Goal: Task Accomplishment & Management: Manage account settings

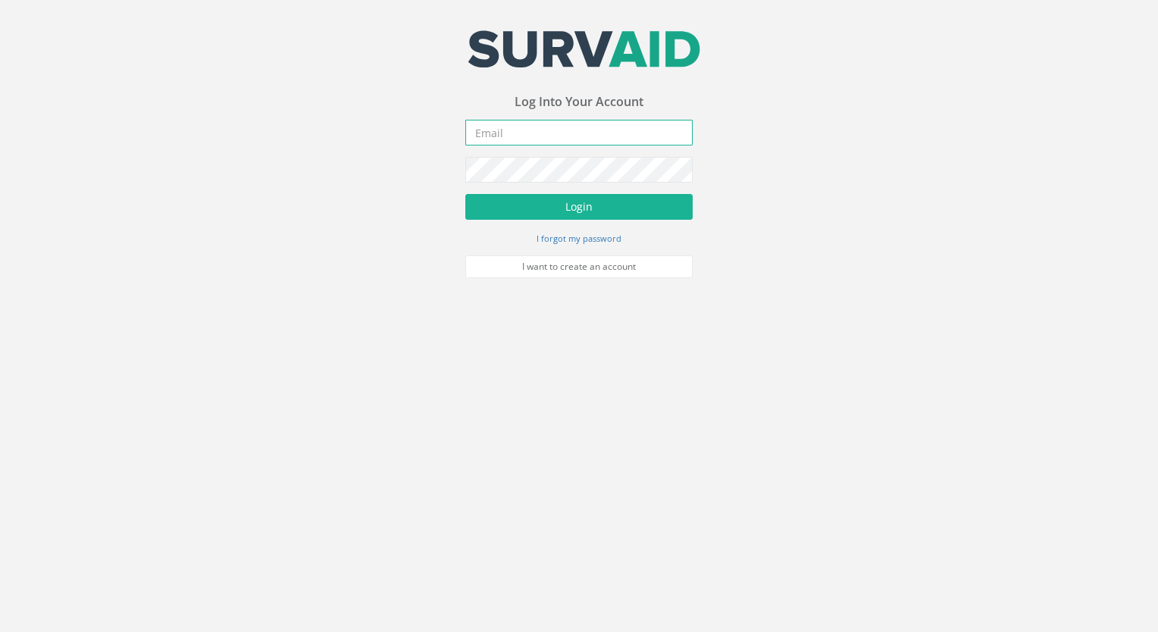
click at [533, 132] on input "email" at bounding box center [578, 133] width 227 height 26
type input "[EMAIL_ADDRESS][DOMAIN_NAME]"
click at [465, 194] on button "Login" at bounding box center [578, 207] width 227 height 26
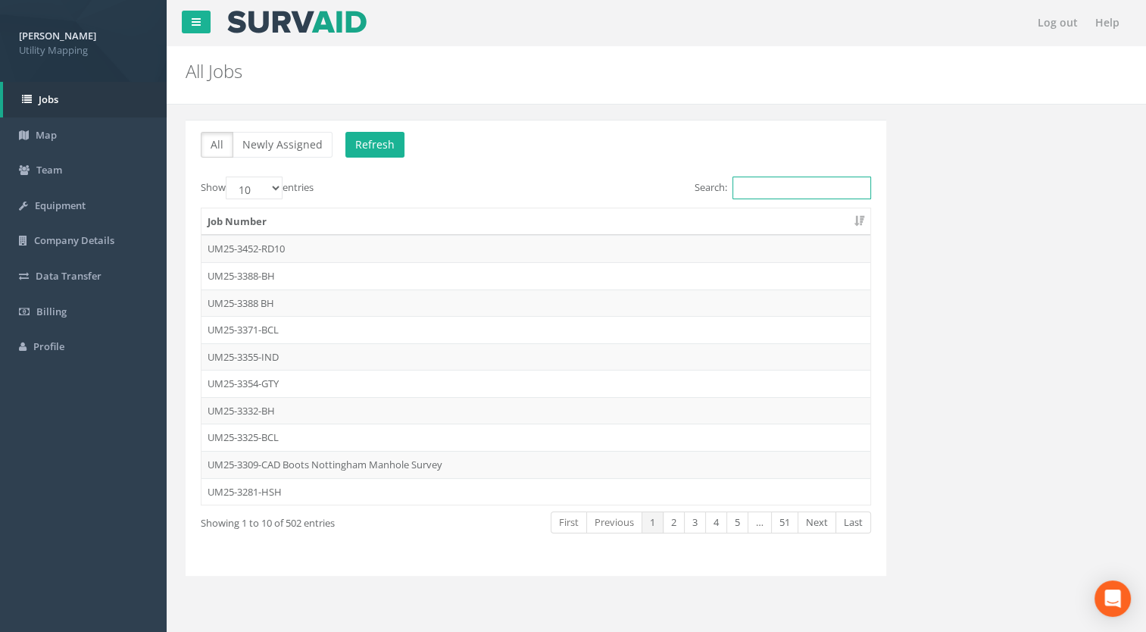
click at [783, 193] on input "Search:" at bounding box center [802, 188] width 139 height 23
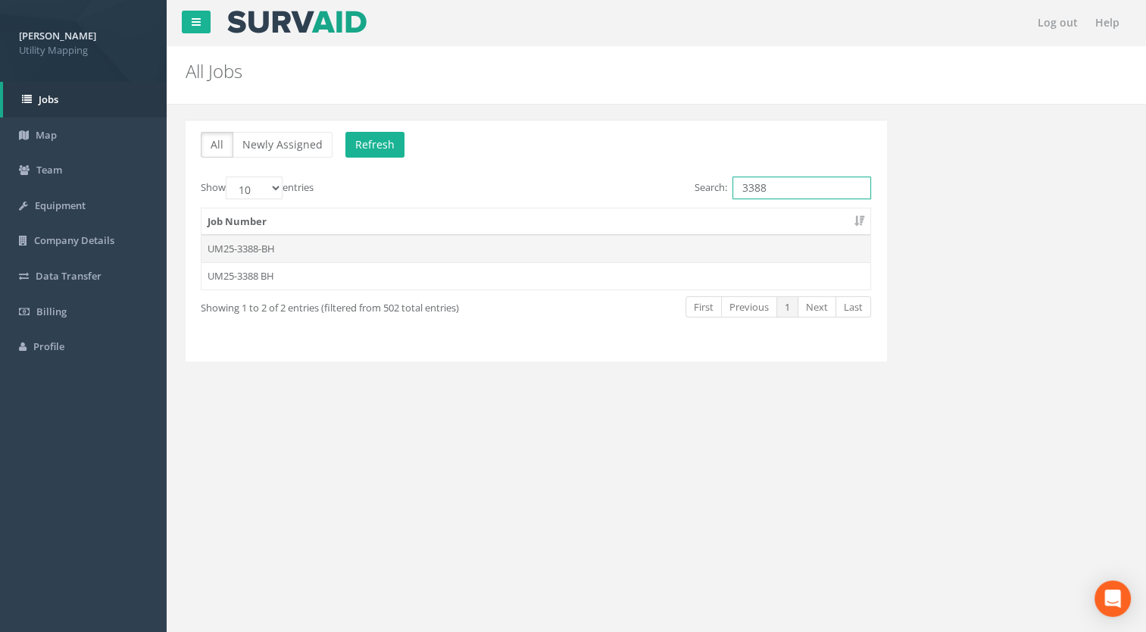
type input "3388"
click at [254, 238] on td "UM25-3388-BH" at bounding box center [536, 248] width 669 height 27
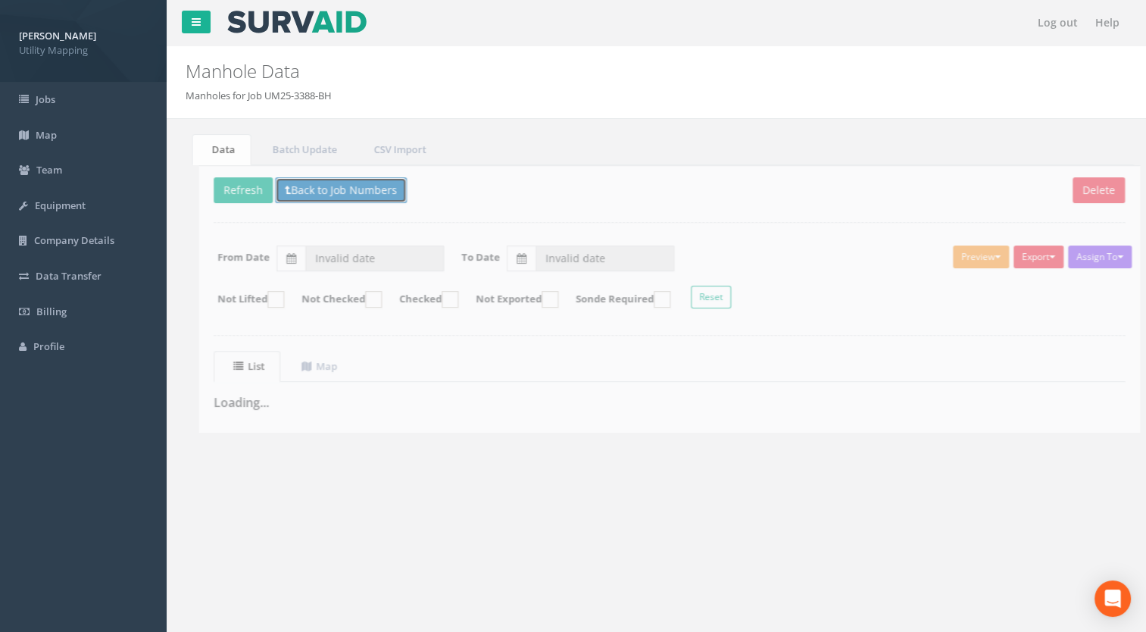
click at [318, 192] on button "Back to Job Numbers" at bounding box center [328, 190] width 132 height 26
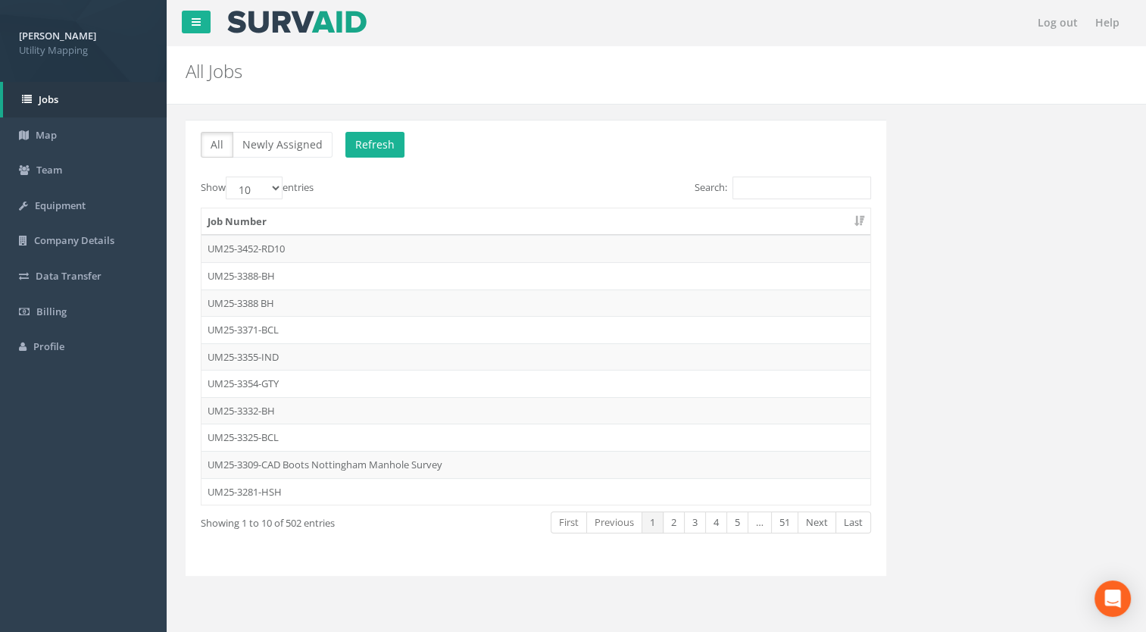
click at [874, 189] on div "Search:" at bounding box center [709, 190] width 346 height 27
click at [800, 198] on input "Search:" at bounding box center [802, 188] width 139 height 23
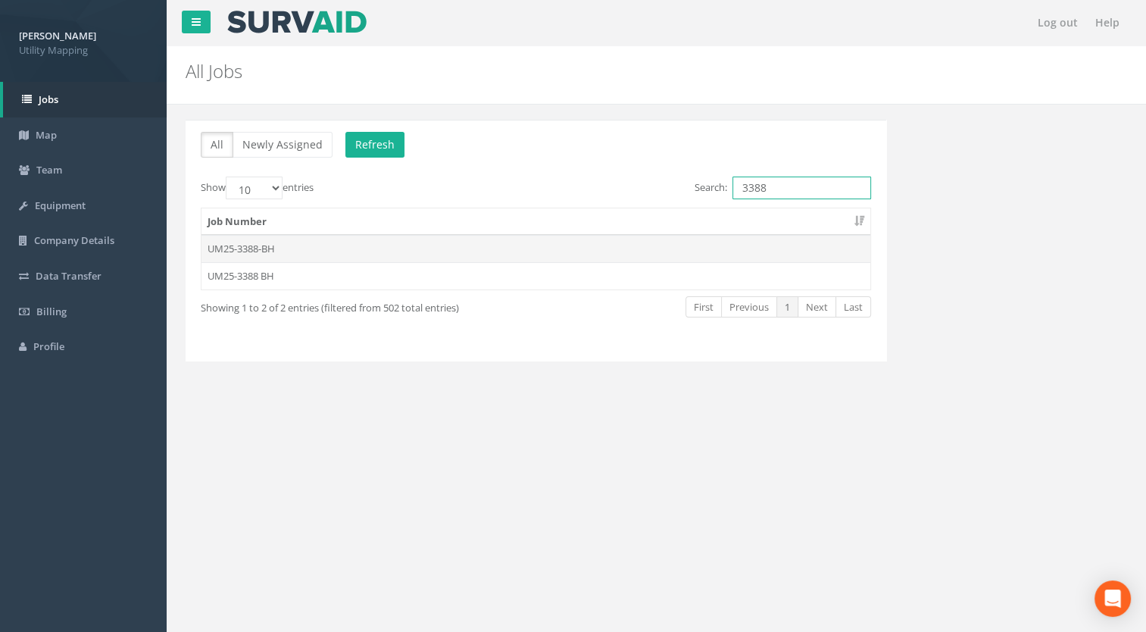
type input "3388"
click at [231, 258] on td "UM25-3388-BH" at bounding box center [536, 248] width 669 height 27
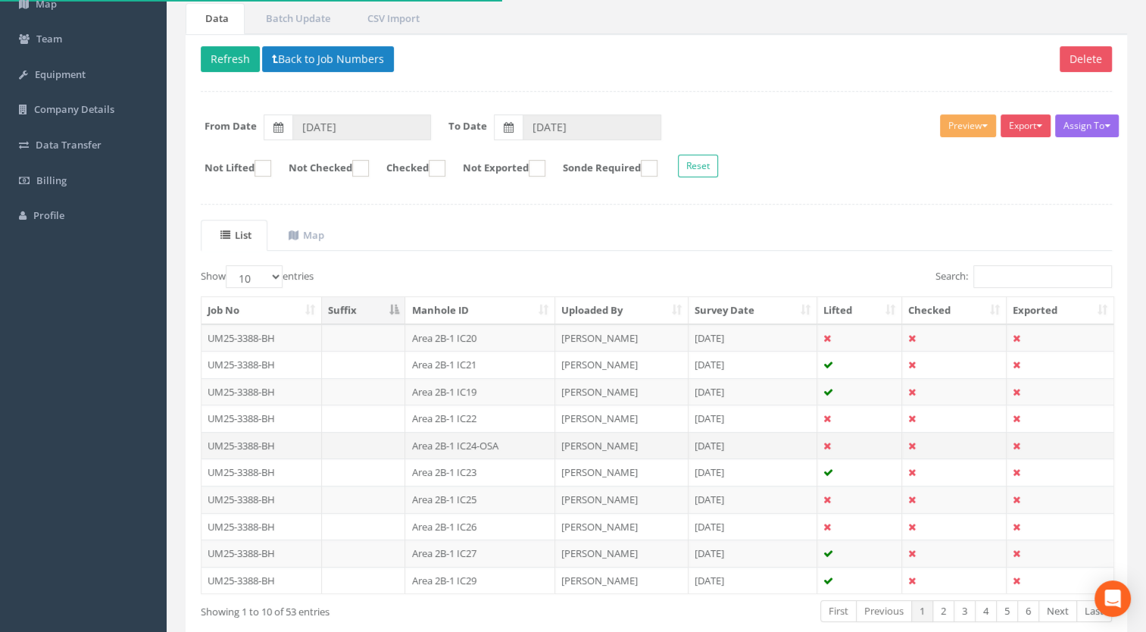
scroll to position [209, 0]
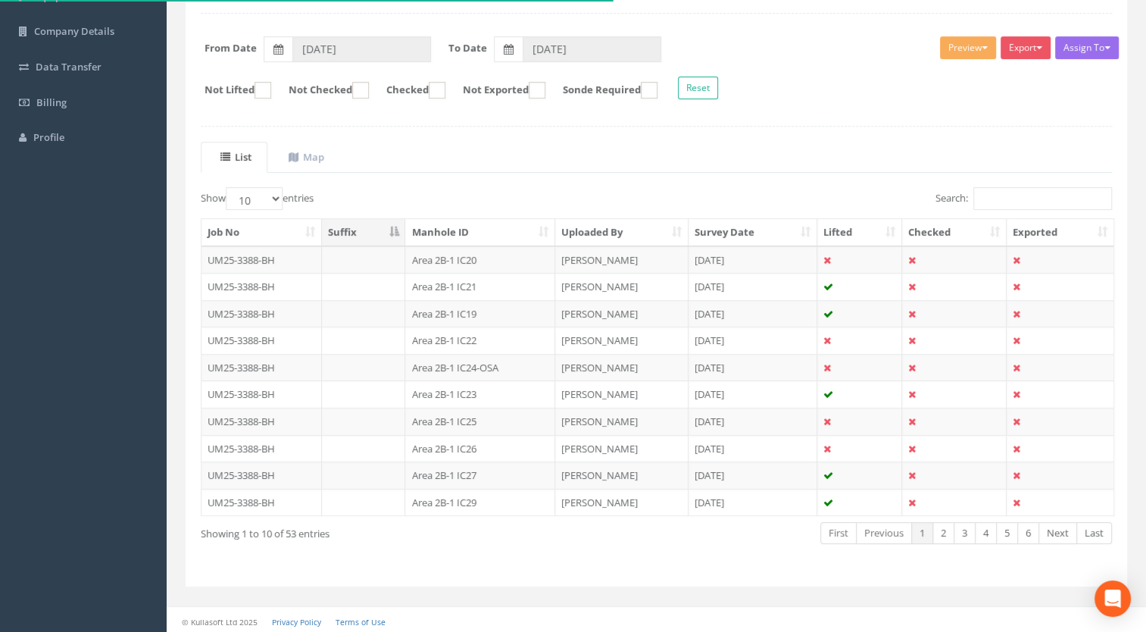
click at [461, 236] on th "Manhole ID" at bounding box center [480, 232] width 150 height 27
drag, startPoint x: 268, startPoint y: 199, endPoint x: 269, endPoint y: 210, distance: 10.6
click at [268, 199] on select "10 25 50 100" at bounding box center [254, 198] width 57 height 23
select select "100"
click at [228, 187] on select "10 25 50 100" at bounding box center [254, 198] width 57 height 23
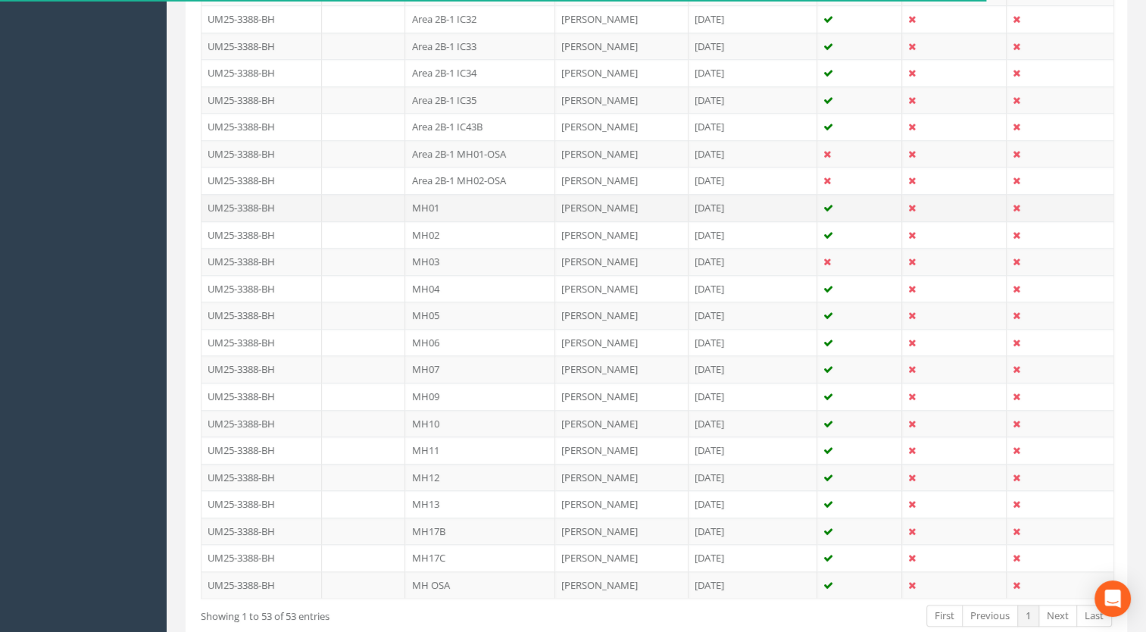
scroll to position [1361, 0]
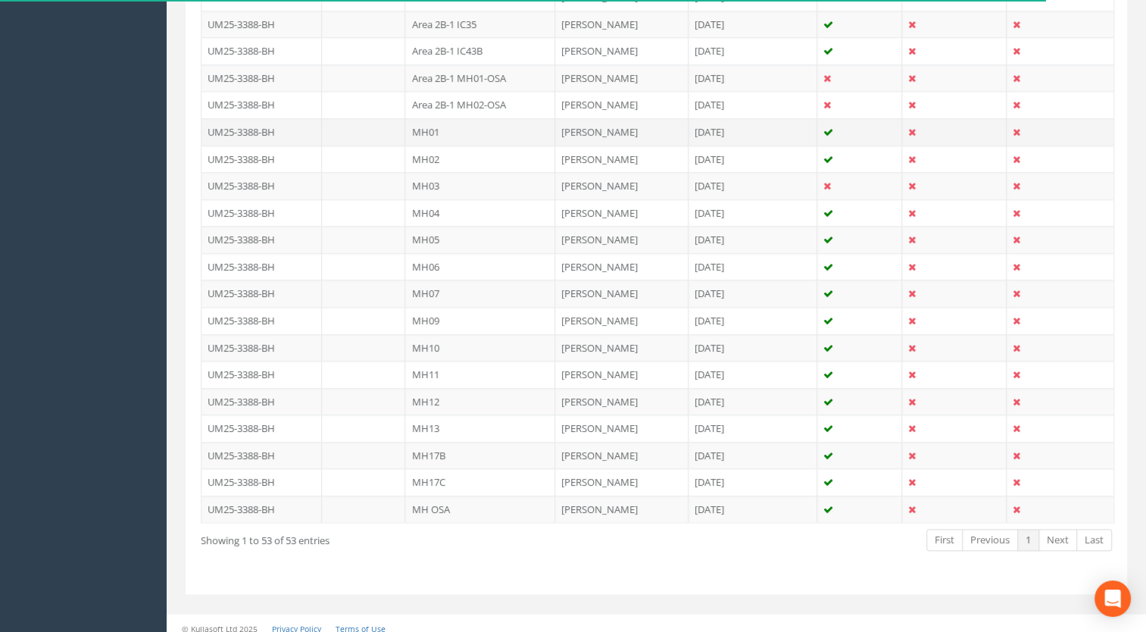
click at [439, 124] on td "MH01" at bounding box center [480, 131] width 150 height 27
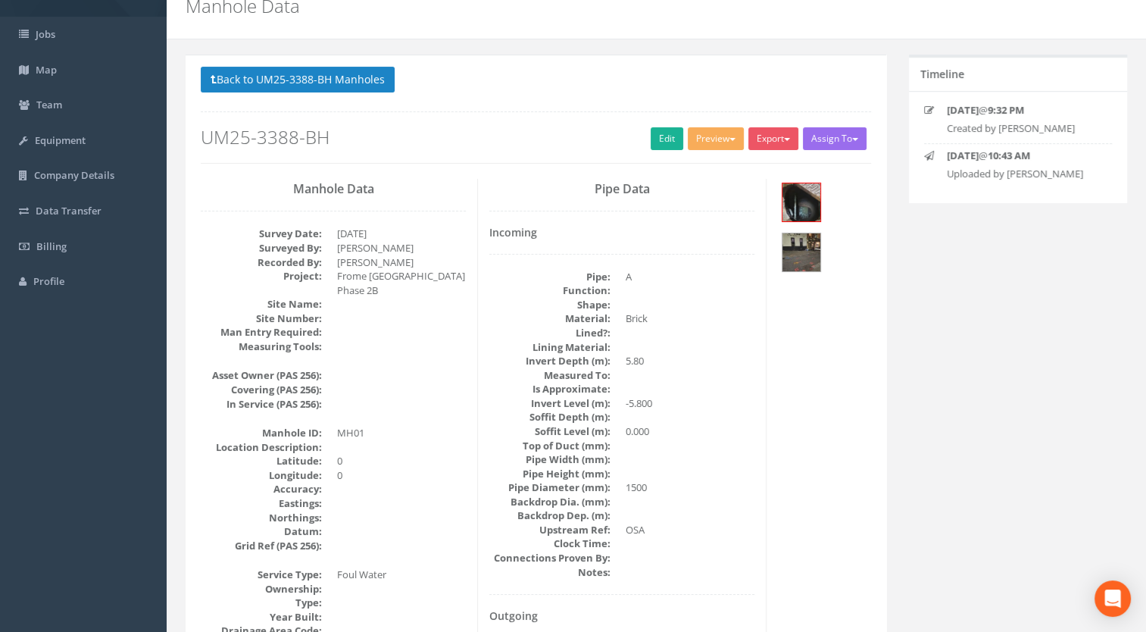
scroll to position [76, 0]
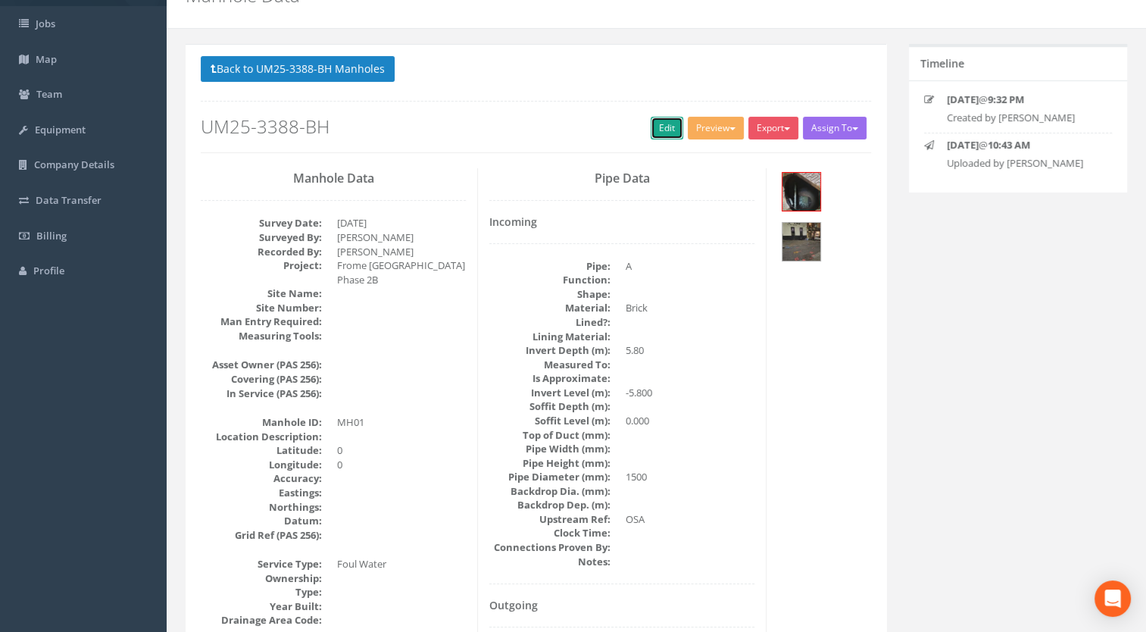
click at [657, 136] on link "Edit" at bounding box center [667, 128] width 33 height 23
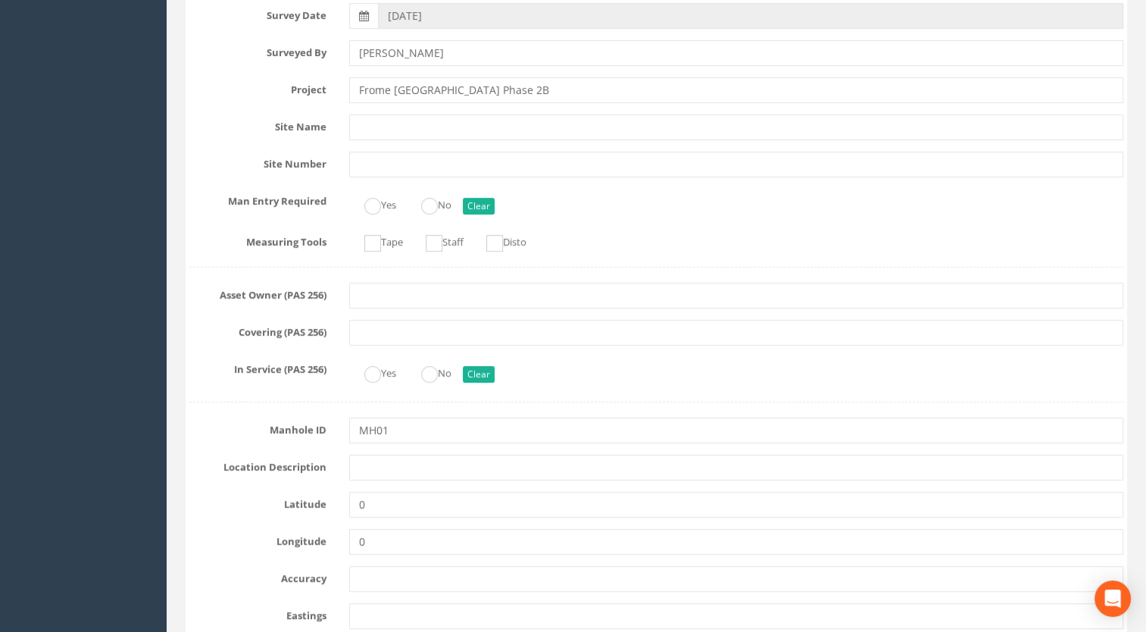
scroll to position [379, 0]
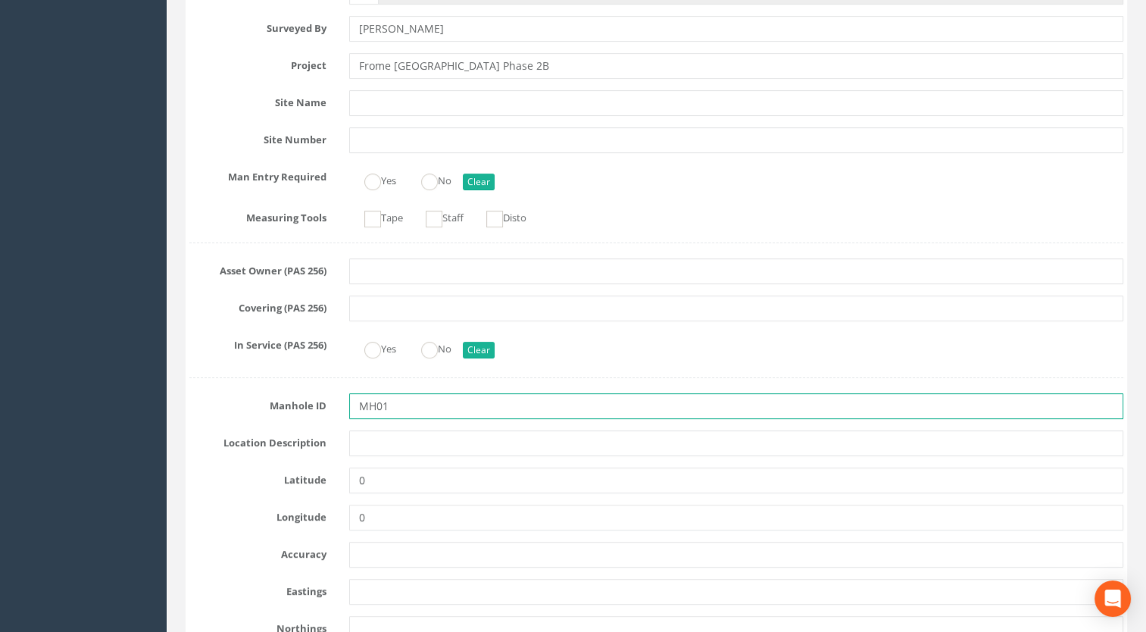
click at [412, 405] on input "MH01" at bounding box center [736, 406] width 775 height 26
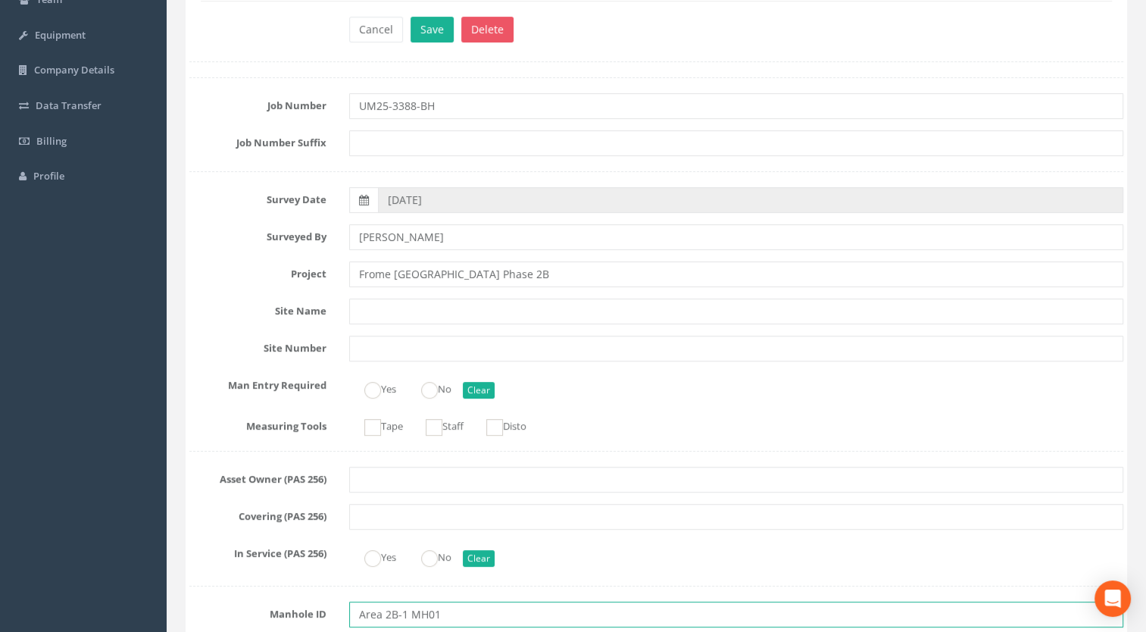
scroll to position [0, 0]
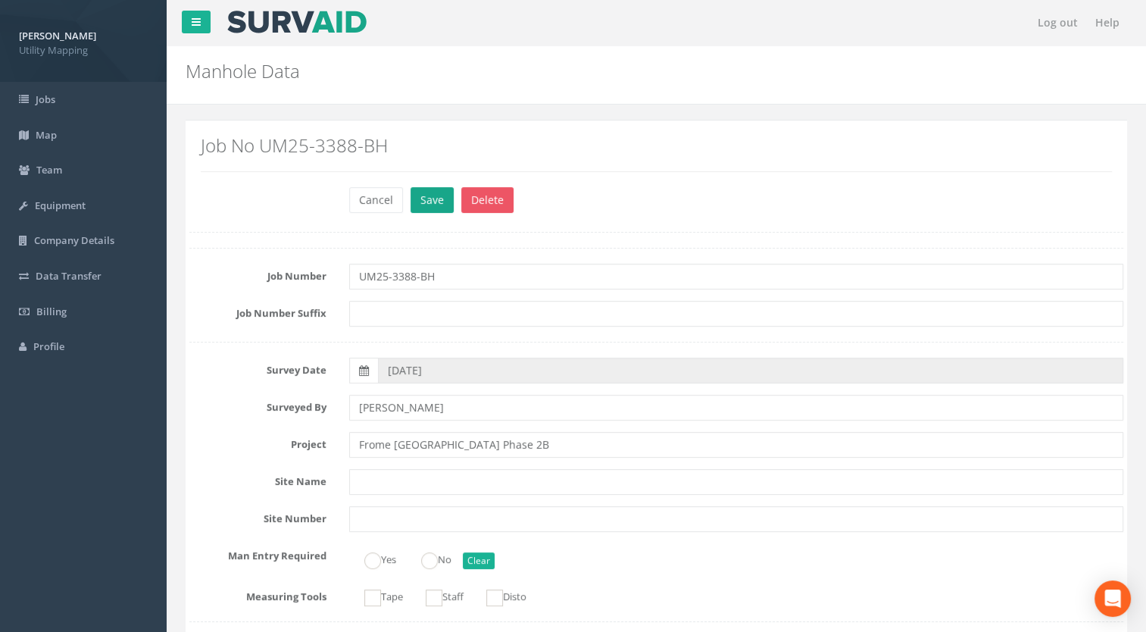
type input "Area 2B-1 MH01"
click at [426, 194] on button "Save" at bounding box center [432, 200] width 43 height 26
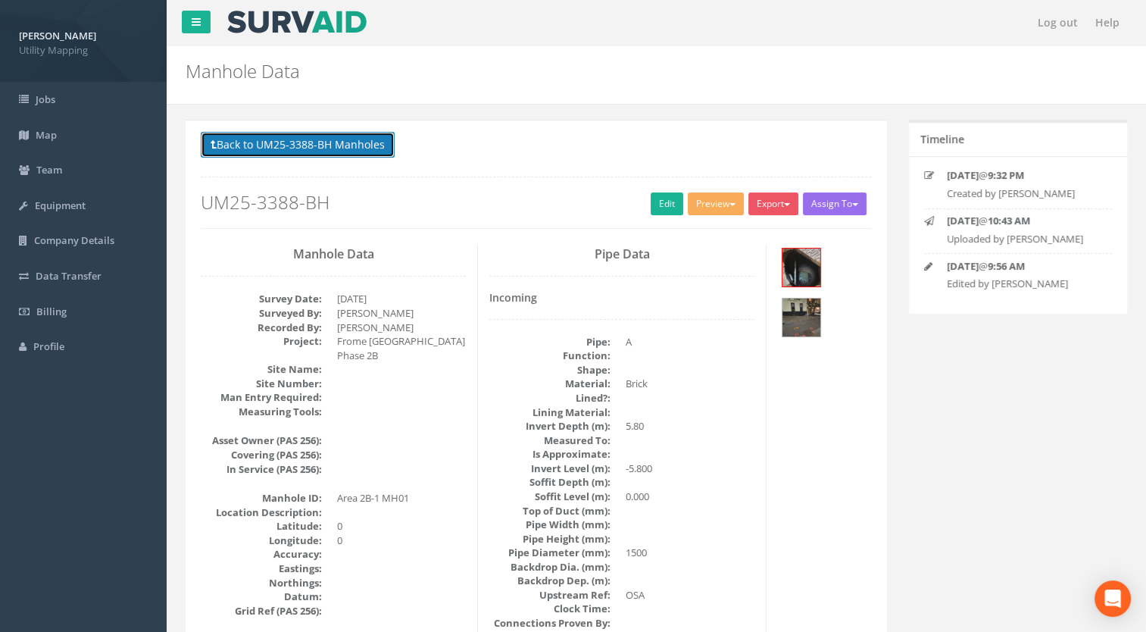
click at [345, 133] on button "Back to UM25-3388-BH Manholes" at bounding box center [298, 145] width 194 height 26
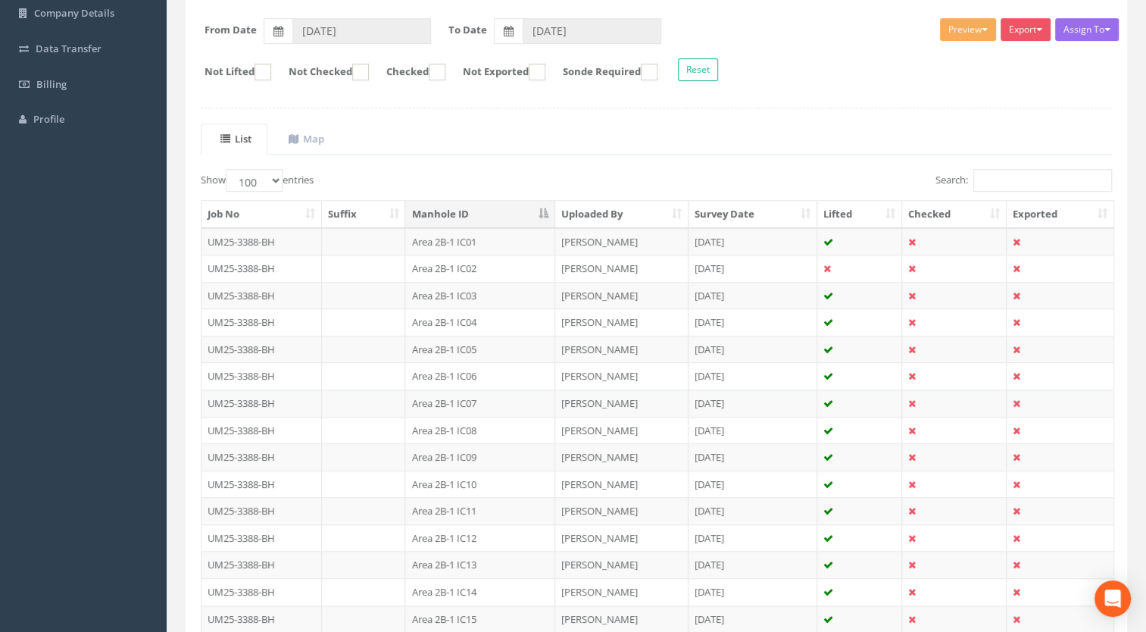
scroll to position [152, 0]
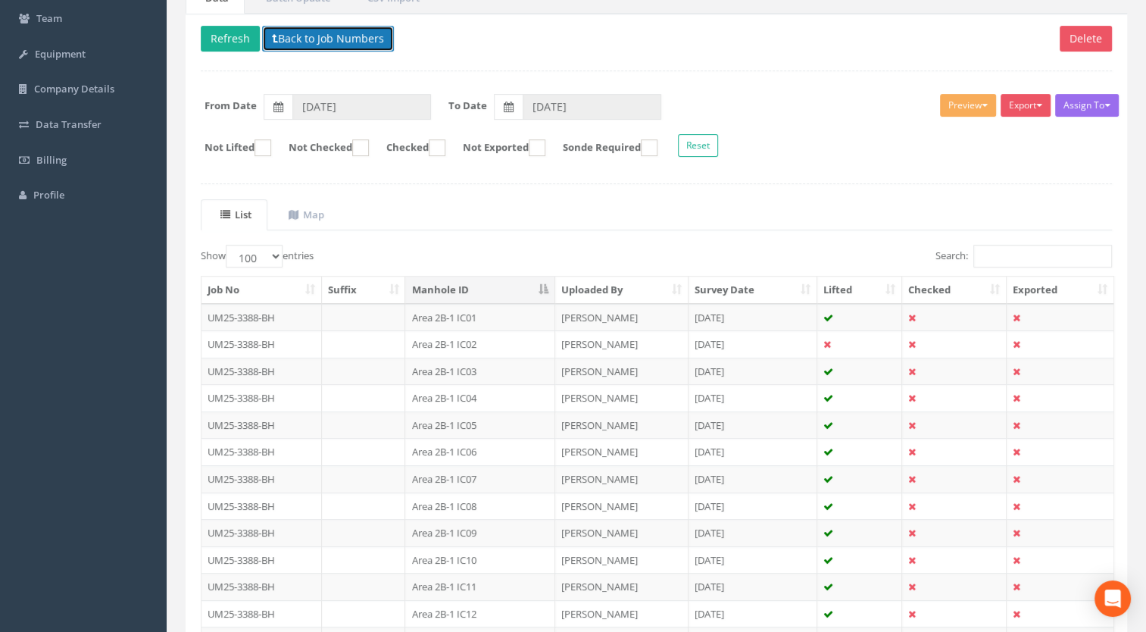
click at [316, 35] on button "Back to Job Numbers" at bounding box center [328, 39] width 132 height 26
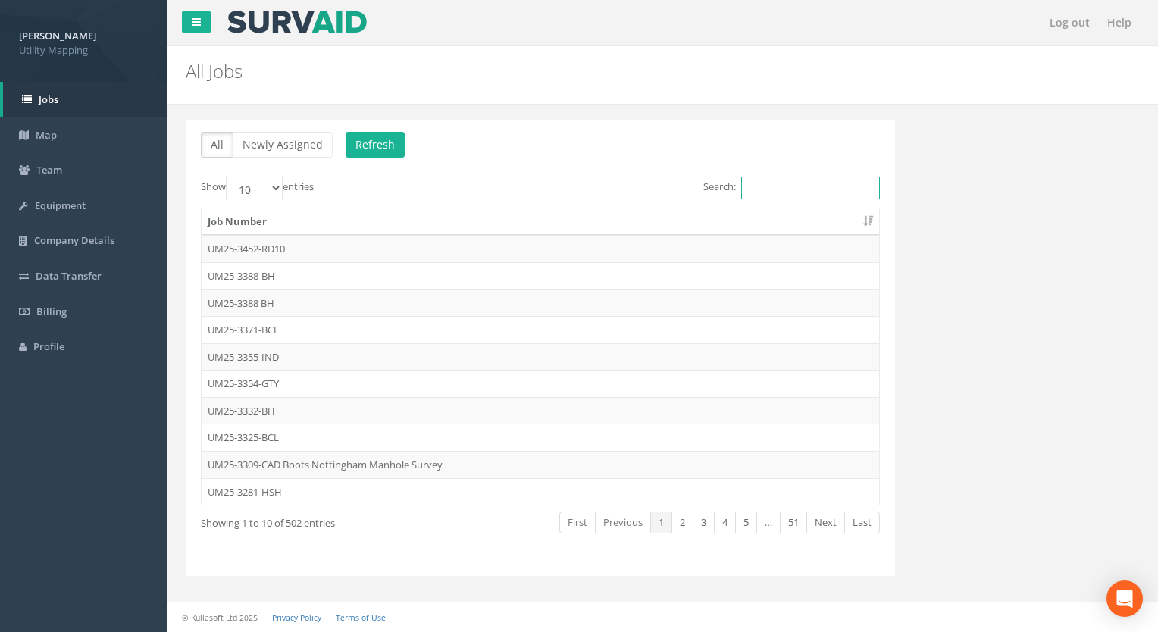
click at [780, 184] on input "Search:" at bounding box center [810, 188] width 139 height 23
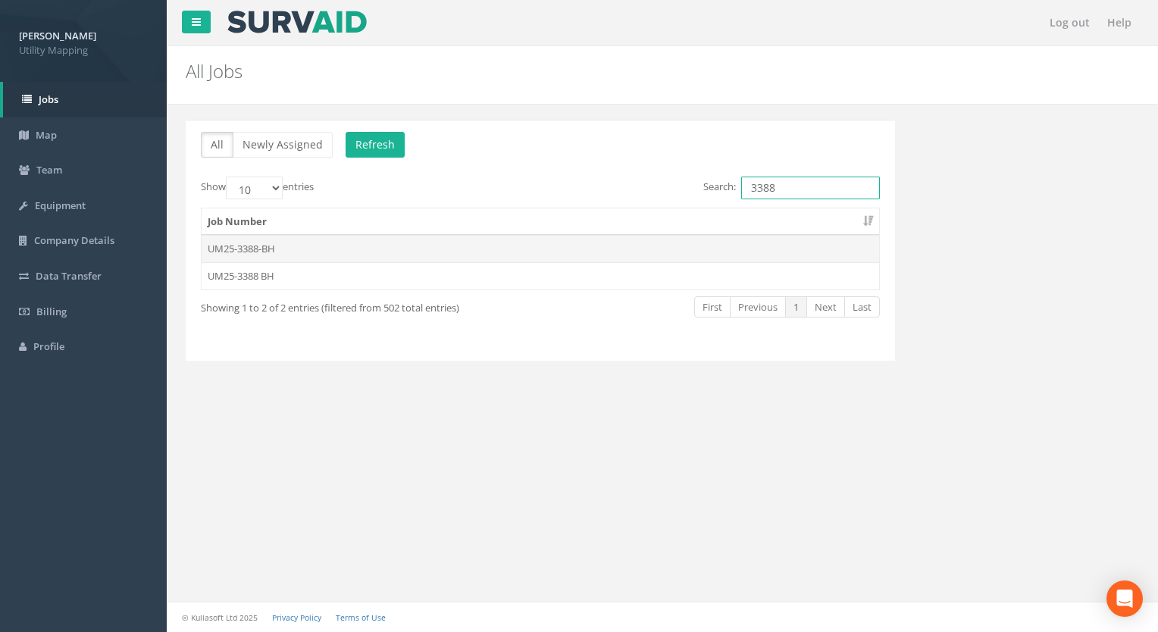
type input "3388"
click at [271, 247] on td "UM25-3388-BH" at bounding box center [540, 248] width 677 height 27
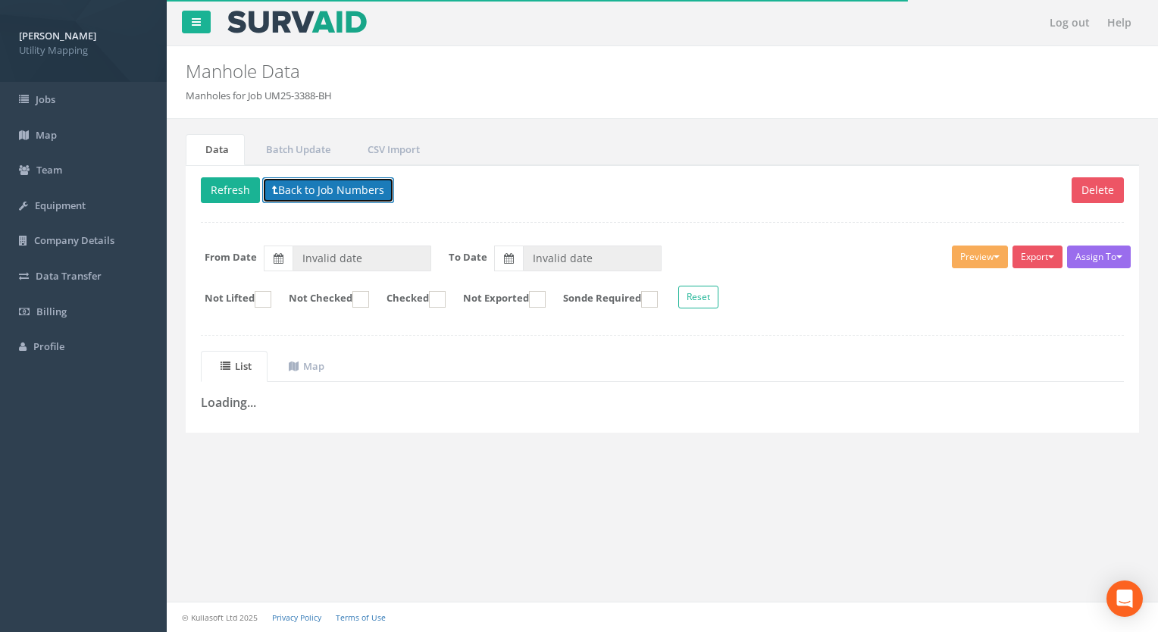
click at [338, 187] on button "Back to Job Numbers" at bounding box center [328, 190] width 132 height 26
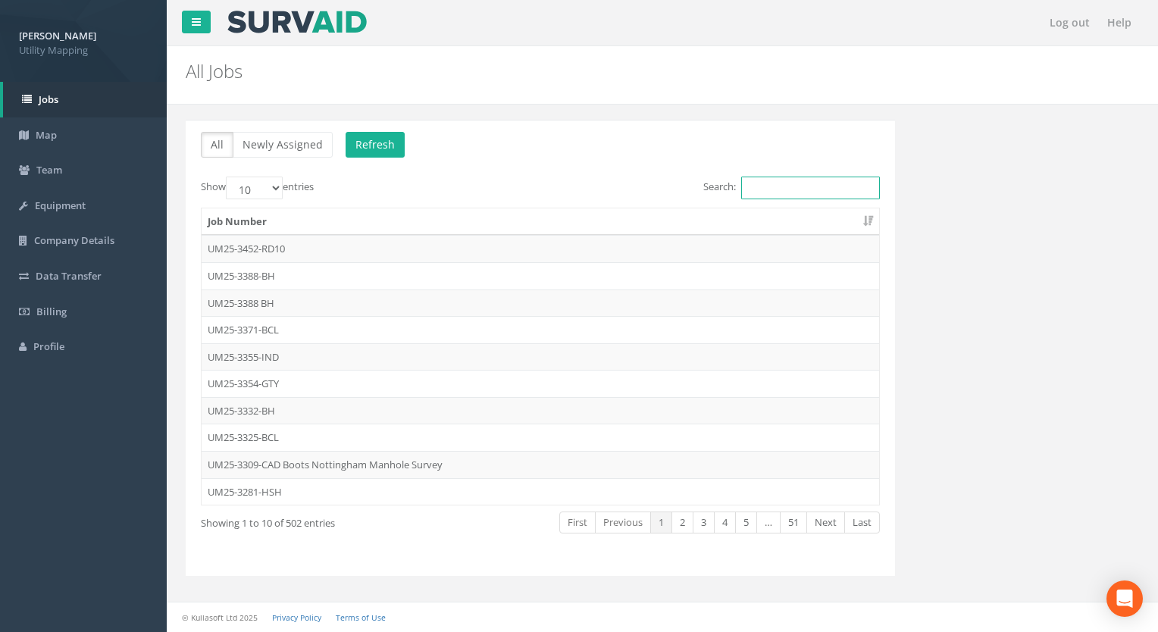
click at [764, 189] on input "Search:" at bounding box center [810, 188] width 139 height 23
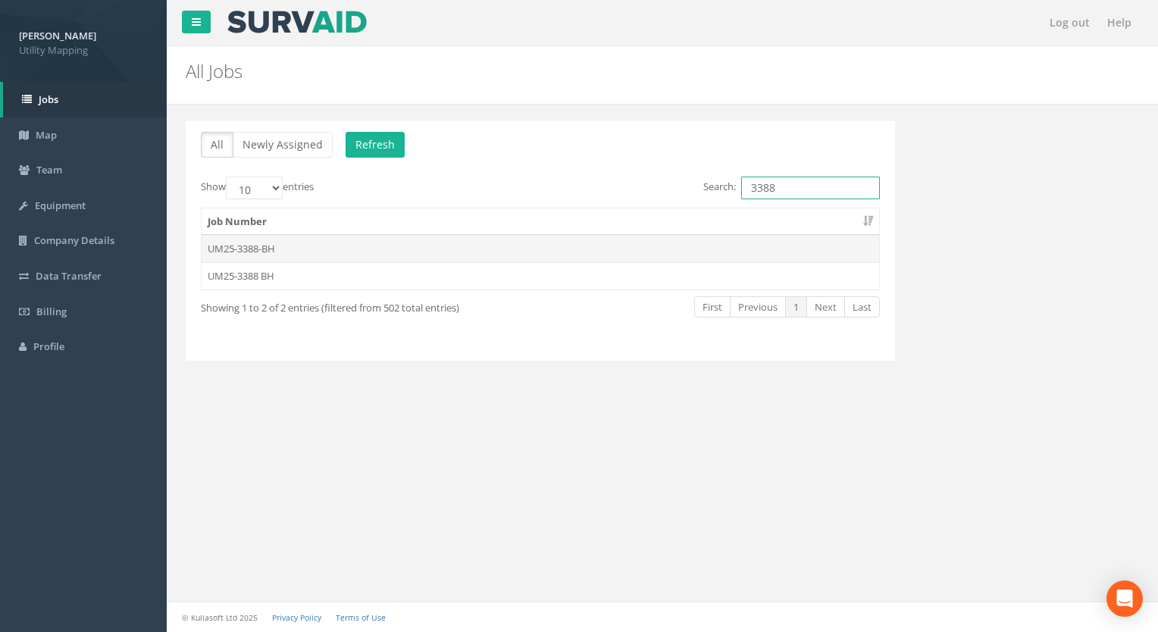
type input "3388"
click at [245, 246] on td "UM25-3388-BH" at bounding box center [540, 248] width 677 height 27
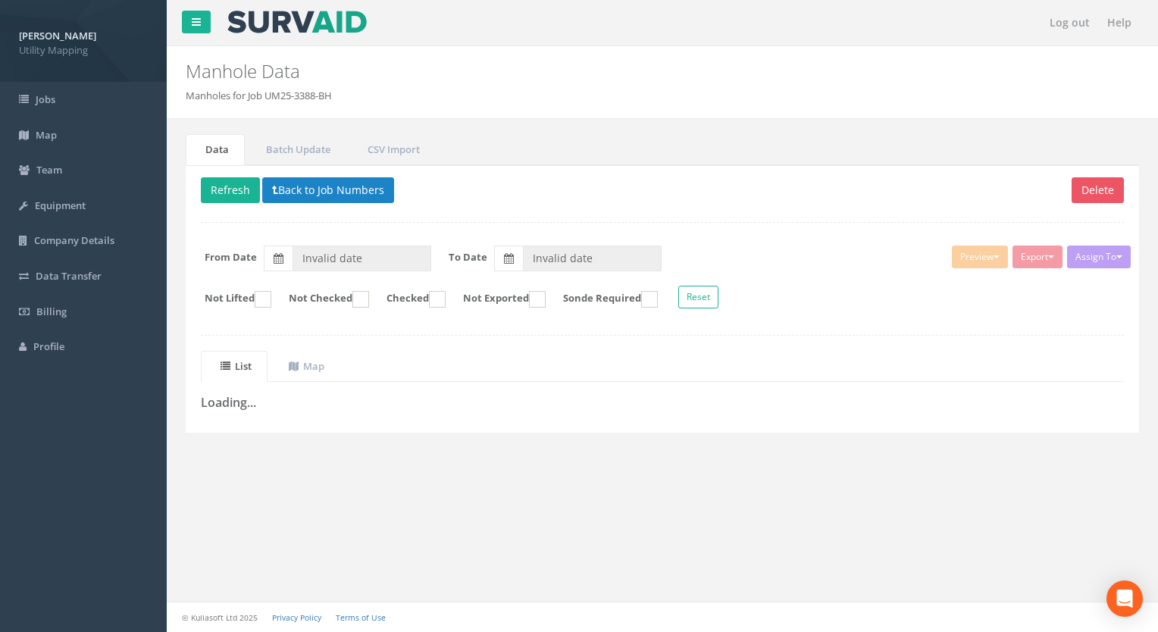
type input "[DATE]"
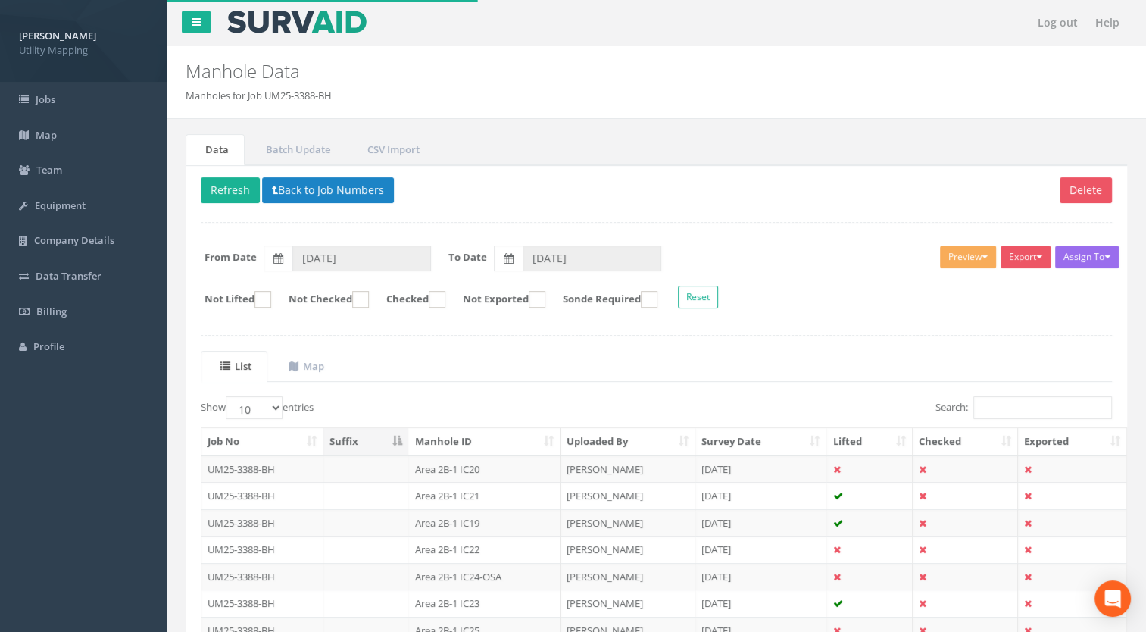
scroll to position [209, 0]
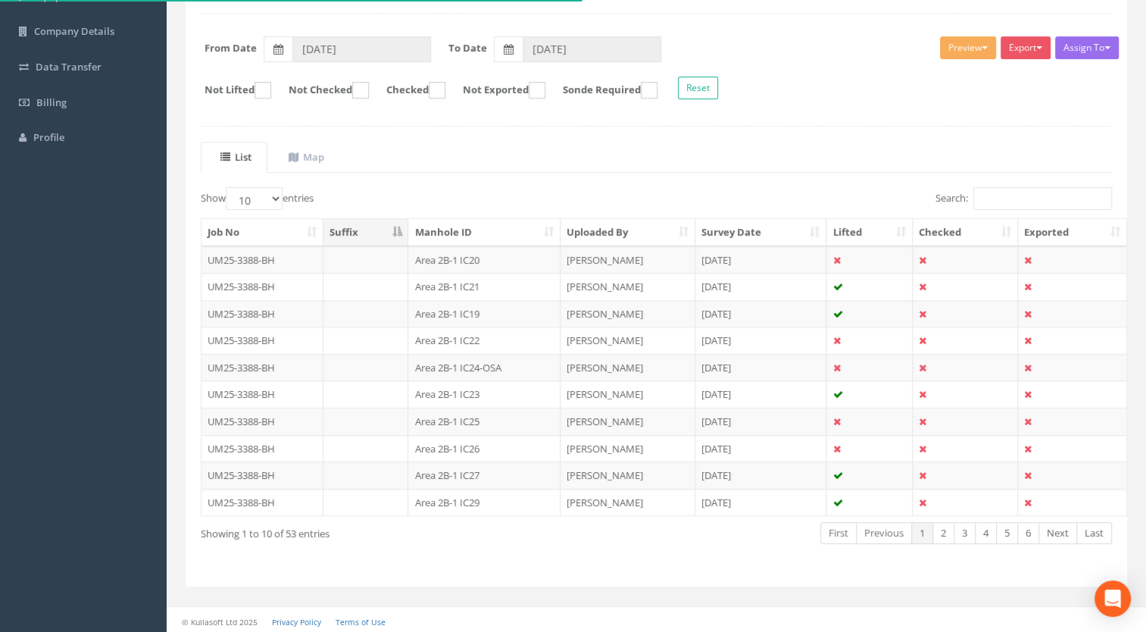
click at [489, 235] on th "Manhole ID" at bounding box center [484, 232] width 152 height 27
drag, startPoint x: 263, startPoint y: 195, endPoint x: 264, endPoint y: 210, distance: 15.2
click at [262, 195] on select "10 25 50 100" at bounding box center [254, 198] width 57 height 23
select select "100"
click at [228, 187] on select "10 25 50 100" at bounding box center [254, 198] width 57 height 23
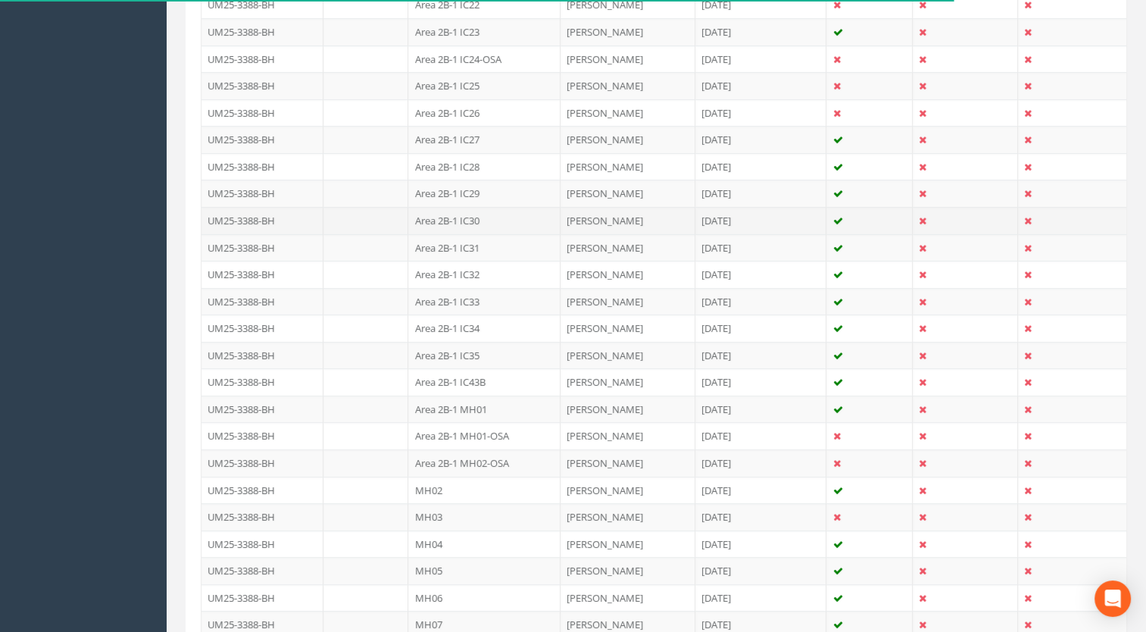
scroll to position [1043, 0]
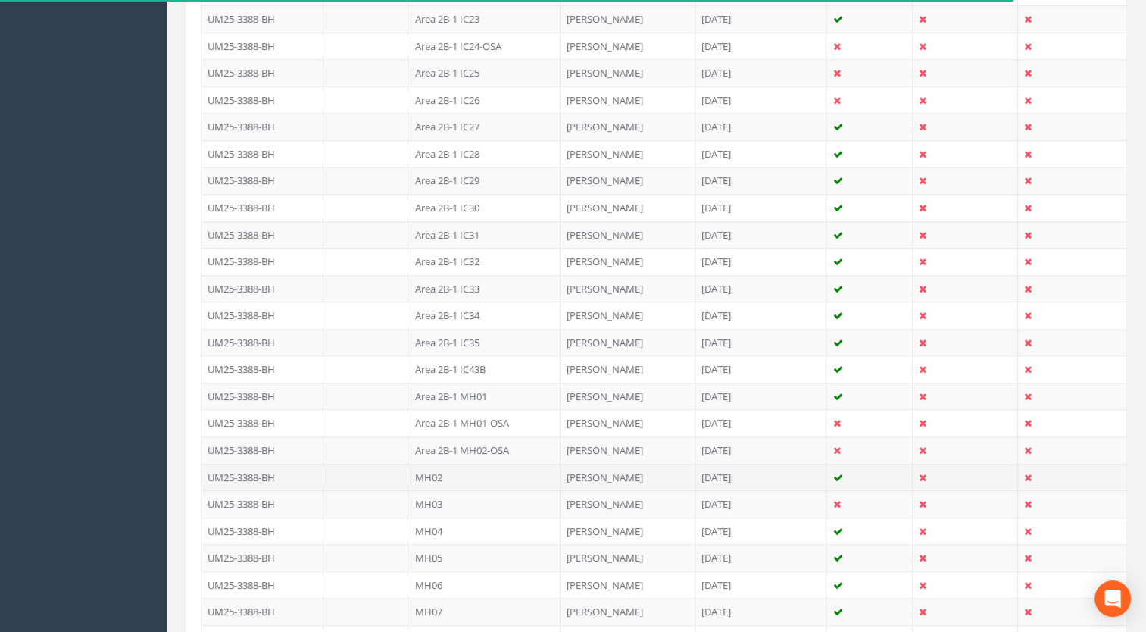
click at [445, 467] on td "MH02" at bounding box center [484, 477] width 152 height 27
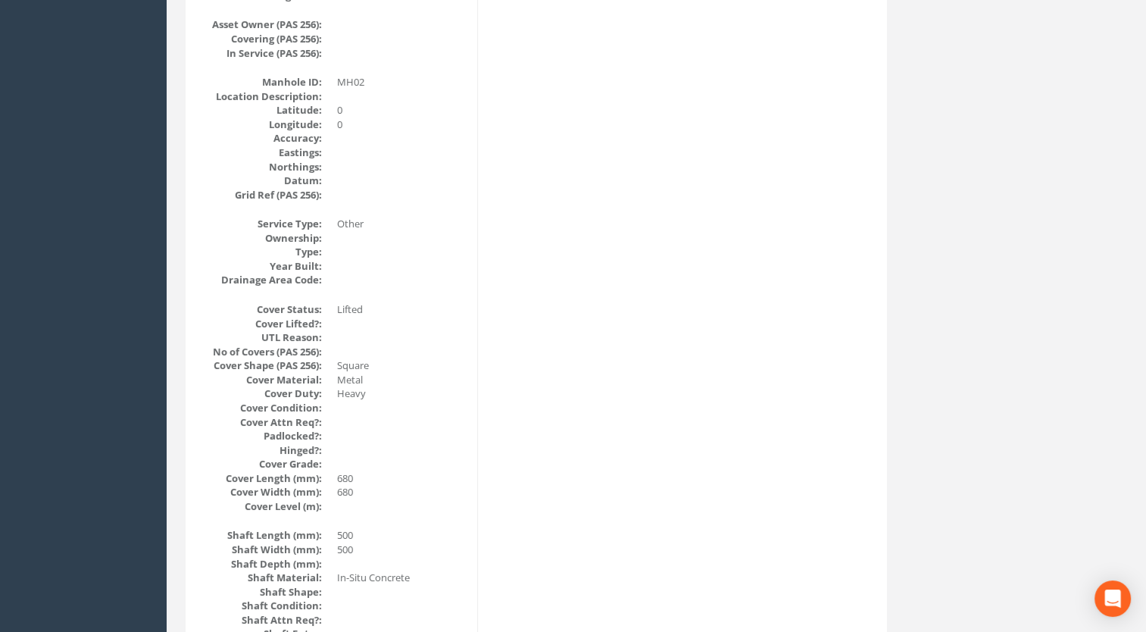
scroll to position [0, 0]
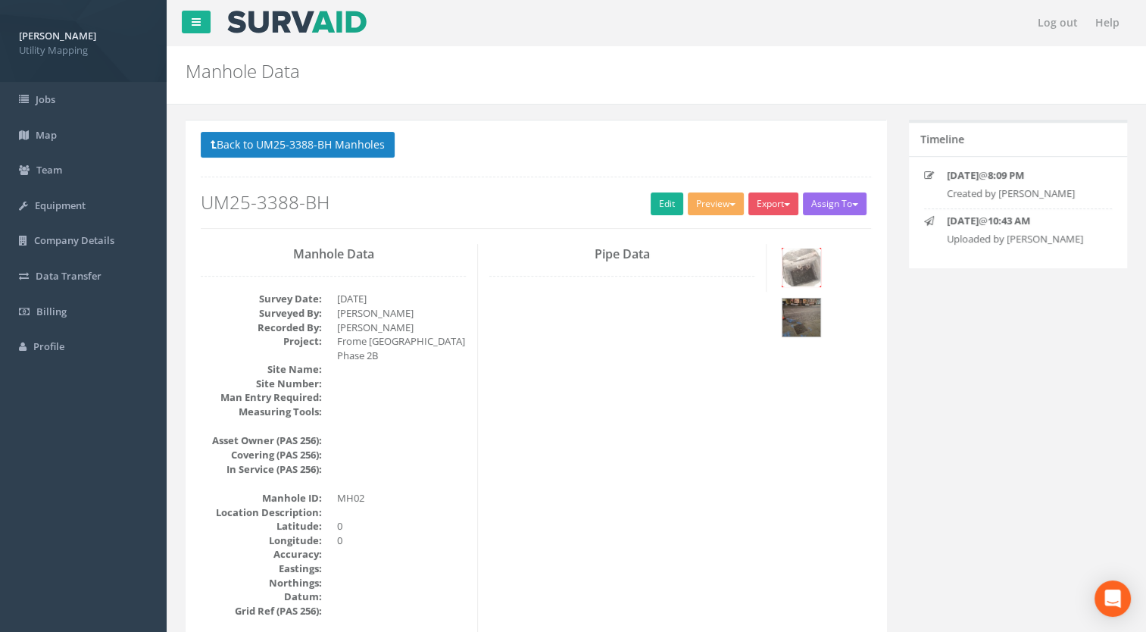
click at [804, 264] on img at bounding box center [802, 268] width 38 height 38
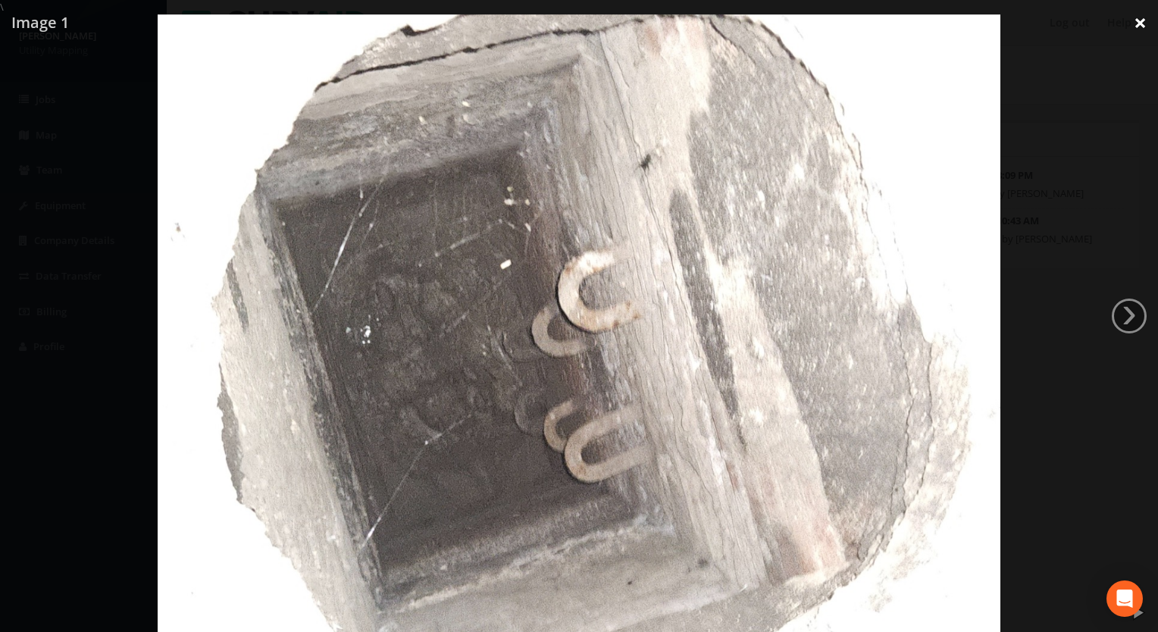
click at [1136, 20] on link "×" at bounding box center [1140, 22] width 36 height 45
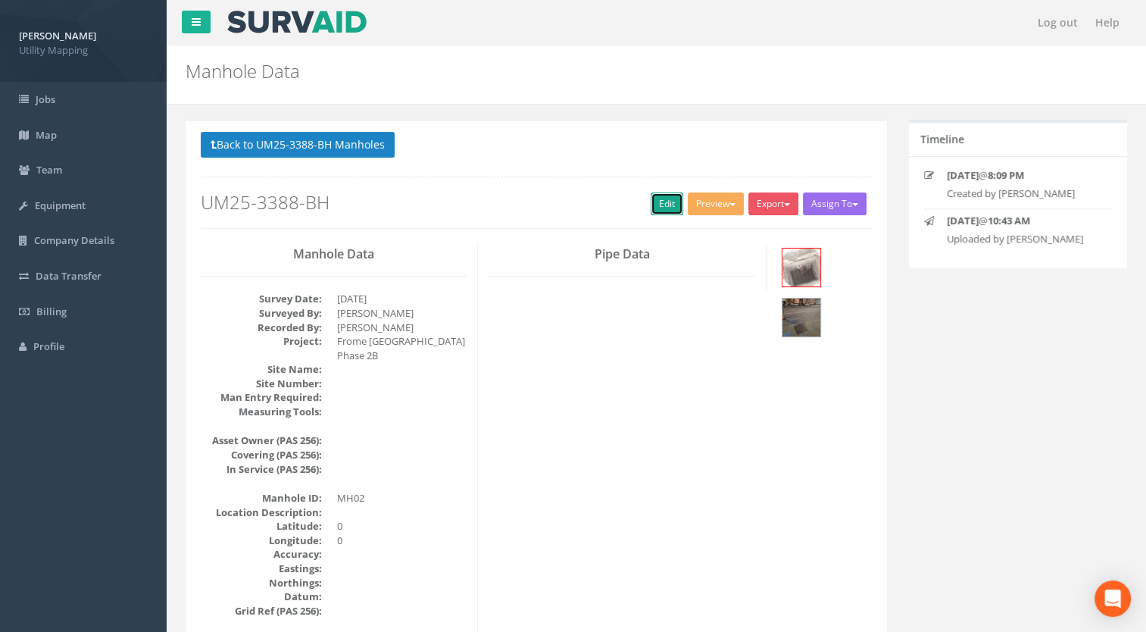
click at [659, 202] on link "Edit" at bounding box center [667, 203] width 33 height 23
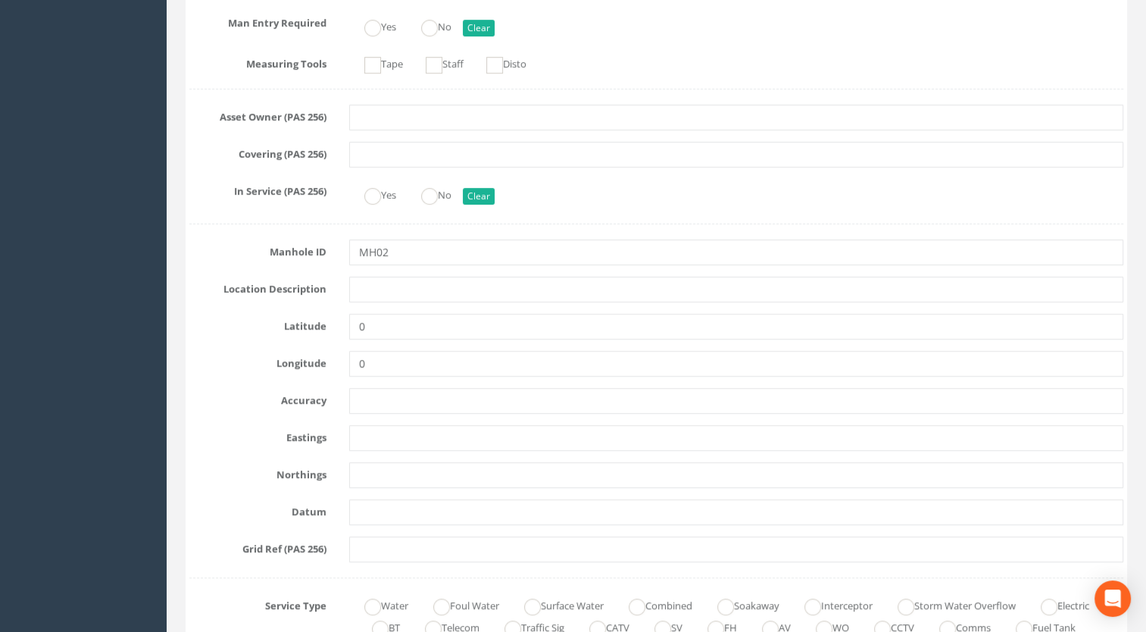
scroll to position [455, 0]
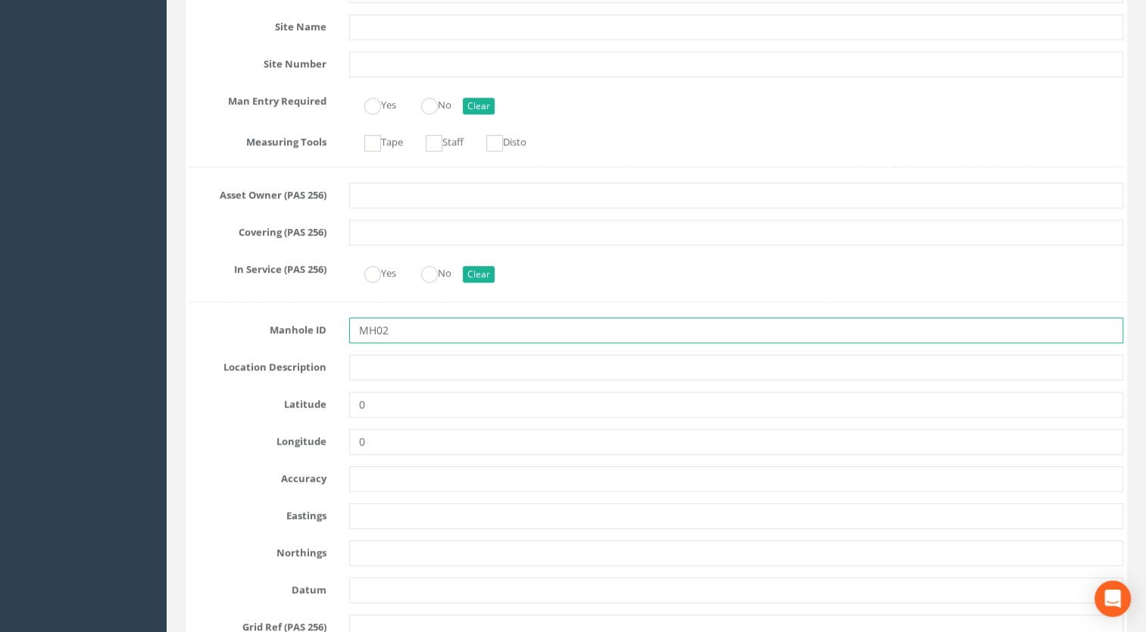
click at [396, 330] on input "MH02" at bounding box center [736, 330] width 775 height 26
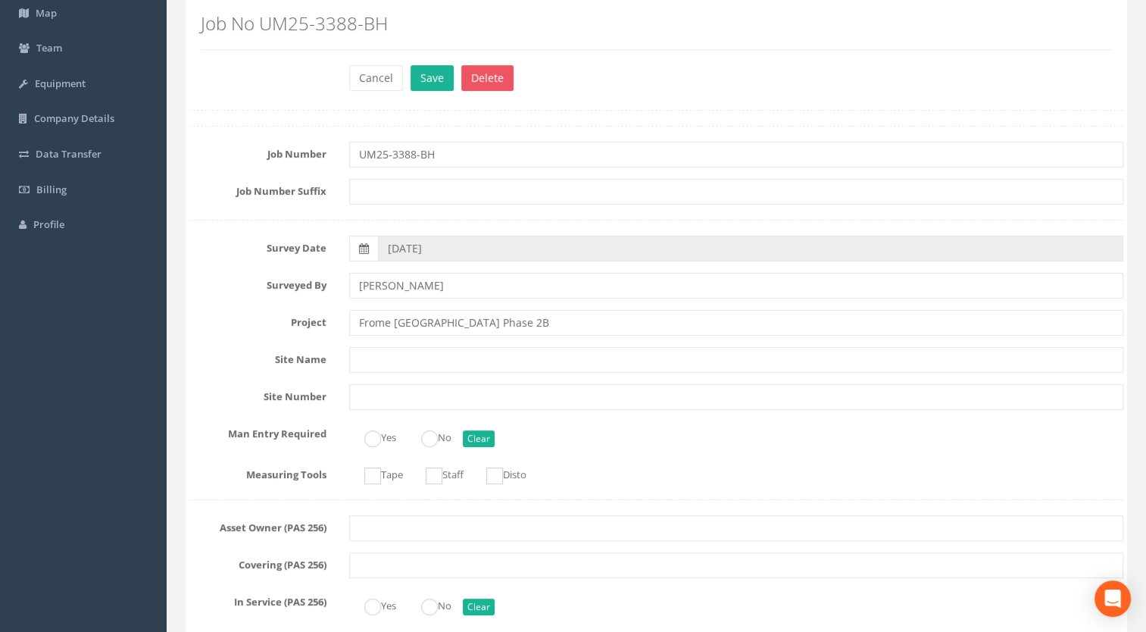
scroll to position [0, 0]
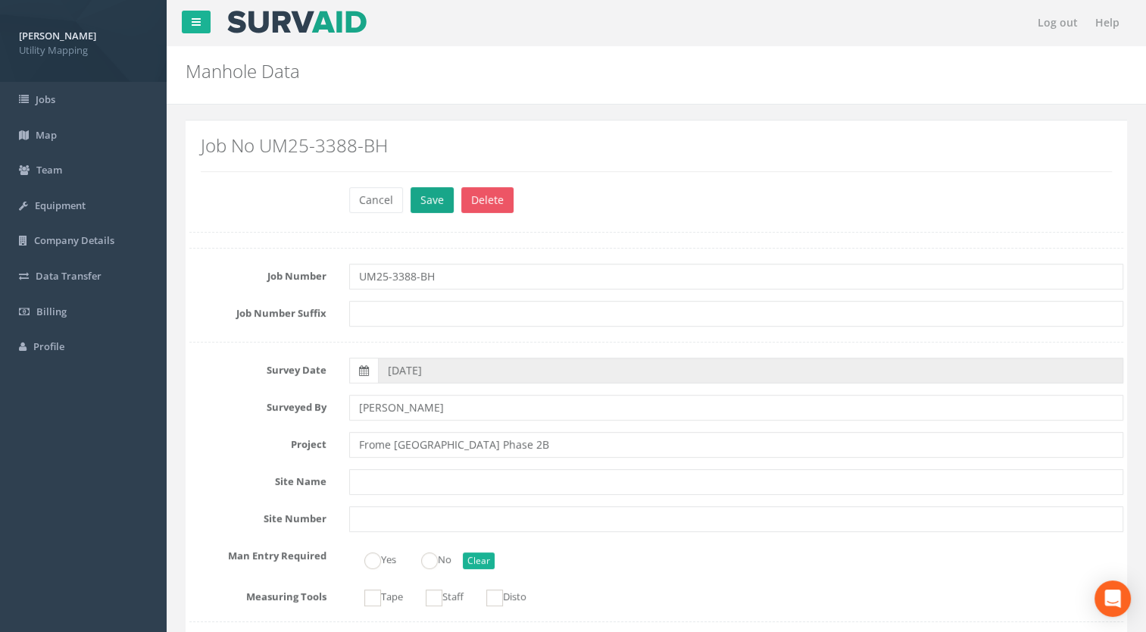
type input "Area 2B-1 MH02"
click at [427, 203] on button "Save" at bounding box center [432, 200] width 43 height 26
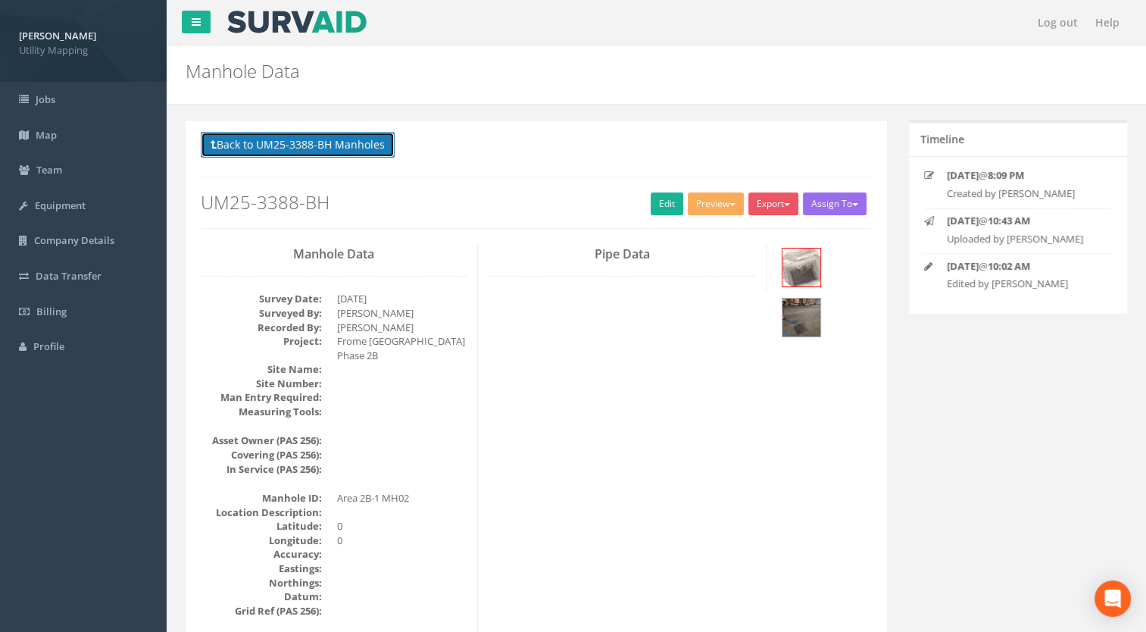
click at [336, 155] on button "Back to UM25-3388-BH Manholes" at bounding box center [298, 145] width 194 height 26
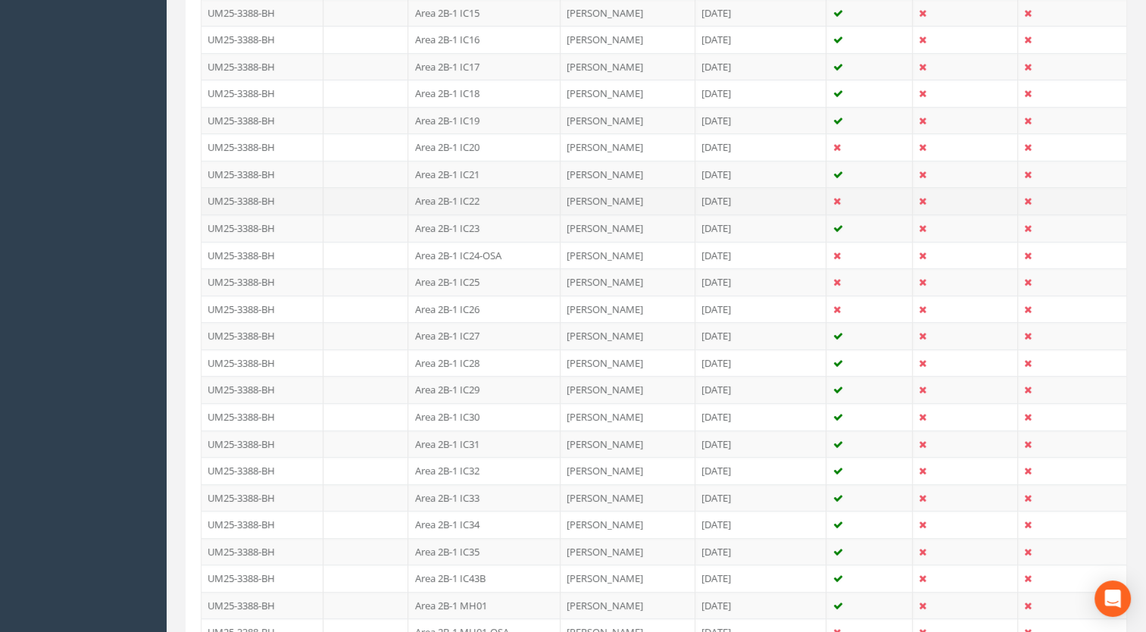
scroll to position [1288, 0]
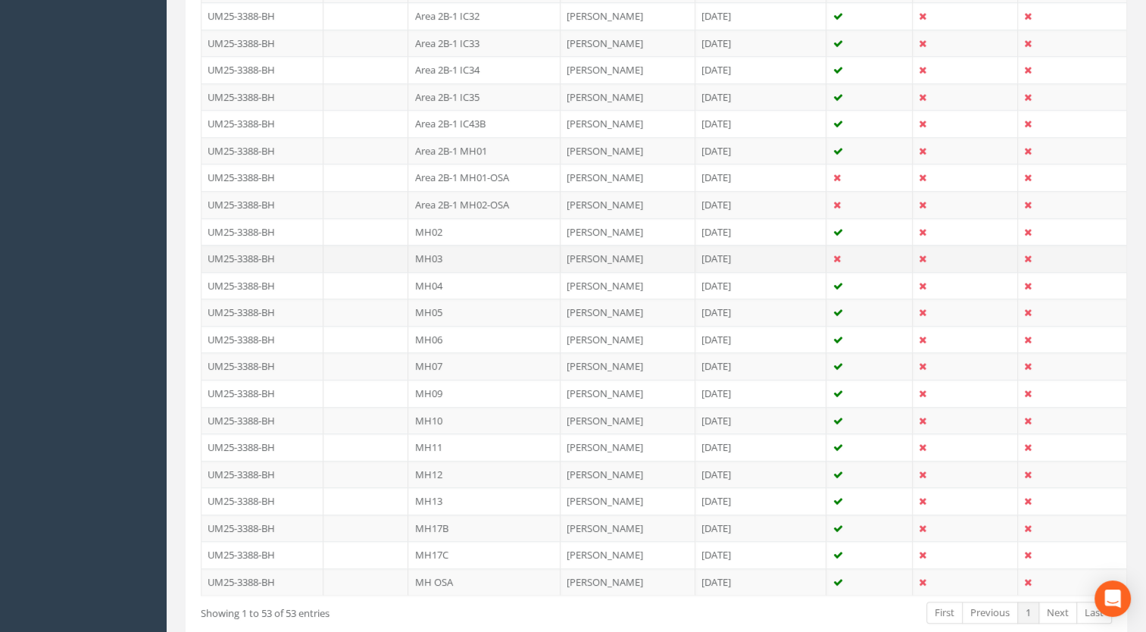
click at [421, 250] on td "MH03" at bounding box center [484, 258] width 152 height 27
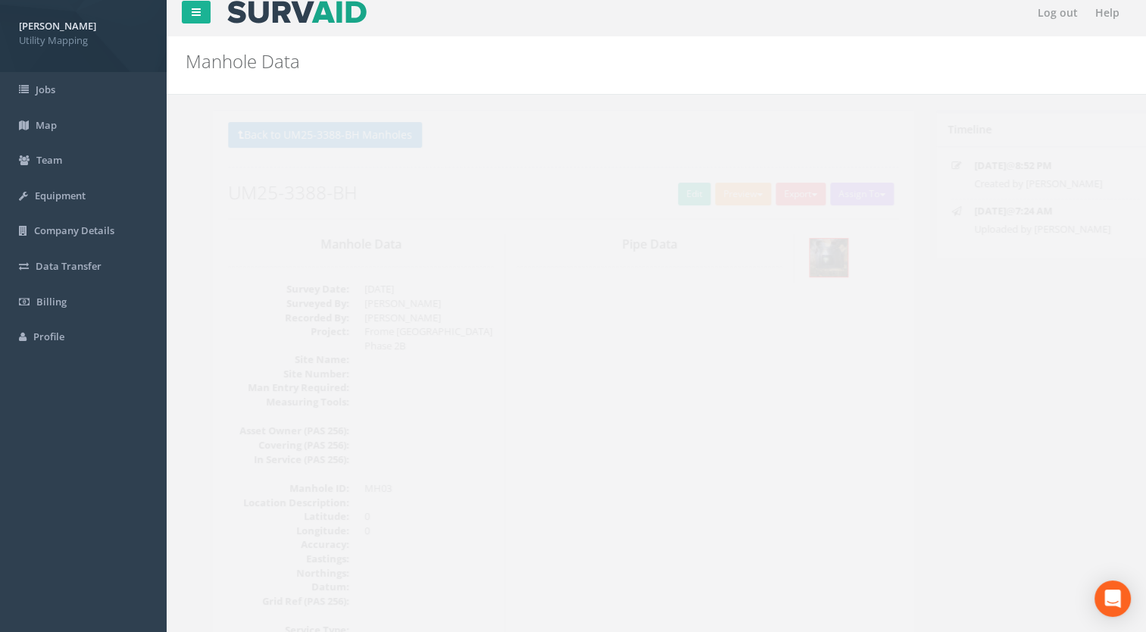
scroll to position [0, 0]
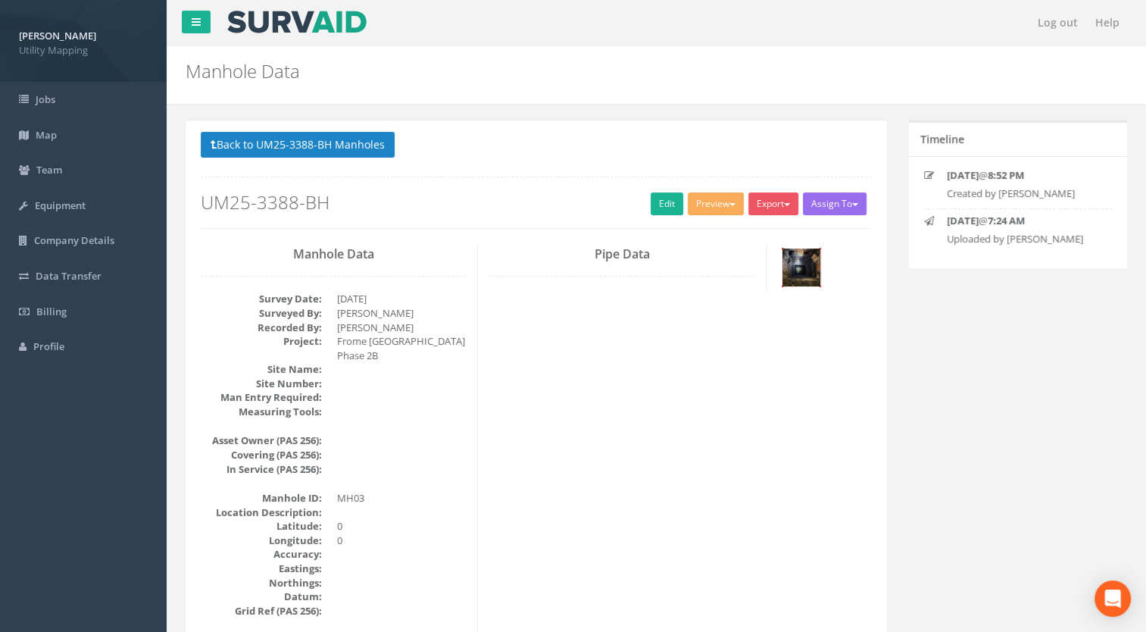
click at [790, 274] on img at bounding box center [802, 268] width 38 height 38
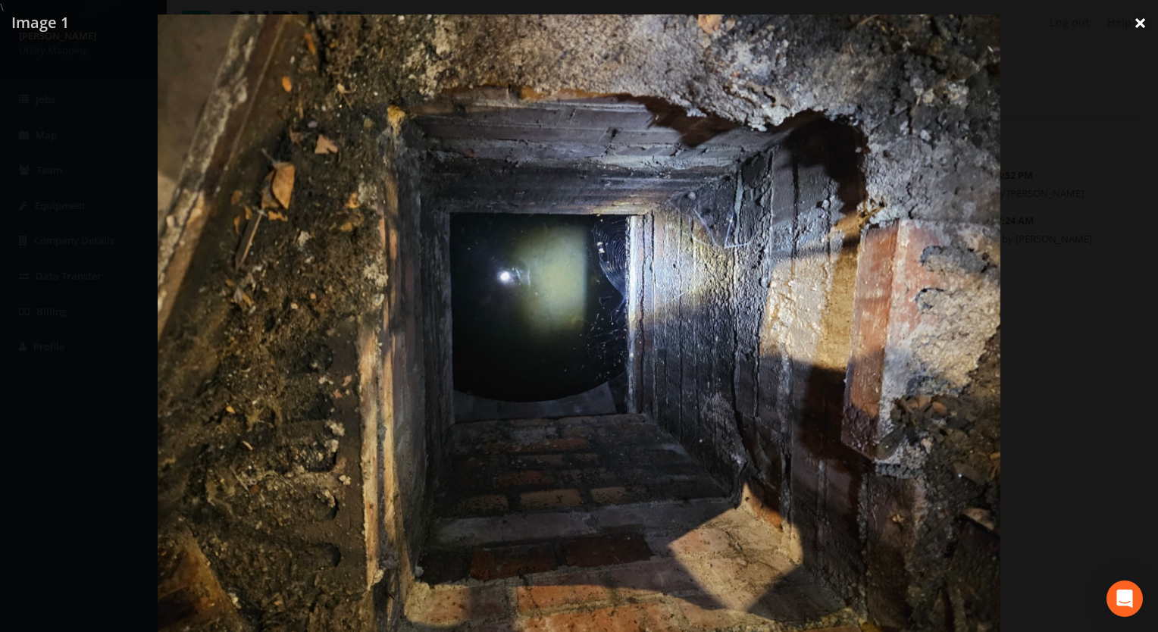
click at [1145, 26] on link "×" at bounding box center [1140, 22] width 36 height 45
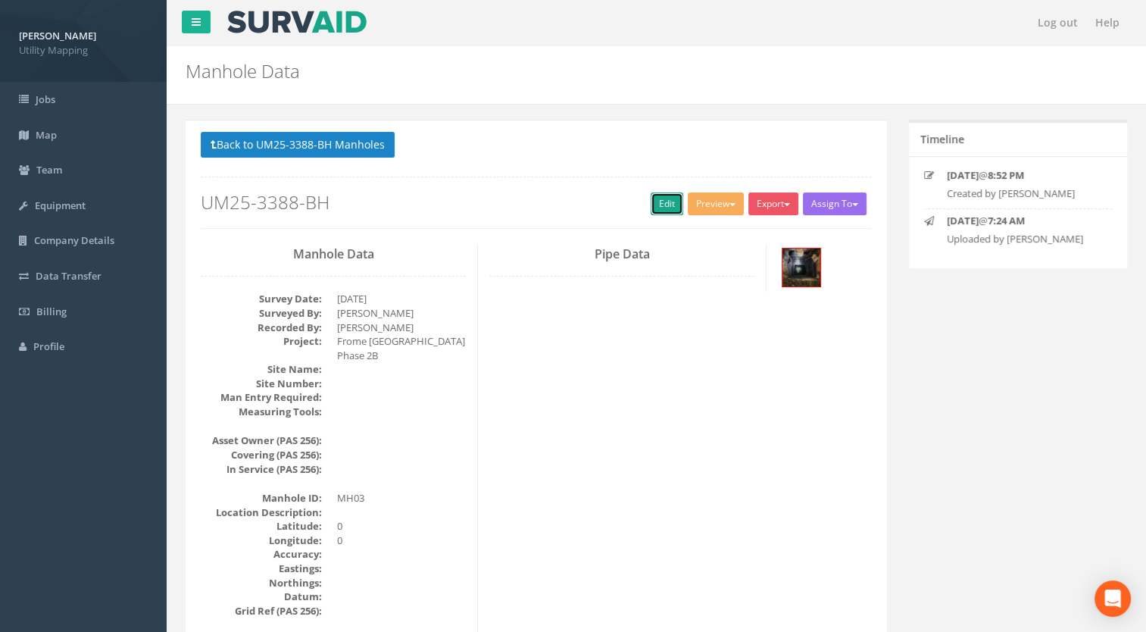
click at [655, 201] on link "Edit" at bounding box center [667, 203] width 33 height 23
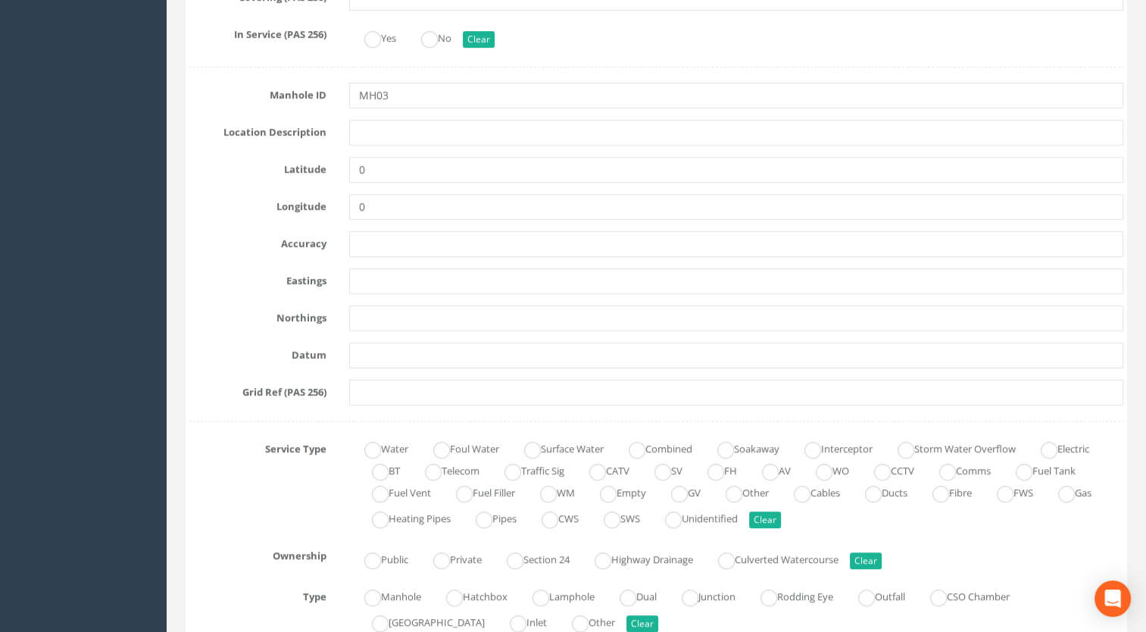
scroll to position [530, 0]
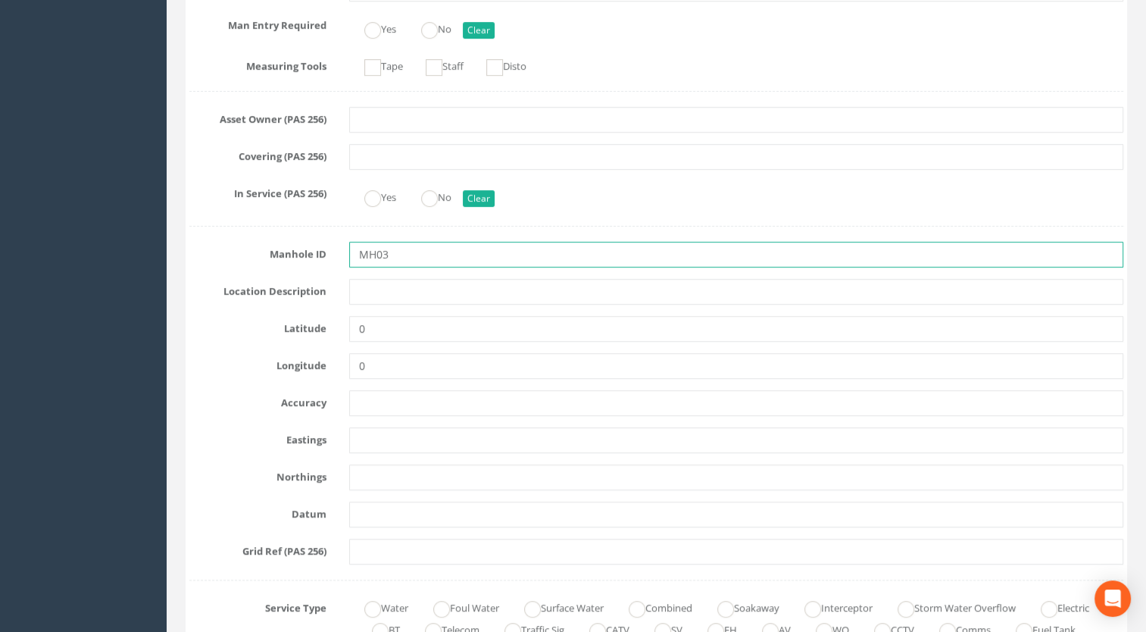
click at [407, 250] on input "MH03" at bounding box center [736, 255] width 775 height 26
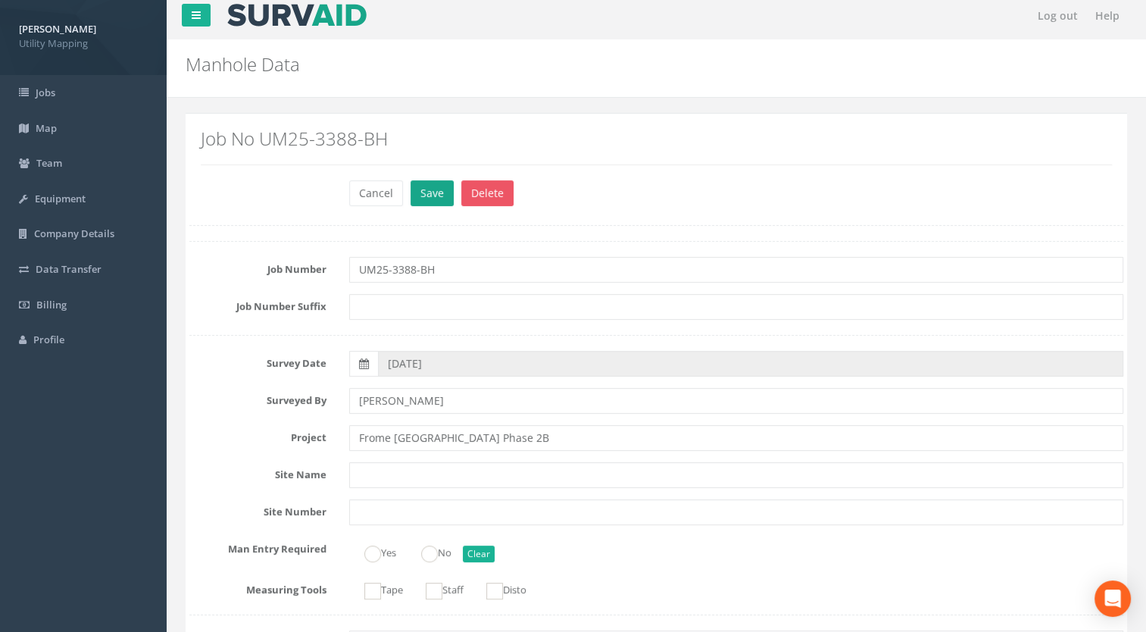
scroll to position [0, 0]
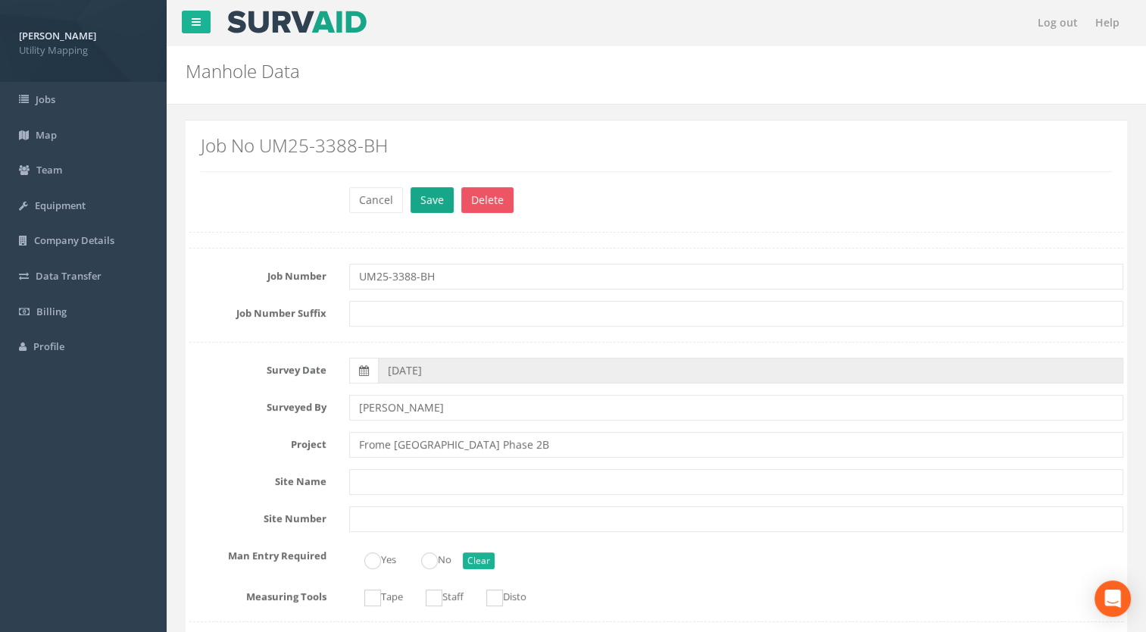
type input "Area 2B-1 MH03"
click at [427, 196] on button "Save" at bounding box center [432, 200] width 43 height 26
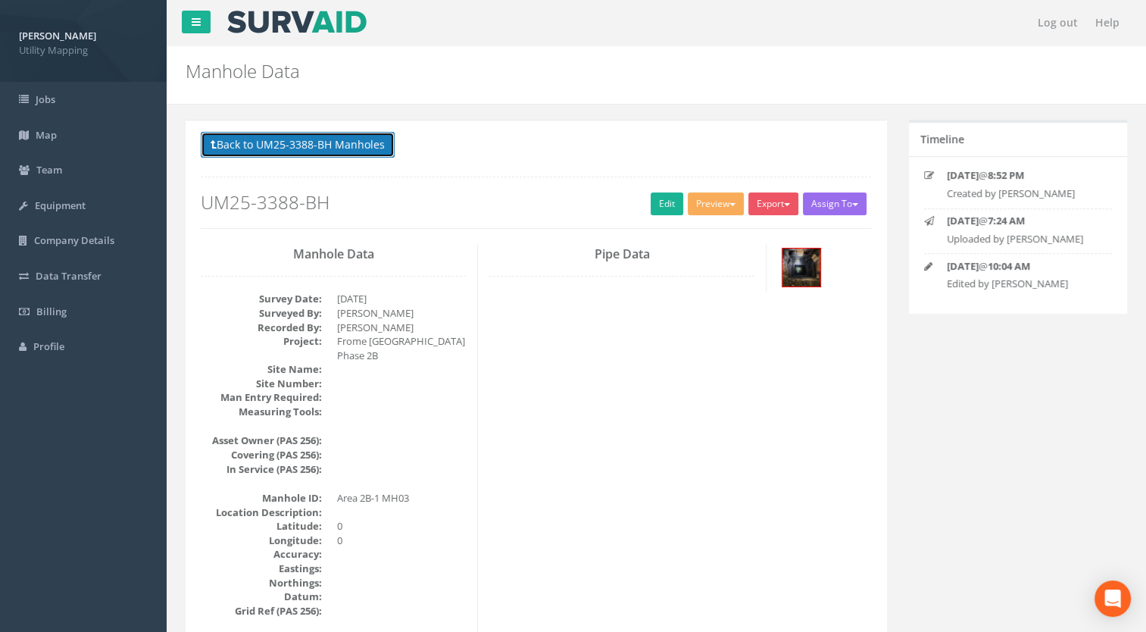
click at [337, 142] on button "Back to UM25-3388-BH Manholes" at bounding box center [298, 145] width 194 height 26
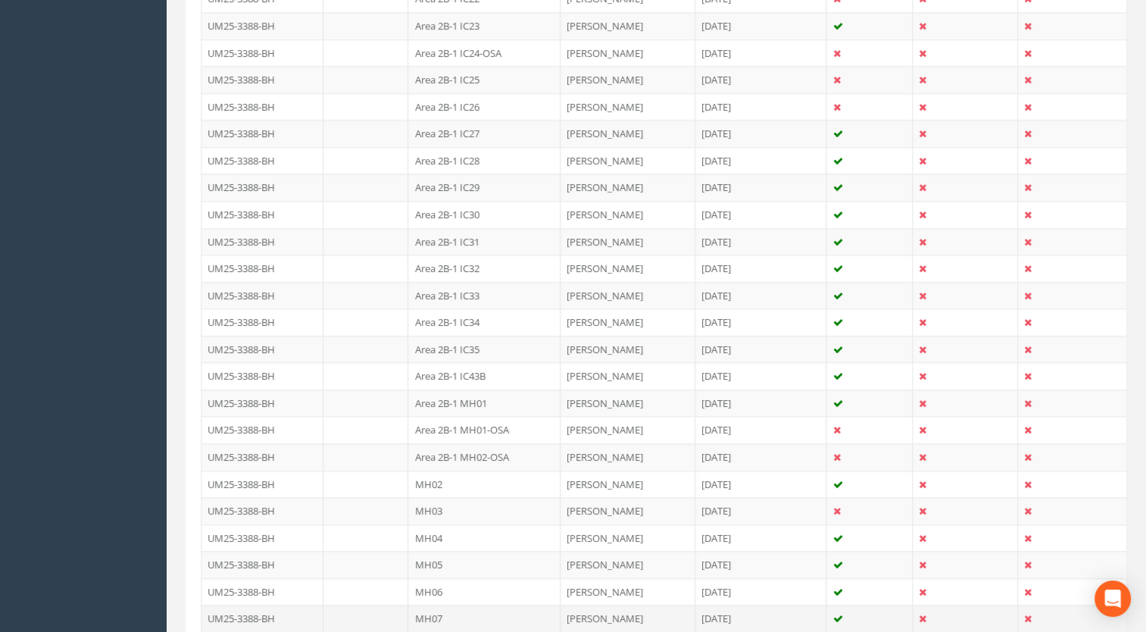
scroll to position [1212, 0]
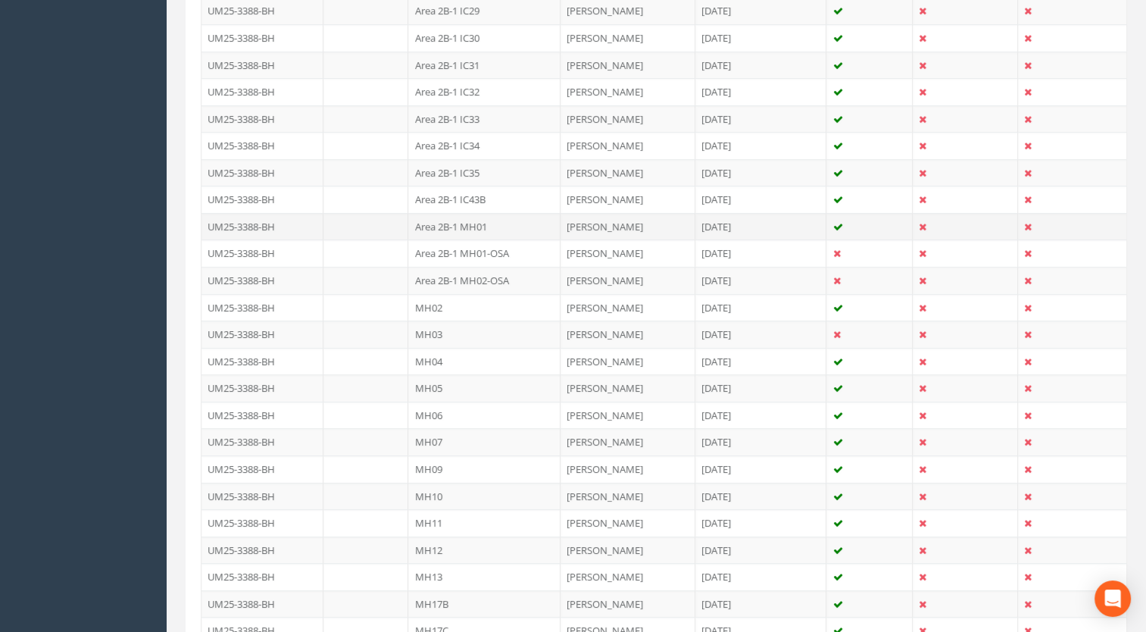
click at [483, 215] on td "Area 2B-1 MH01" at bounding box center [484, 226] width 152 height 27
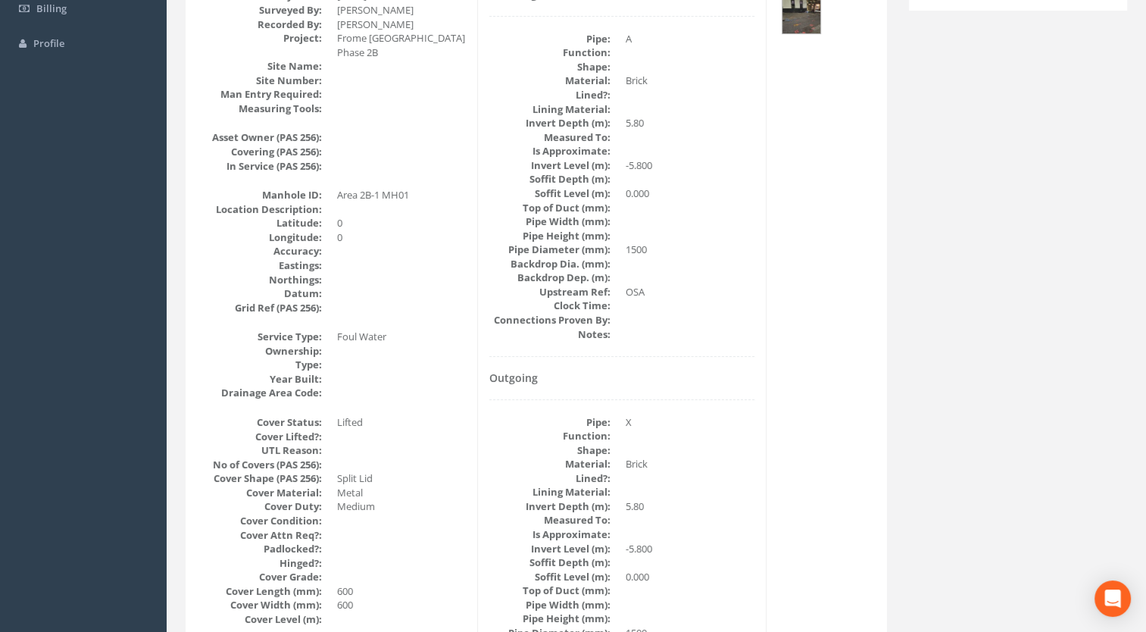
scroll to position [0, 0]
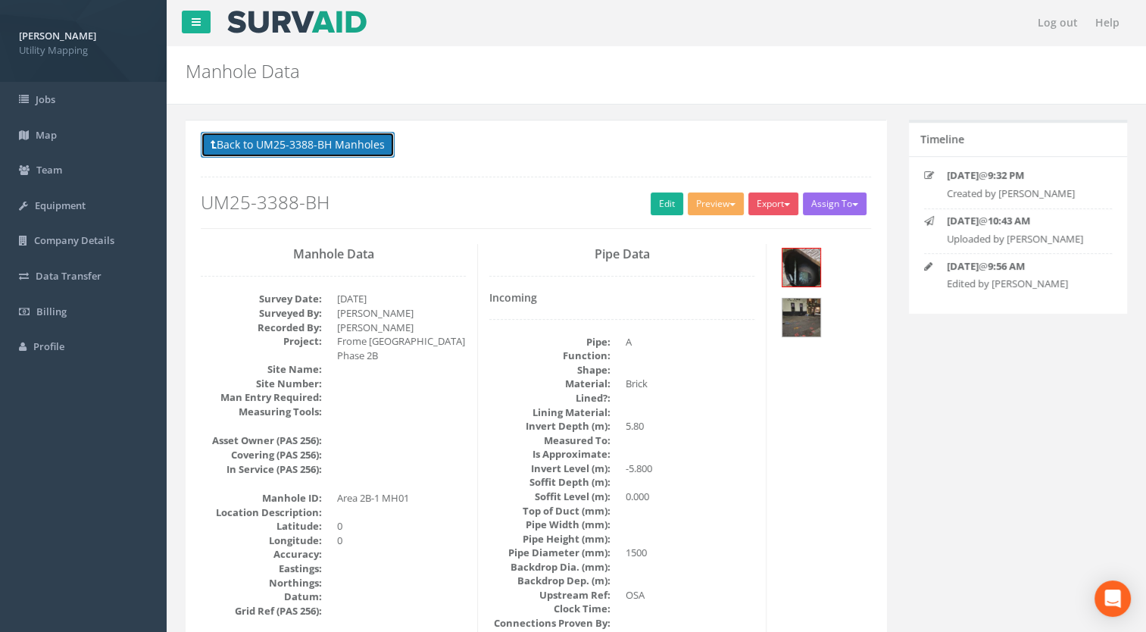
click at [371, 147] on button "Back to UM25-3388-BH Manholes" at bounding box center [298, 145] width 194 height 26
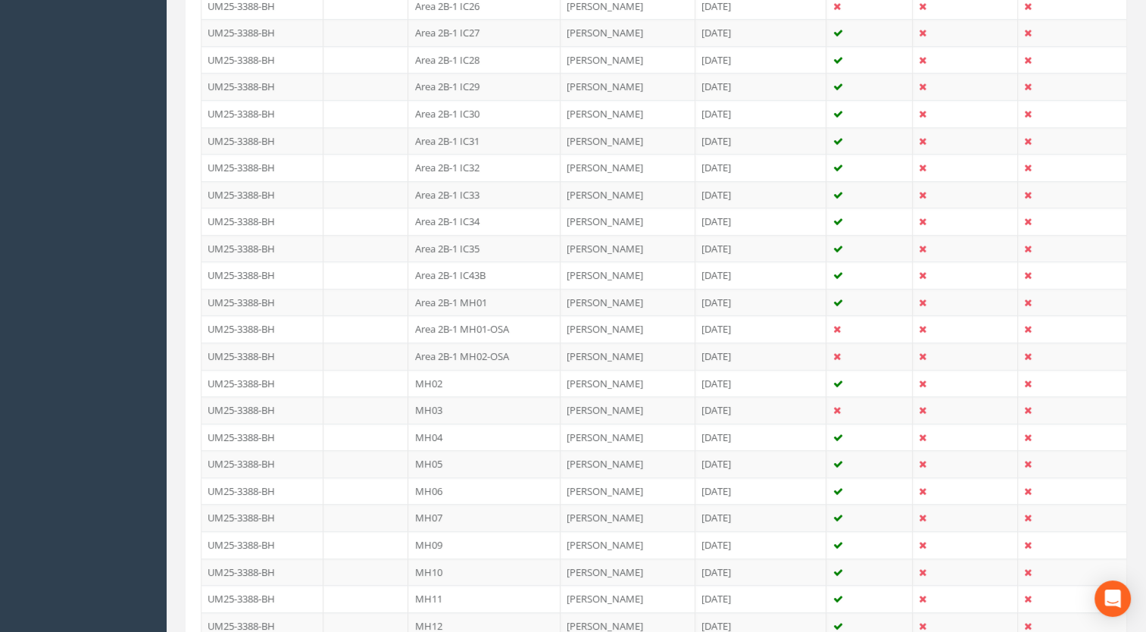
scroll to position [1212, 0]
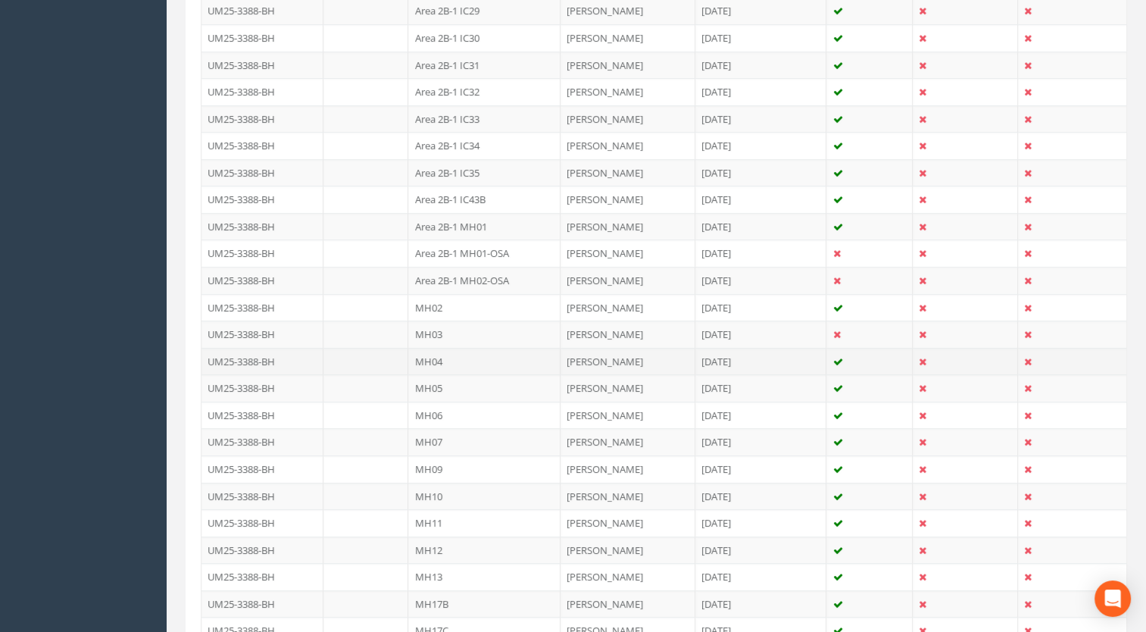
click at [441, 349] on td "MH04" at bounding box center [484, 361] width 152 height 27
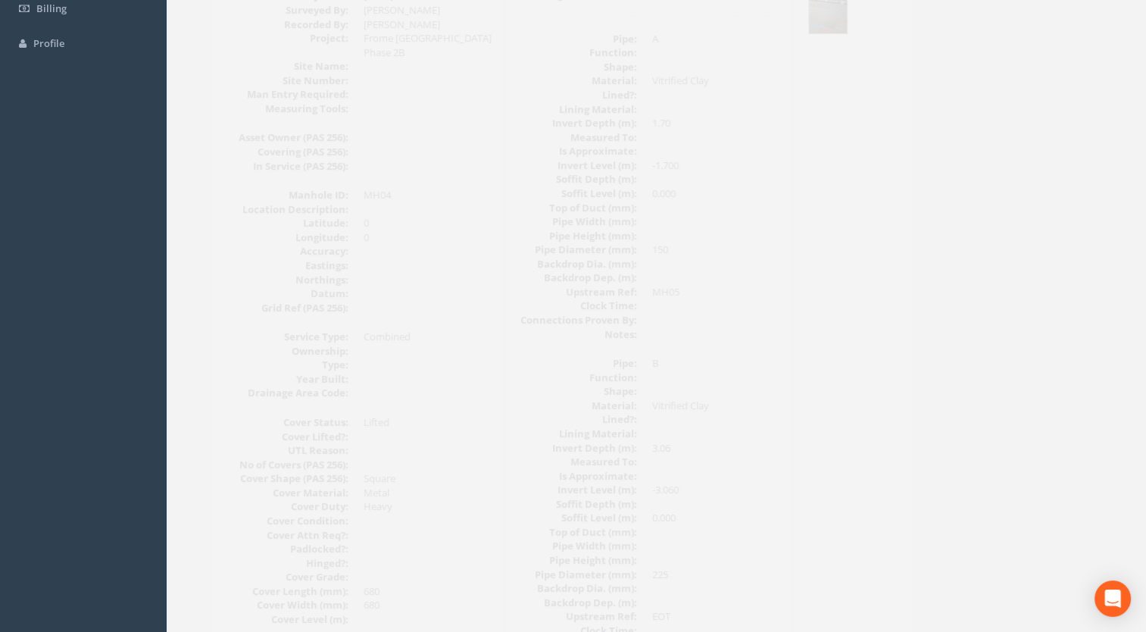
scroll to position [0, 0]
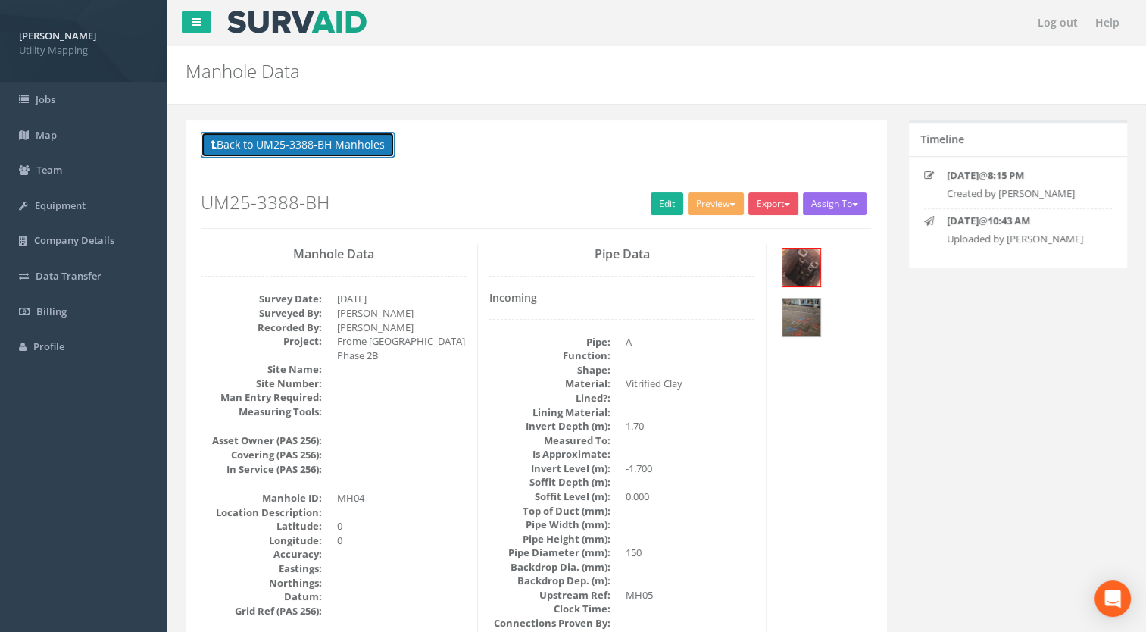
click at [379, 147] on button "Back to UM25-3388-BH Manholes" at bounding box center [298, 145] width 194 height 26
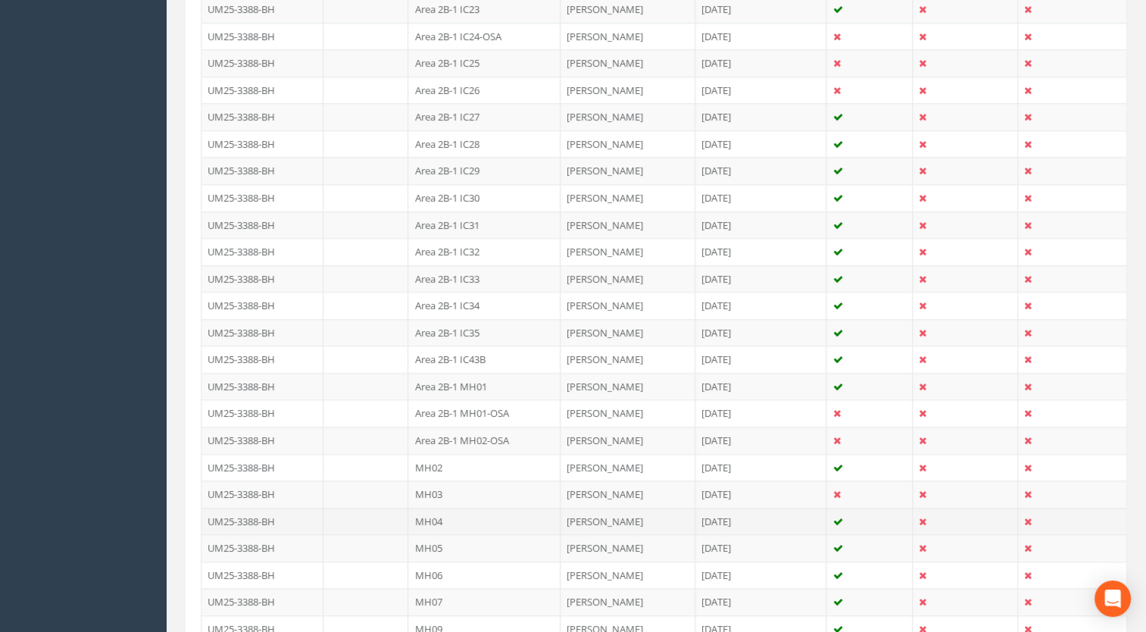
scroll to position [1061, 0]
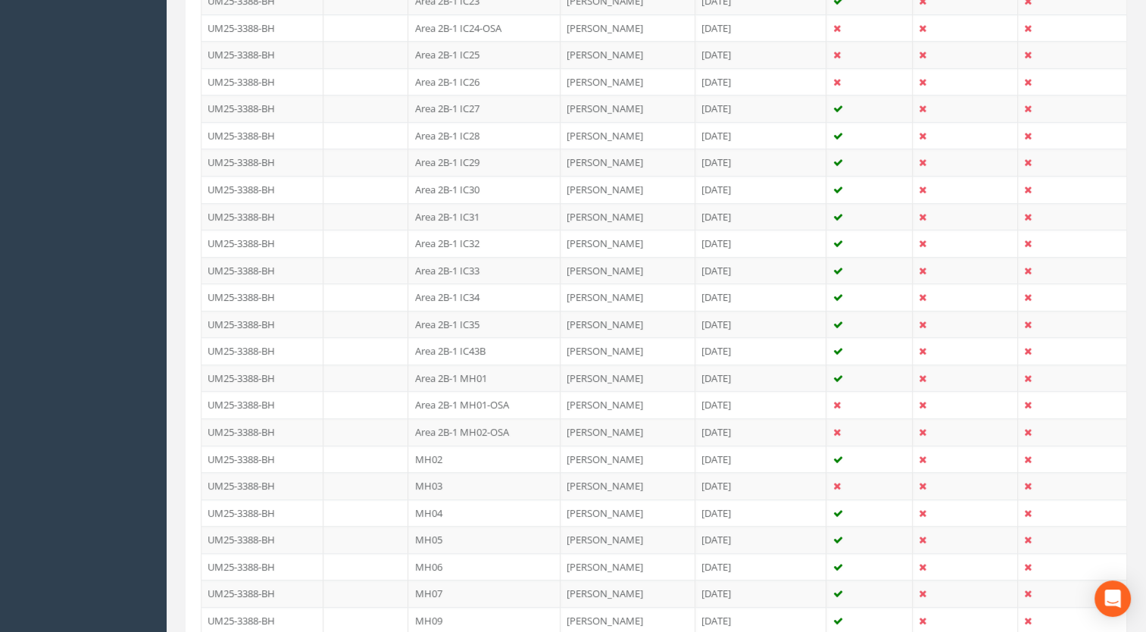
click at [430, 508] on td "MH04" at bounding box center [484, 512] width 152 height 27
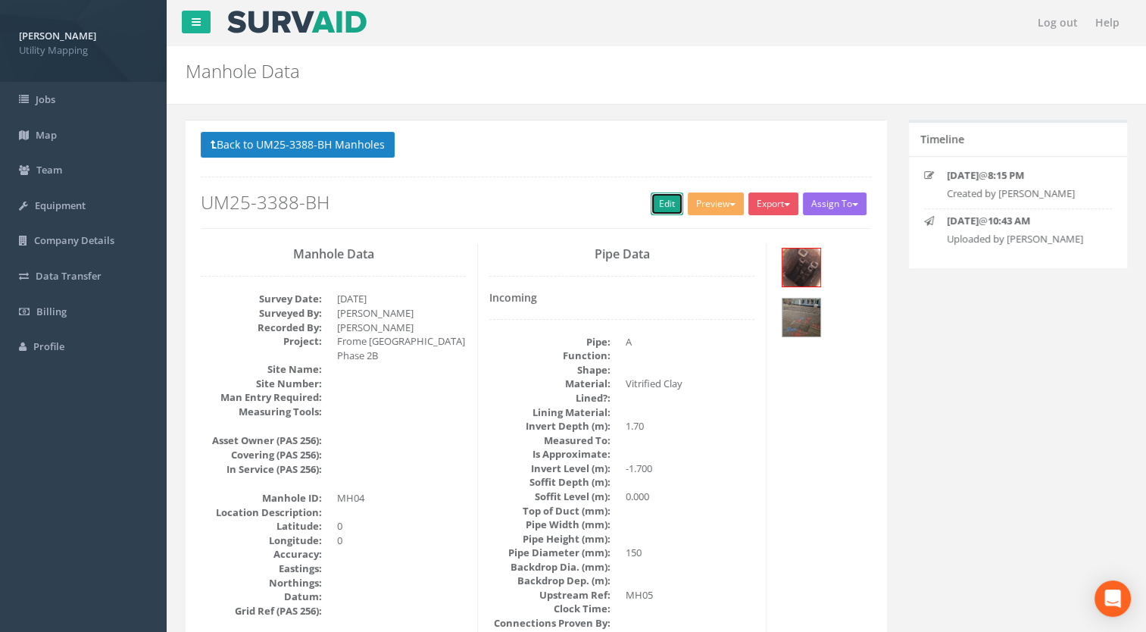
click at [663, 200] on link "Edit" at bounding box center [667, 203] width 33 height 23
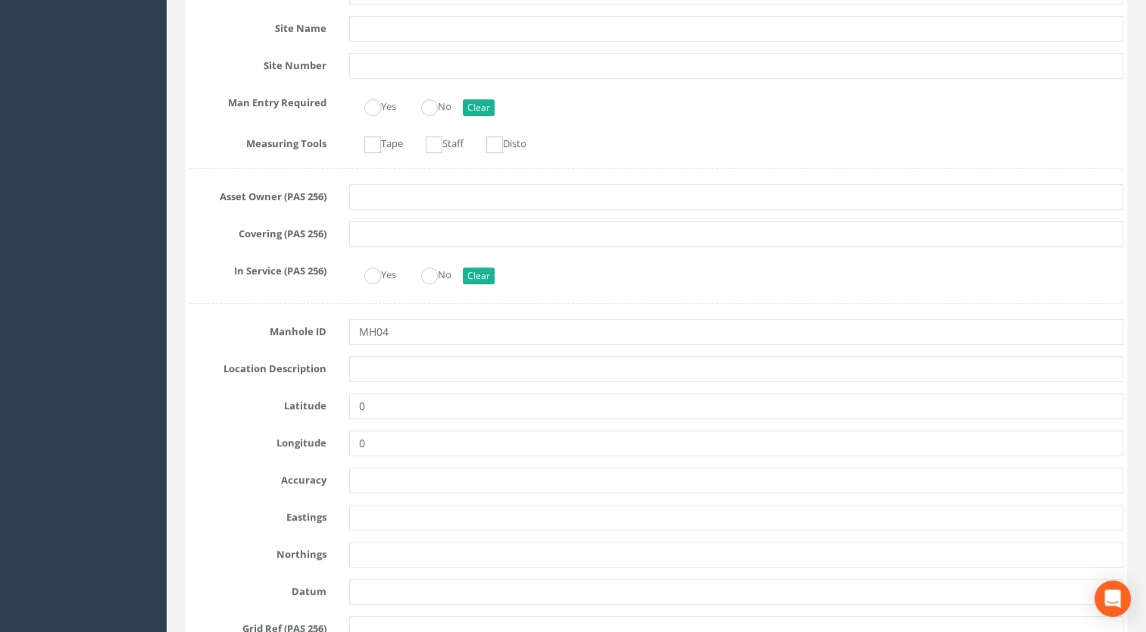
scroll to position [455, 0]
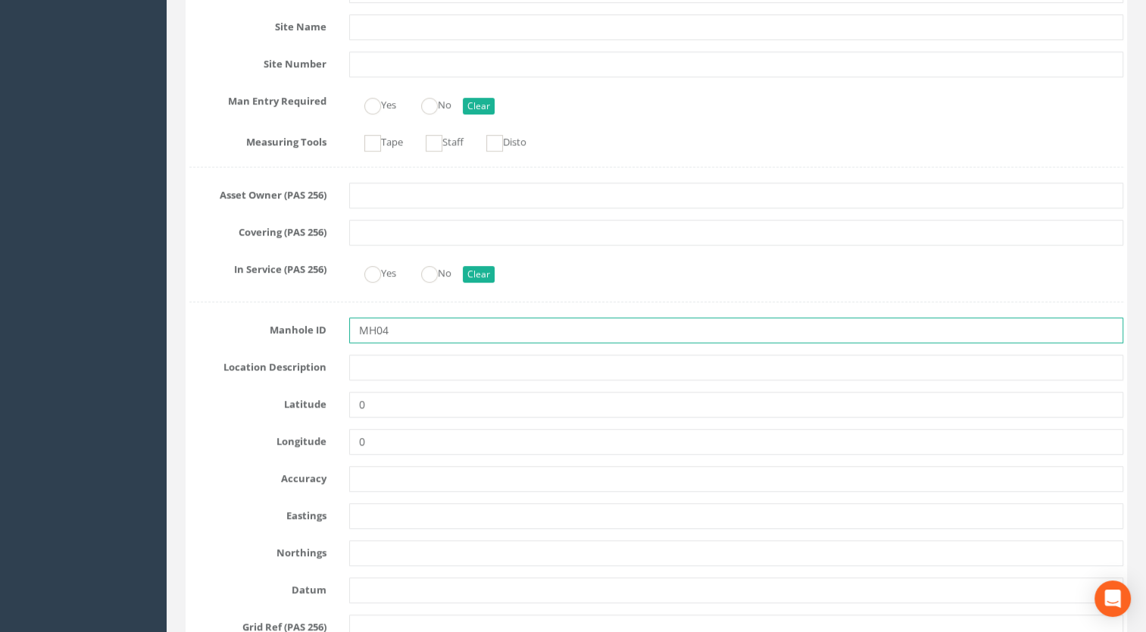
click at [411, 335] on input "MH04" at bounding box center [736, 330] width 775 height 26
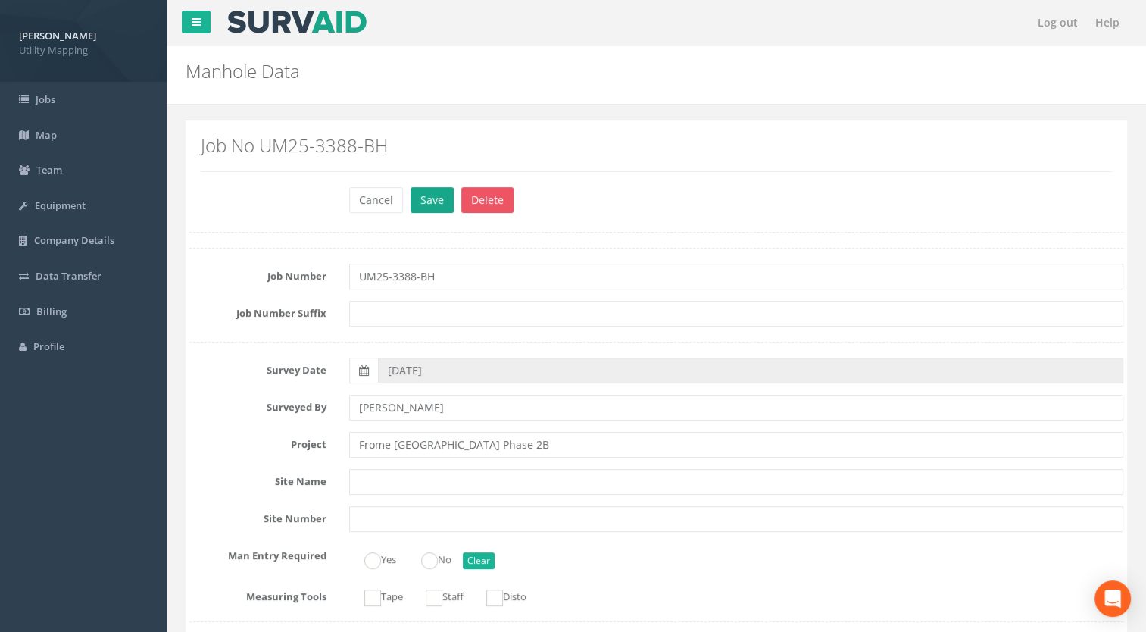
type input "Area 2B-1 MH04"
click at [424, 203] on button "Save" at bounding box center [432, 200] width 43 height 26
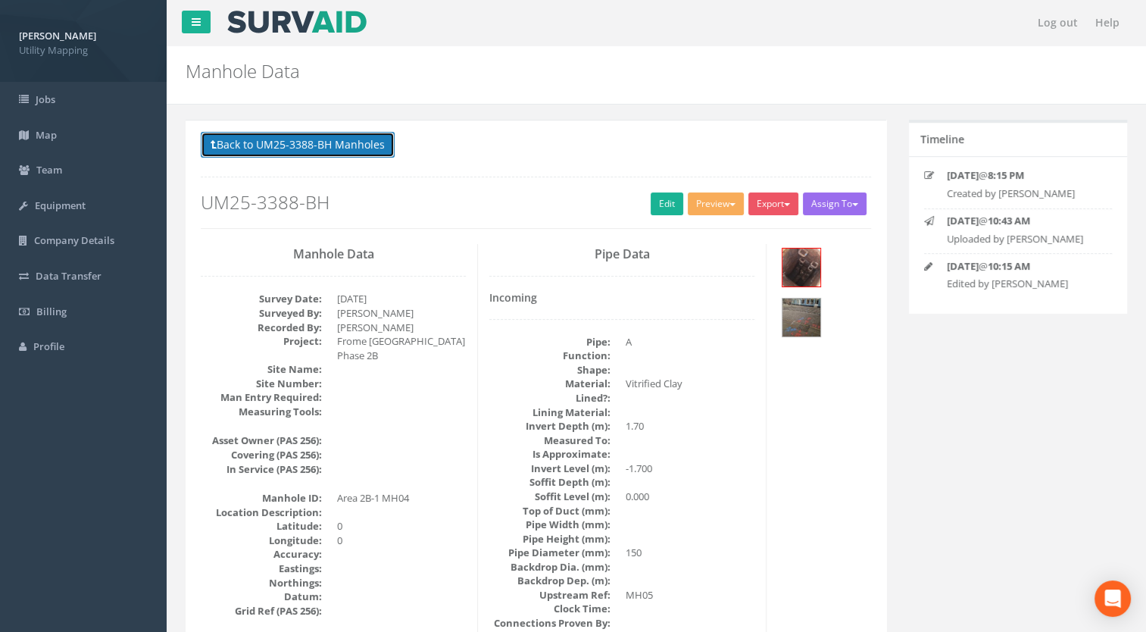
click at [351, 149] on button "Back to UM25-3388-BH Manholes" at bounding box center [298, 145] width 194 height 26
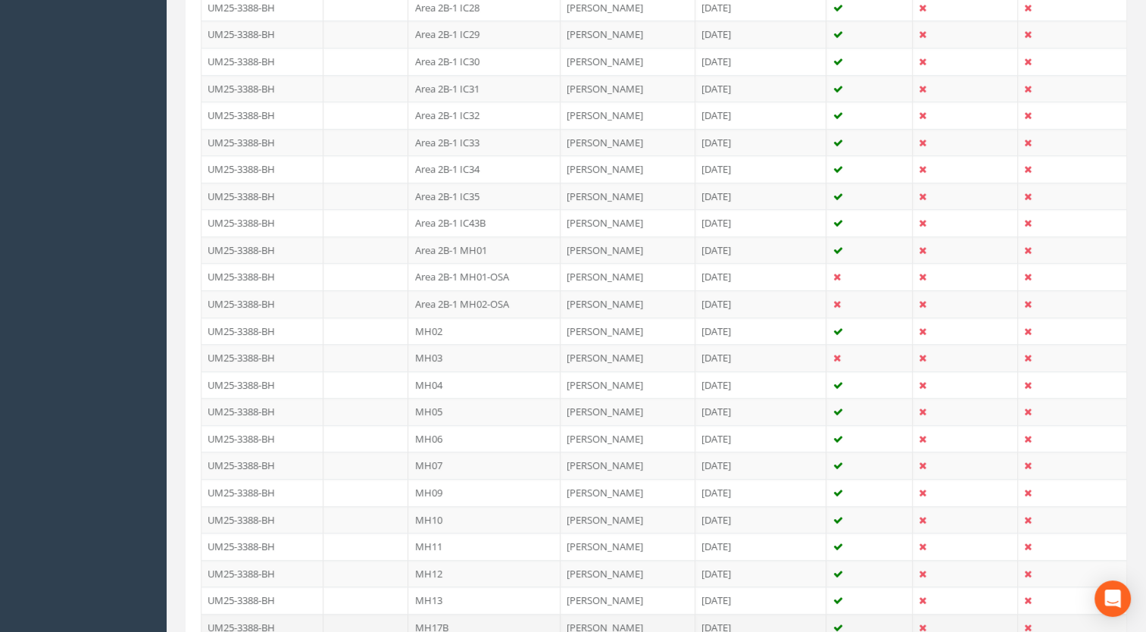
scroll to position [1361, 0]
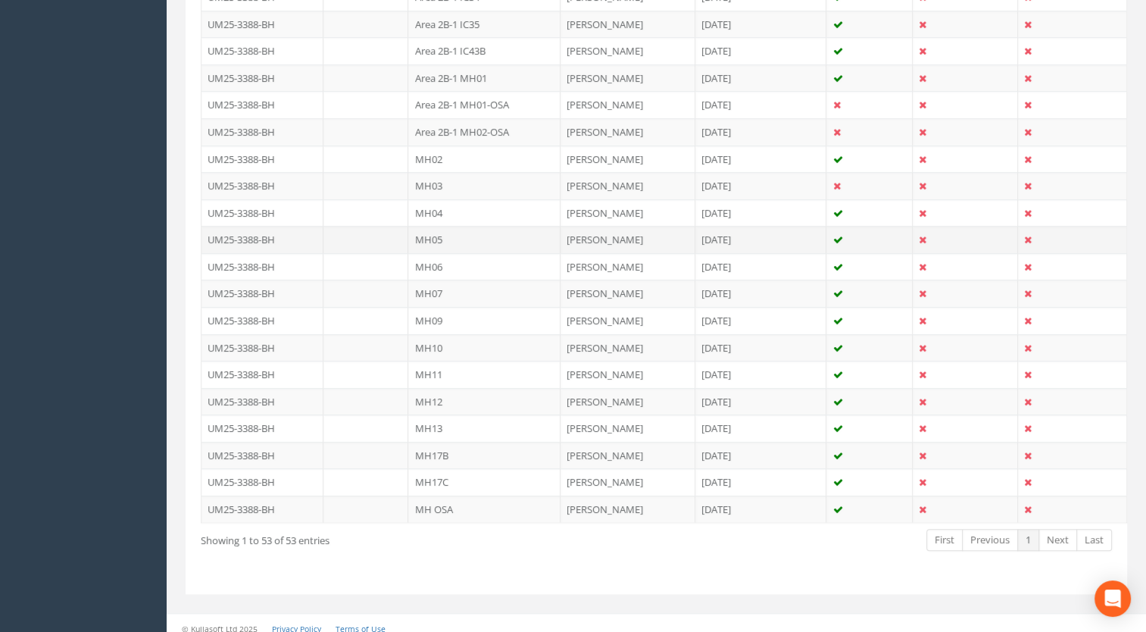
click at [432, 230] on td "MH05" at bounding box center [484, 239] width 152 height 27
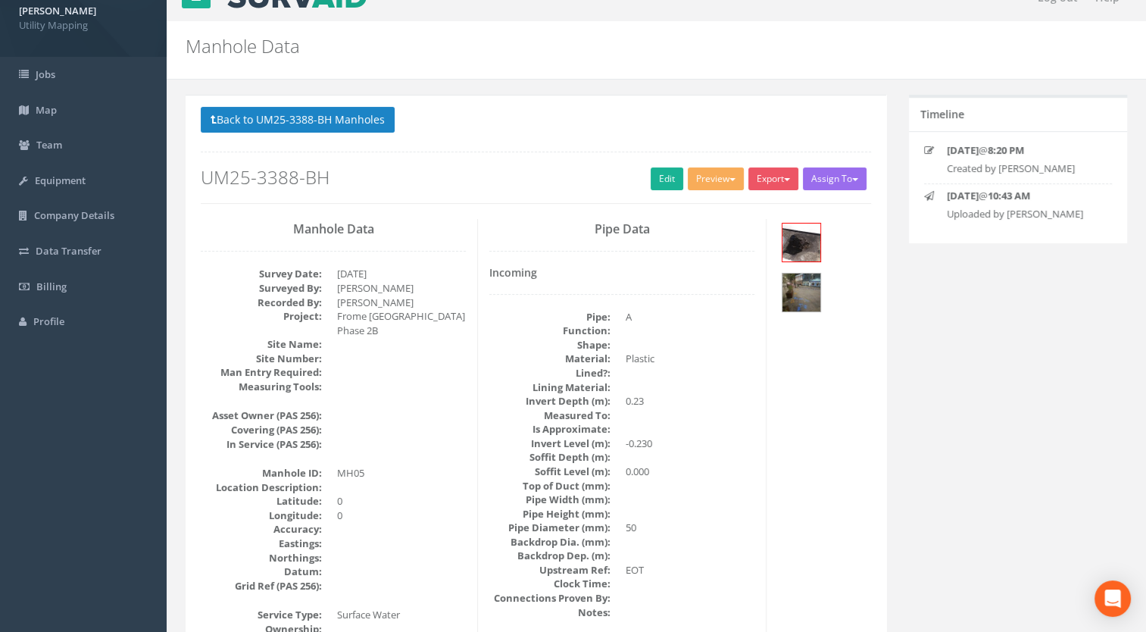
scroll to position [0, 0]
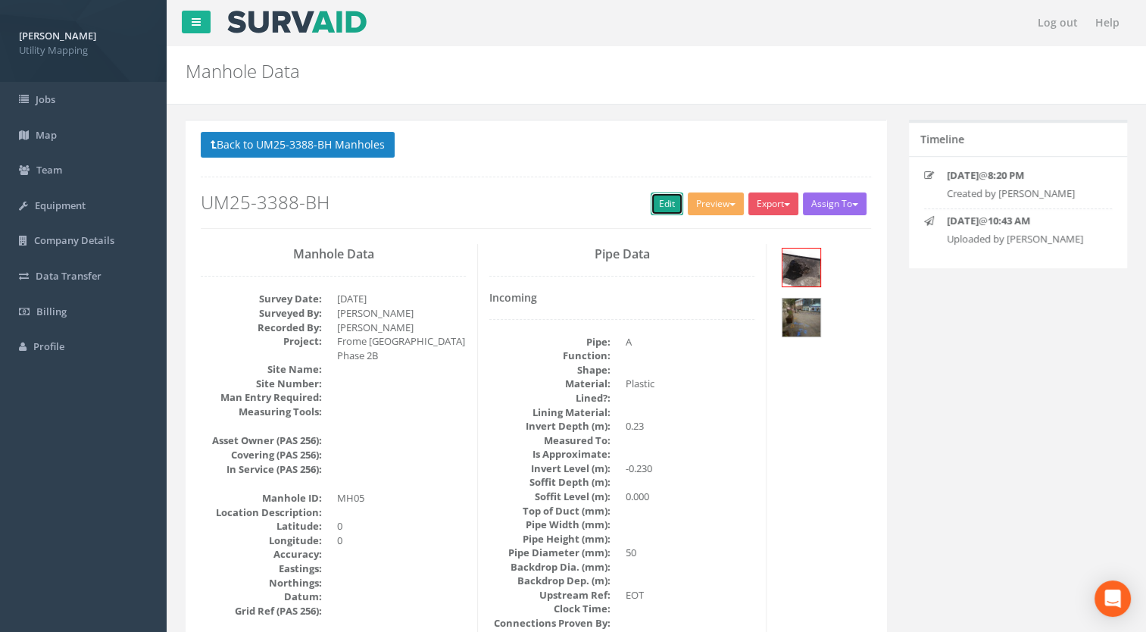
click at [660, 207] on link "Edit" at bounding box center [667, 203] width 33 height 23
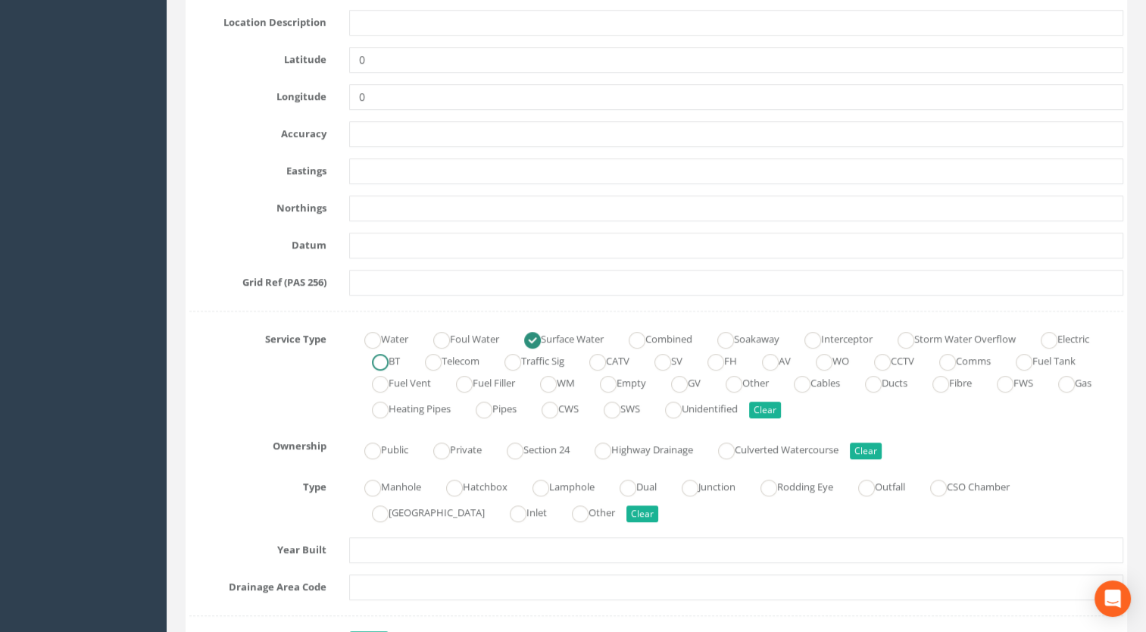
scroll to position [455, 0]
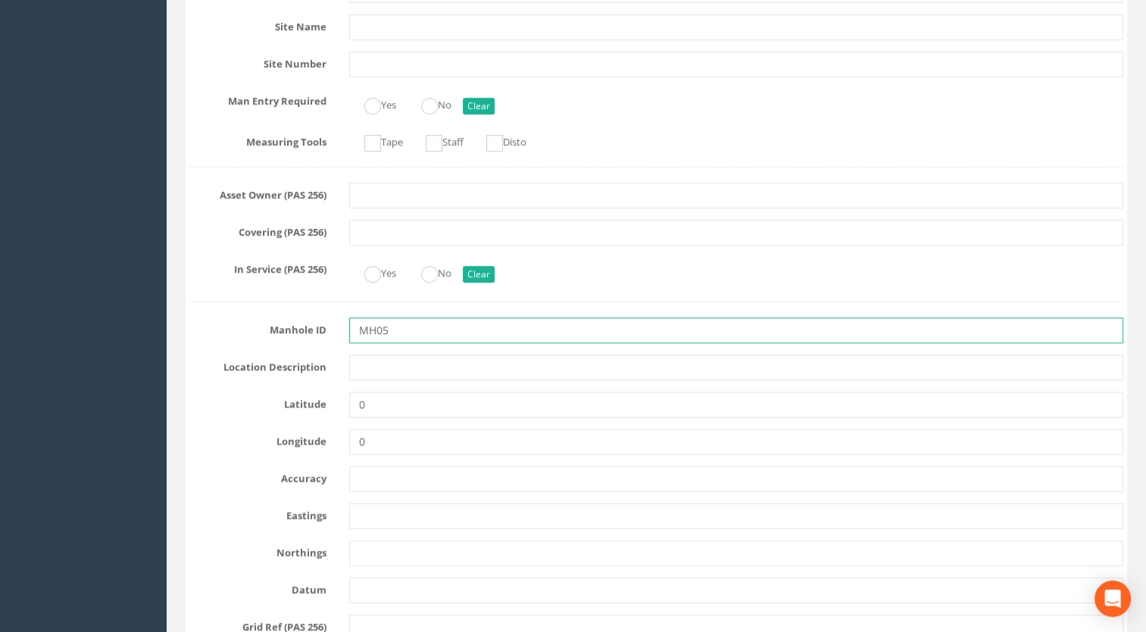
click at [374, 320] on input "MH05" at bounding box center [736, 330] width 775 height 26
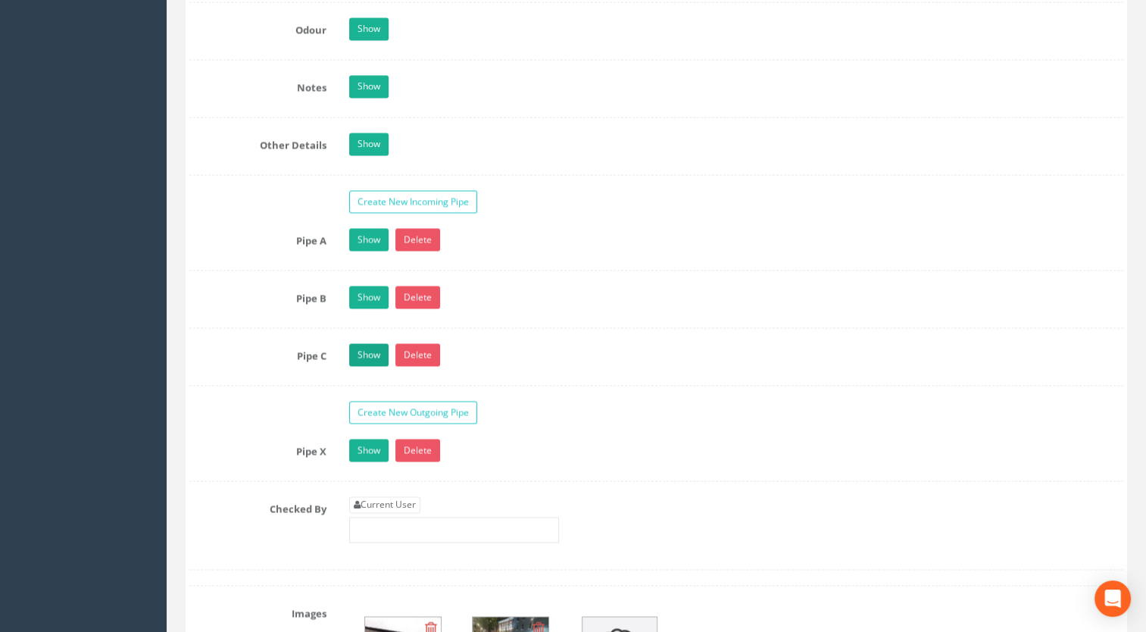
type input "Area 2B-1 MH05"
click at [368, 343] on link "Show" at bounding box center [368, 354] width 39 height 23
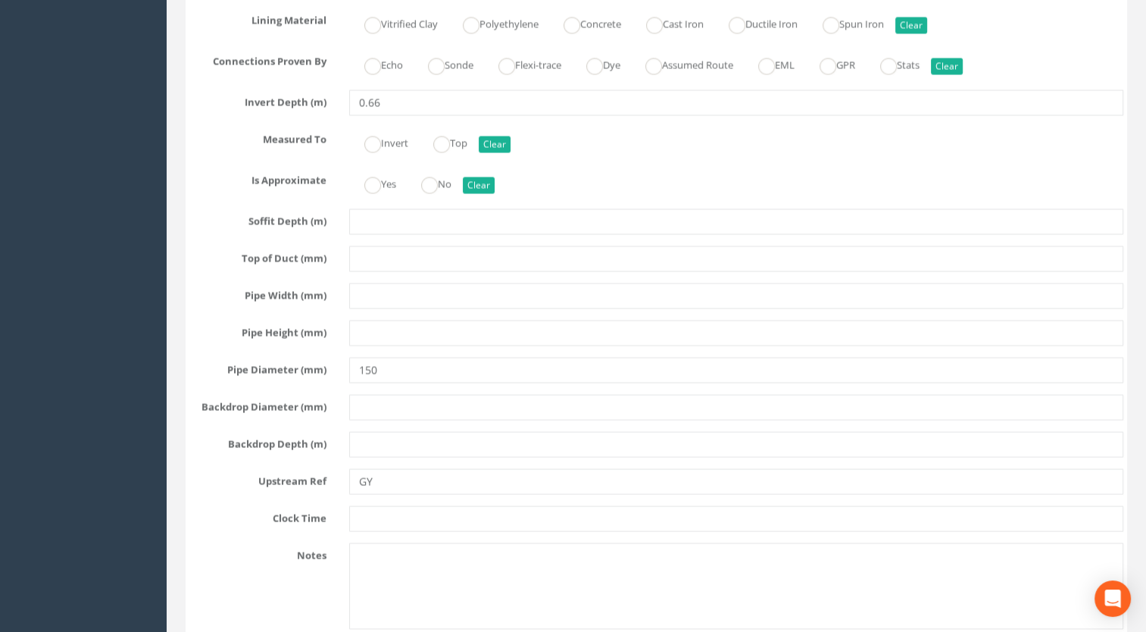
scroll to position [3031, 0]
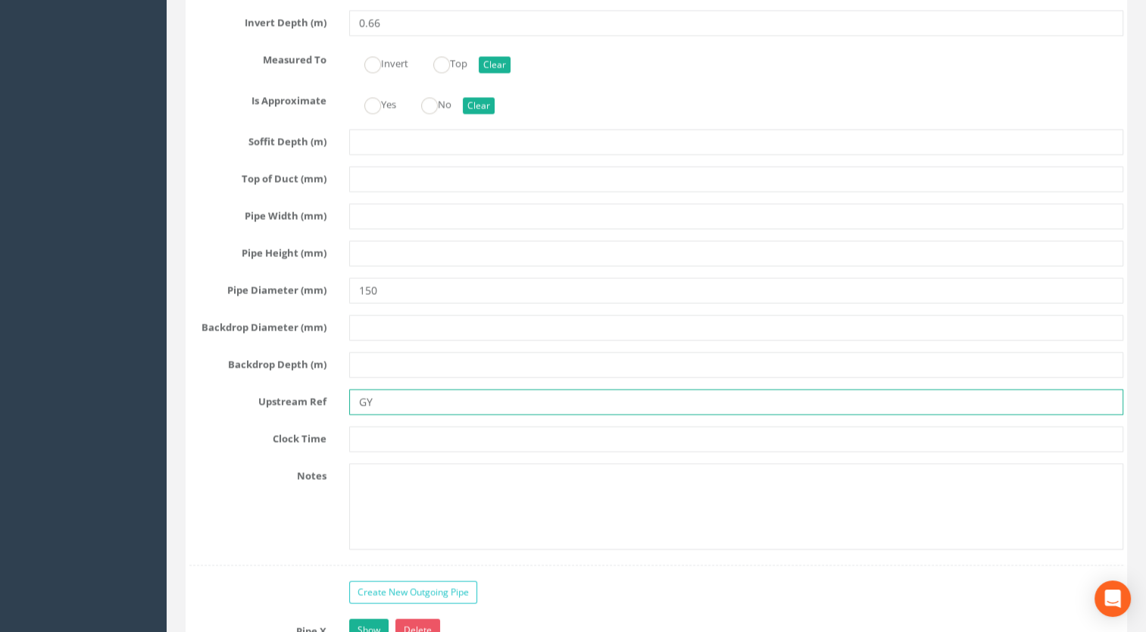
click at [395, 400] on input "GY" at bounding box center [736, 402] width 775 height 26
type input "GY10"
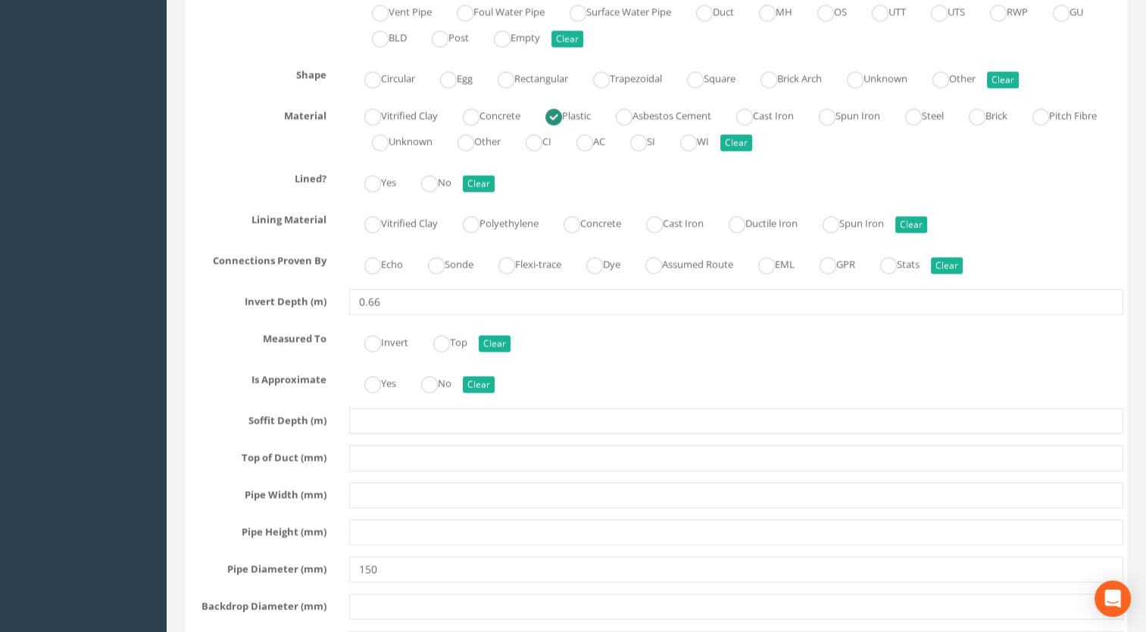
scroll to position [2576, 0]
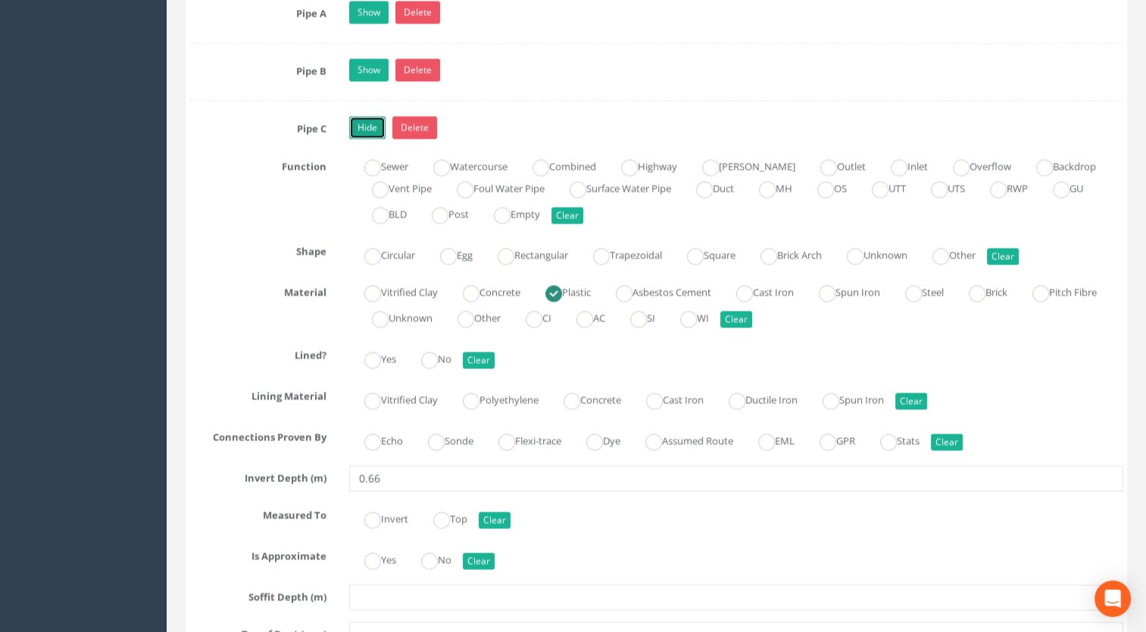
click at [355, 120] on link "Hide" at bounding box center [367, 127] width 36 height 23
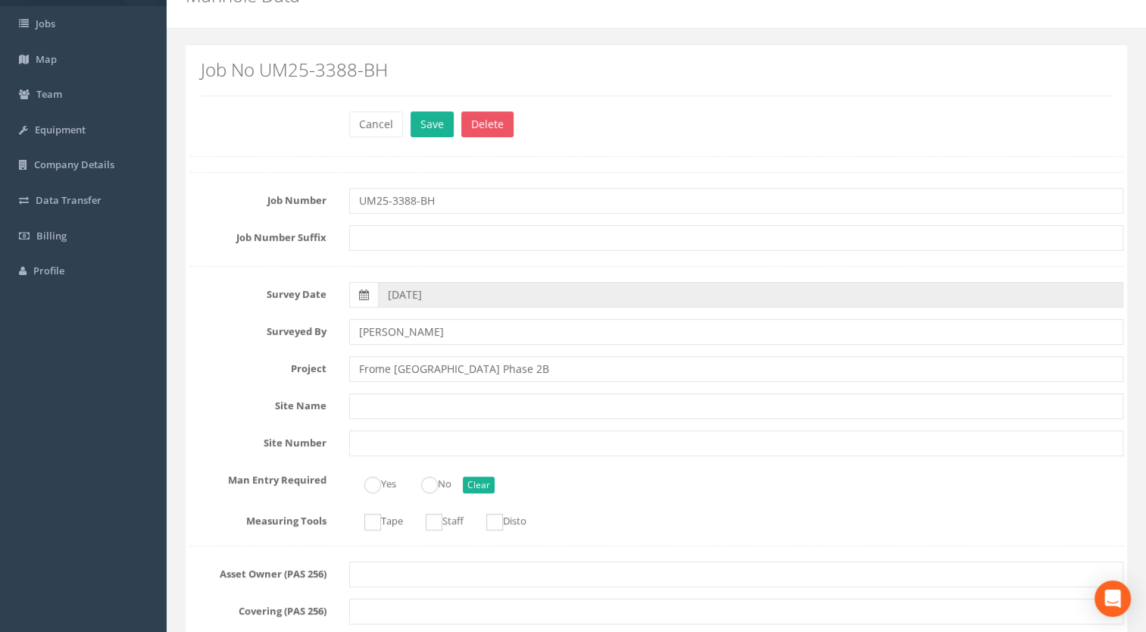
scroll to position [0, 0]
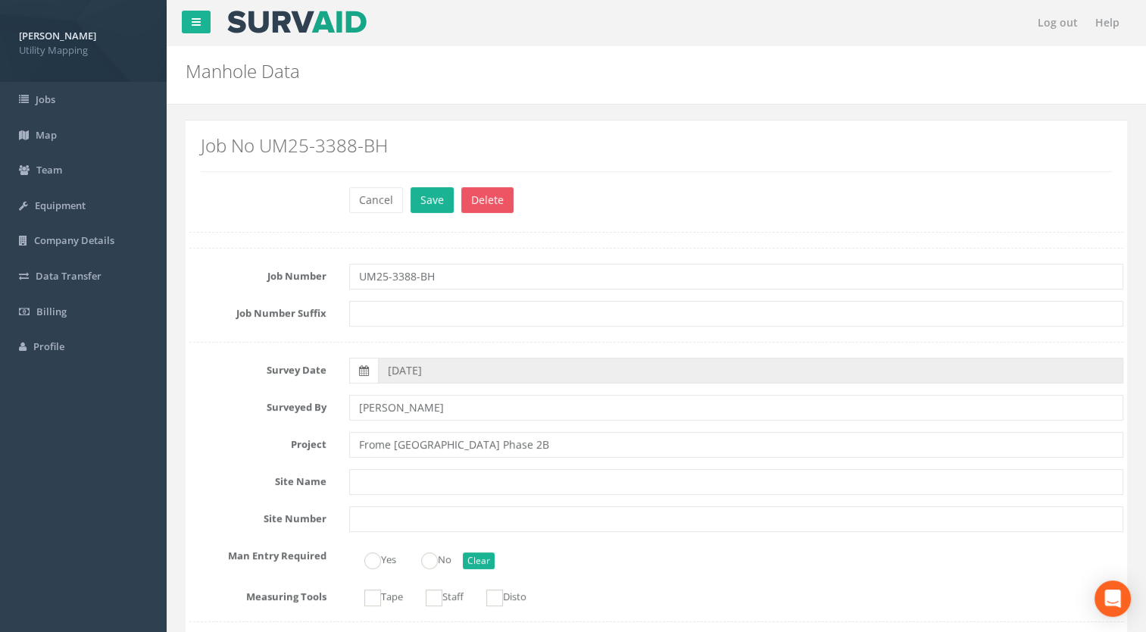
click at [420, 212] on div "Cancel Save Delete" at bounding box center [737, 202] width 798 height 30
click at [421, 195] on button "Save" at bounding box center [432, 200] width 43 height 26
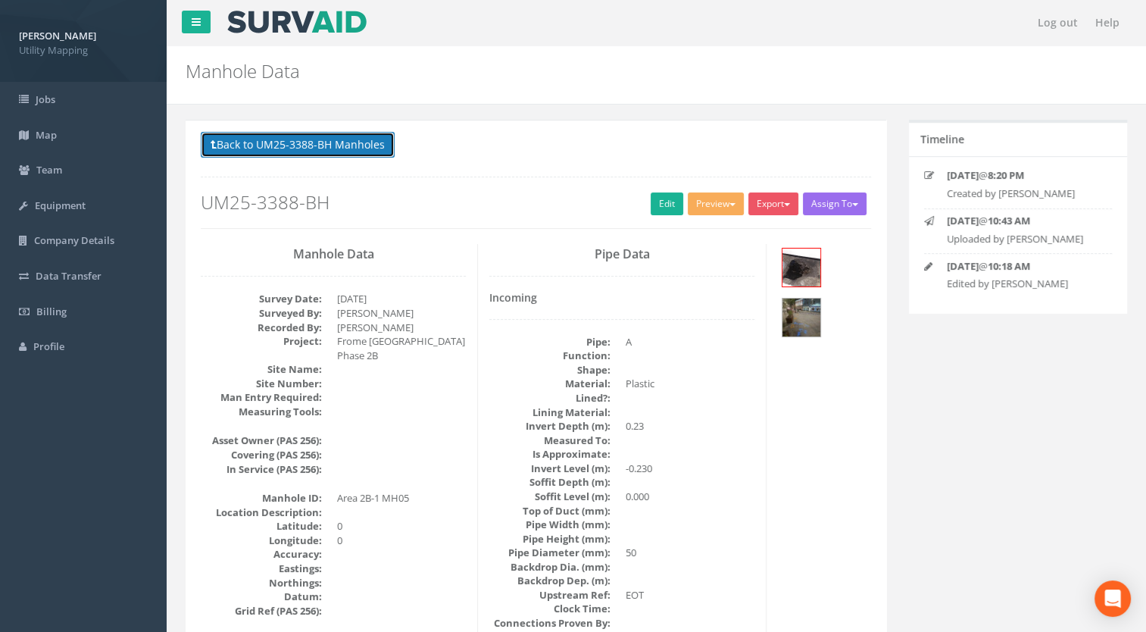
click at [331, 148] on button "Back to UM25-3388-BH Manholes" at bounding box center [298, 145] width 194 height 26
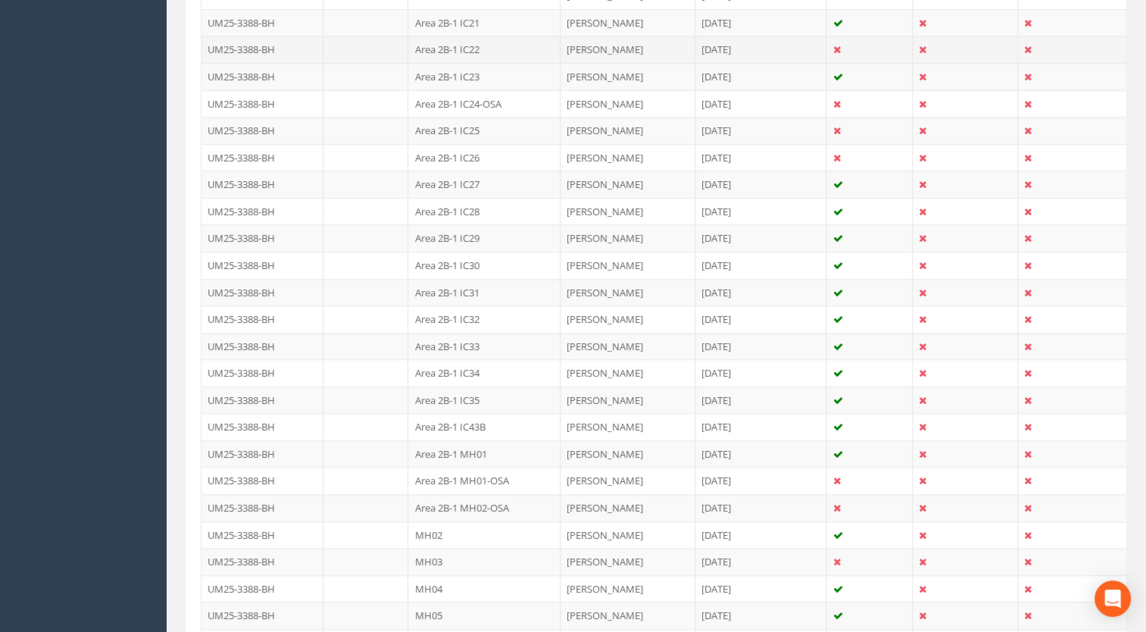
scroll to position [1137, 0]
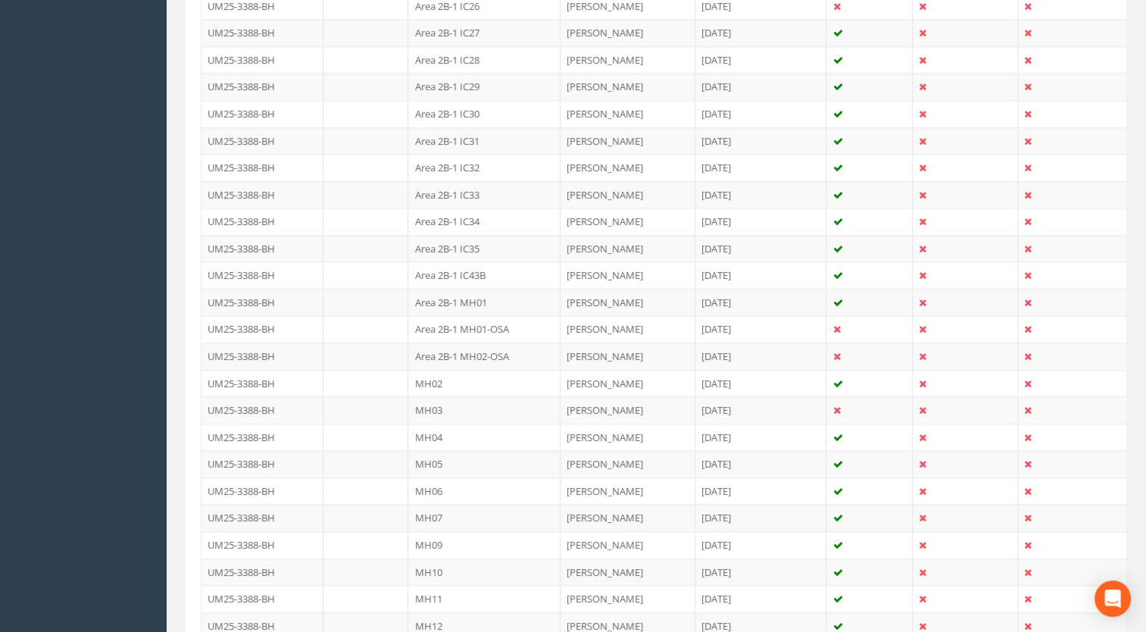
click at [446, 482] on td "MH06" at bounding box center [484, 490] width 152 height 27
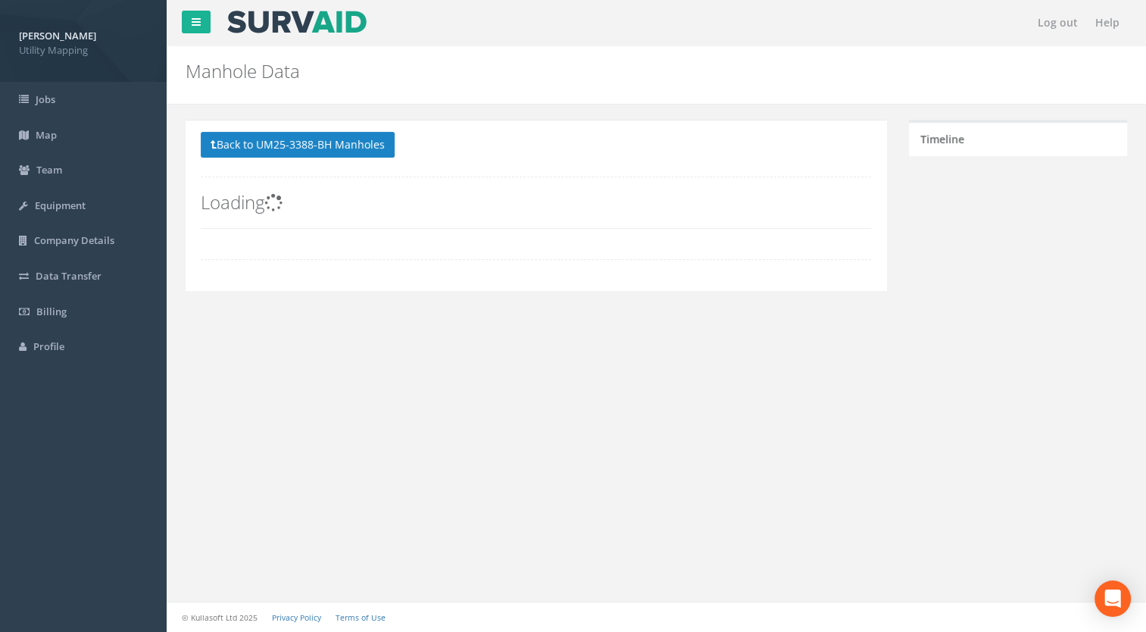
scroll to position [0, 0]
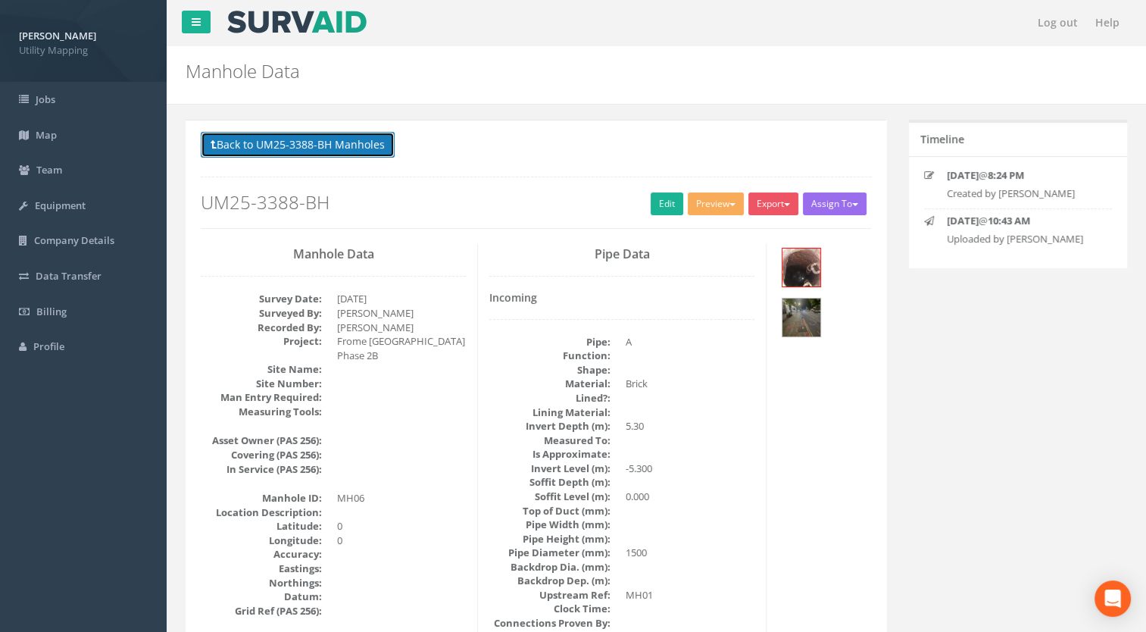
click at [267, 134] on button "Back to UM25-3388-BH Manholes" at bounding box center [298, 145] width 194 height 26
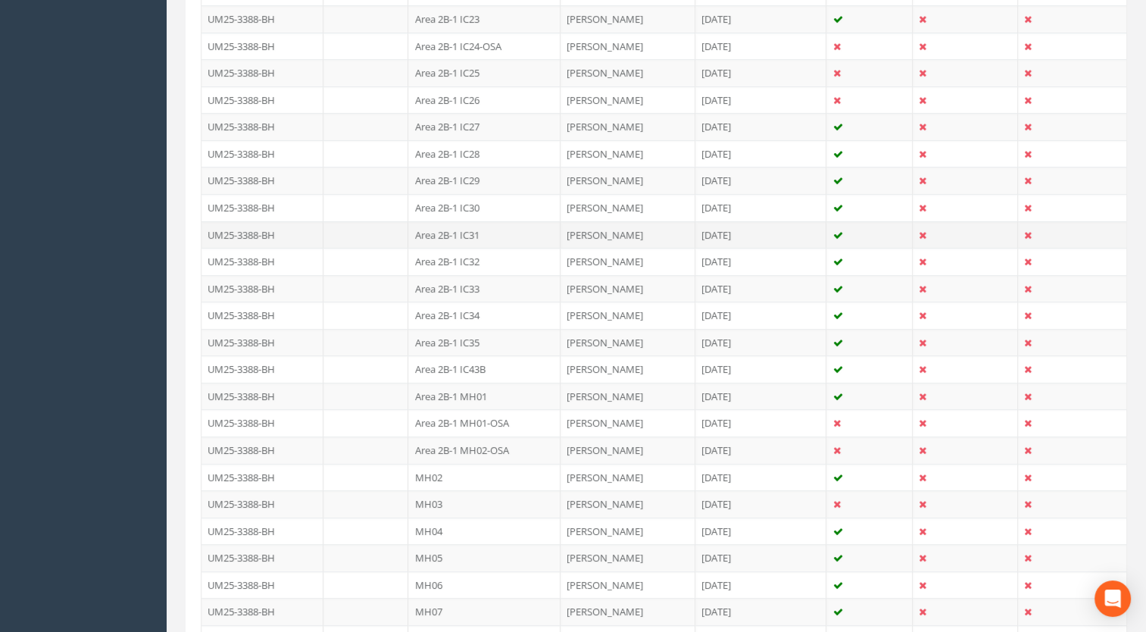
scroll to position [1288, 0]
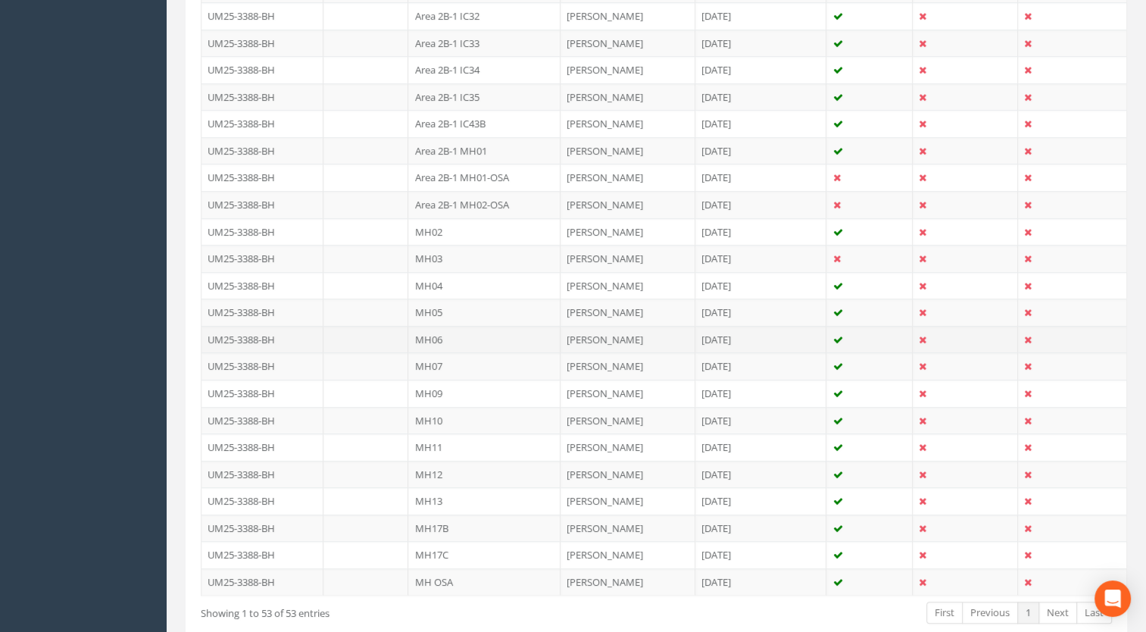
click at [450, 336] on td "MH06" at bounding box center [484, 339] width 152 height 27
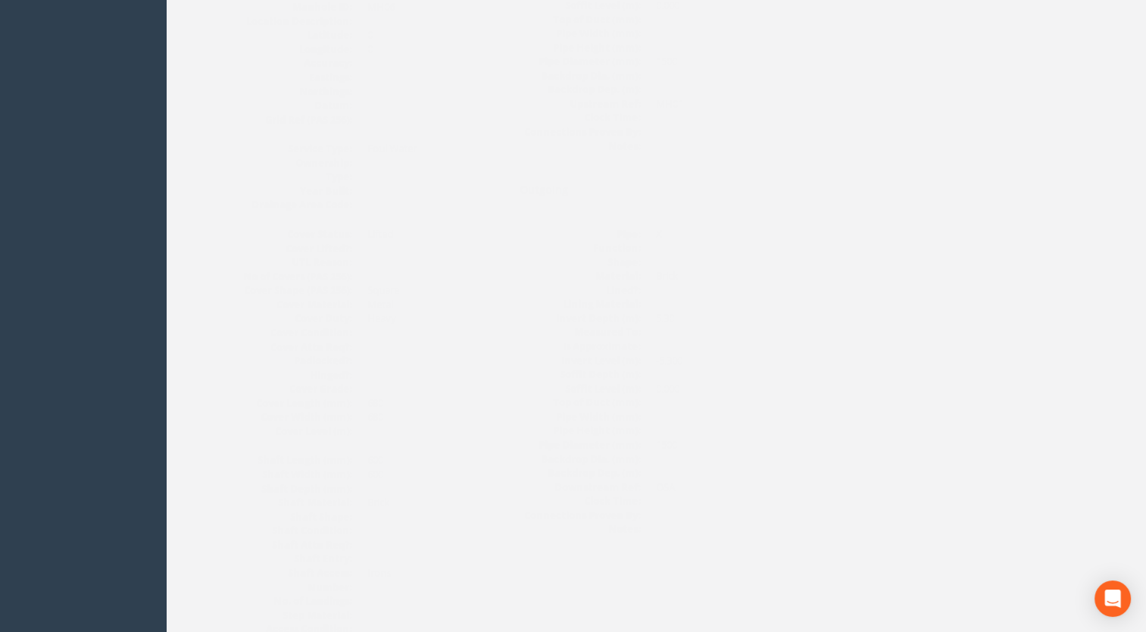
scroll to position [113, 0]
click at [662, 92] on link "Edit" at bounding box center [667, 91] width 33 height 23
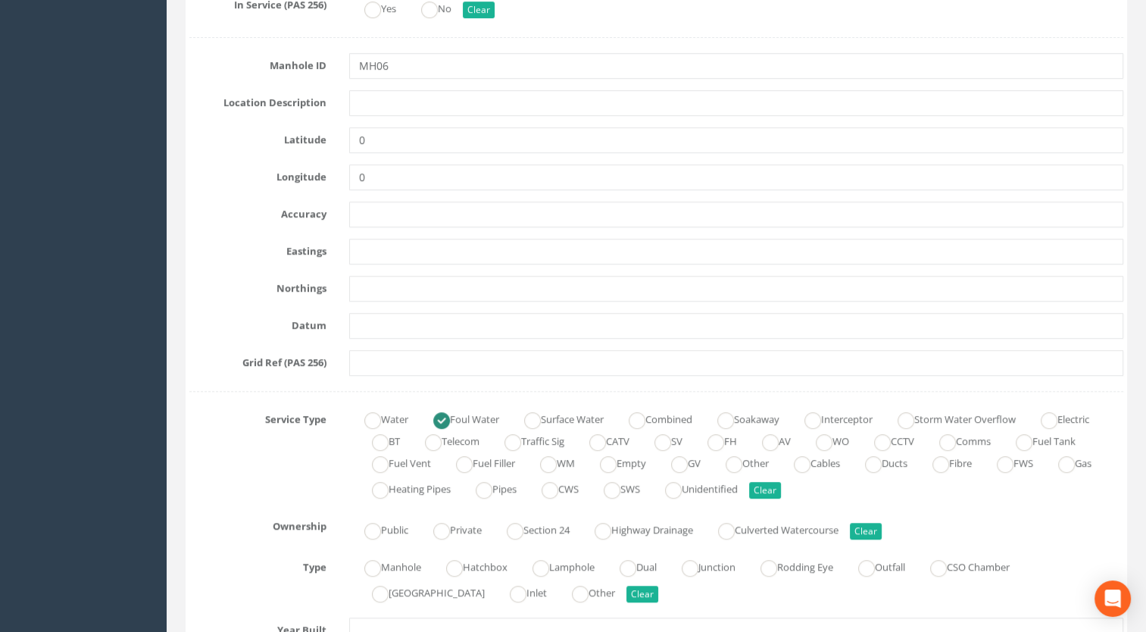
scroll to position [492, 0]
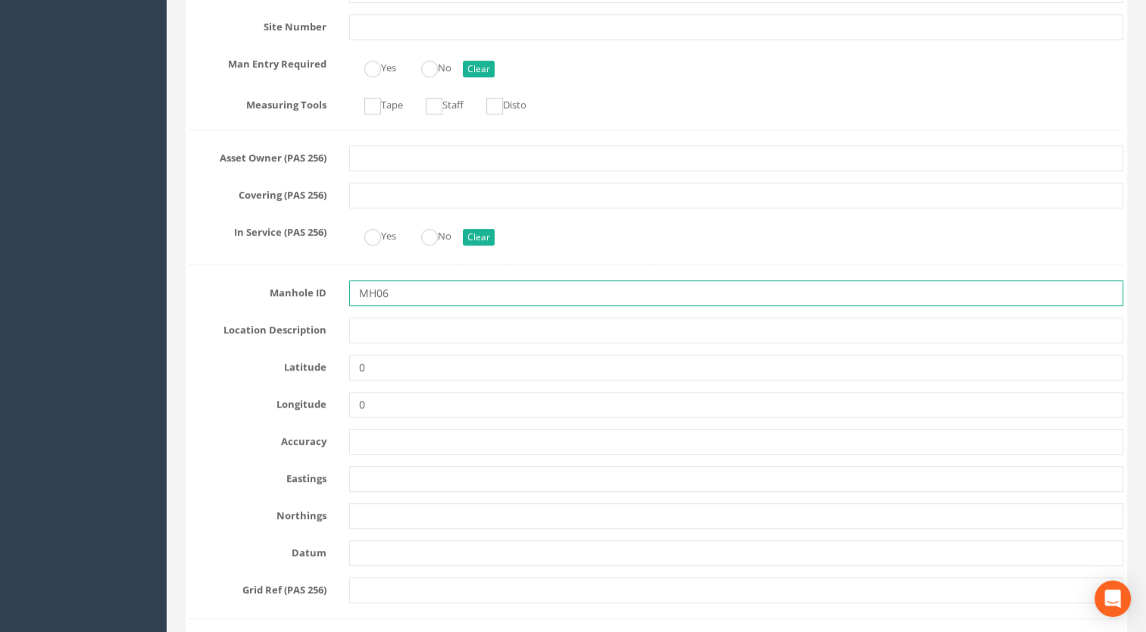
click at [404, 299] on input "MH06" at bounding box center [736, 293] width 775 height 26
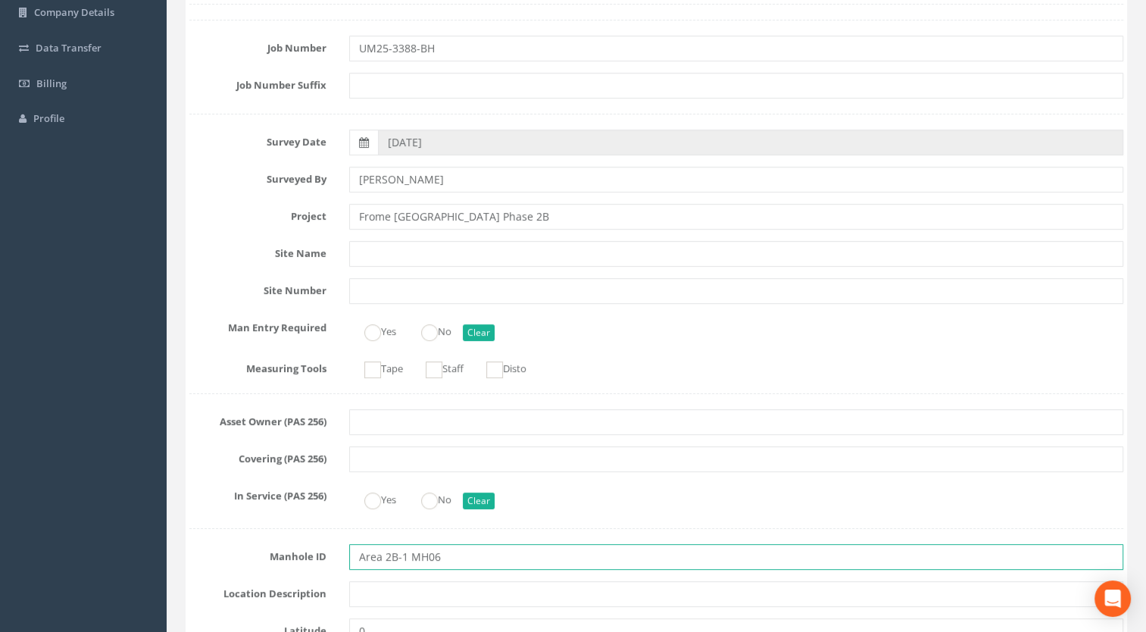
scroll to position [37, 0]
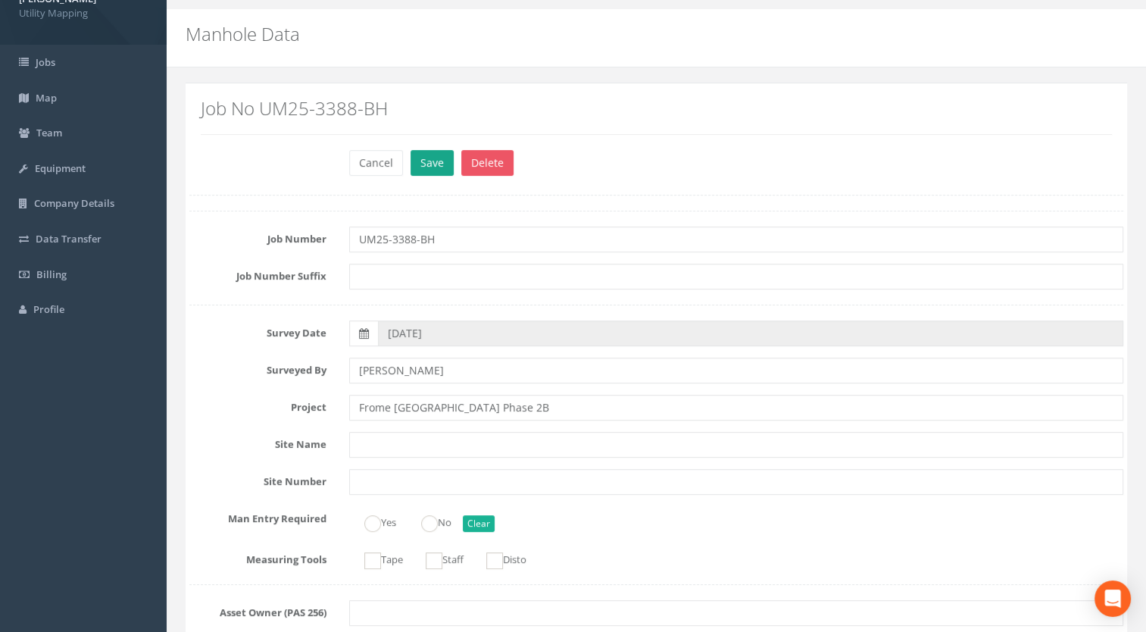
type input "Area 2B-1 MH06"
click at [430, 156] on button "Save" at bounding box center [432, 163] width 43 height 26
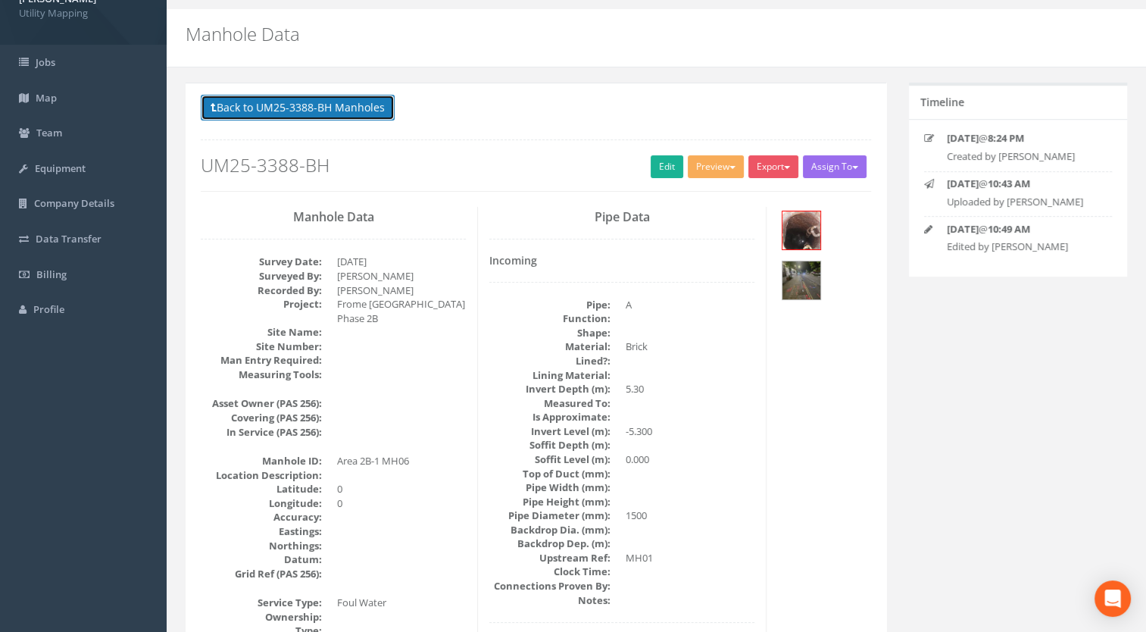
click at [367, 107] on button "Back to UM25-3388-BH Manholes" at bounding box center [298, 108] width 194 height 26
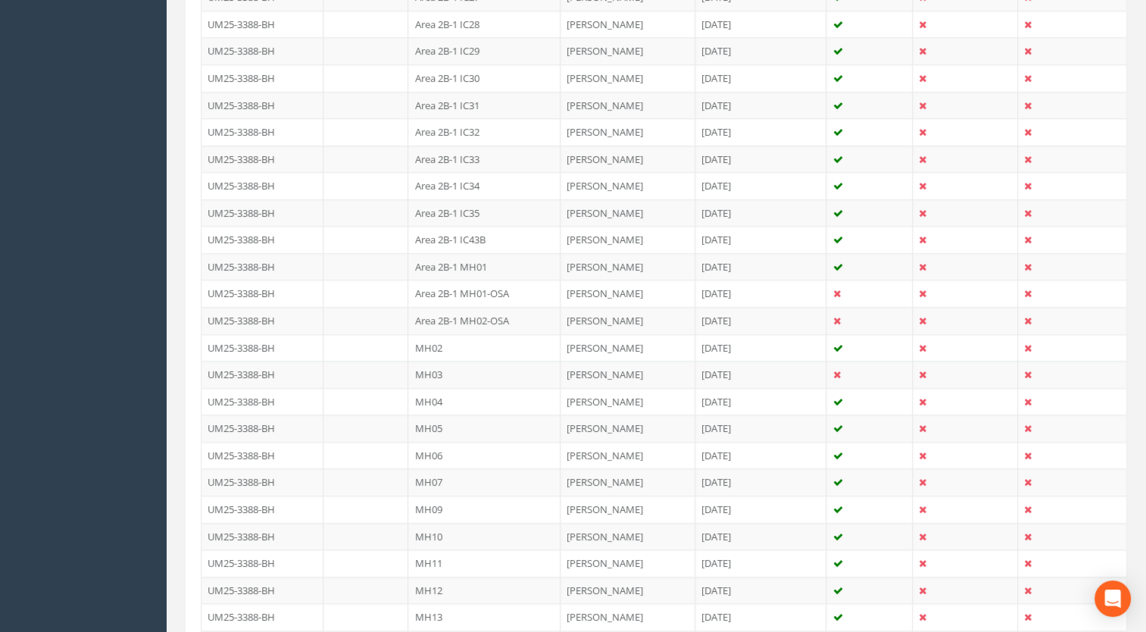
scroll to position [1174, 0]
click at [451, 477] on td "MH07" at bounding box center [484, 480] width 152 height 27
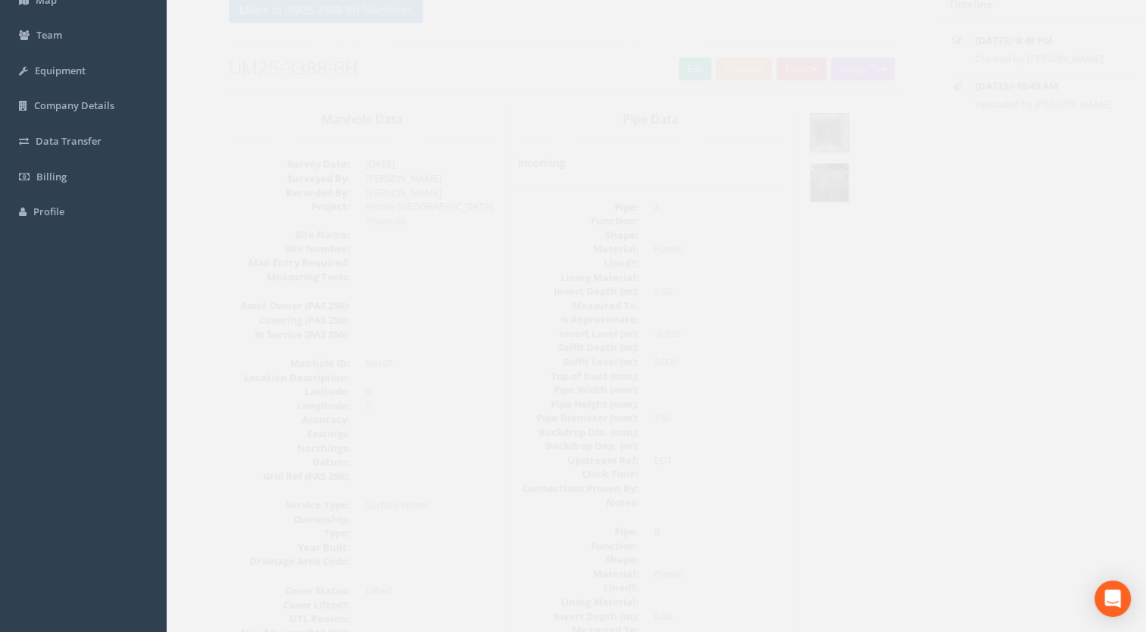
scroll to position [55, 0]
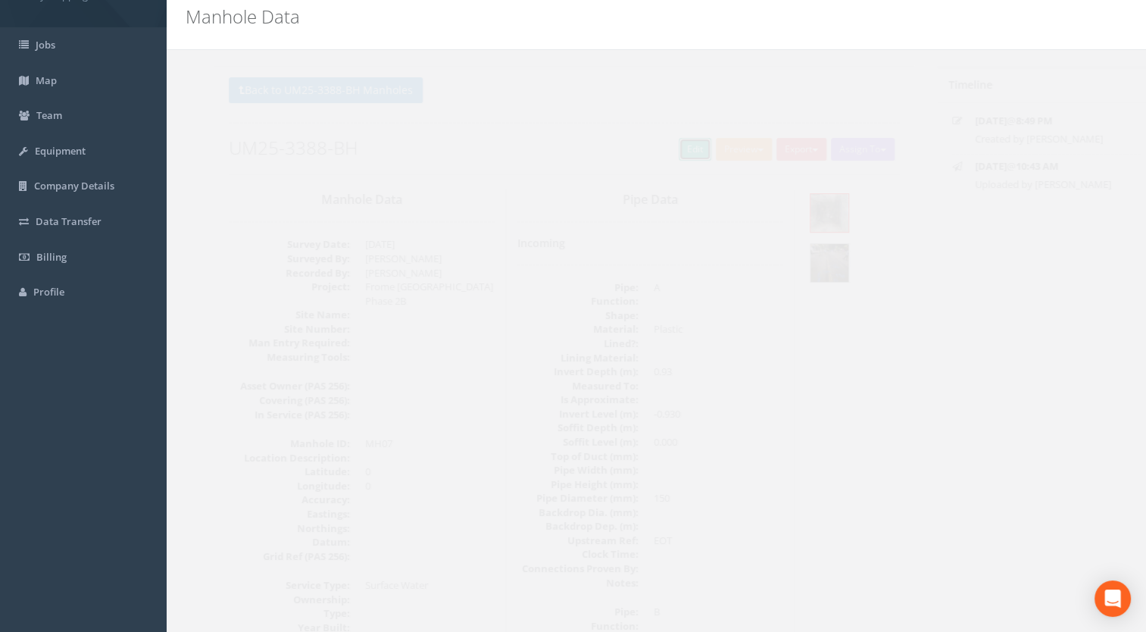
click at [667, 149] on link "Edit" at bounding box center [667, 149] width 33 height 23
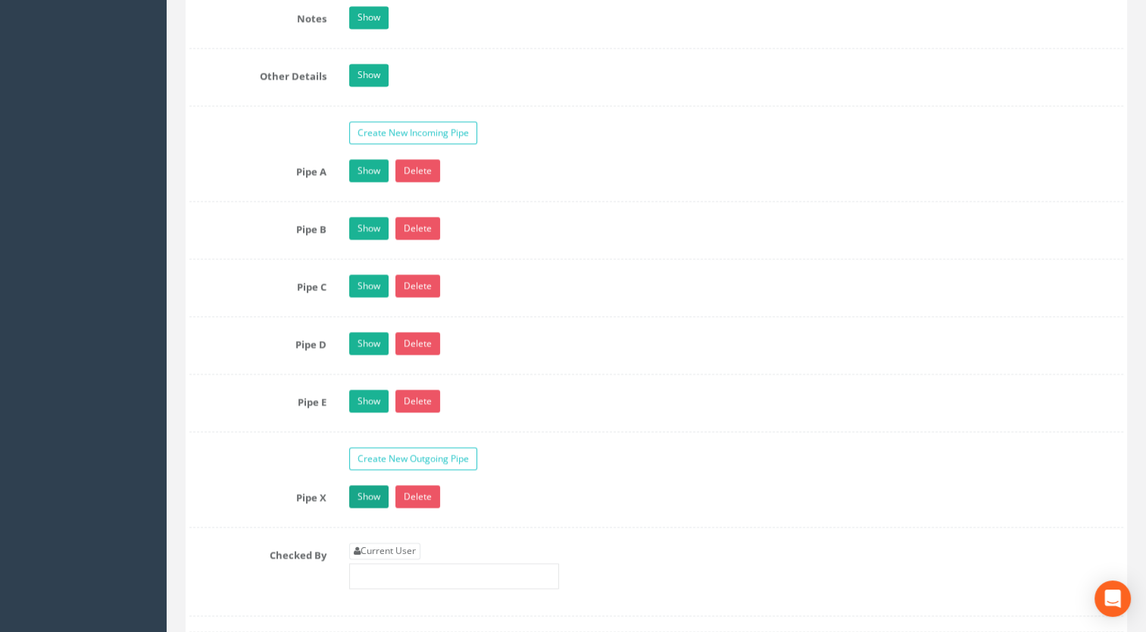
scroll to position [2479, 0]
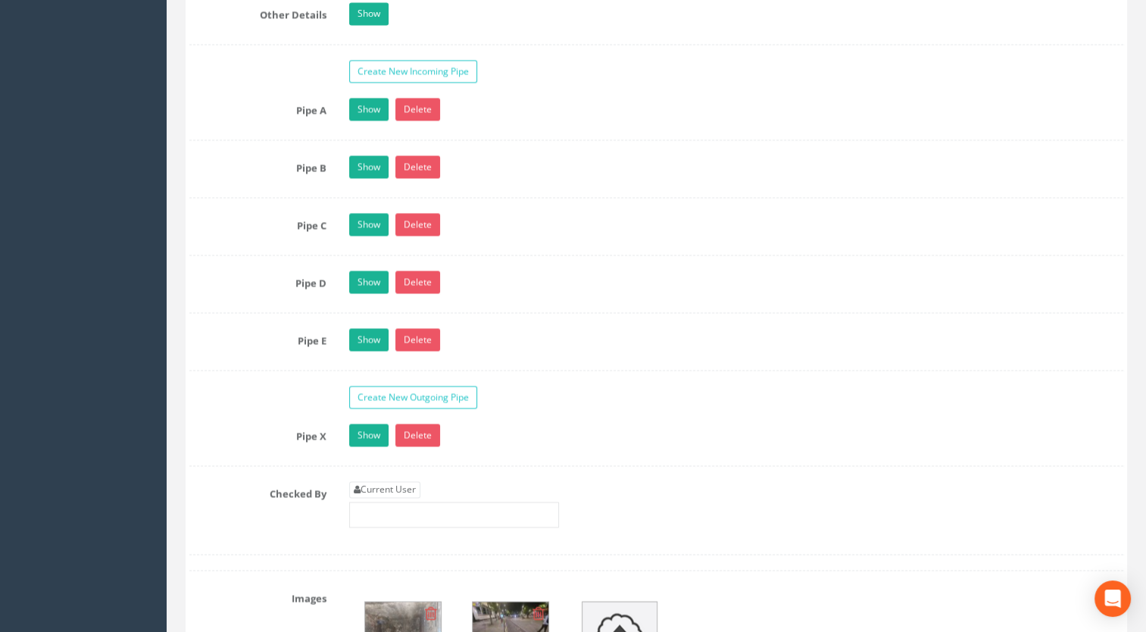
click at [376, 229] on div "Show Delete" at bounding box center [737, 226] width 798 height 27
click at [376, 214] on link "Show" at bounding box center [368, 224] width 39 height 23
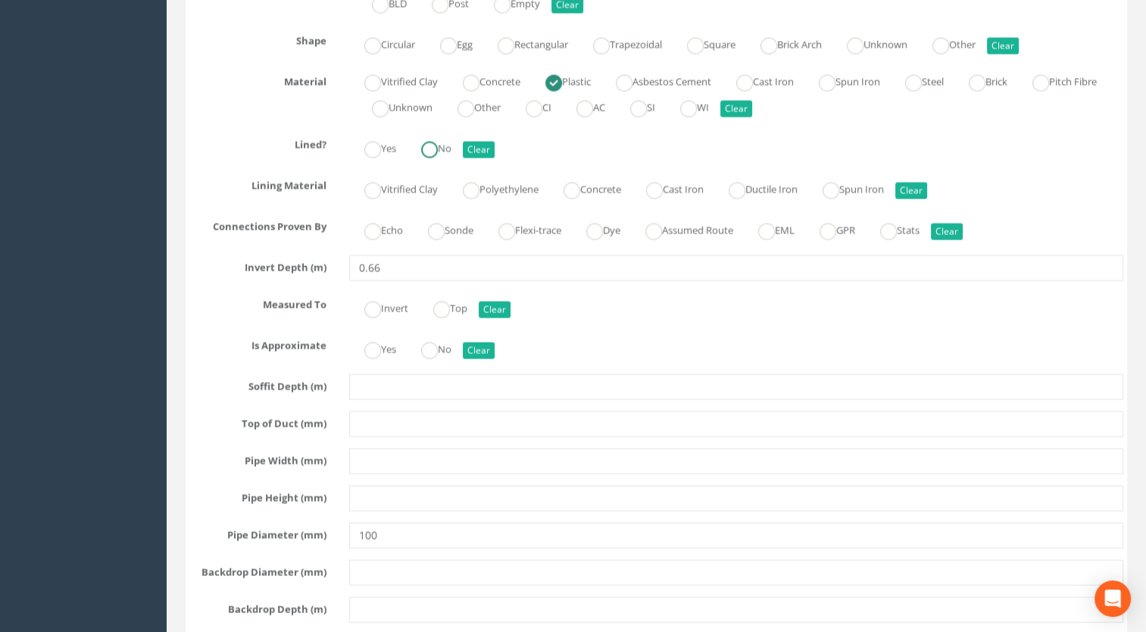
scroll to position [3010, 0]
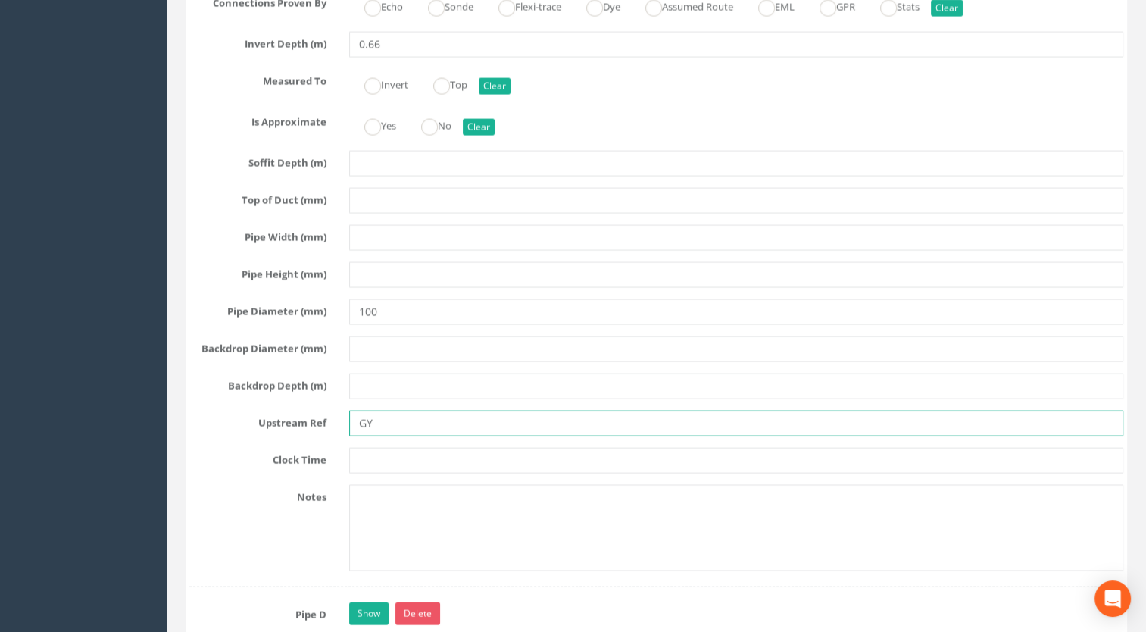
click at [415, 413] on input "GY" at bounding box center [736, 424] width 775 height 26
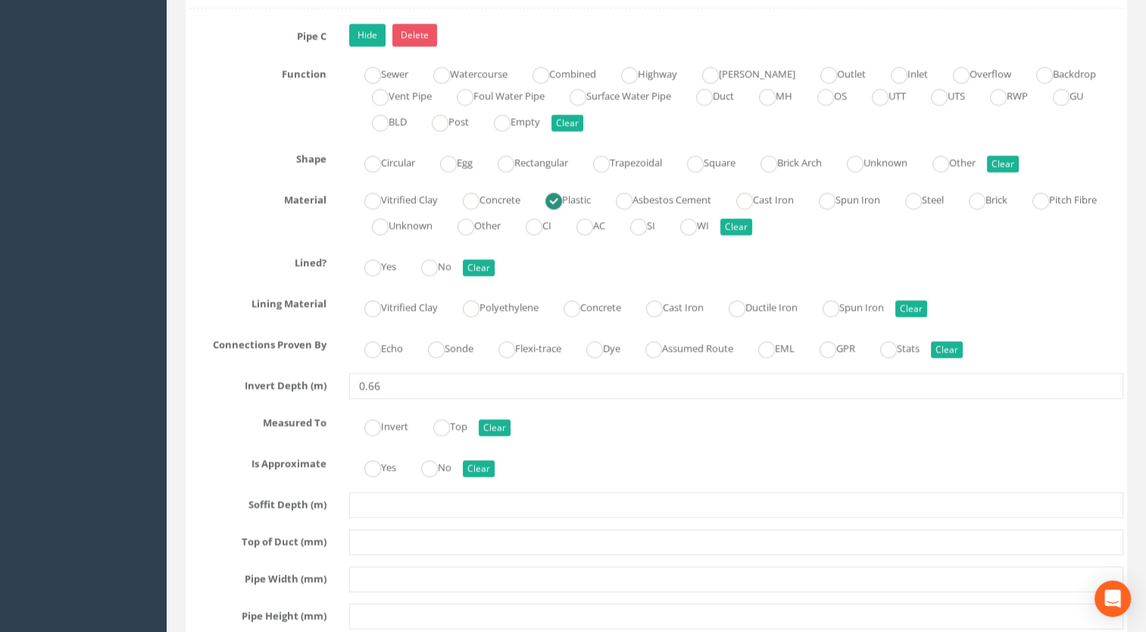
scroll to position [2479, 0]
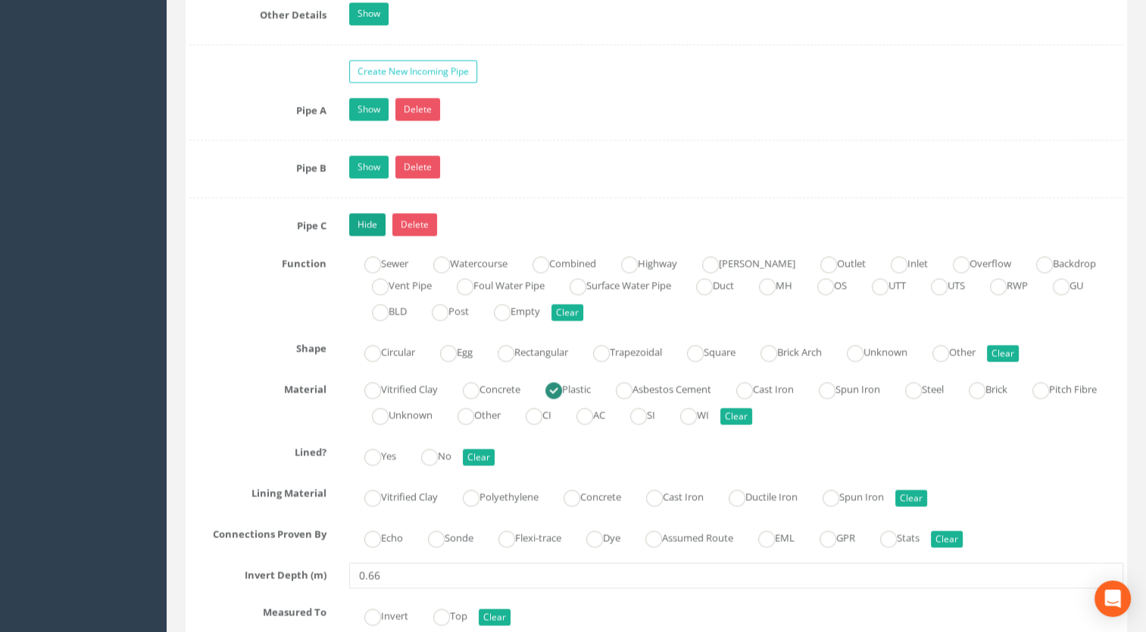
type input "GY17"
click at [375, 213] on link "Hide" at bounding box center [367, 224] width 36 height 23
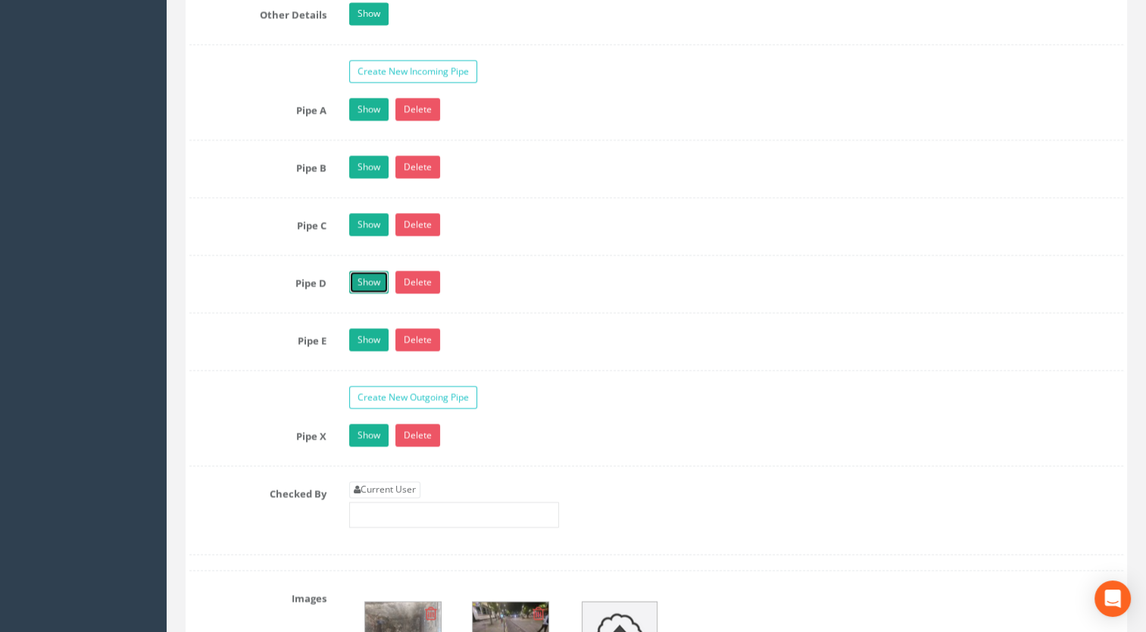
click at [368, 271] on link "Show" at bounding box center [368, 282] width 39 height 23
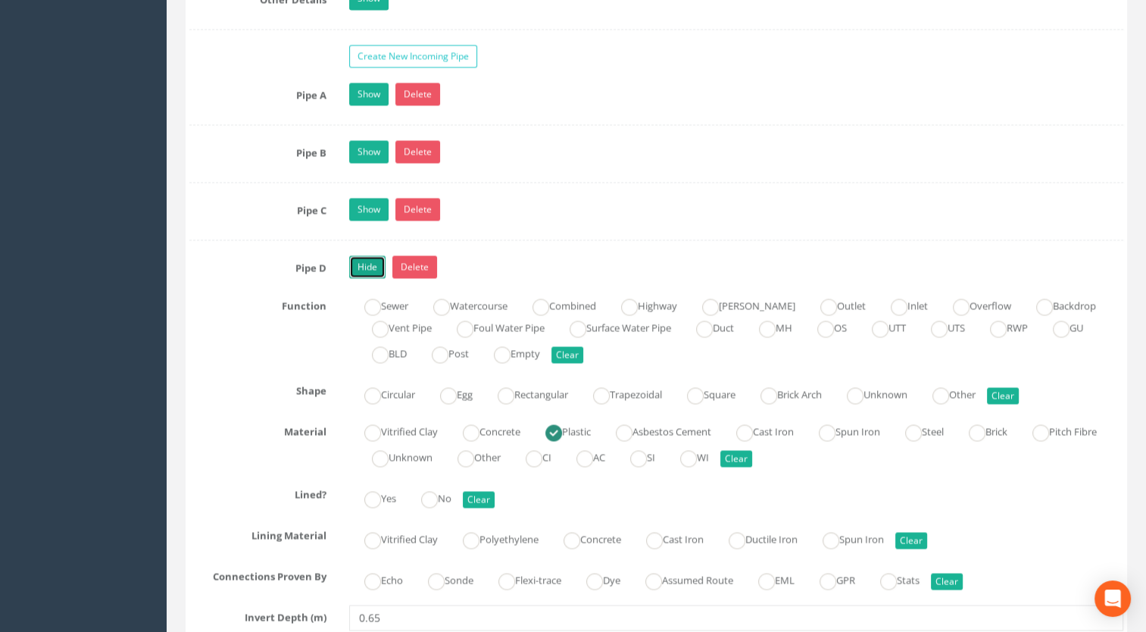
scroll to position [3010, 0]
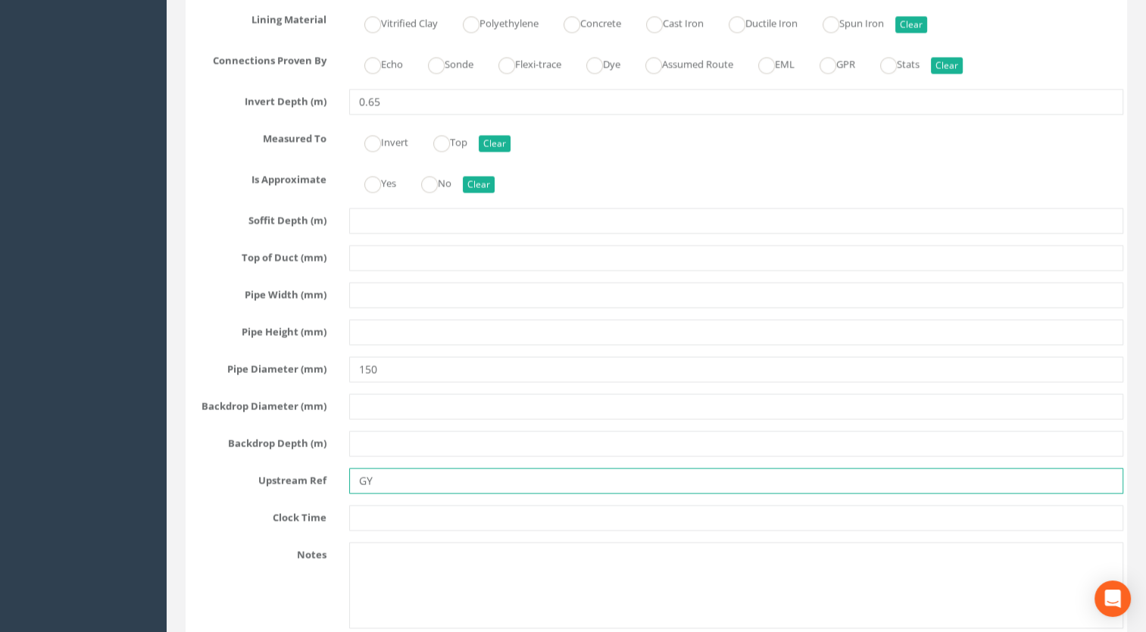
click at [395, 476] on input "GY" at bounding box center [736, 481] width 775 height 26
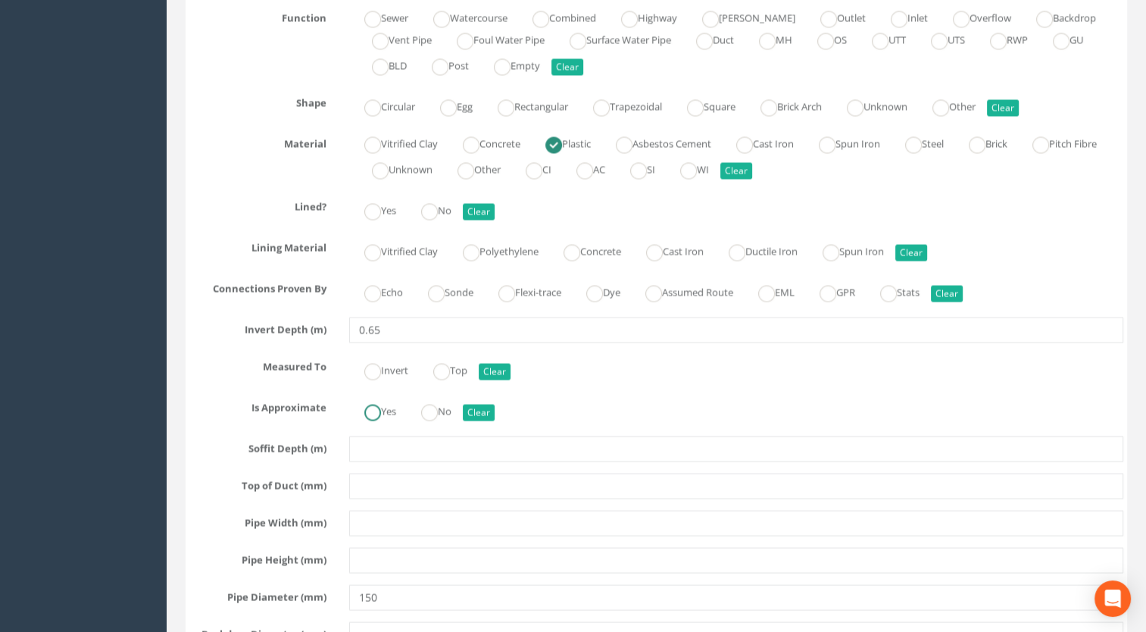
scroll to position [2404, 0]
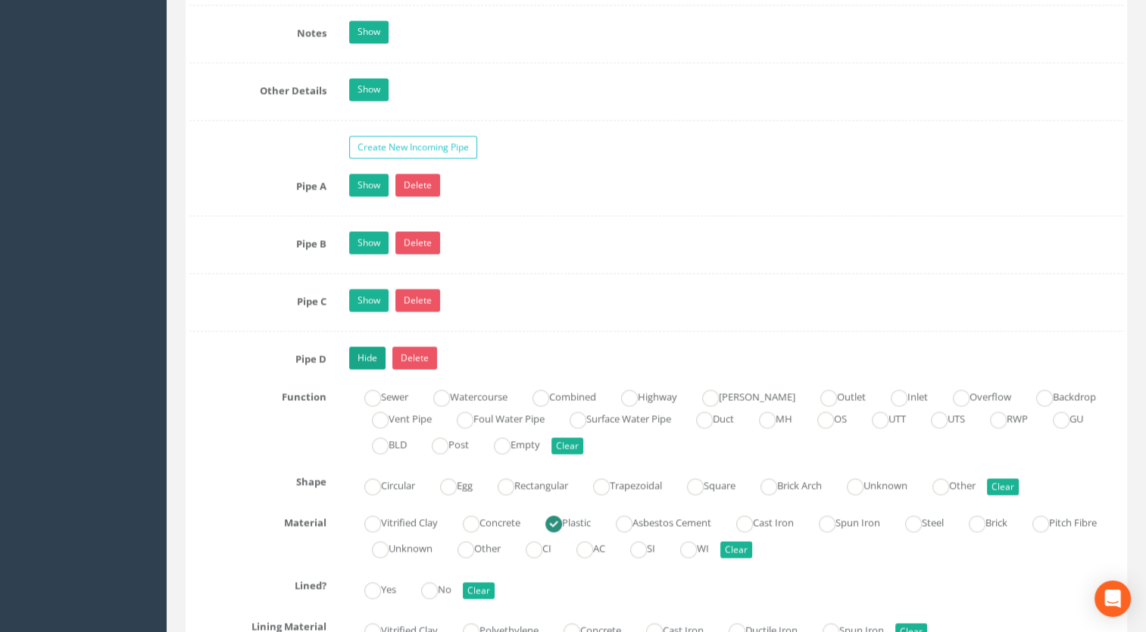
type input "GY14"
click at [366, 352] on link "Hide" at bounding box center [367, 357] width 36 height 23
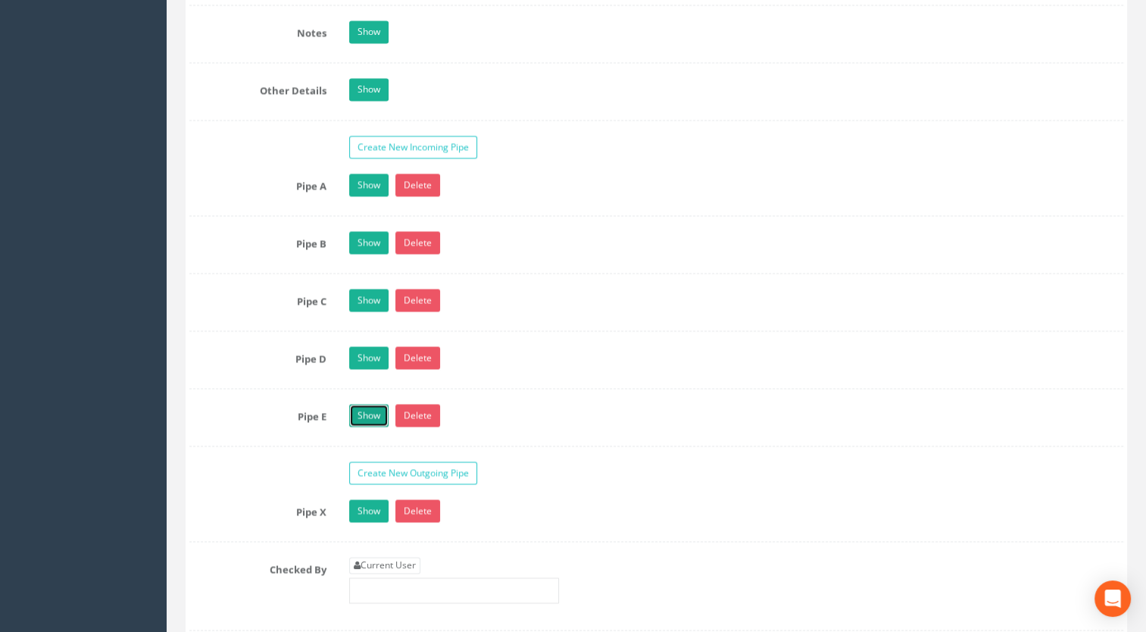
click at [353, 405] on link "Show" at bounding box center [368, 415] width 39 height 23
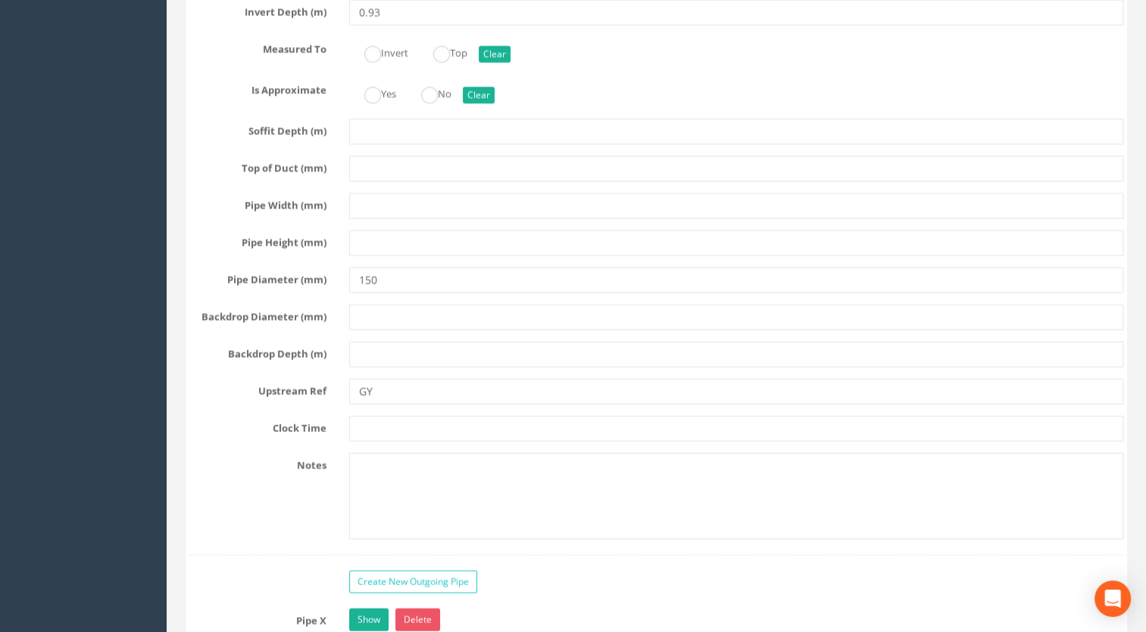
scroll to position [3161, 0]
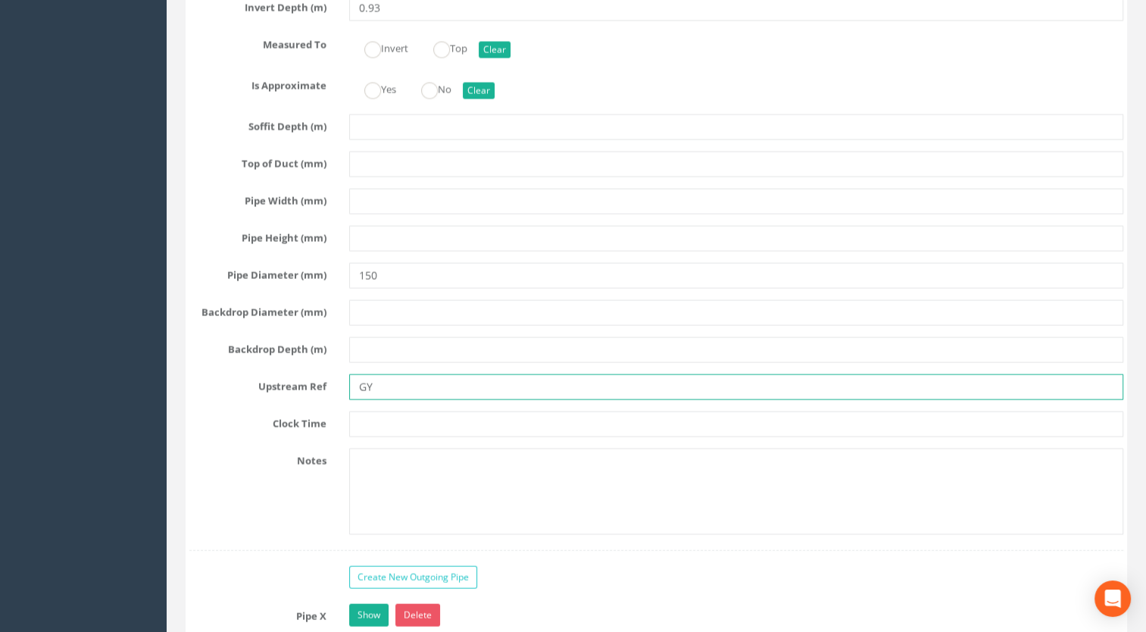
drag, startPoint x: 412, startPoint y: 387, endPoint x: 412, endPoint y: 378, distance: 9.1
click at [412, 384] on input "GY" at bounding box center [736, 387] width 775 height 26
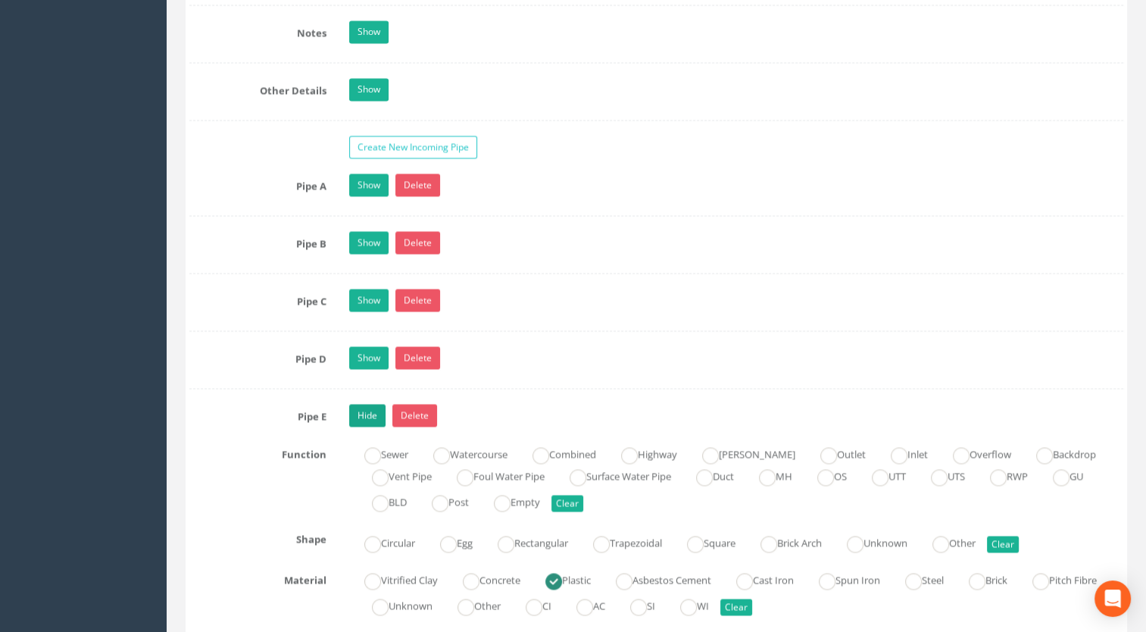
type input "GY12"
click at [367, 405] on link "Hide" at bounding box center [367, 415] width 36 height 23
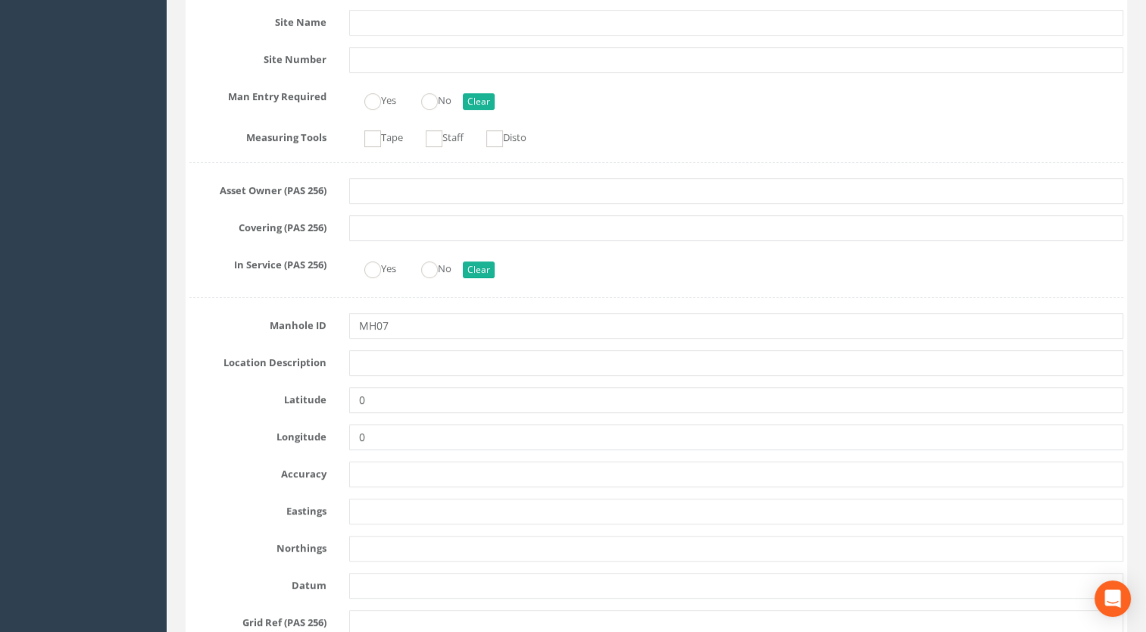
scroll to position [433, 0]
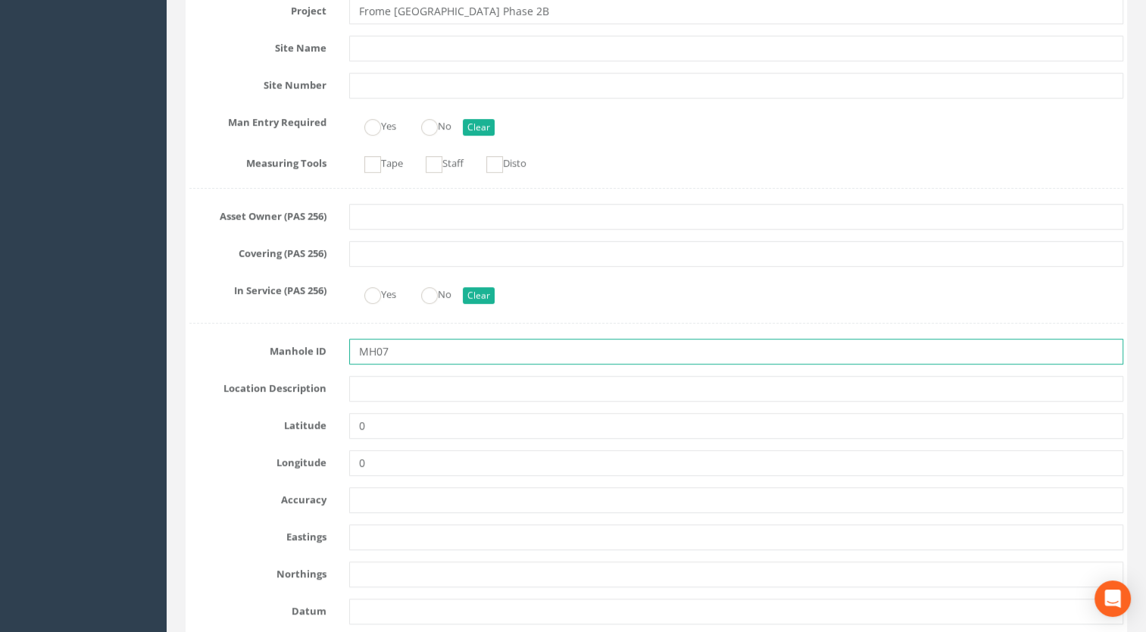
click at [392, 346] on input "MH07" at bounding box center [736, 352] width 775 height 26
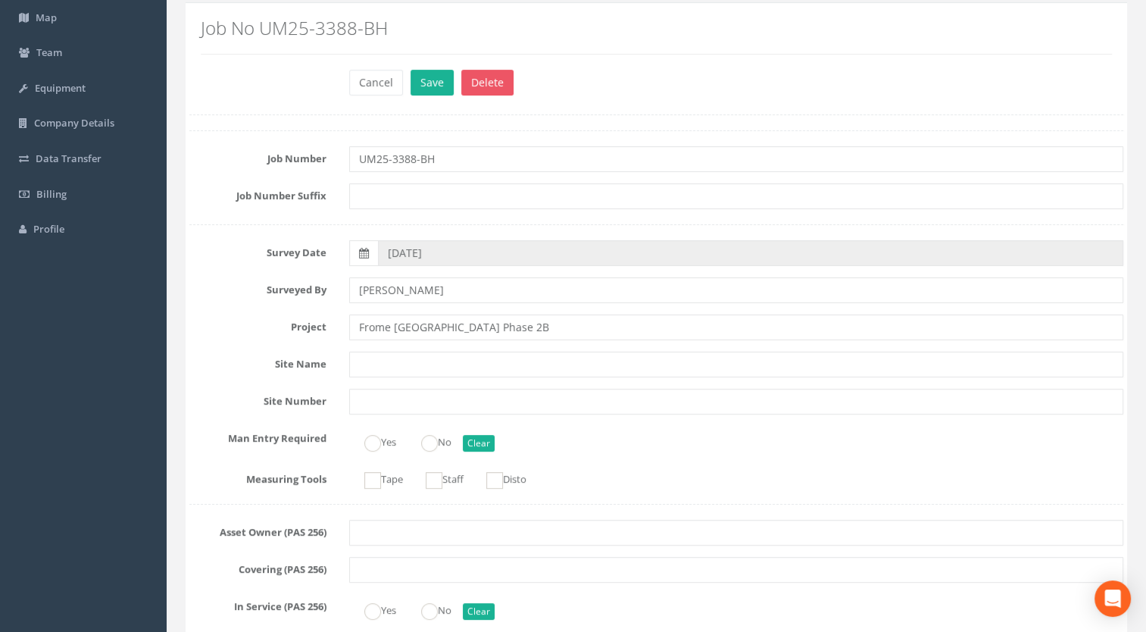
scroll to position [0, 0]
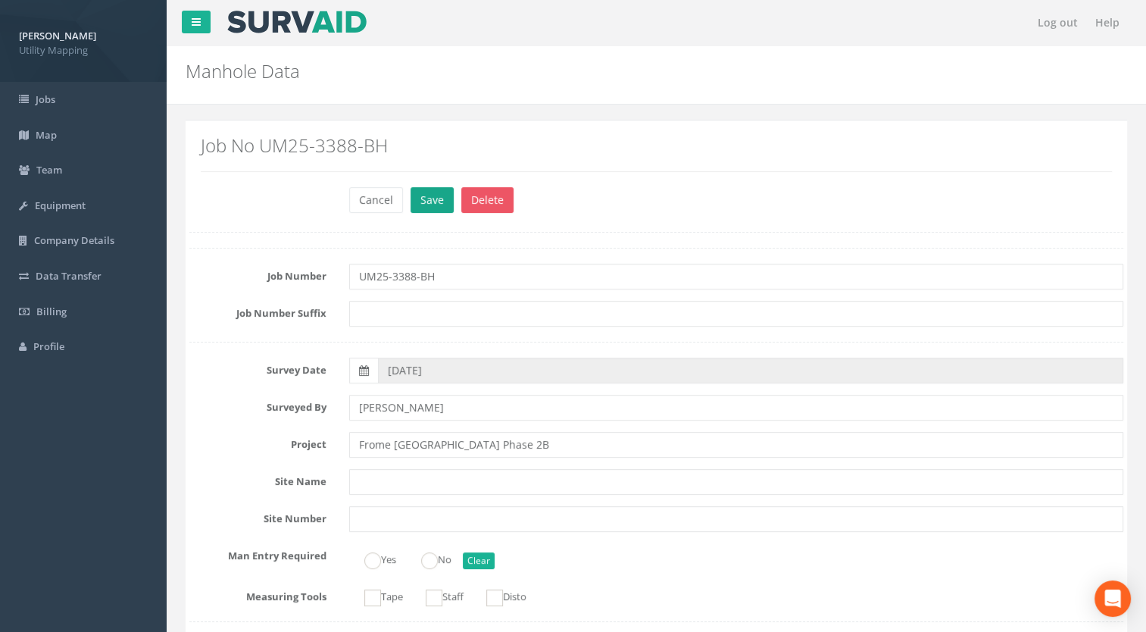
type input "Area 2B-1 MH07"
click at [420, 202] on button "Save" at bounding box center [432, 200] width 43 height 26
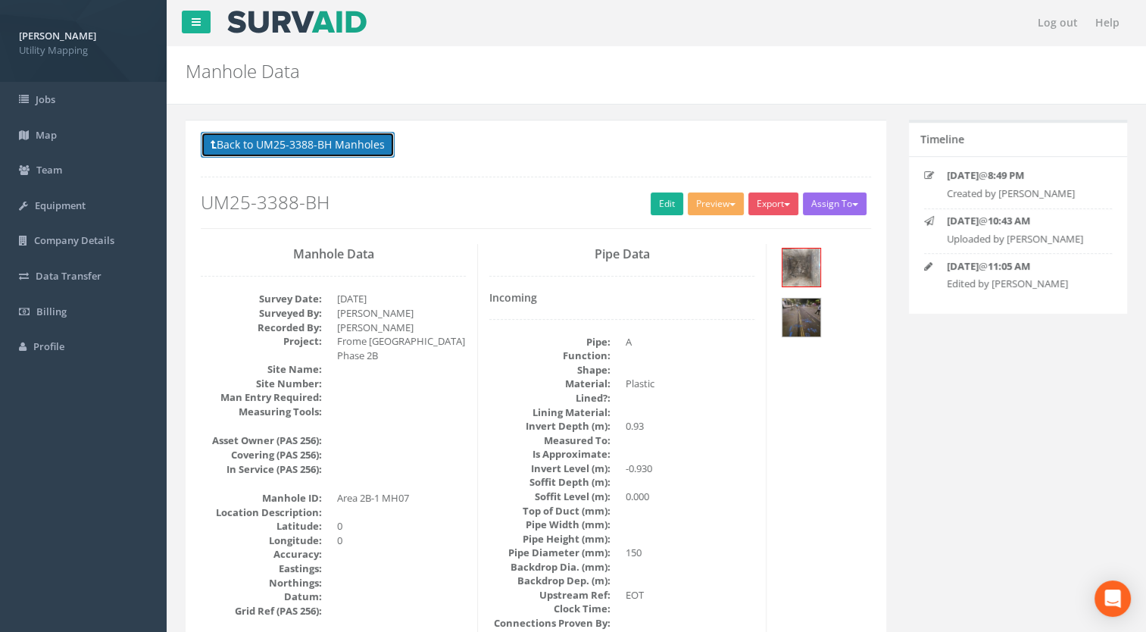
click at [308, 157] on button "Back to UM25-3388-BH Manholes" at bounding box center [298, 145] width 194 height 26
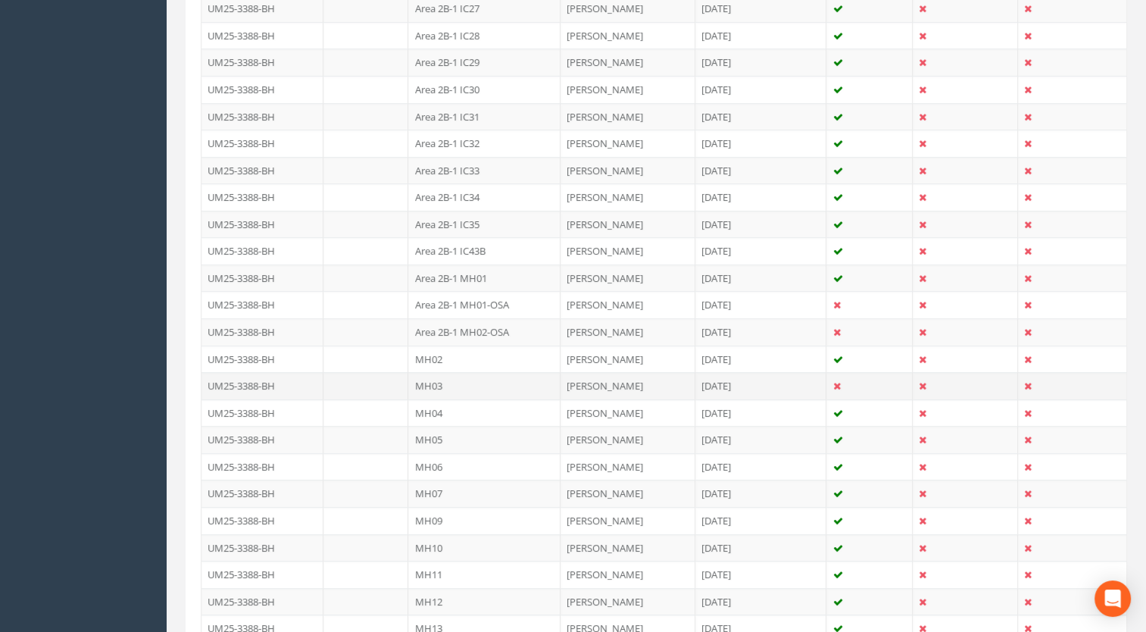
scroll to position [1285, 0]
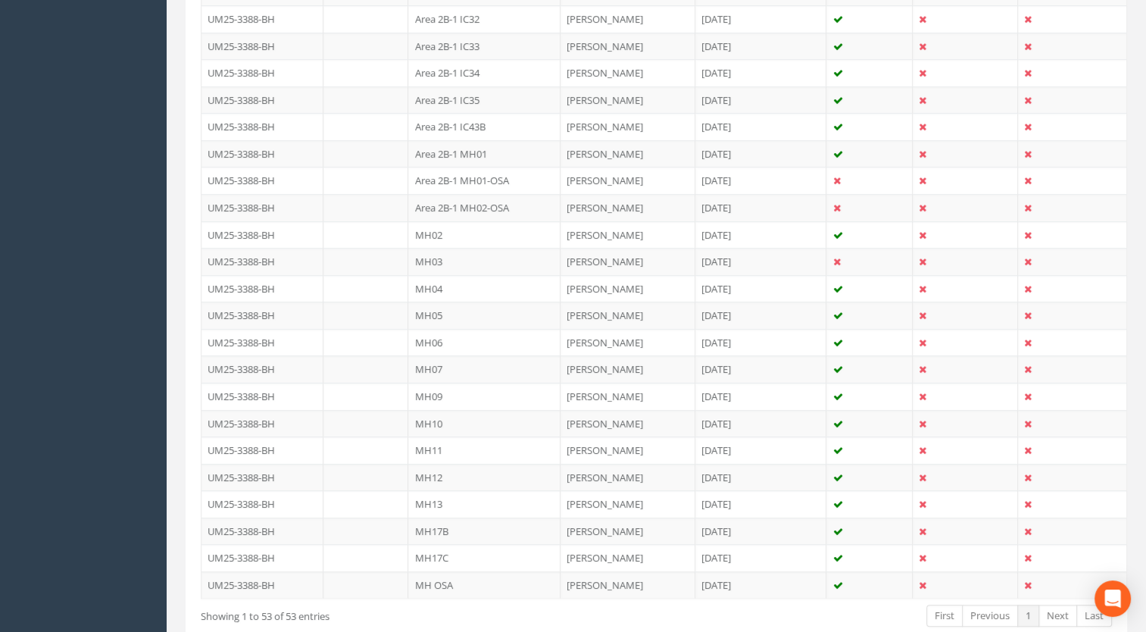
click at [433, 575] on td "MH OSA" at bounding box center [484, 584] width 152 height 27
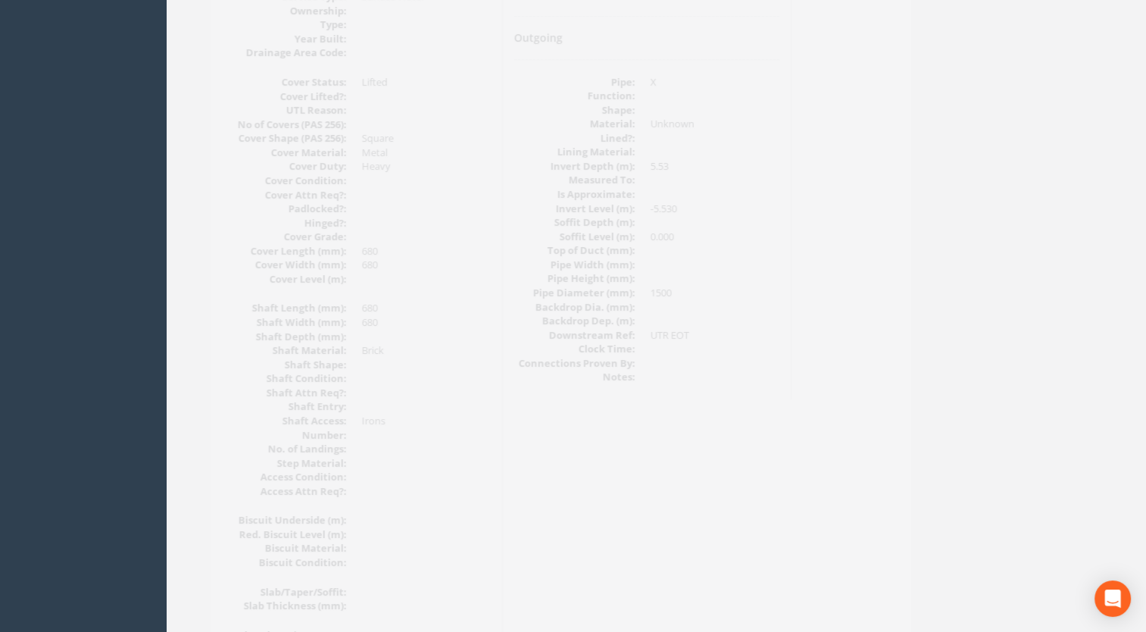
scroll to position [113, 0]
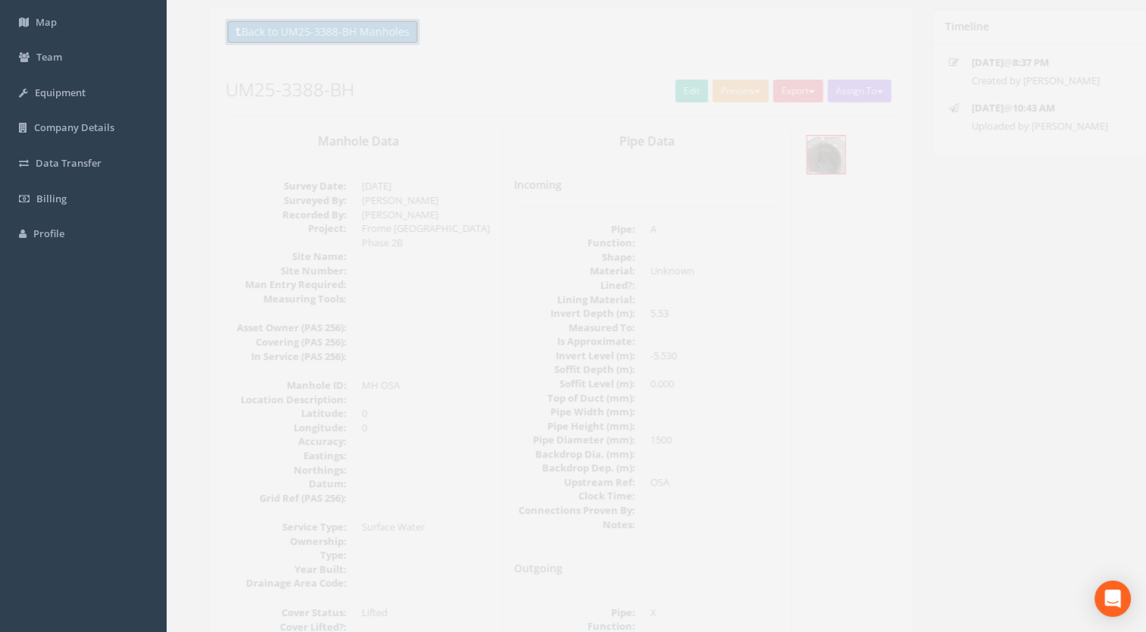
click at [328, 36] on button "Back to UM25-3388-BH Manholes" at bounding box center [298, 32] width 194 height 26
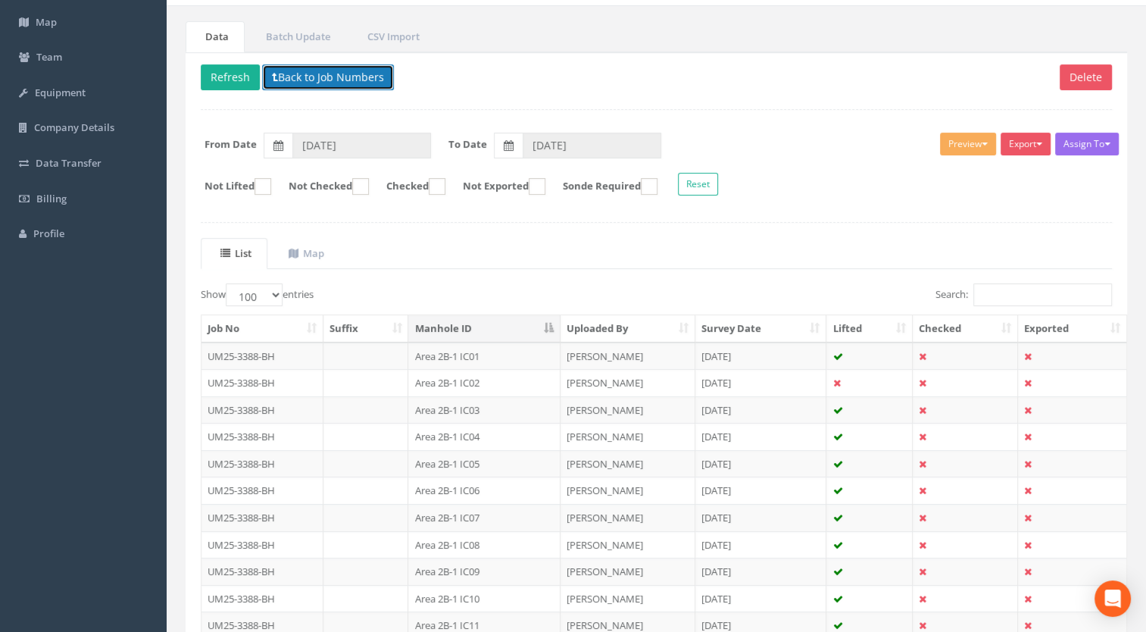
click at [327, 80] on button "Back to Job Numbers" at bounding box center [328, 77] width 132 height 26
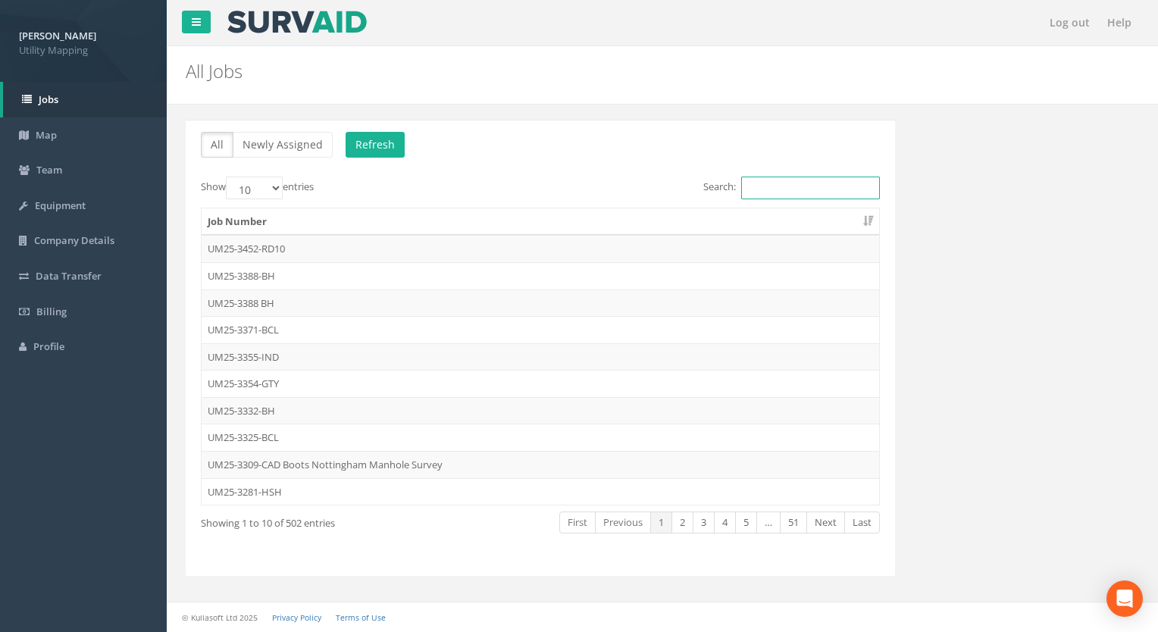
click at [756, 189] on input "Search:" at bounding box center [810, 188] width 139 height 23
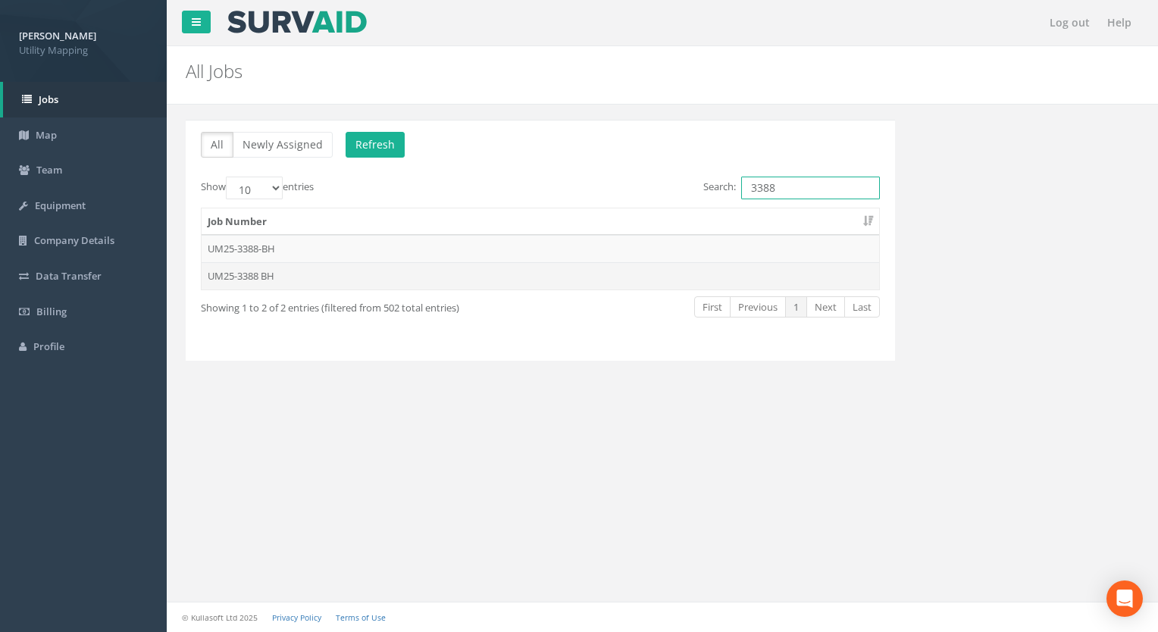
type input "3388"
click at [272, 264] on td "UM25-3388 BH" at bounding box center [540, 275] width 677 height 27
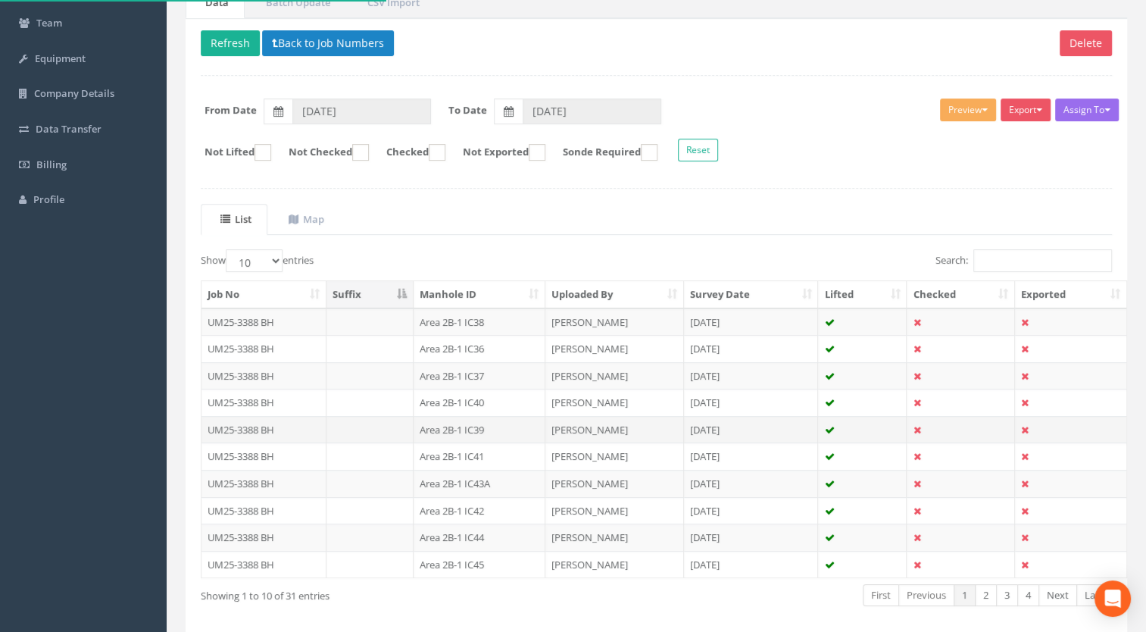
scroll to position [209, 0]
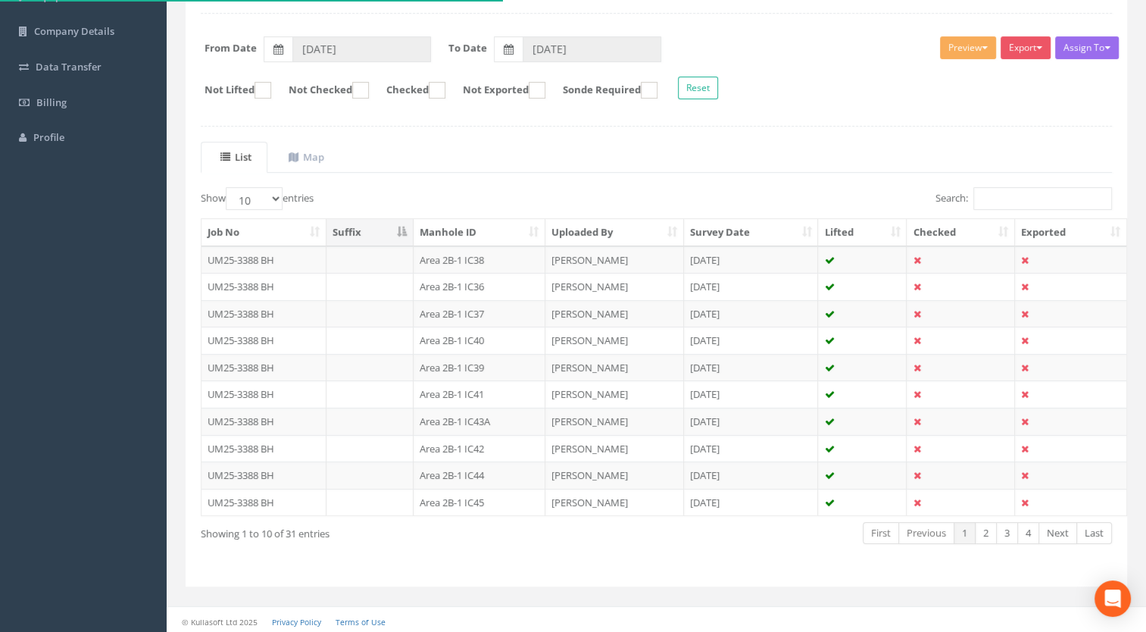
click at [476, 232] on th "Manhole ID" at bounding box center [480, 232] width 132 height 27
drag, startPoint x: 259, startPoint y: 199, endPoint x: 263, endPoint y: 210, distance: 11.3
click at [259, 199] on select "10 25 50 100" at bounding box center [254, 198] width 57 height 23
select select "100"
click at [228, 187] on select "10 25 50 100" at bounding box center [254, 198] width 57 height 23
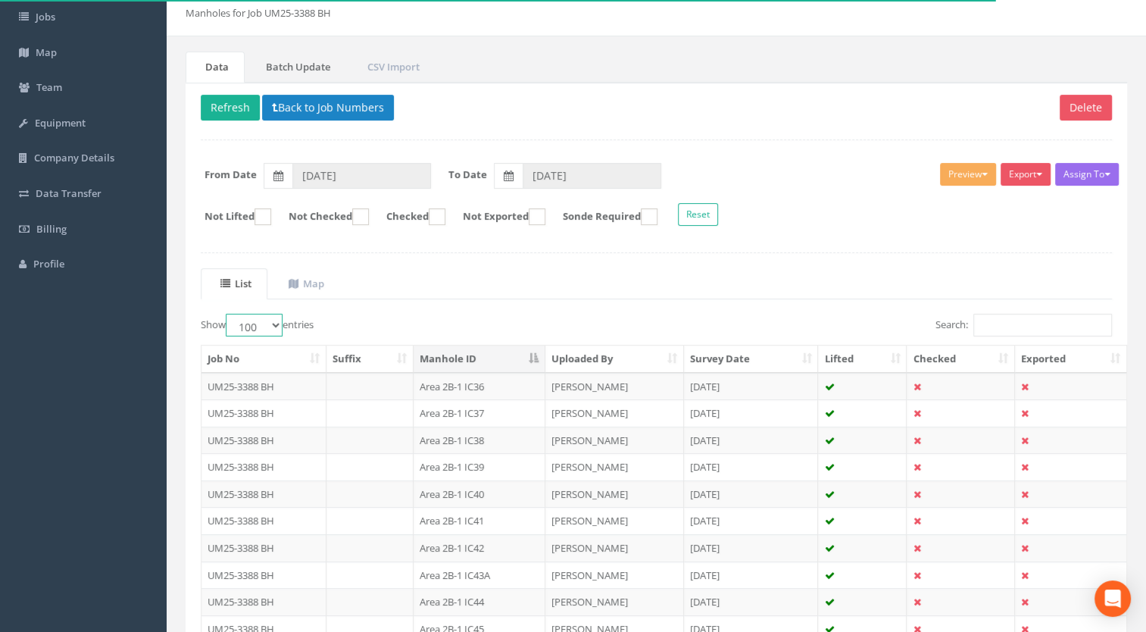
scroll to position [14, 0]
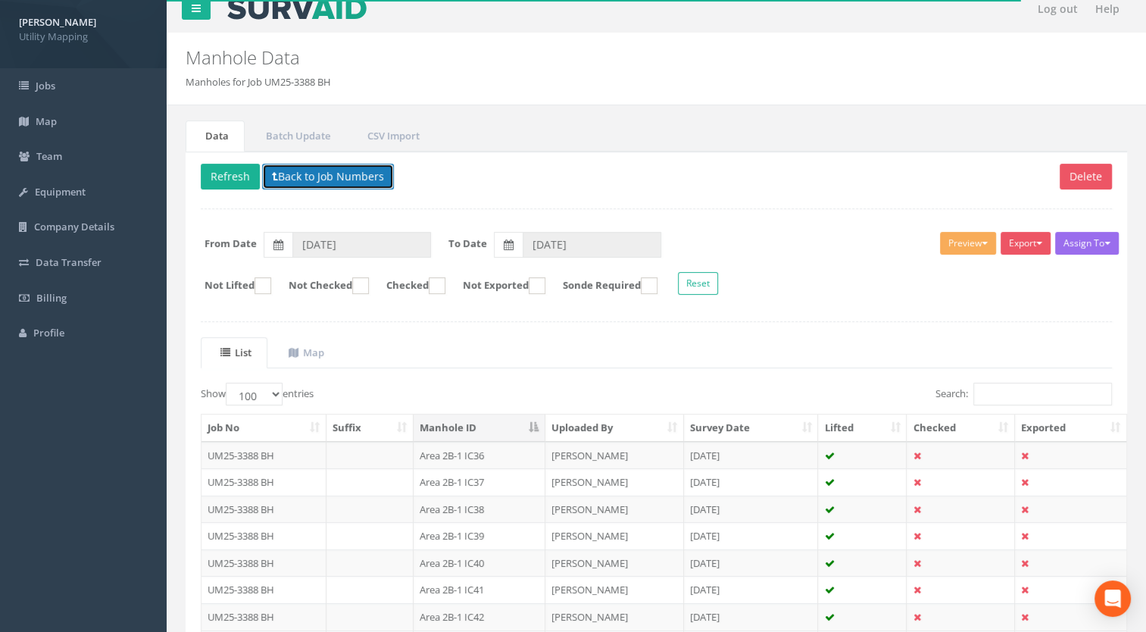
click at [292, 171] on button "Back to Job Numbers" at bounding box center [328, 177] width 132 height 26
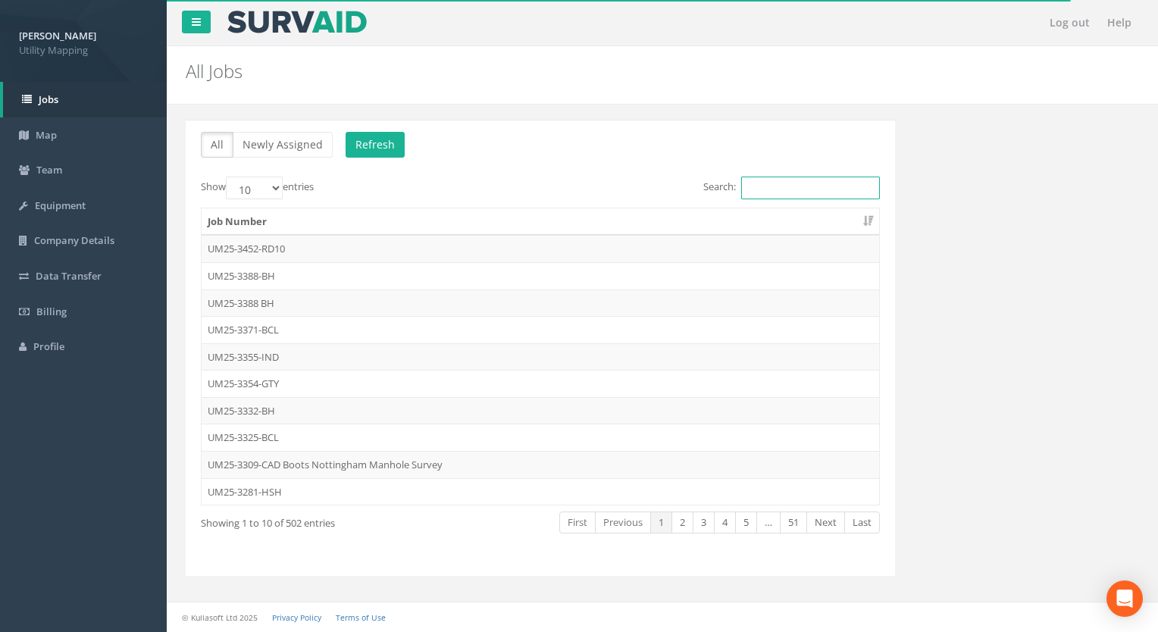
click at [777, 189] on input "Search:" at bounding box center [810, 188] width 139 height 23
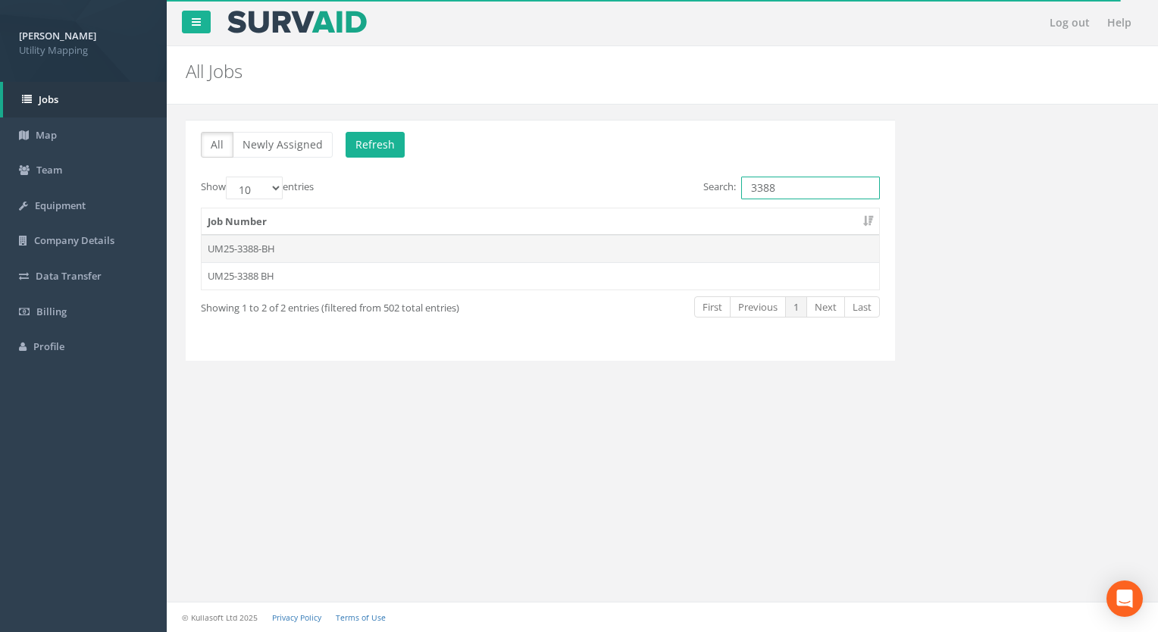
type input "3388"
click at [260, 249] on td "UM25-3388-BH" at bounding box center [540, 248] width 677 height 27
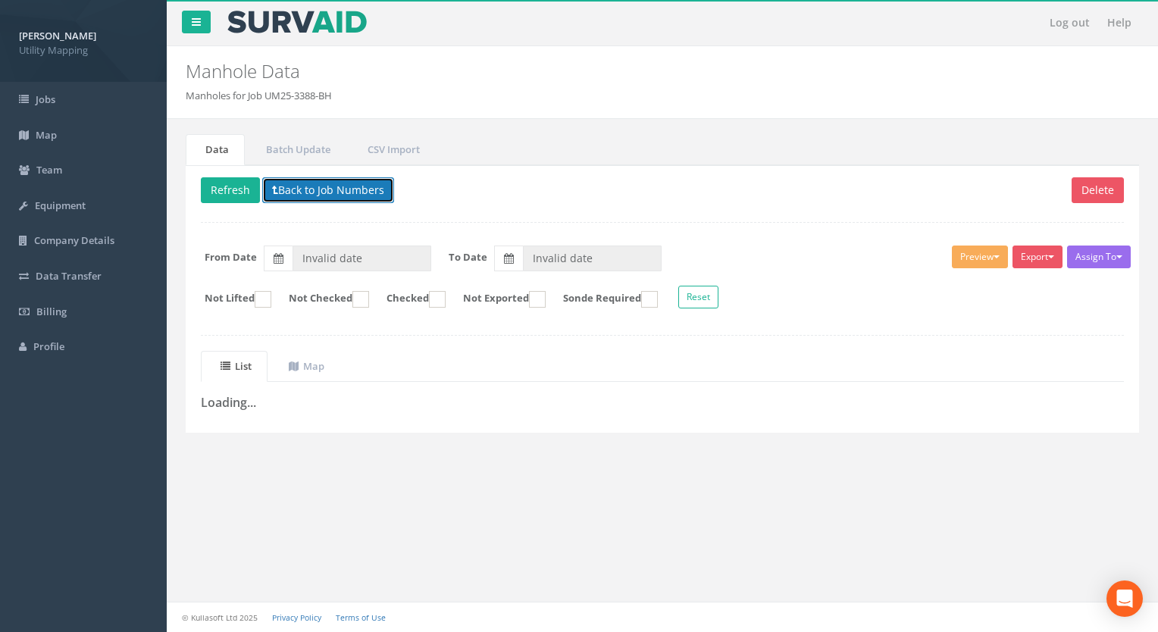
click at [380, 188] on button "Back to Job Numbers" at bounding box center [328, 190] width 132 height 26
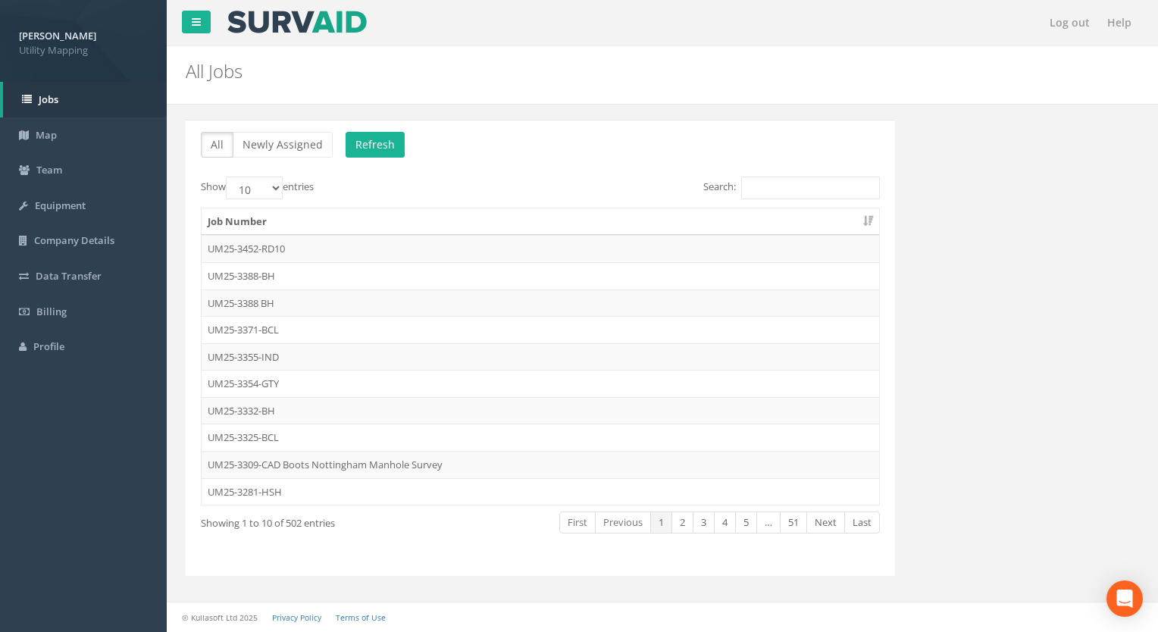
click at [792, 199] on div "Search:" at bounding box center [716, 190] width 328 height 27
click at [793, 189] on input "Search:" at bounding box center [810, 188] width 139 height 23
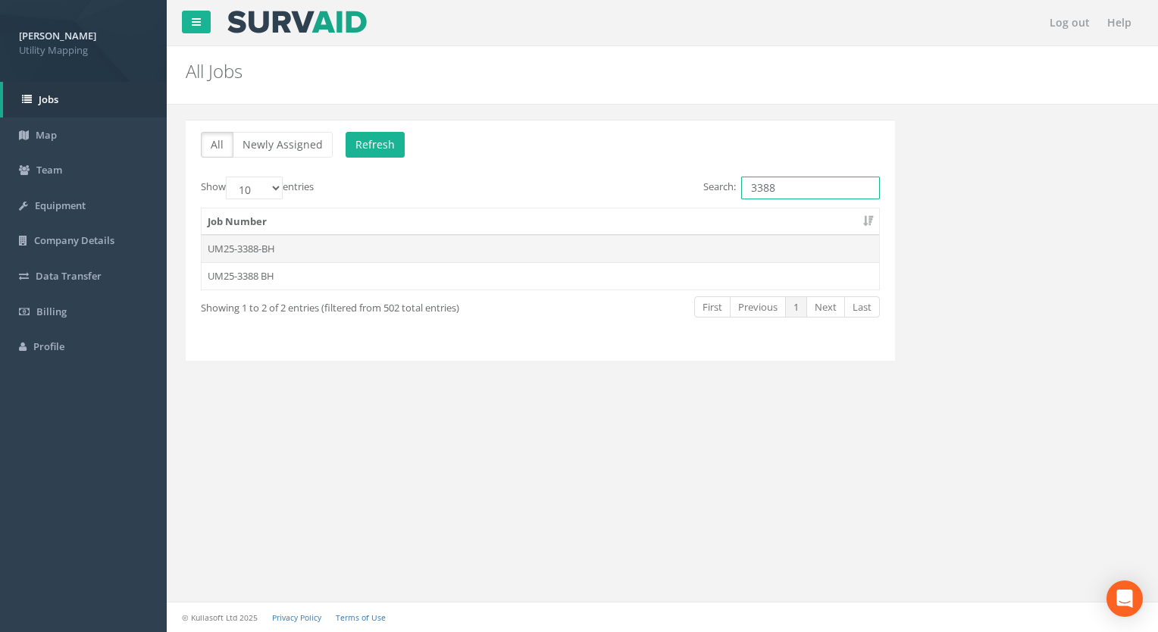
type input "3388"
click at [271, 240] on td "UM25-3388-BH" at bounding box center [540, 248] width 677 height 27
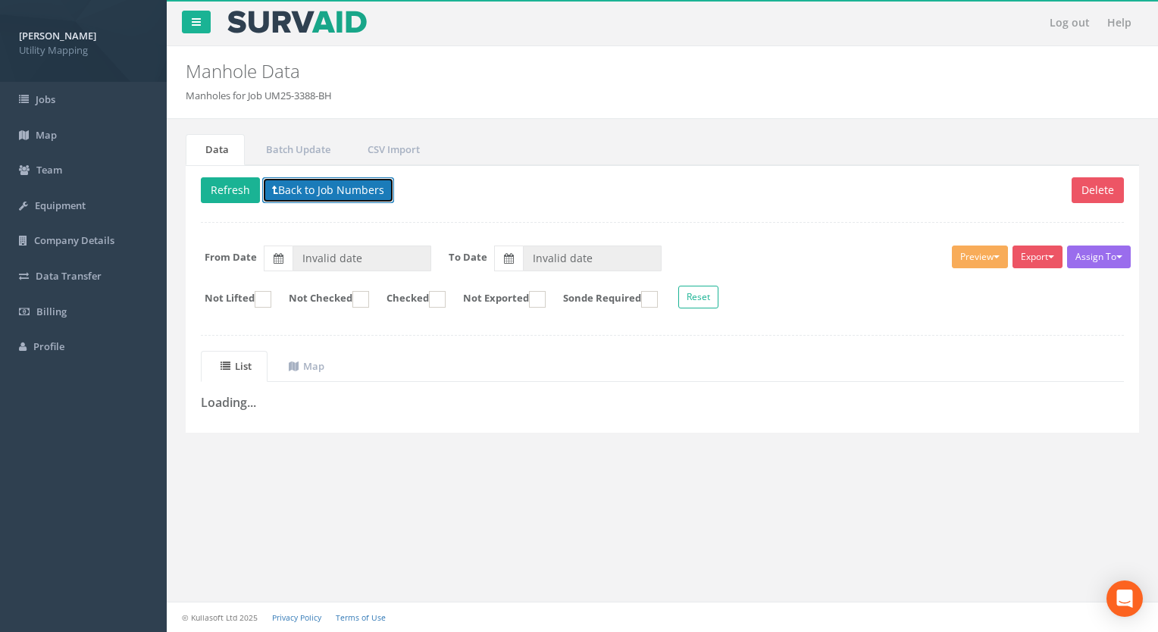
click at [315, 192] on button "Back to Job Numbers" at bounding box center [328, 190] width 132 height 26
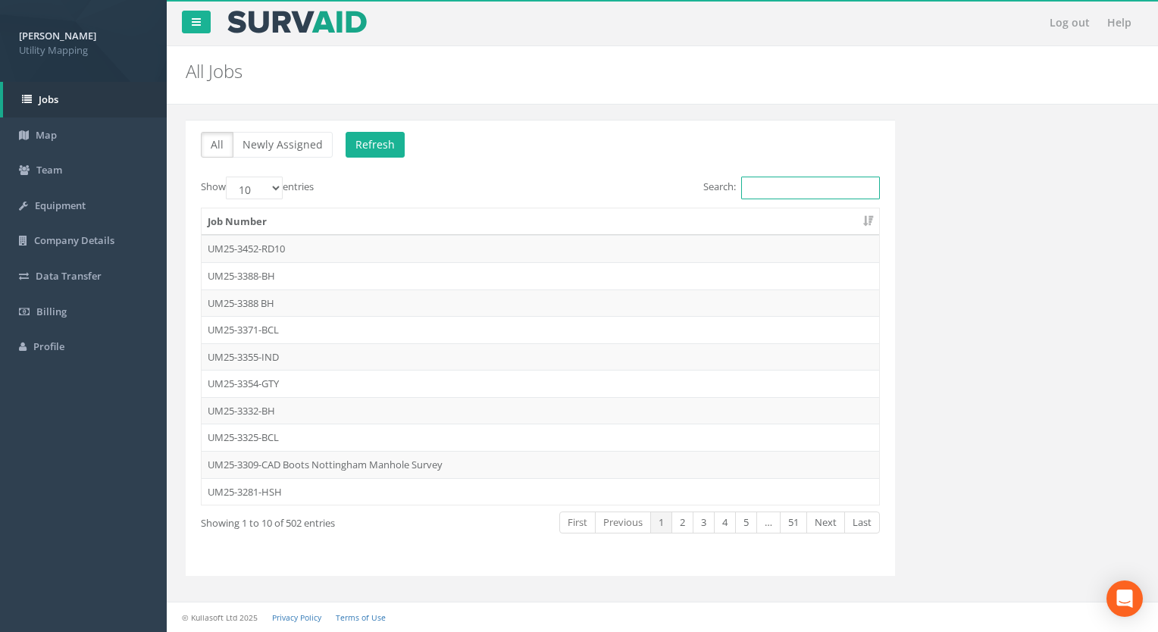
click at [759, 177] on input "Search:" at bounding box center [810, 188] width 139 height 23
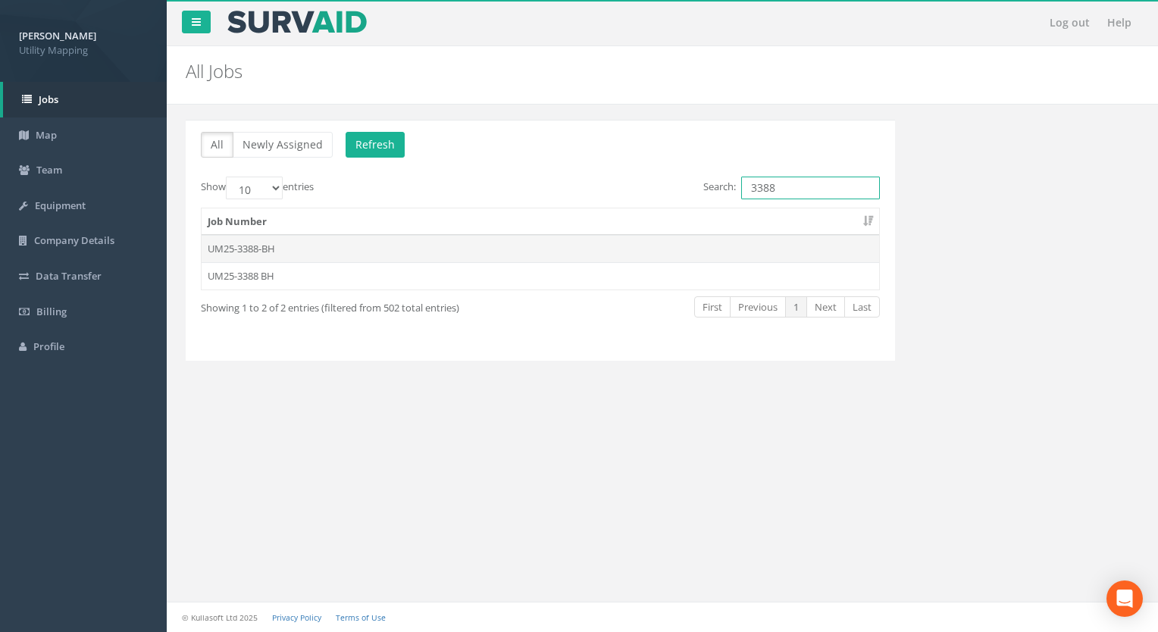
type input "3388"
click at [261, 248] on td "UM25-3388-BH" at bounding box center [540, 248] width 677 height 27
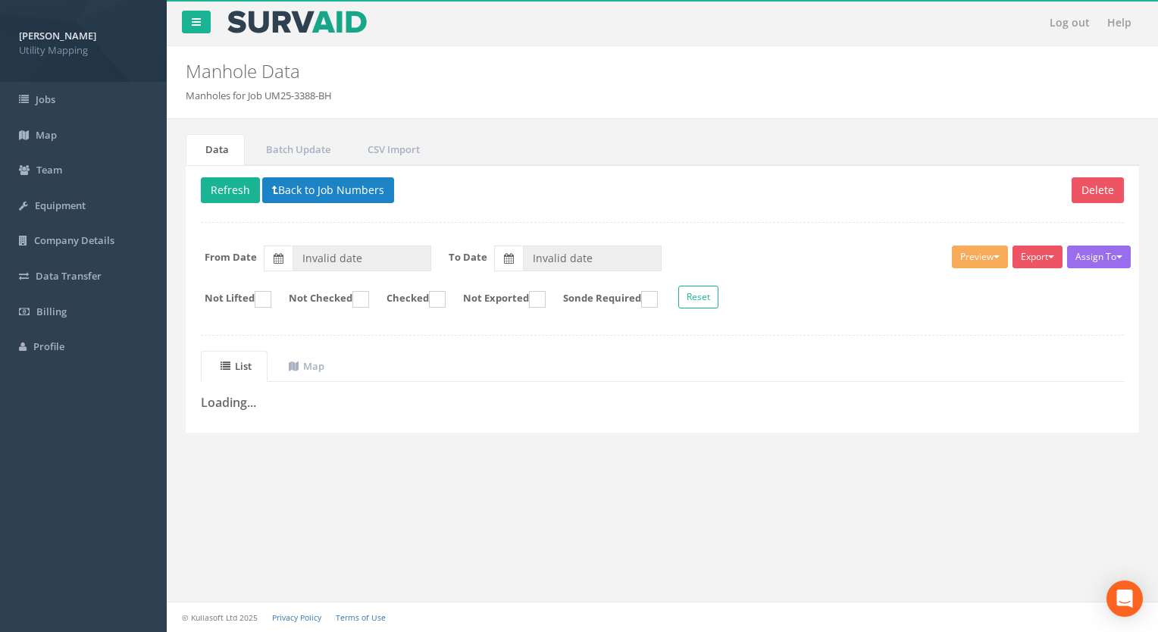
type input "[DATE]"
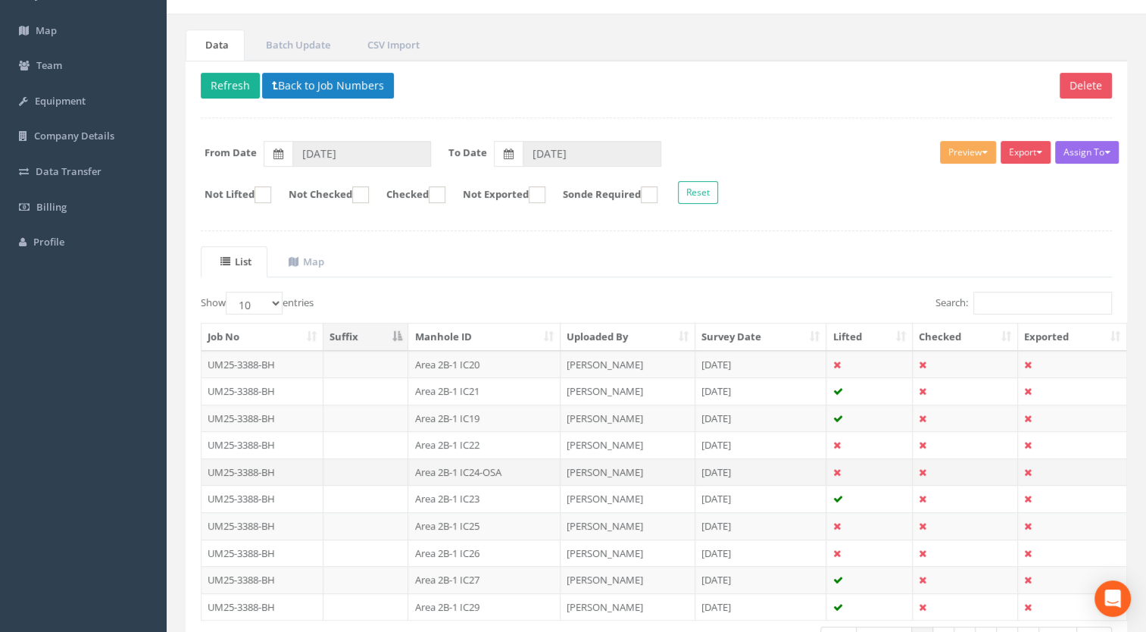
scroll to position [152, 0]
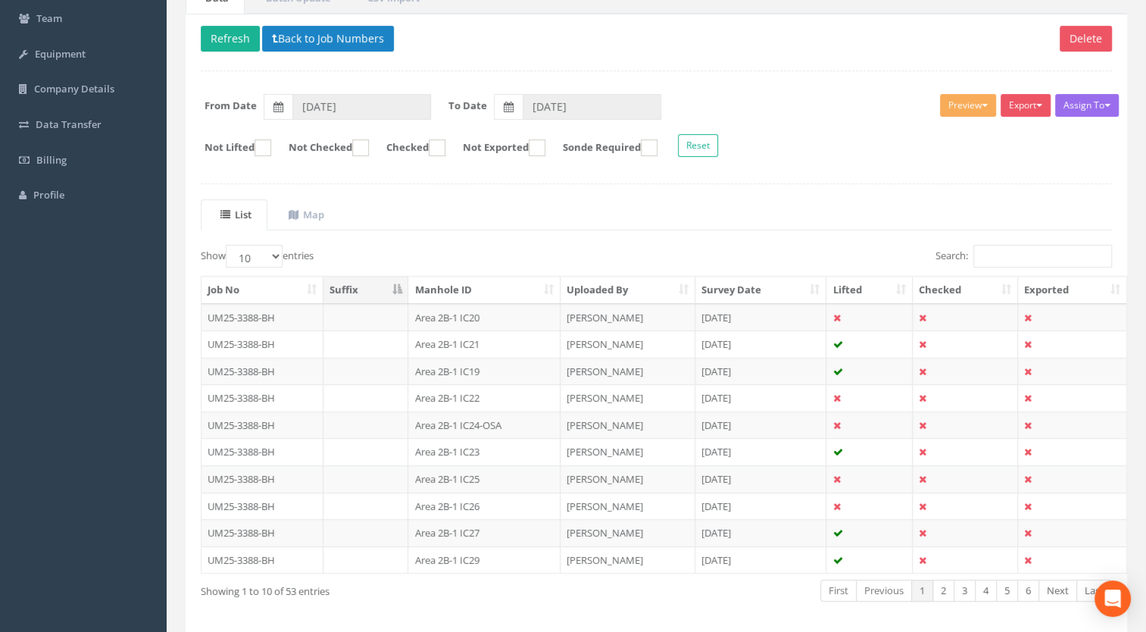
click at [468, 296] on th "Manhole ID" at bounding box center [484, 290] width 152 height 27
click at [297, 249] on label "Show 10 25 50 100 entries" at bounding box center [257, 256] width 113 height 23
click at [283, 249] on select "10 25 50 100" at bounding box center [254, 256] width 57 height 23
drag, startPoint x: 261, startPoint y: 256, endPoint x: 260, endPoint y: 267, distance: 10.7
click at [261, 256] on select "10 25 50 100" at bounding box center [254, 256] width 57 height 23
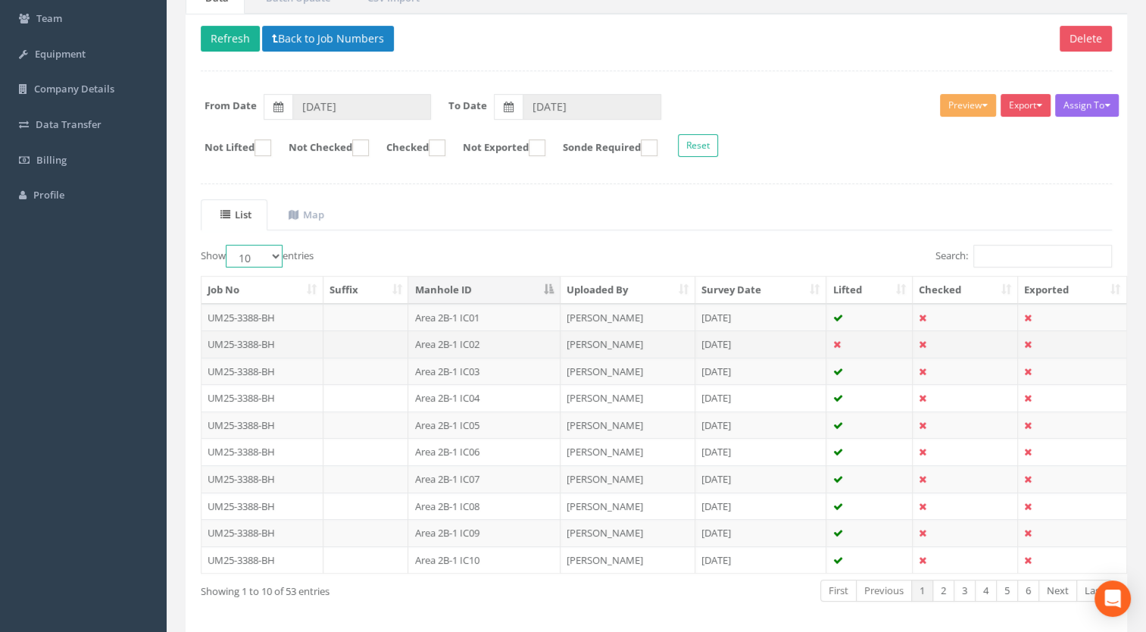
select select "100"
click at [228, 245] on select "10 25 50 100" at bounding box center [254, 256] width 57 height 23
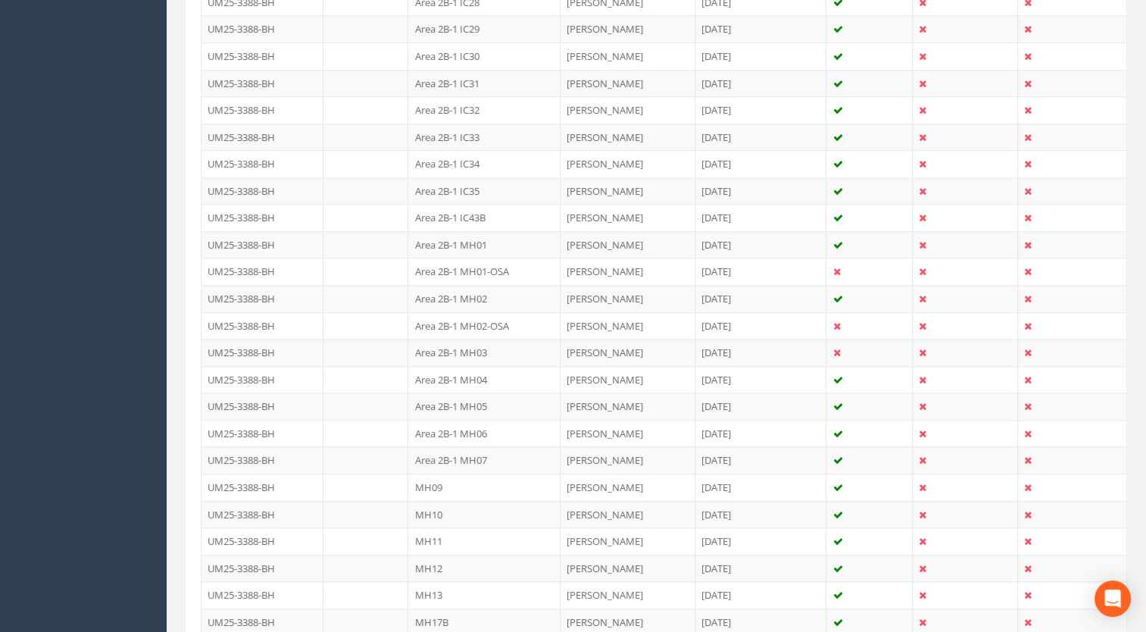
scroll to position [1288, 0]
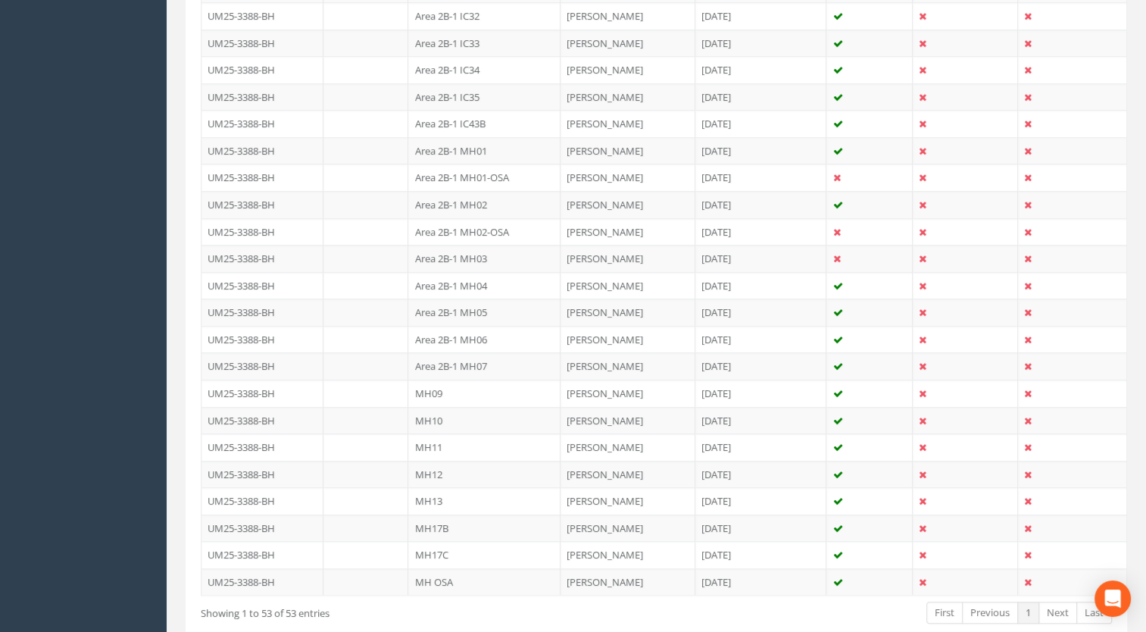
click at [438, 381] on td "MH09" at bounding box center [484, 393] width 152 height 27
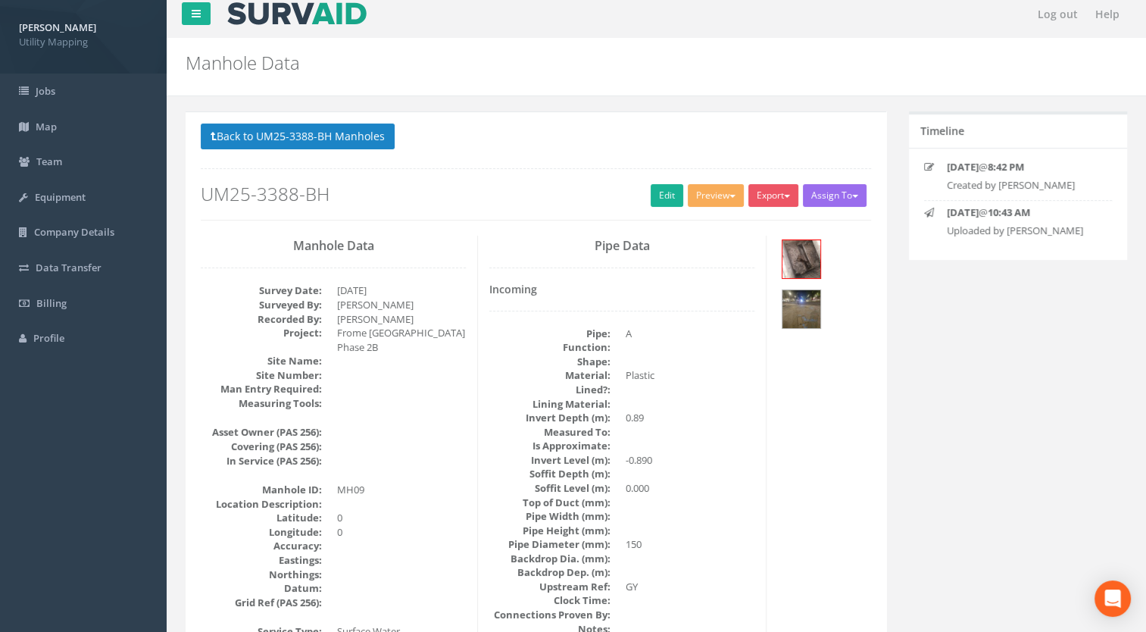
scroll to position [0, 0]
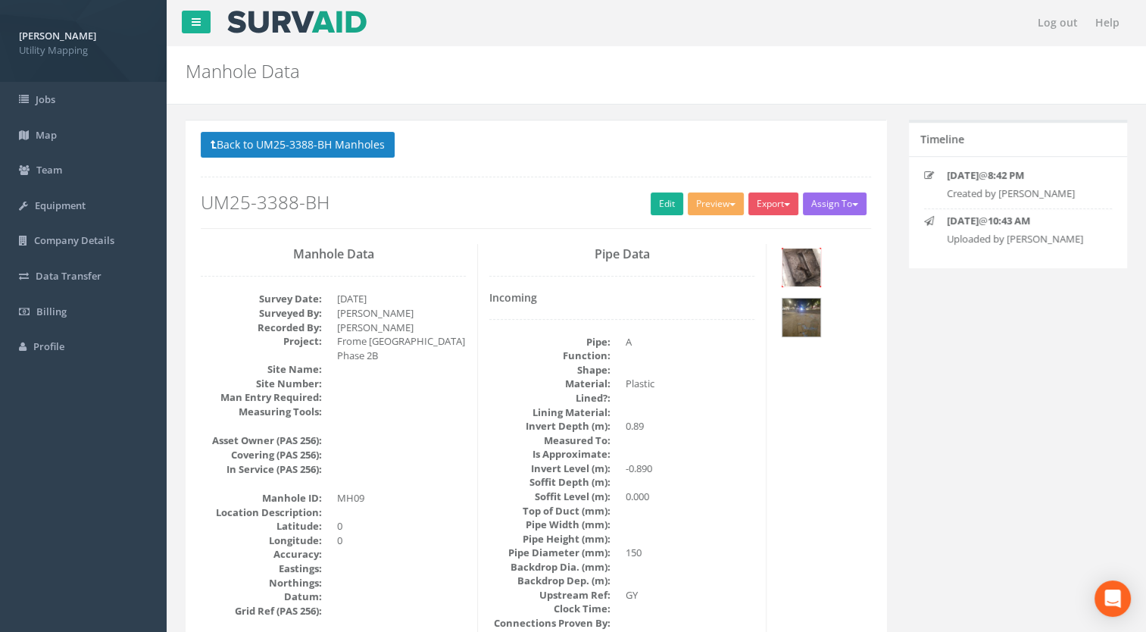
click at [812, 266] on img at bounding box center [802, 268] width 38 height 38
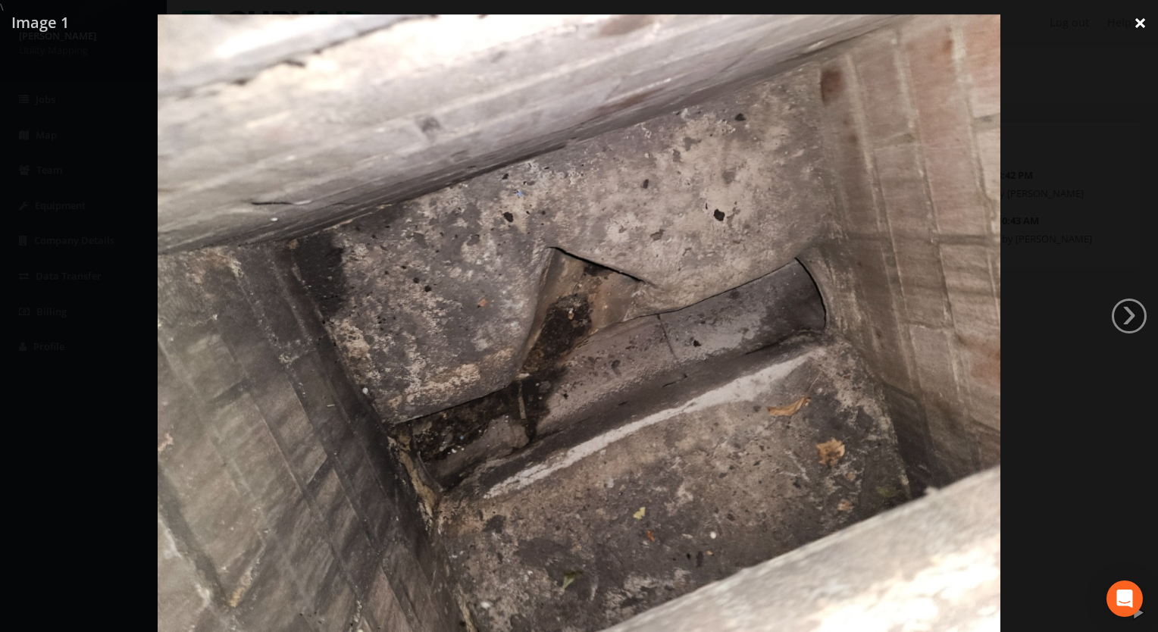
click at [1138, 24] on link "×" at bounding box center [1140, 22] width 36 height 45
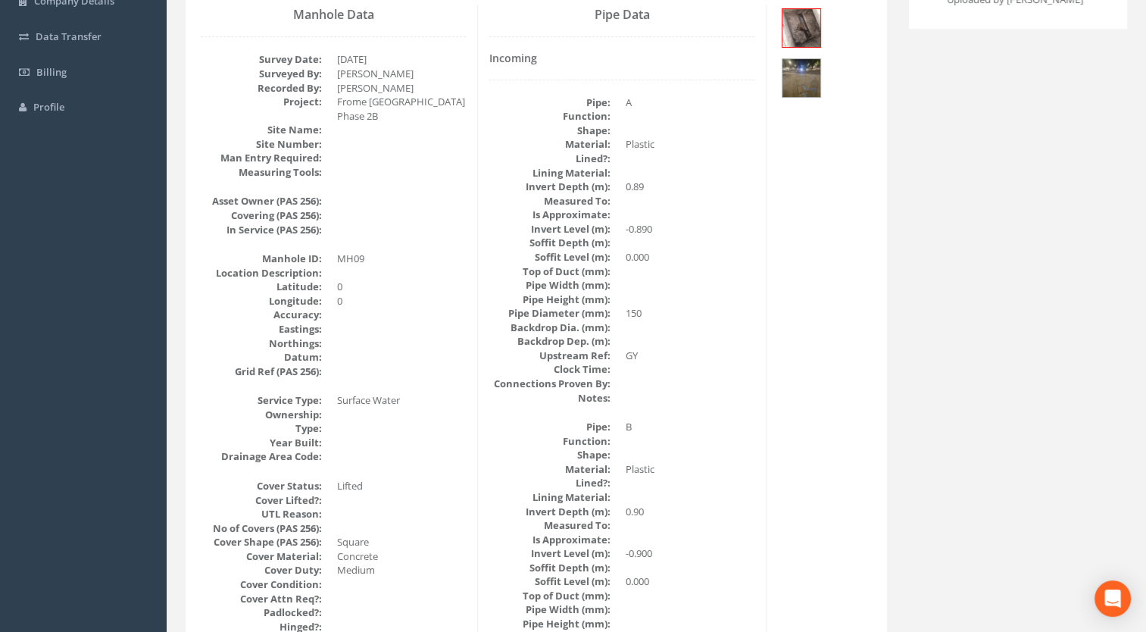
scroll to position [76, 0]
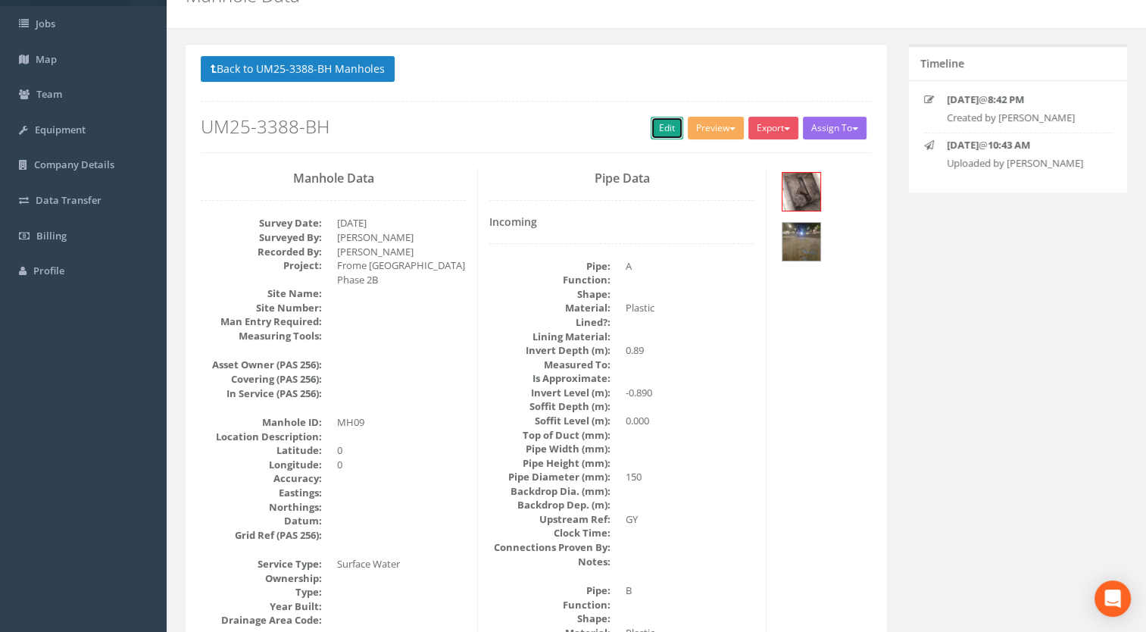
click at [651, 124] on link "Edit" at bounding box center [667, 128] width 33 height 23
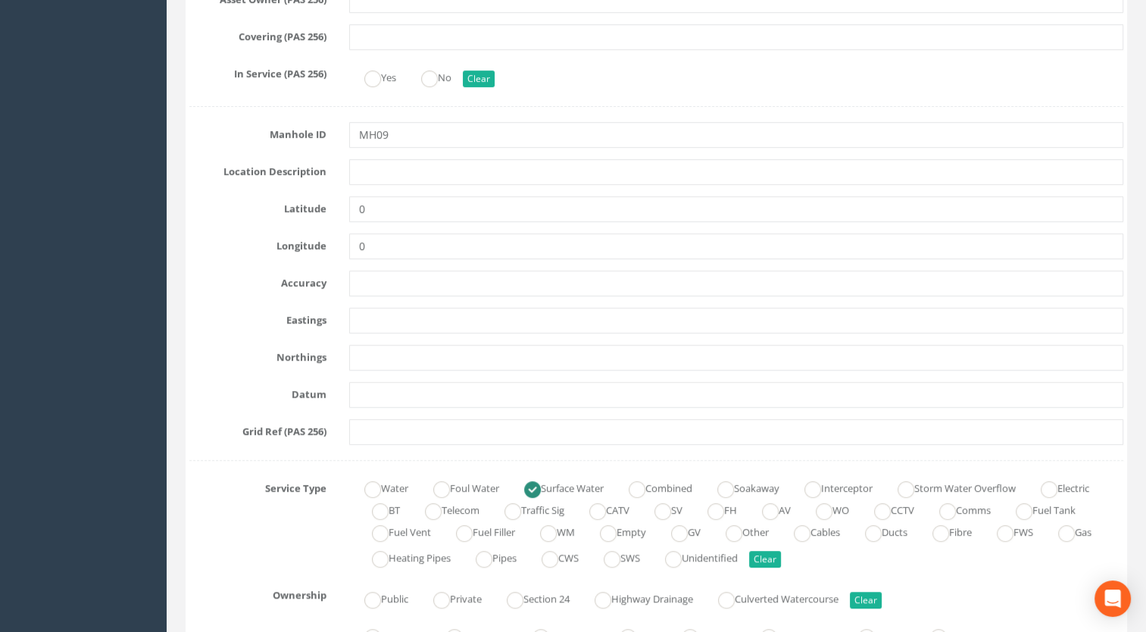
scroll to position [682, 0]
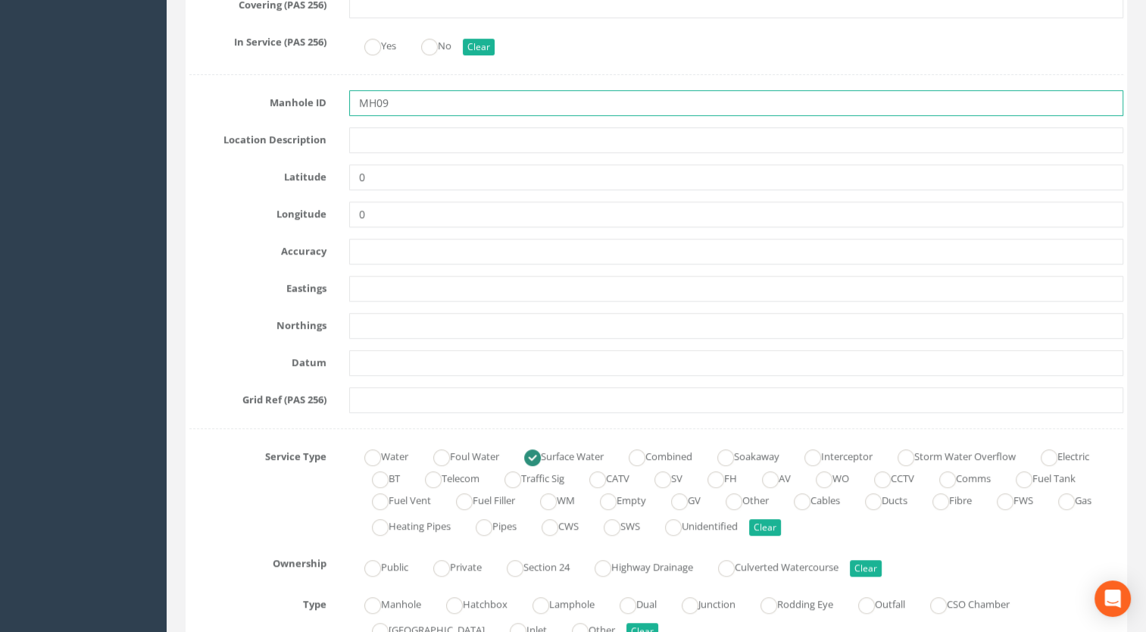
click at [410, 106] on input "MH09" at bounding box center [736, 103] width 775 height 26
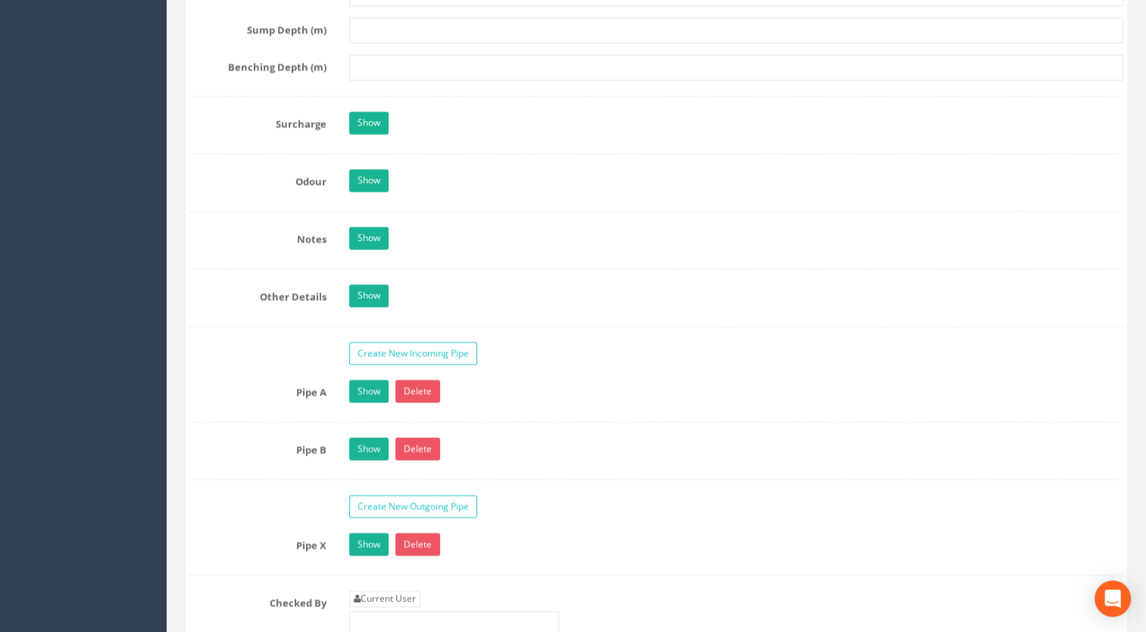
scroll to position [2425, 0]
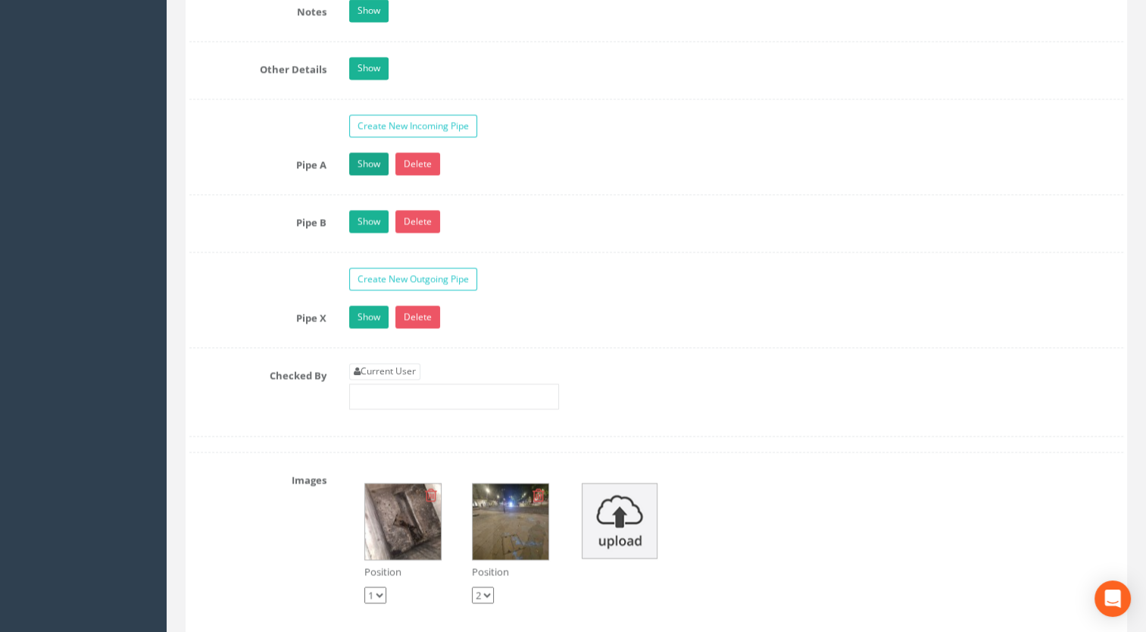
type input "Area 2B-1 MH09"
click at [367, 158] on link "Show" at bounding box center [368, 163] width 39 height 23
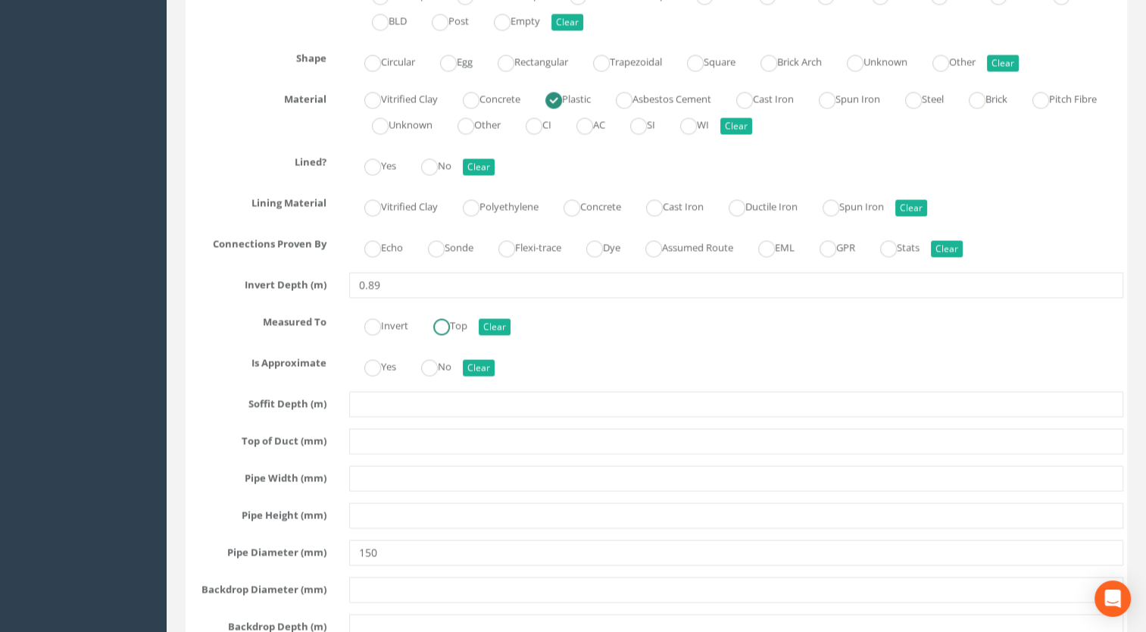
scroll to position [2879, 0]
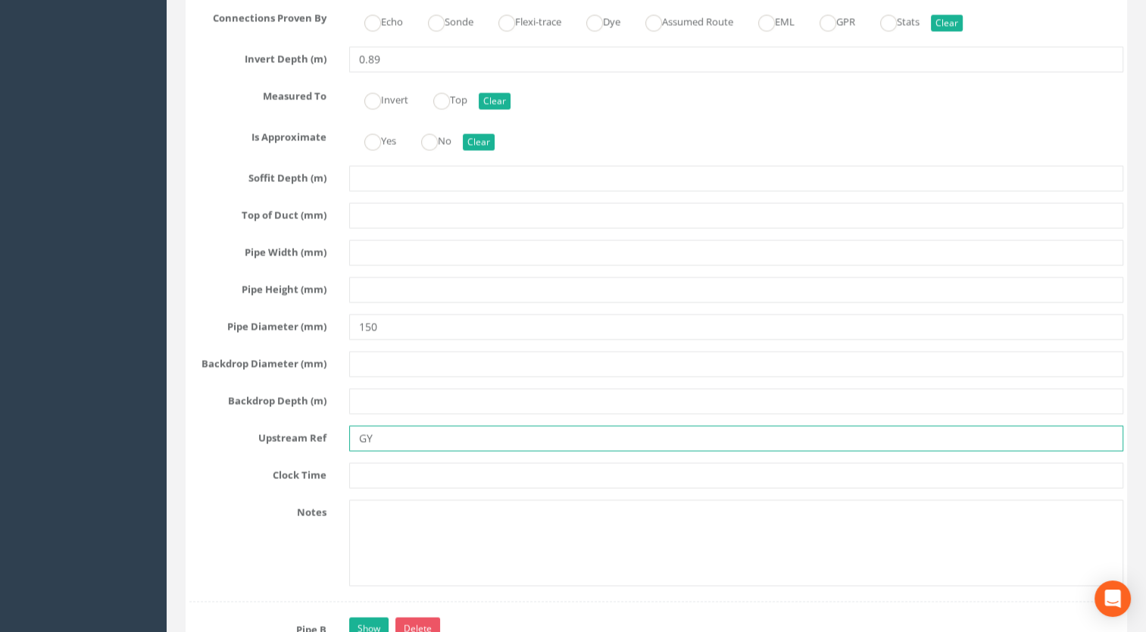
click at [408, 434] on input "GY" at bounding box center [736, 439] width 775 height 26
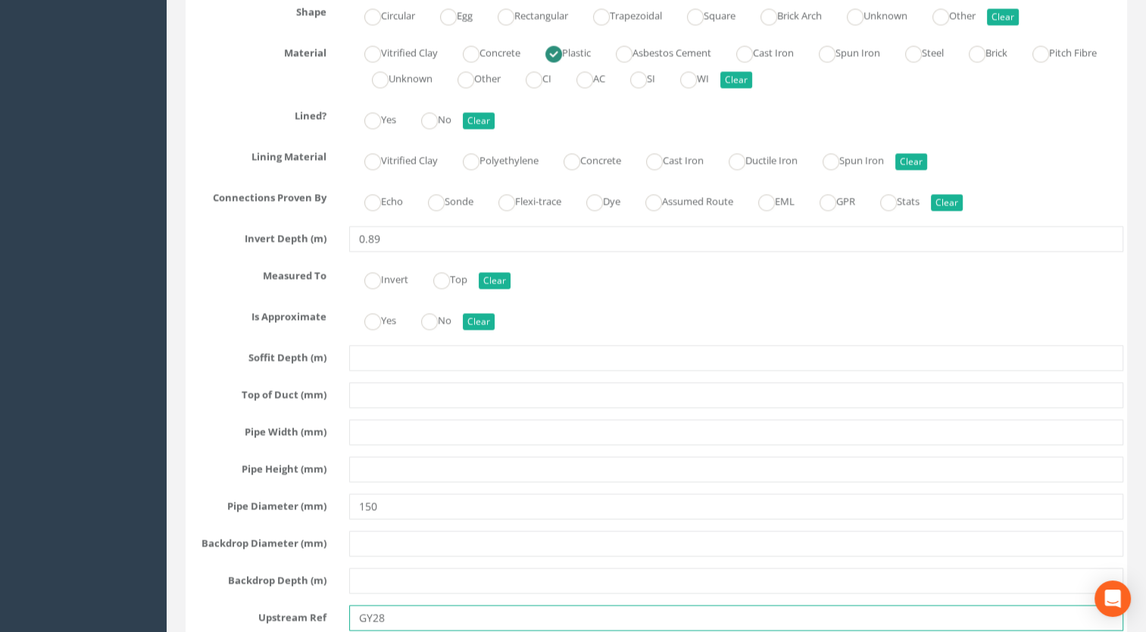
scroll to position [2501, 0]
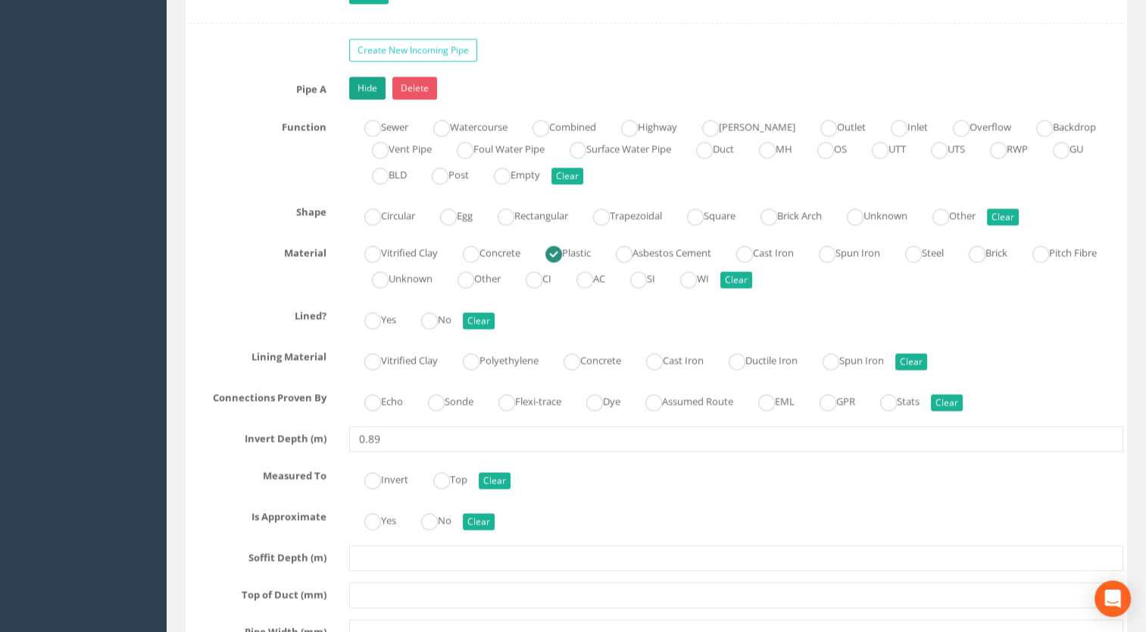
type input "GY28"
click at [382, 83] on link "Hide" at bounding box center [367, 88] width 36 height 23
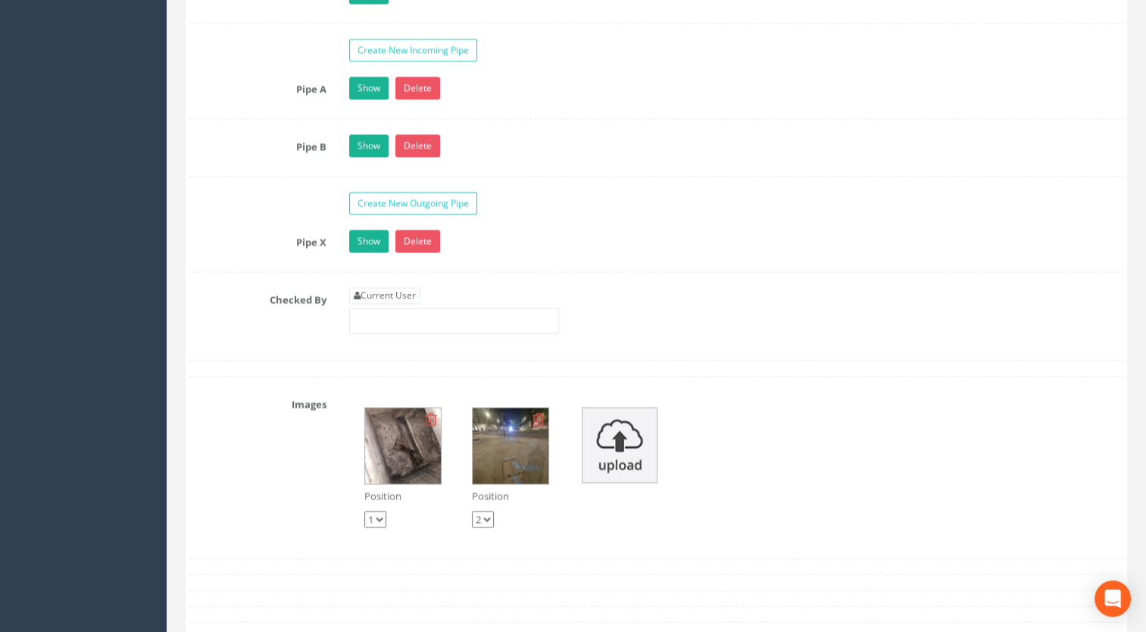
click at [346, 138] on div "Show Delete" at bounding box center [737, 147] width 798 height 27
click at [355, 139] on link "Show" at bounding box center [368, 145] width 39 height 23
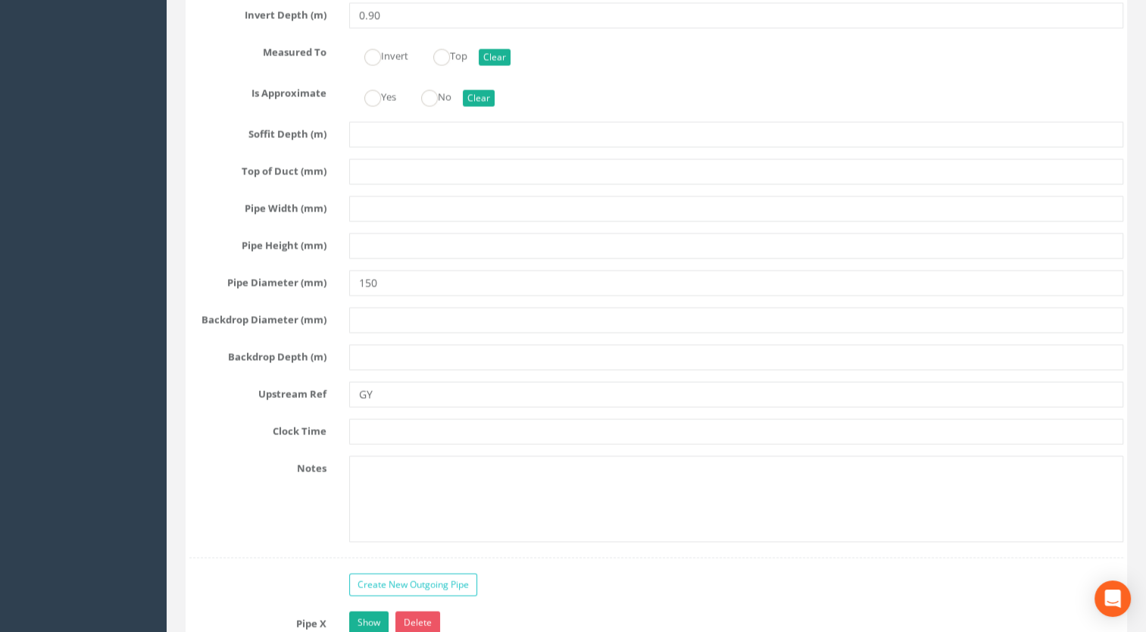
scroll to position [3031, 0]
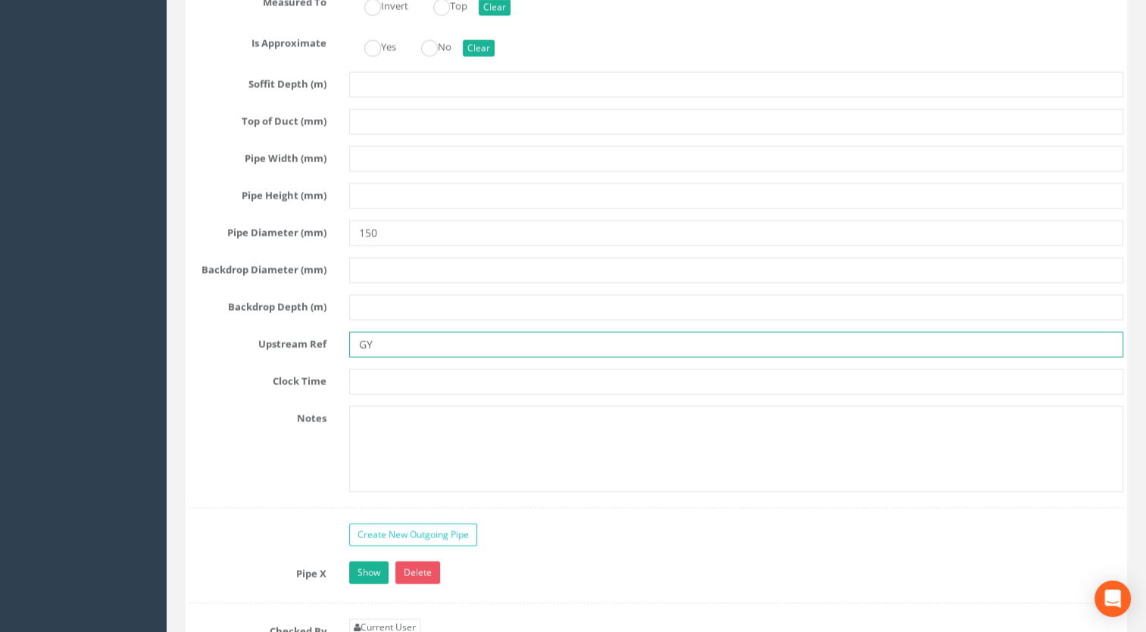
click at [411, 340] on input "GY" at bounding box center [736, 345] width 775 height 26
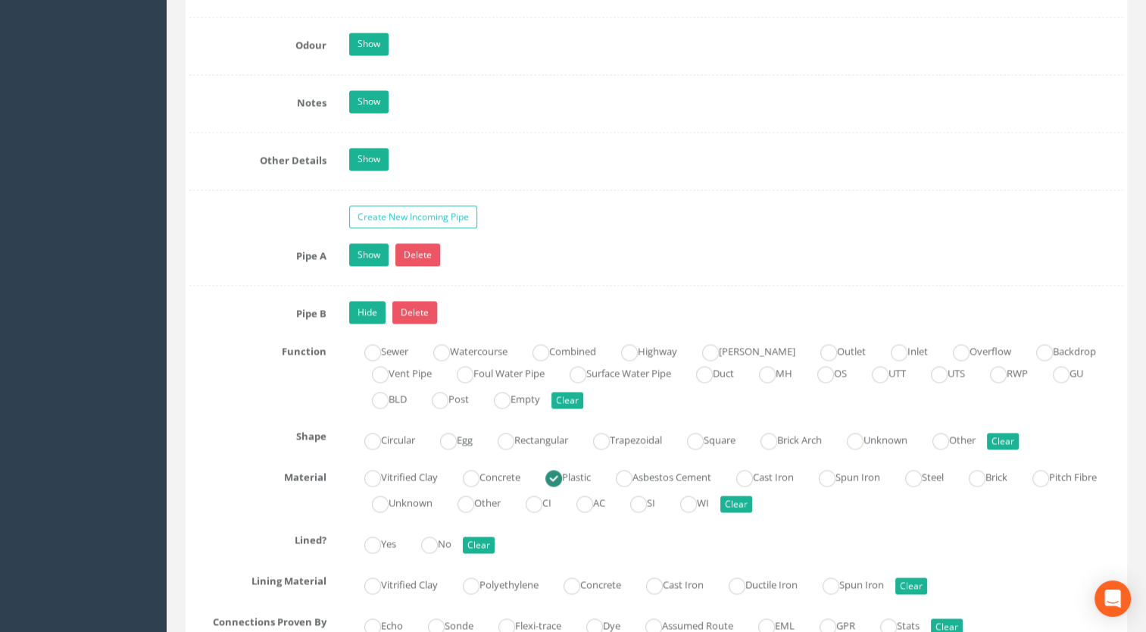
scroll to position [2273, 0]
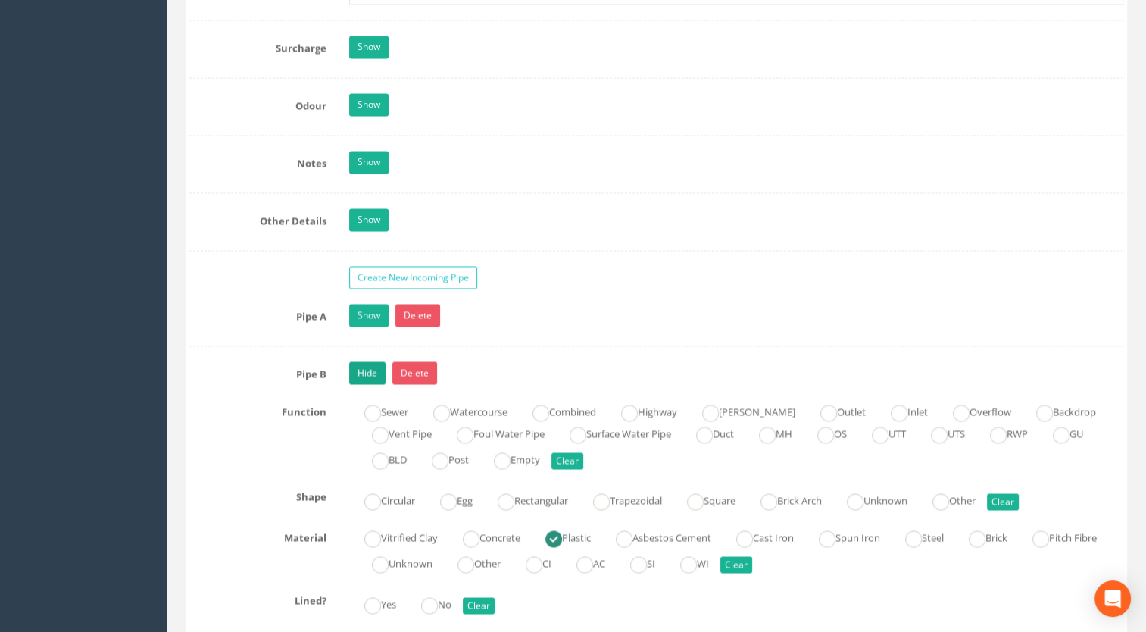
type input "GY29"
click at [368, 361] on link "Hide" at bounding box center [367, 372] width 36 height 23
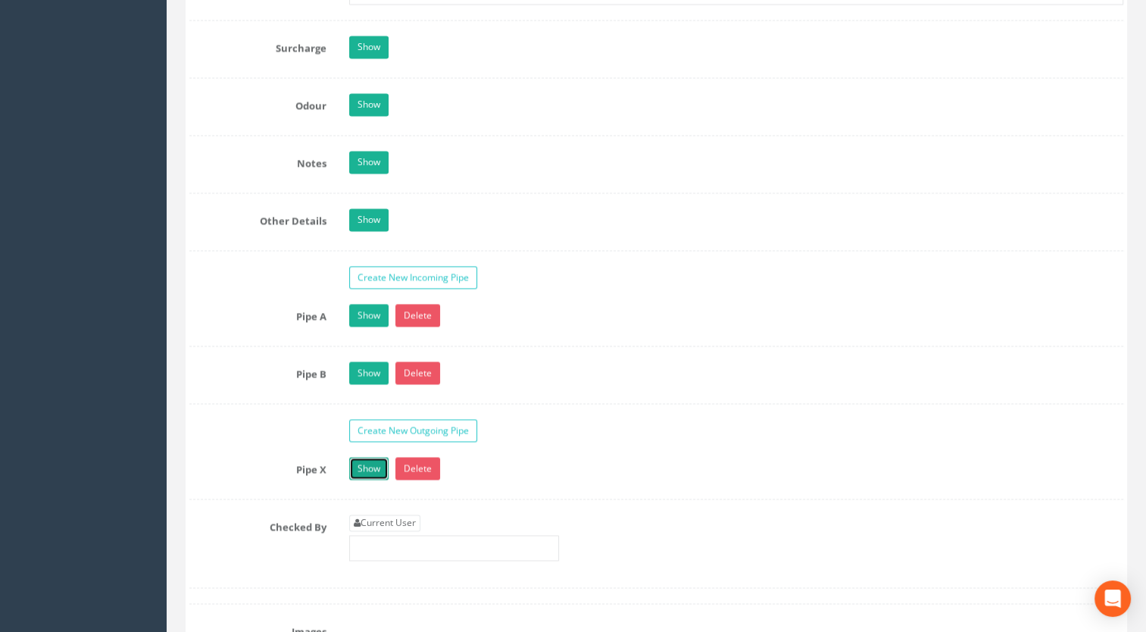
click at [358, 459] on link "Show" at bounding box center [368, 468] width 39 height 23
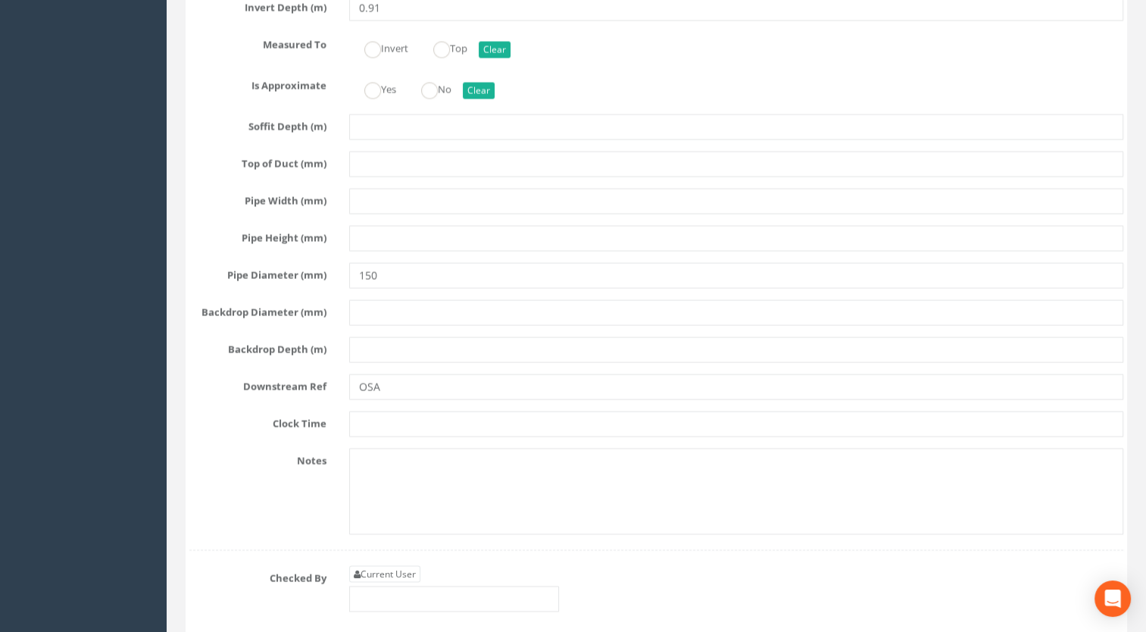
scroll to position [3107, 0]
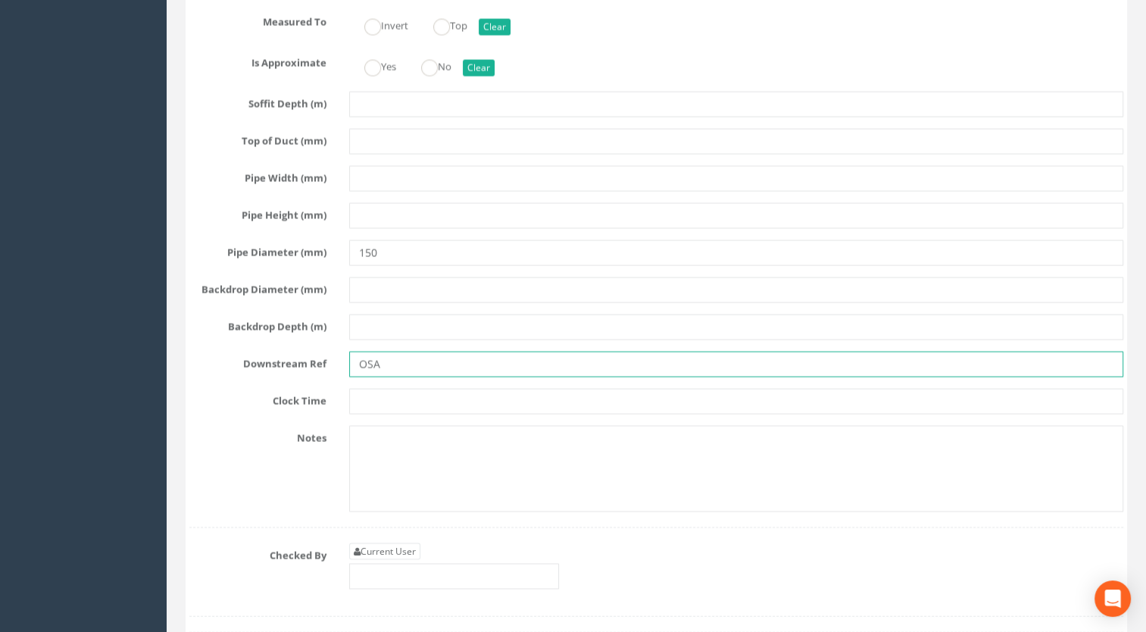
drag, startPoint x: 405, startPoint y: 354, endPoint x: 265, endPoint y: 362, distance: 139.7
click at [268, 362] on div "Downstream Ref OSA" at bounding box center [656, 365] width 957 height 26
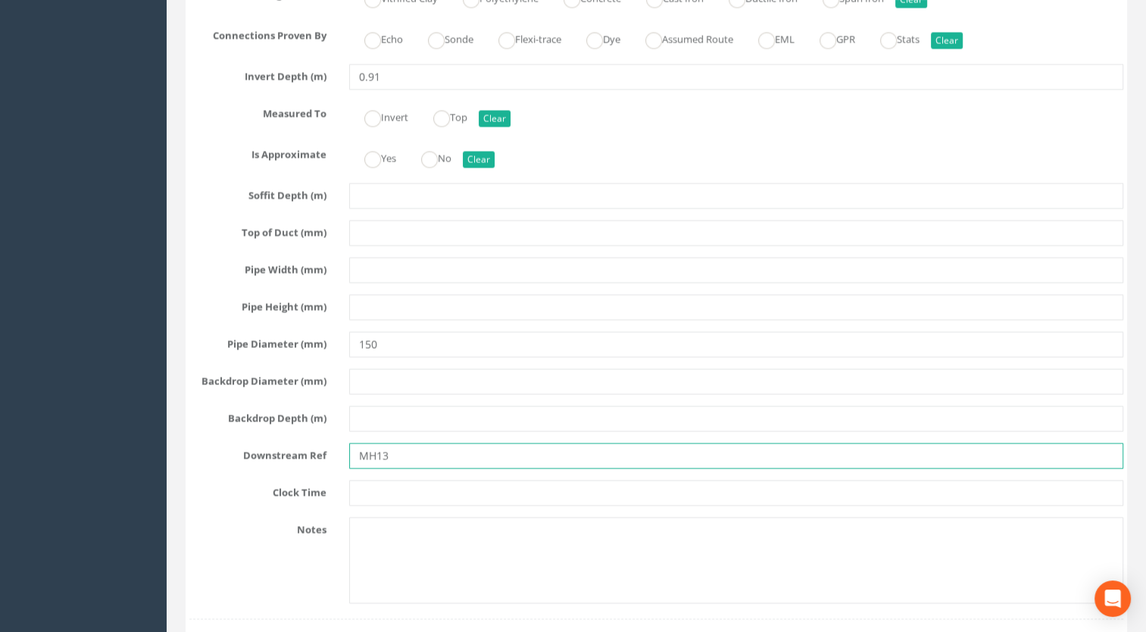
scroll to position [2576, 0]
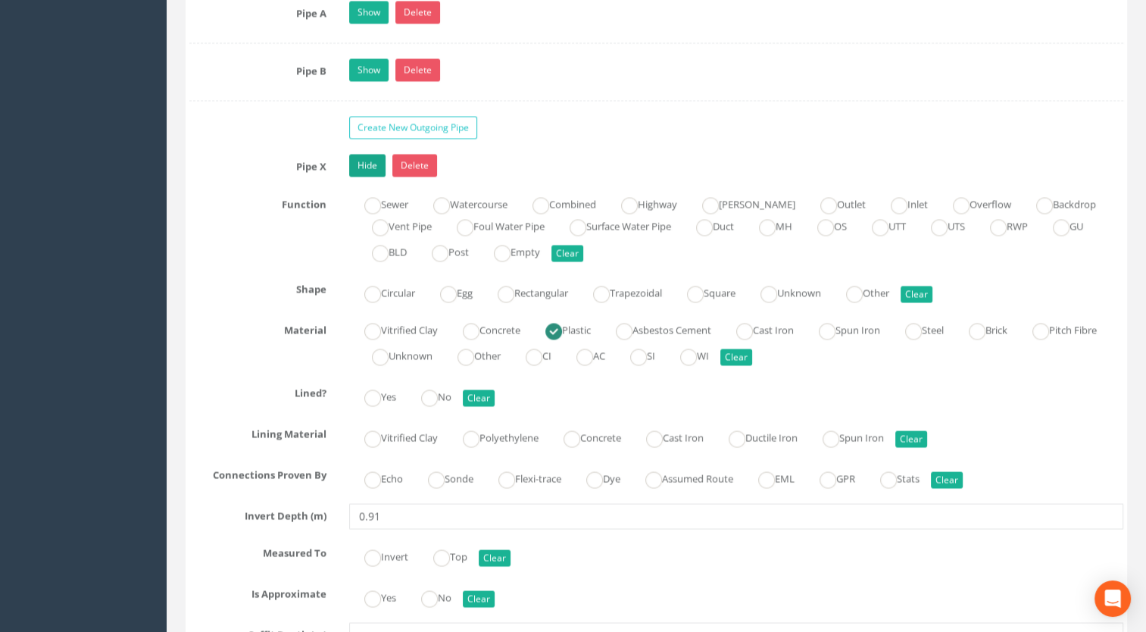
type input "MH13"
click at [373, 162] on link "Hide" at bounding box center [367, 165] width 36 height 23
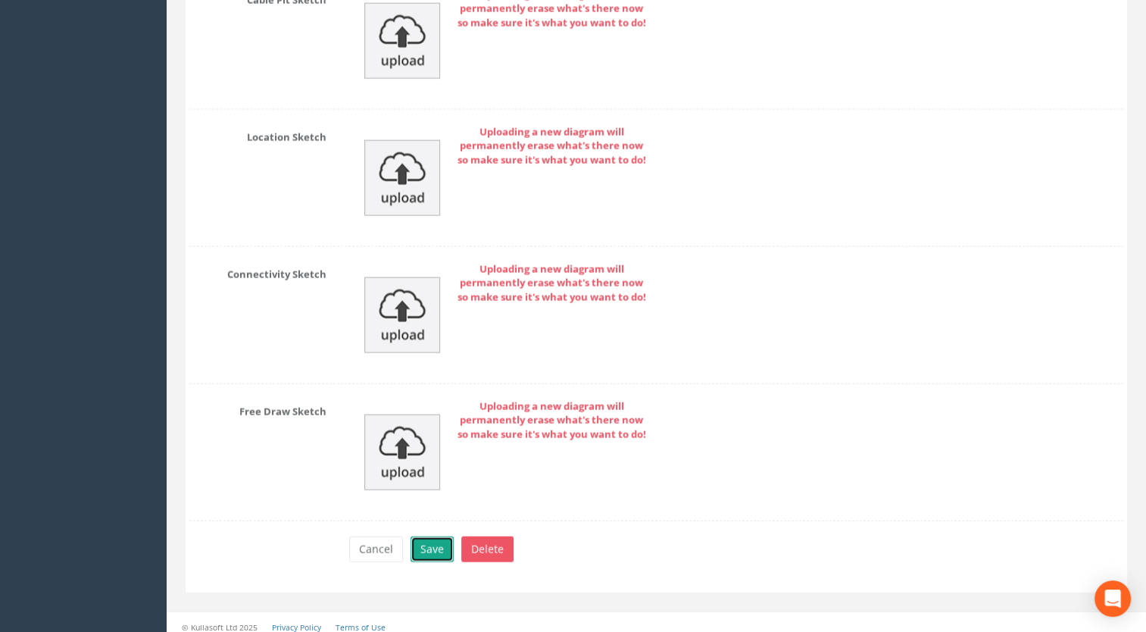
click at [420, 541] on button "Save" at bounding box center [432, 549] width 43 height 26
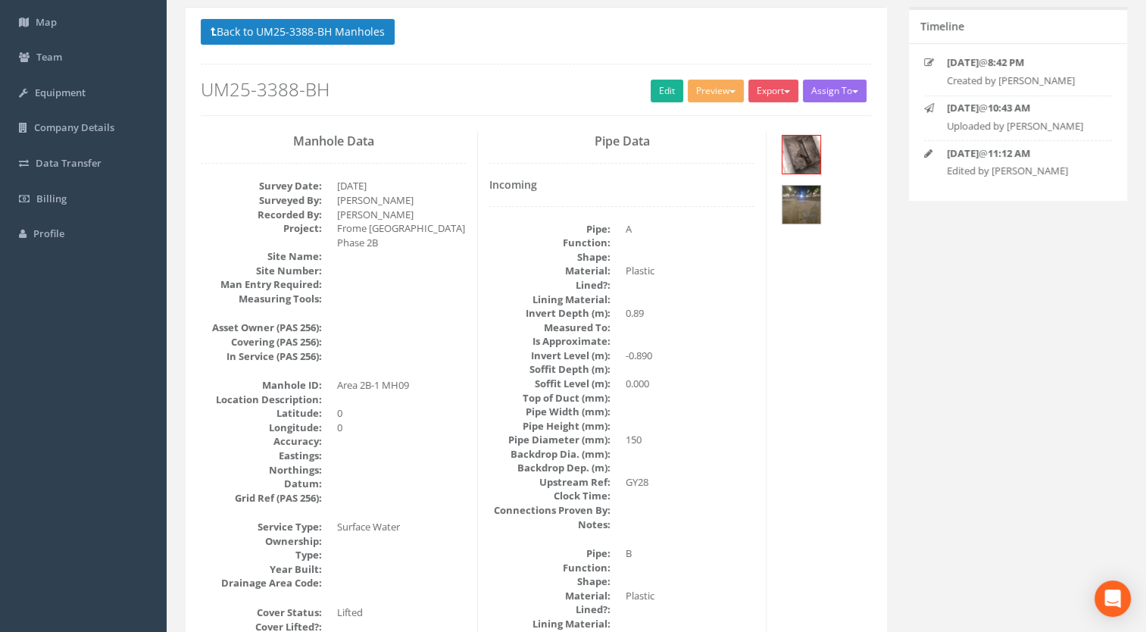
scroll to position [0, 0]
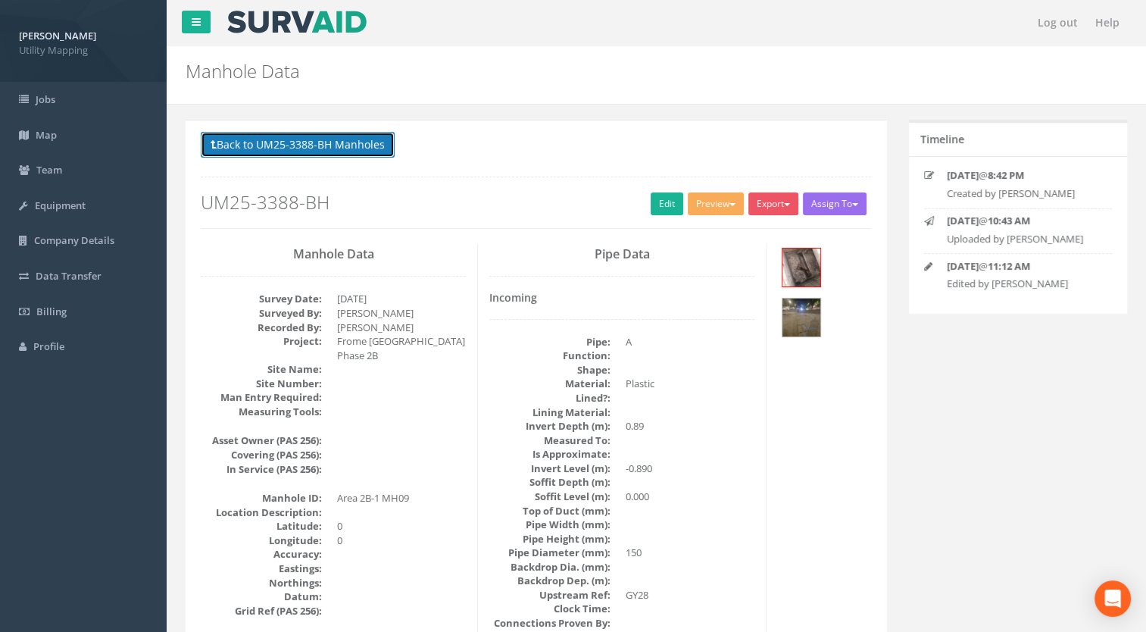
click at [323, 135] on button "Back to UM25-3388-BH Manholes" at bounding box center [298, 145] width 194 height 26
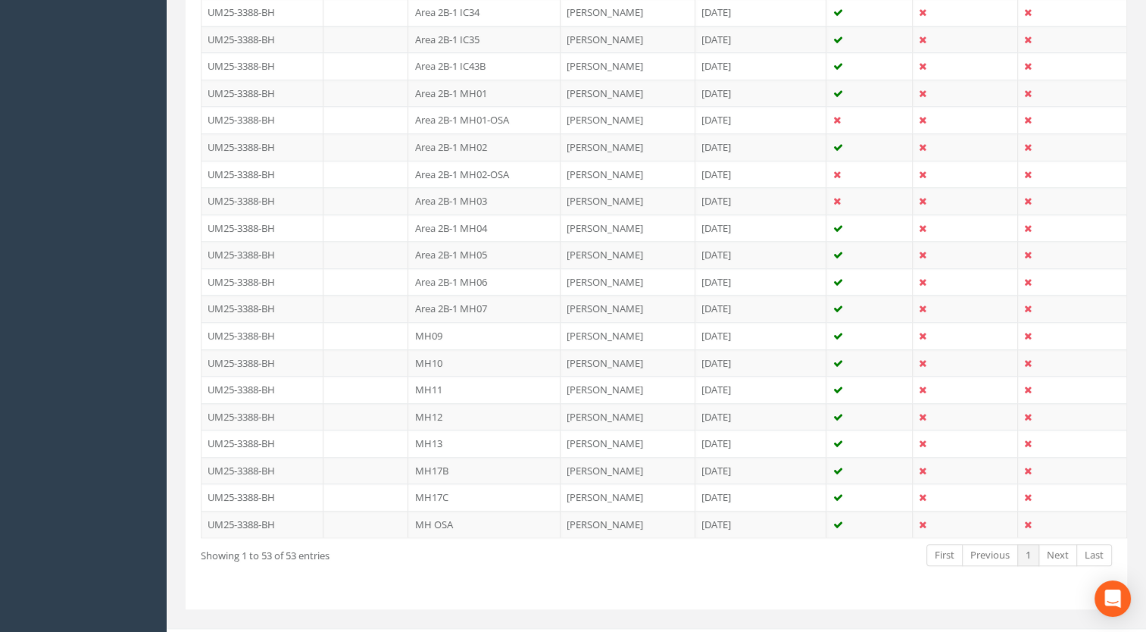
scroll to position [1361, 0]
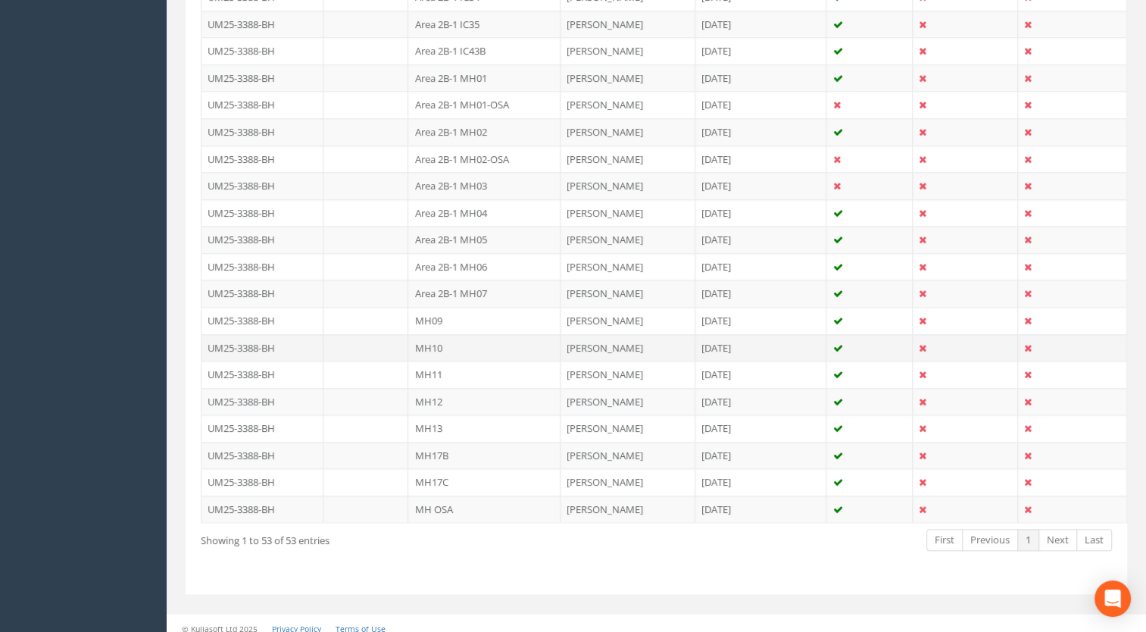
click at [436, 334] on td "MH10" at bounding box center [484, 347] width 152 height 27
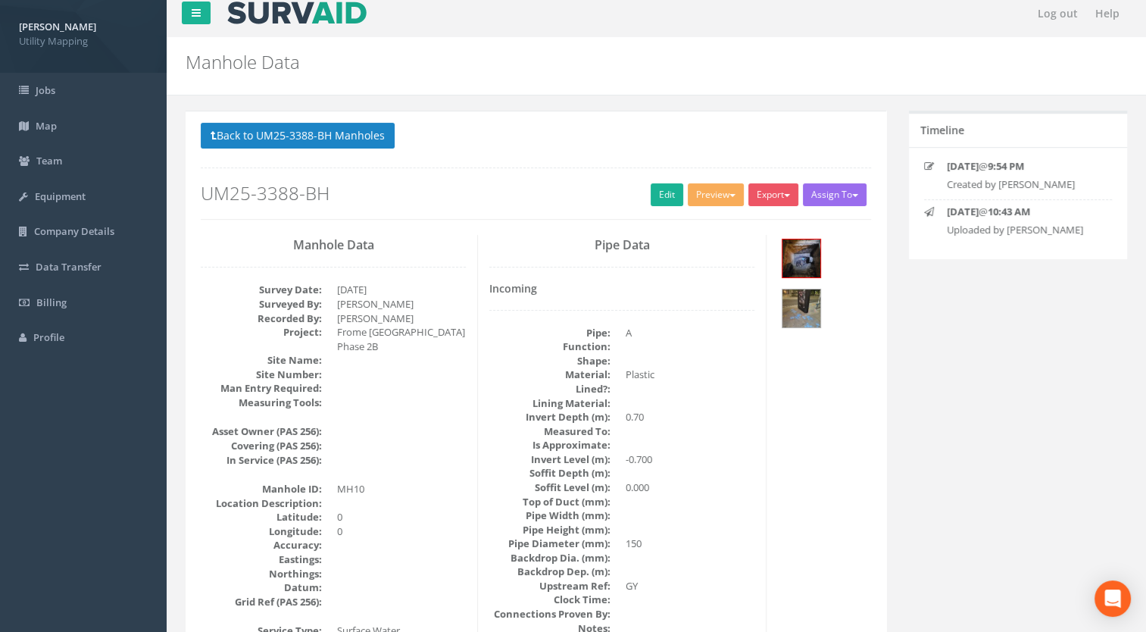
scroll to position [0, 0]
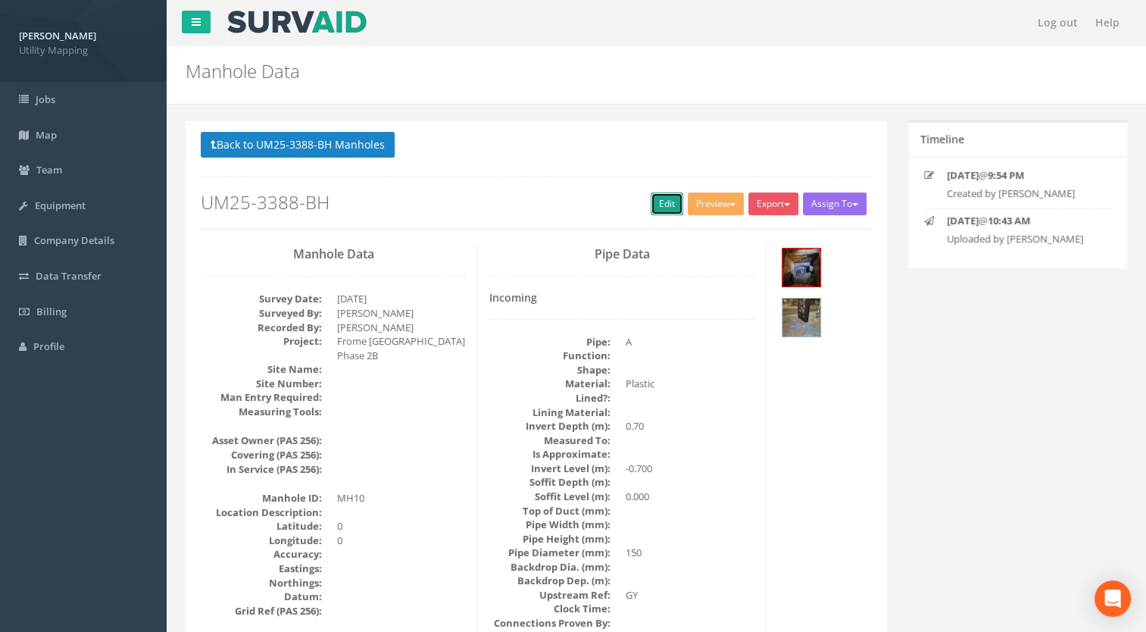
click at [665, 204] on link "Edit" at bounding box center [667, 203] width 33 height 23
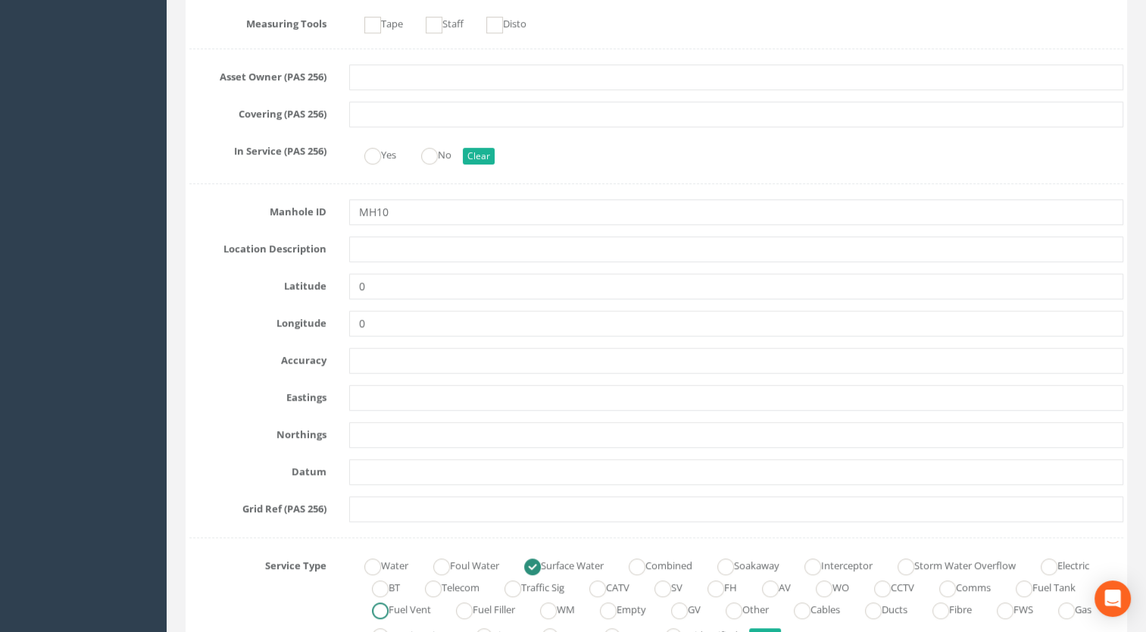
scroll to position [455, 0]
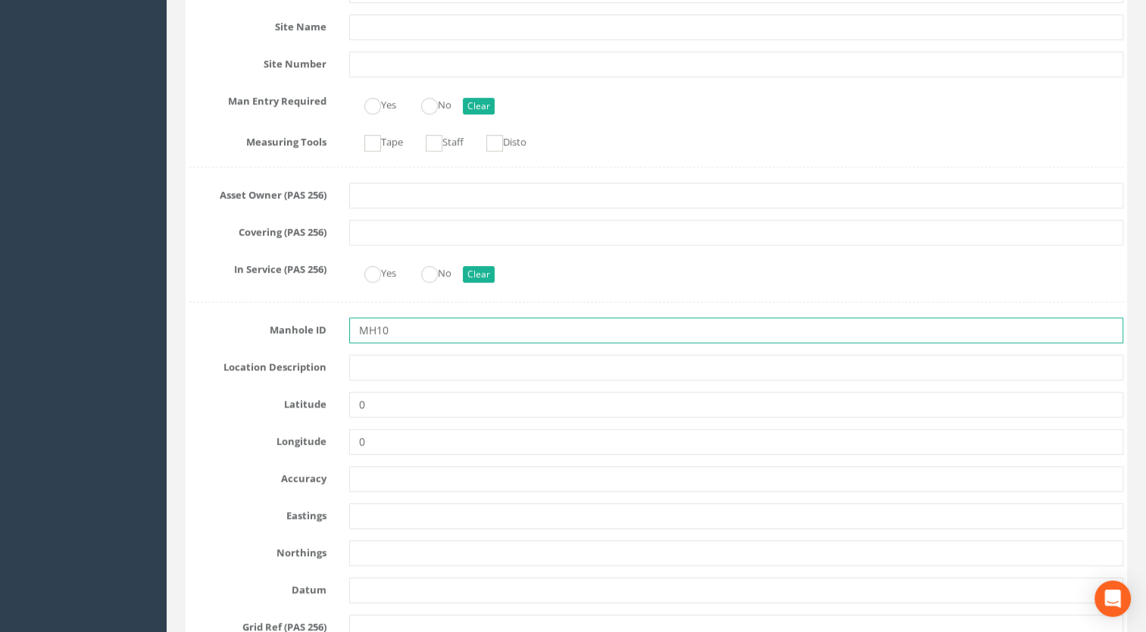
click at [405, 335] on input "MH10" at bounding box center [736, 330] width 775 height 26
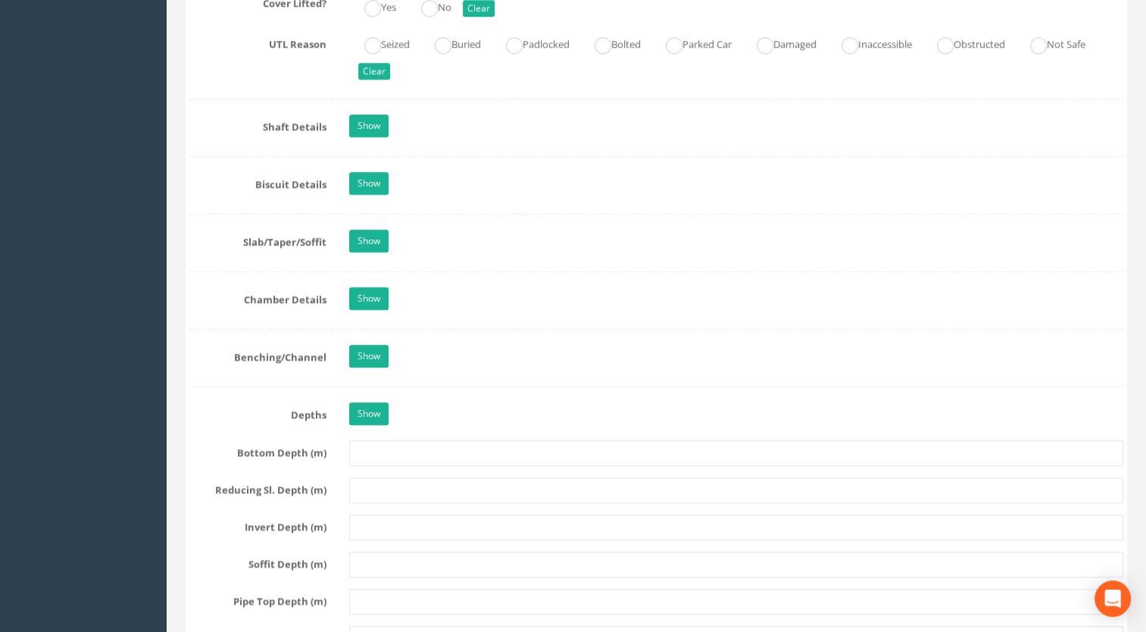
scroll to position [1591, 0]
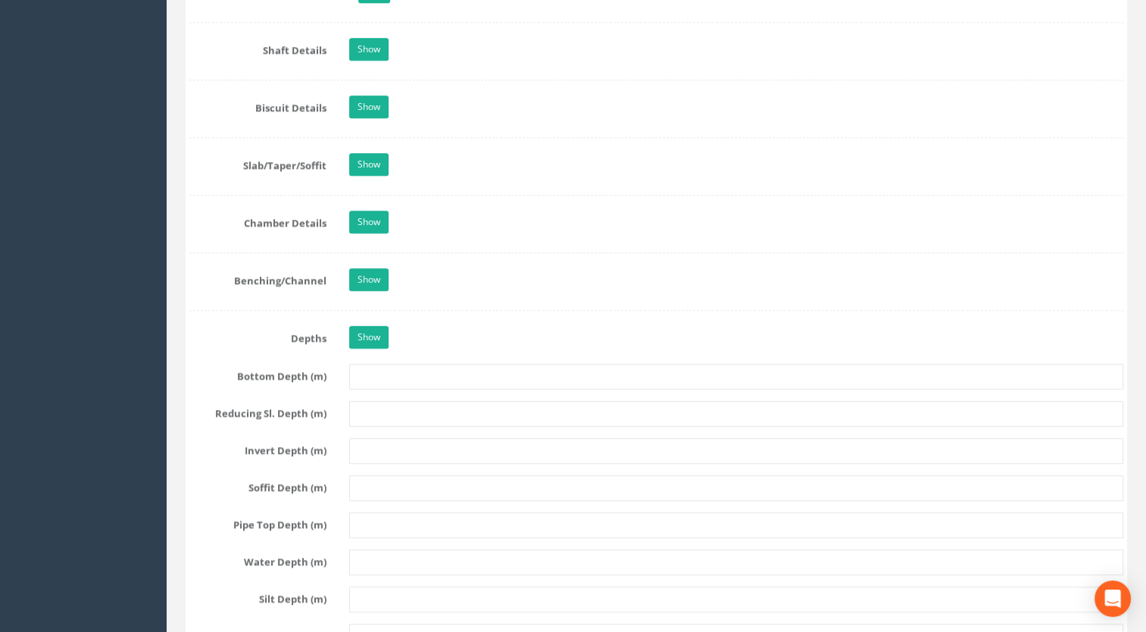
type input "Area 2B-1 MH10"
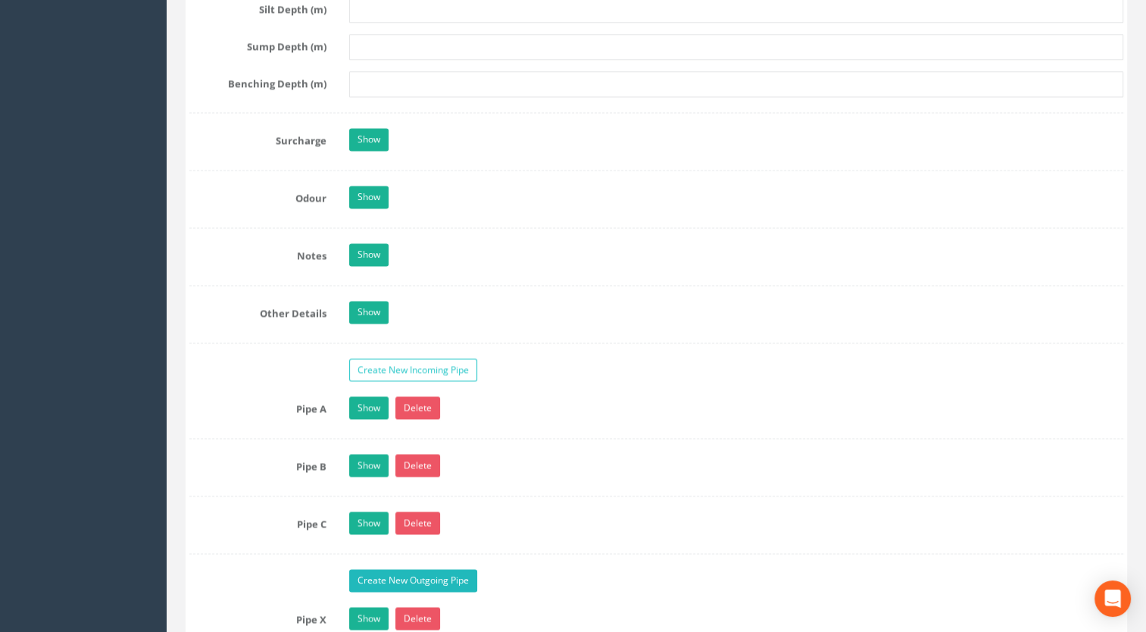
scroll to position [2349, 0]
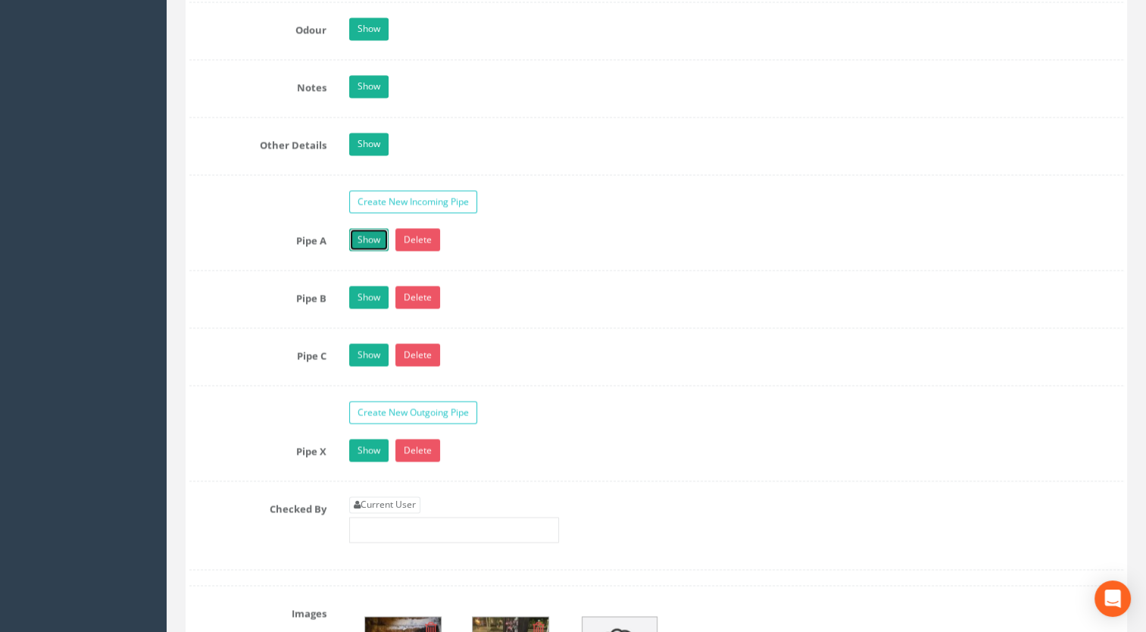
click at [359, 233] on link "Show" at bounding box center [368, 239] width 39 height 23
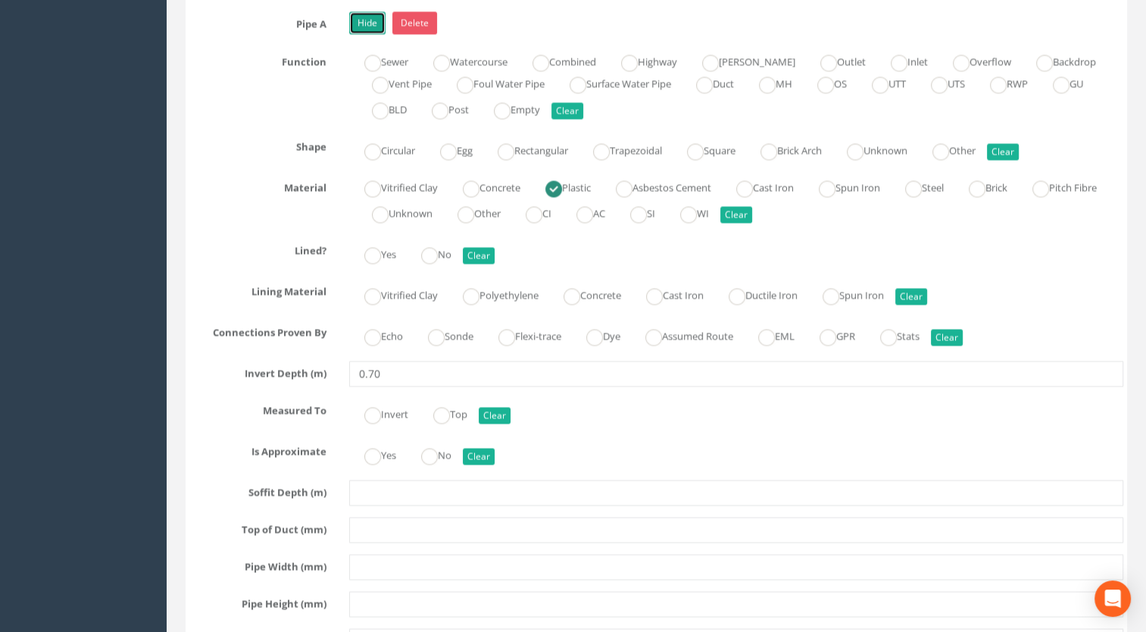
scroll to position [2728, 0]
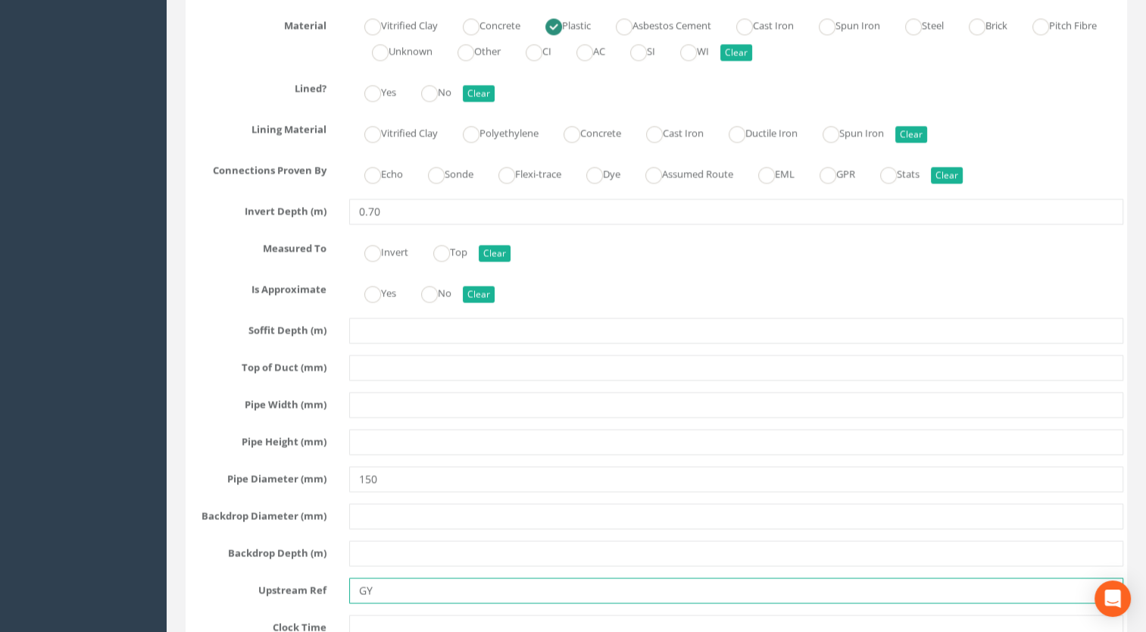
click at [390, 577] on input "GY" at bounding box center [736, 590] width 775 height 26
type input "2"
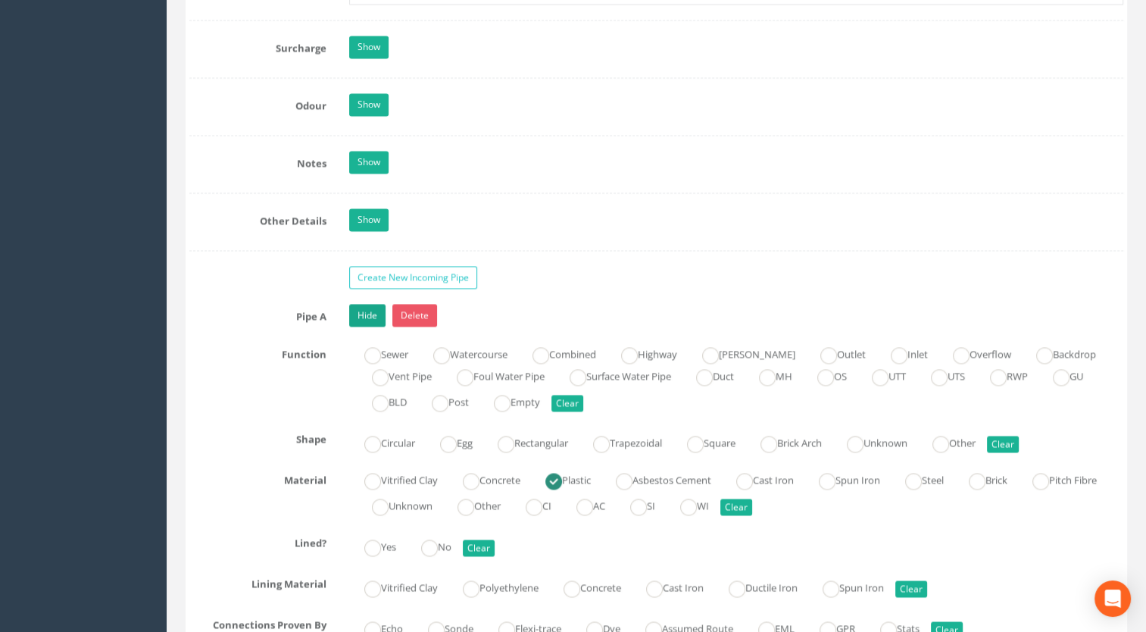
type input "GY20"
click at [365, 309] on link "Hide" at bounding box center [367, 315] width 36 height 23
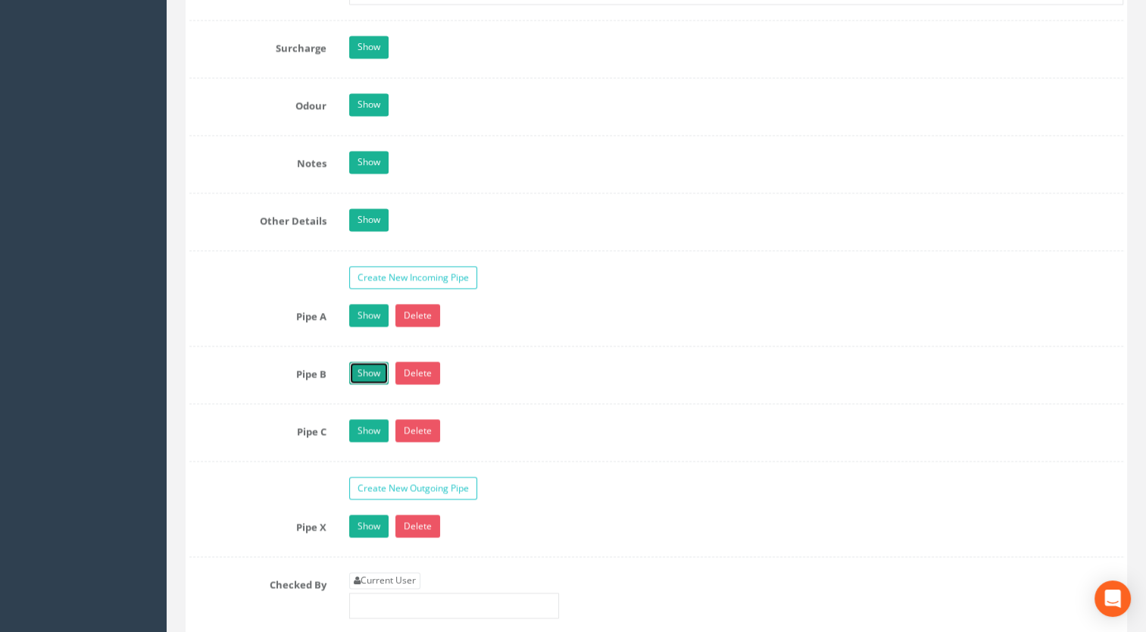
click at [371, 373] on link "Show" at bounding box center [368, 372] width 39 height 23
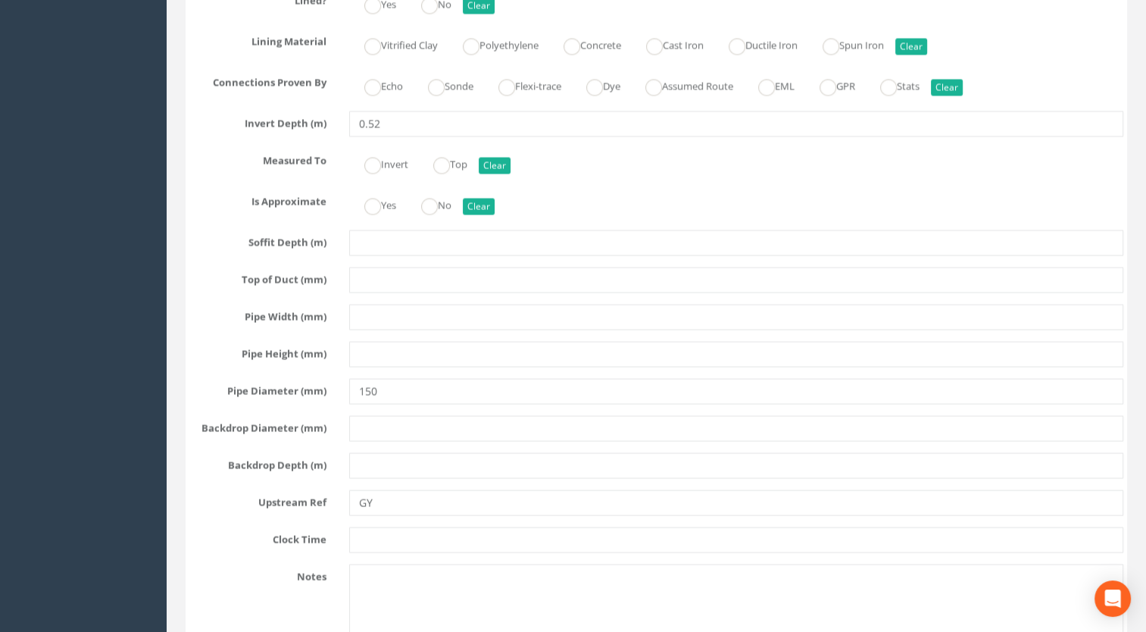
scroll to position [3031, 0]
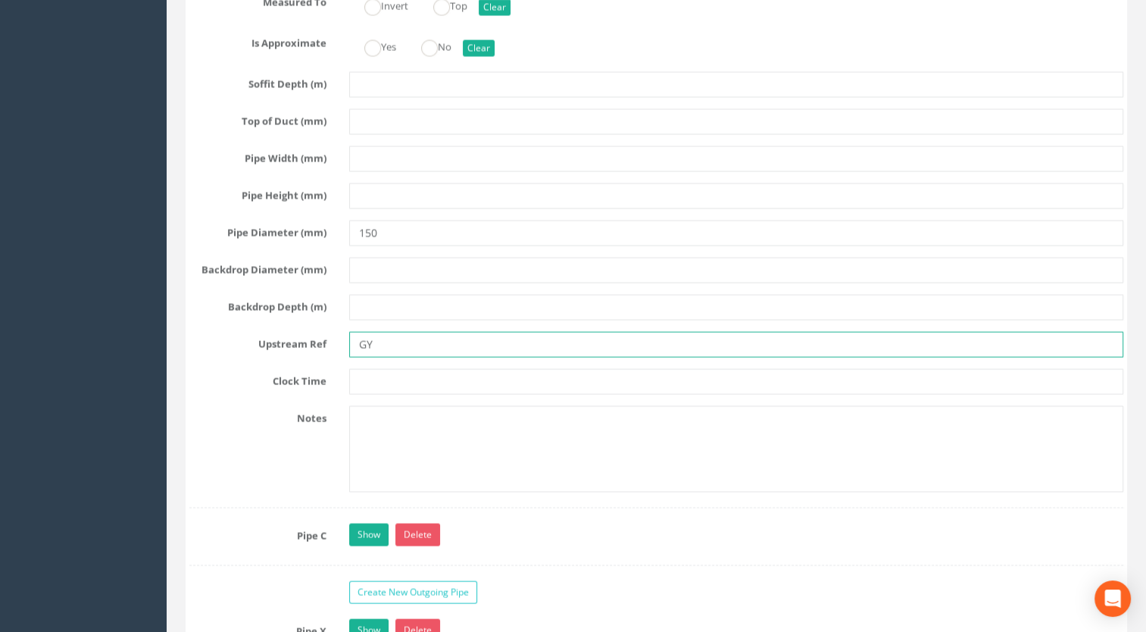
click at [404, 337] on input "GY" at bounding box center [736, 345] width 775 height 26
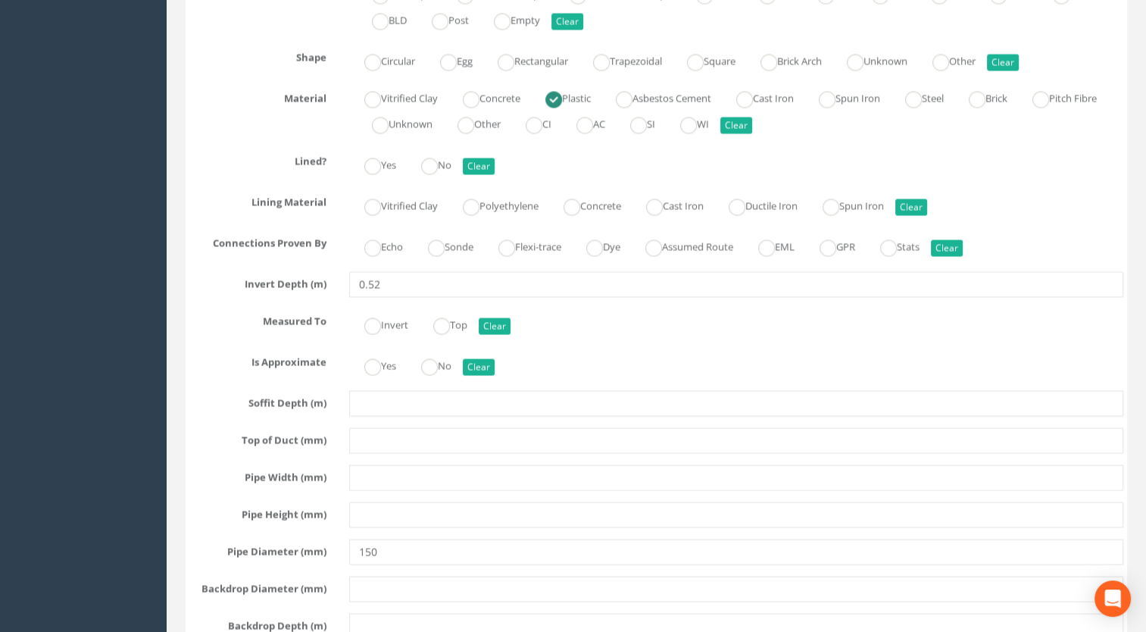
scroll to position [2501, 0]
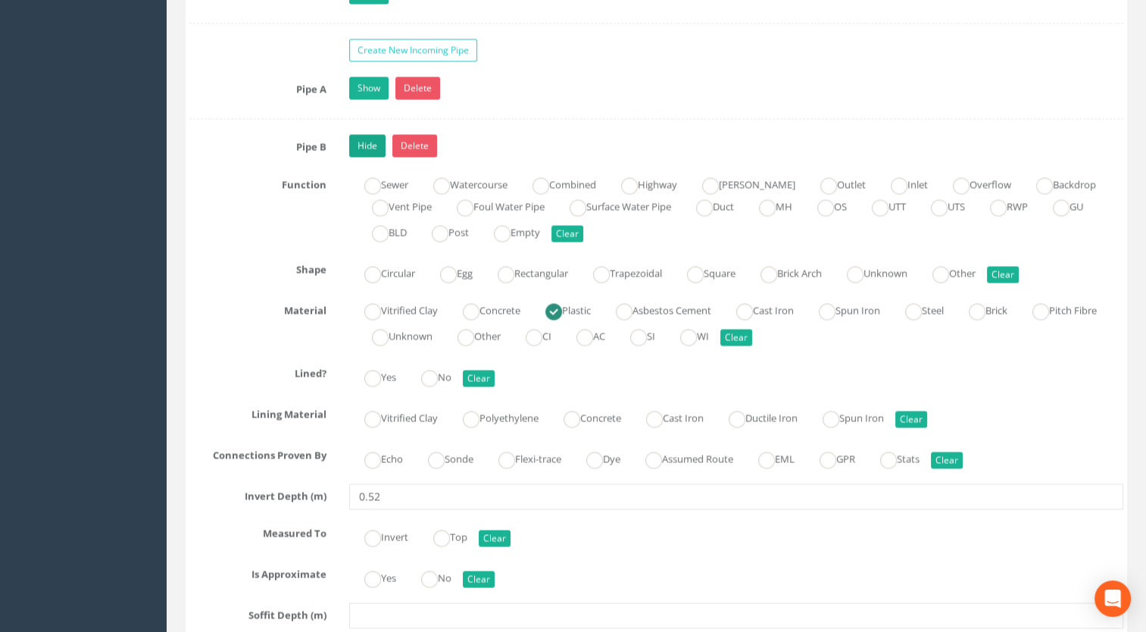
type input "GY22"
click at [364, 134] on link "Hide" at bounding box center [367, 145] width 36 height 23
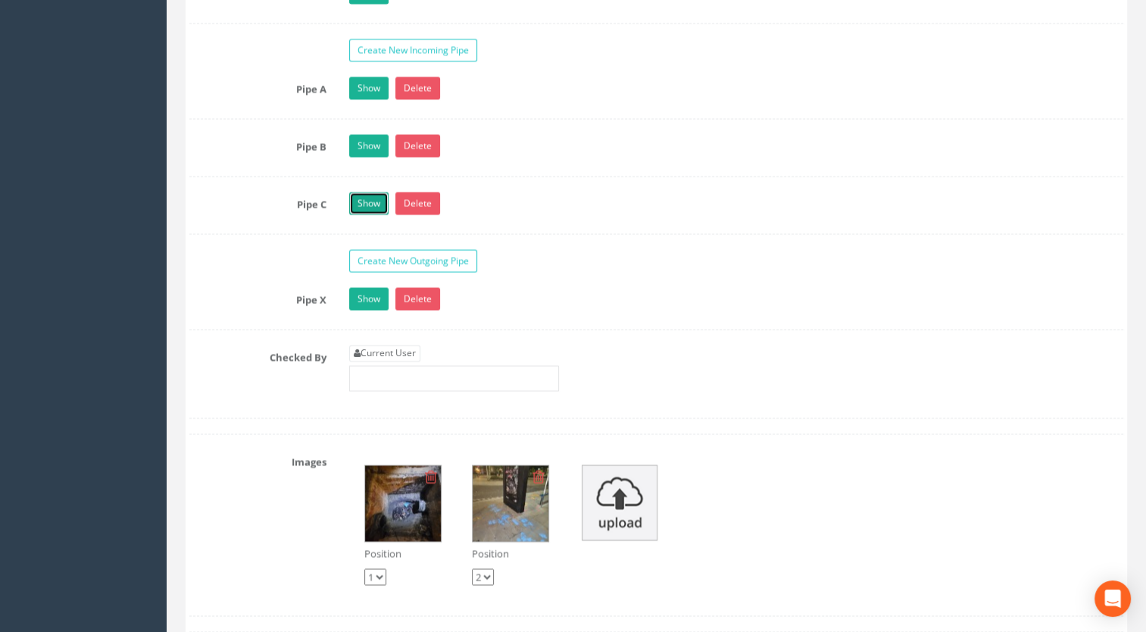
click at [364, 202] on link "Show" at bounding box center [368, 203] width 39 height 23
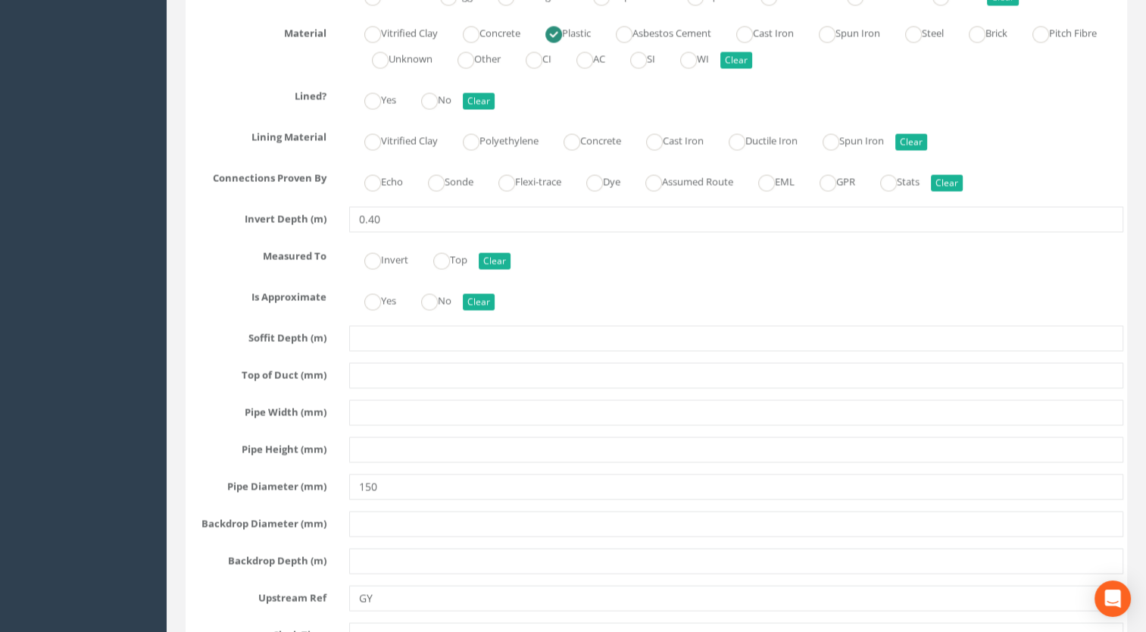
scroll to position [2955, 0]
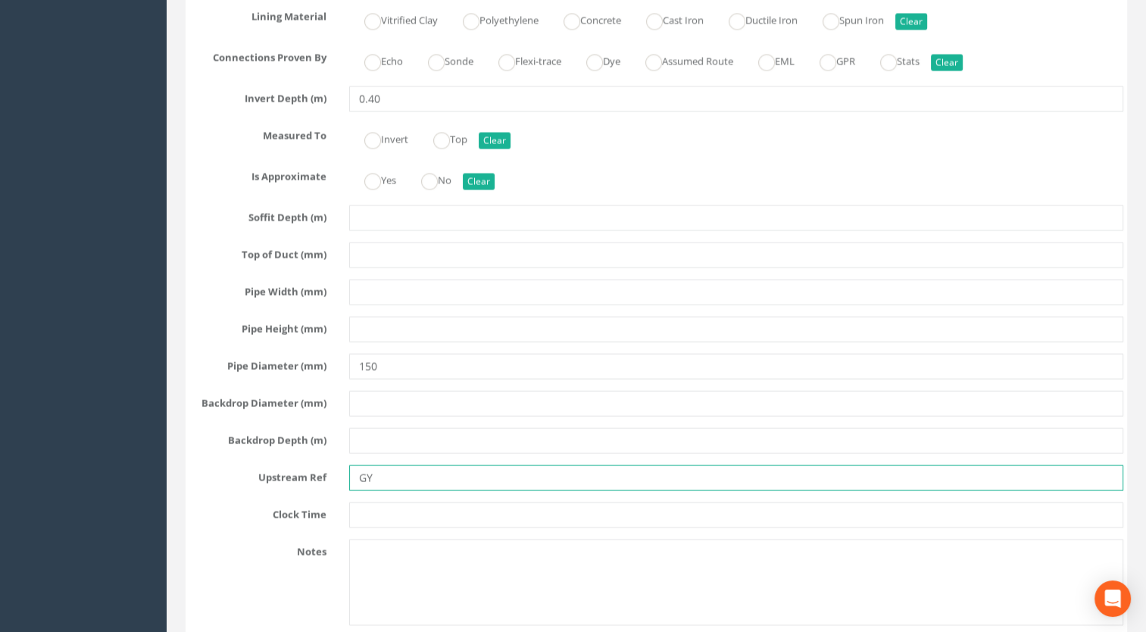
click at [380, 465] on input "GY" at bounding box center [736, 478] width 775 height 26
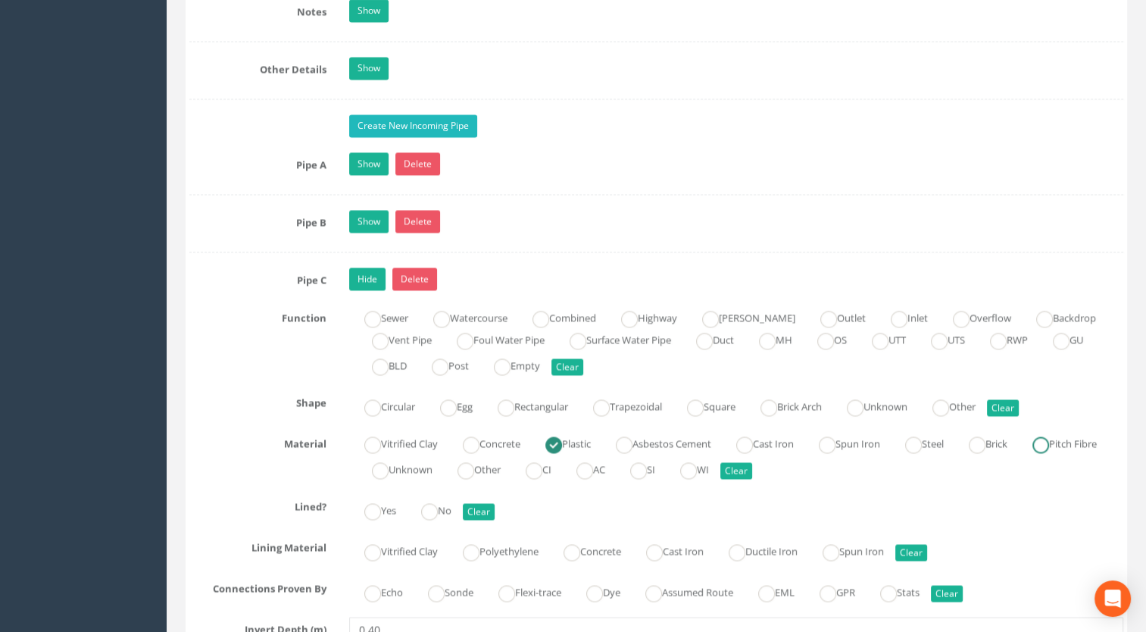
scroll to position [2122, 0]
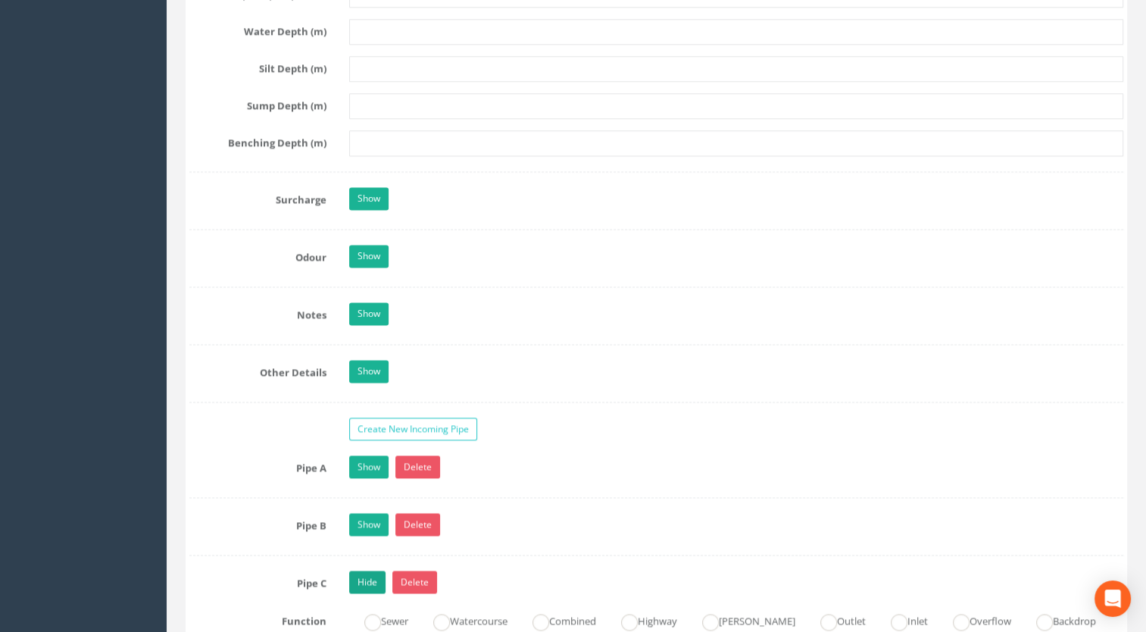
type input "GY23"
click at [360, 581] on link "Hide" at bounding box center [367, 582] width 36 height 23
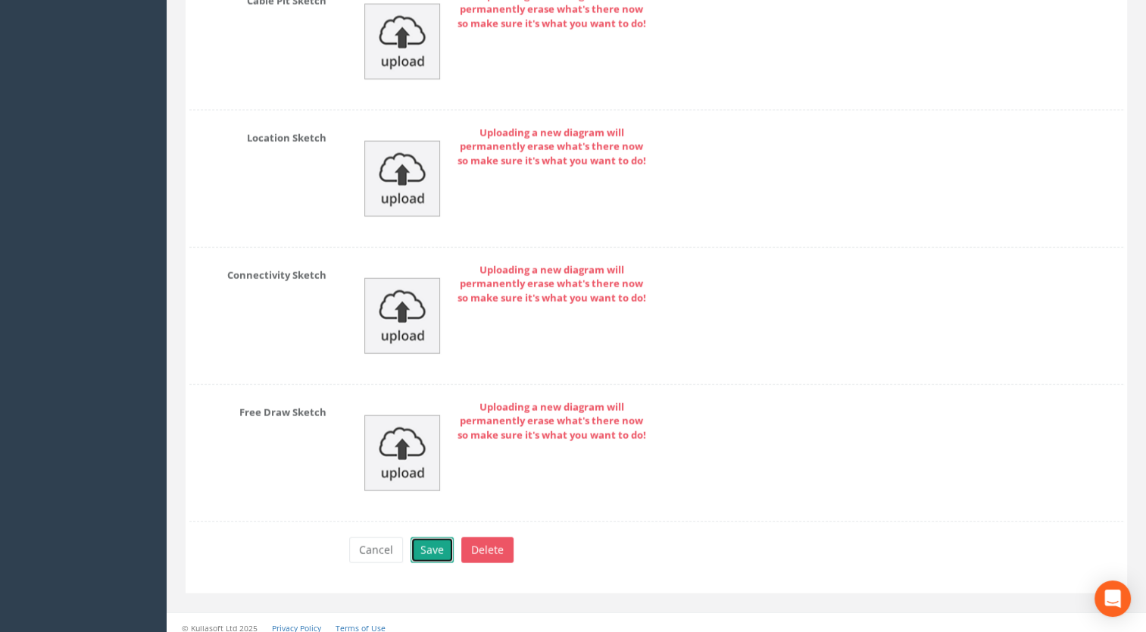
click at [434, 537] on button "Save" at bounding box center [432, 550] width 43 height 26
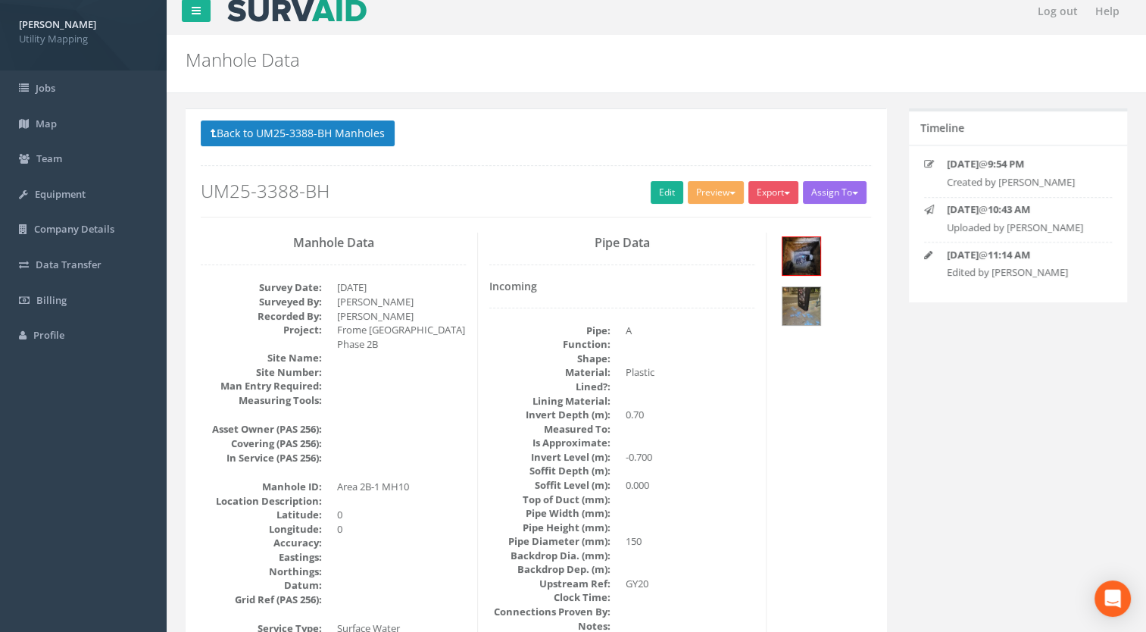
scroll to position [0, 0]
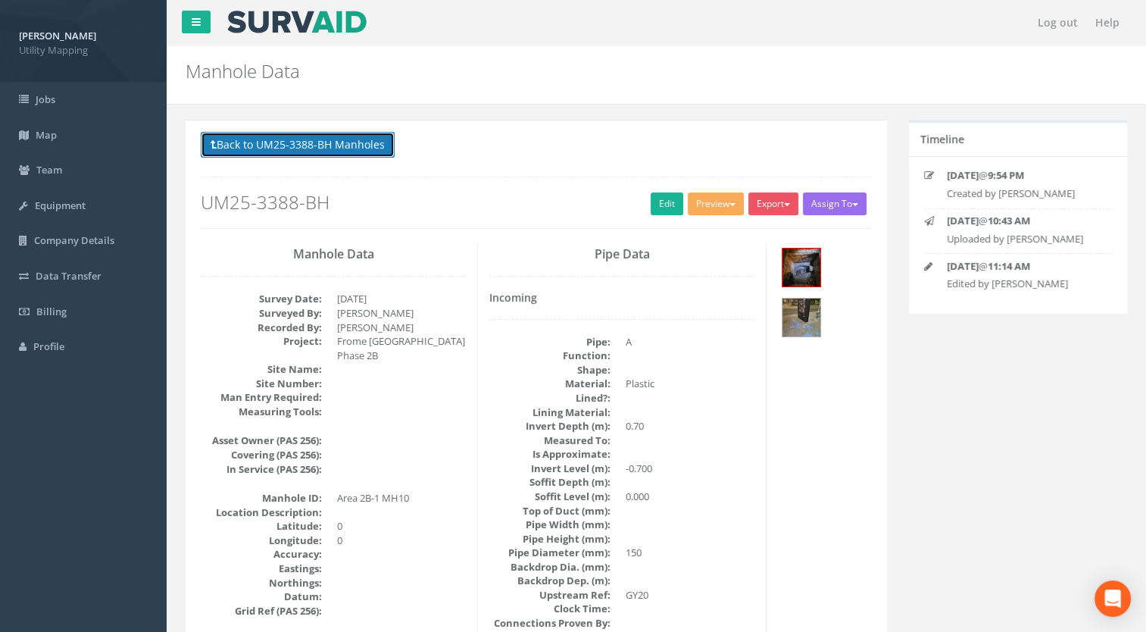
click at [337, 139] on button "Back to UM25-3388-BH Manholes" at bounding box center [298, 145] width 194 height 26
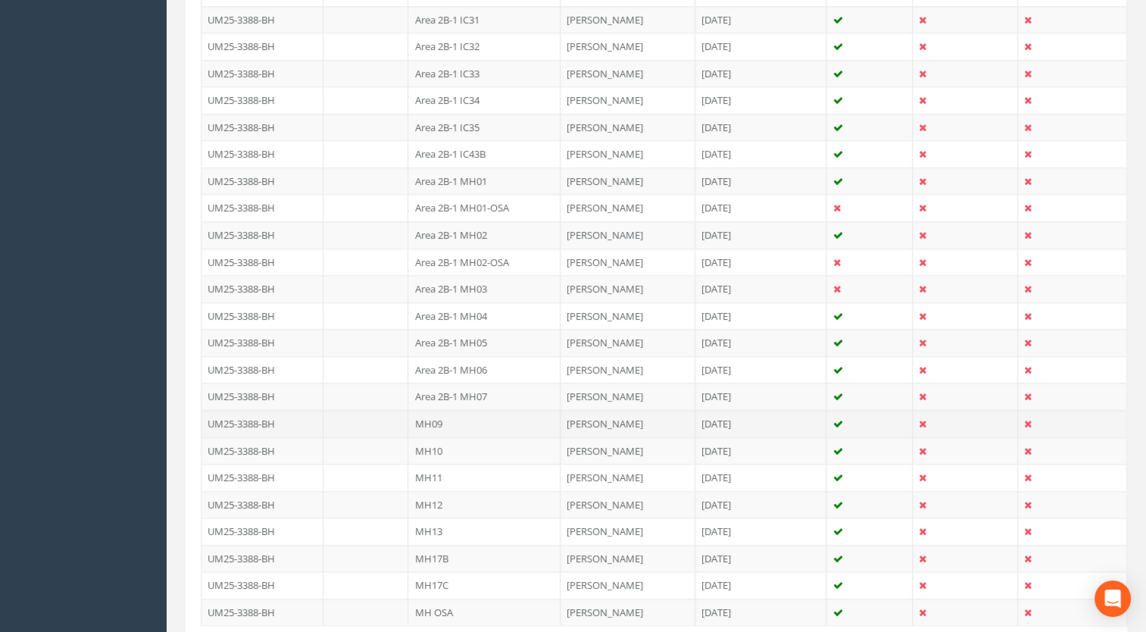
scroll to position [1361, 0]
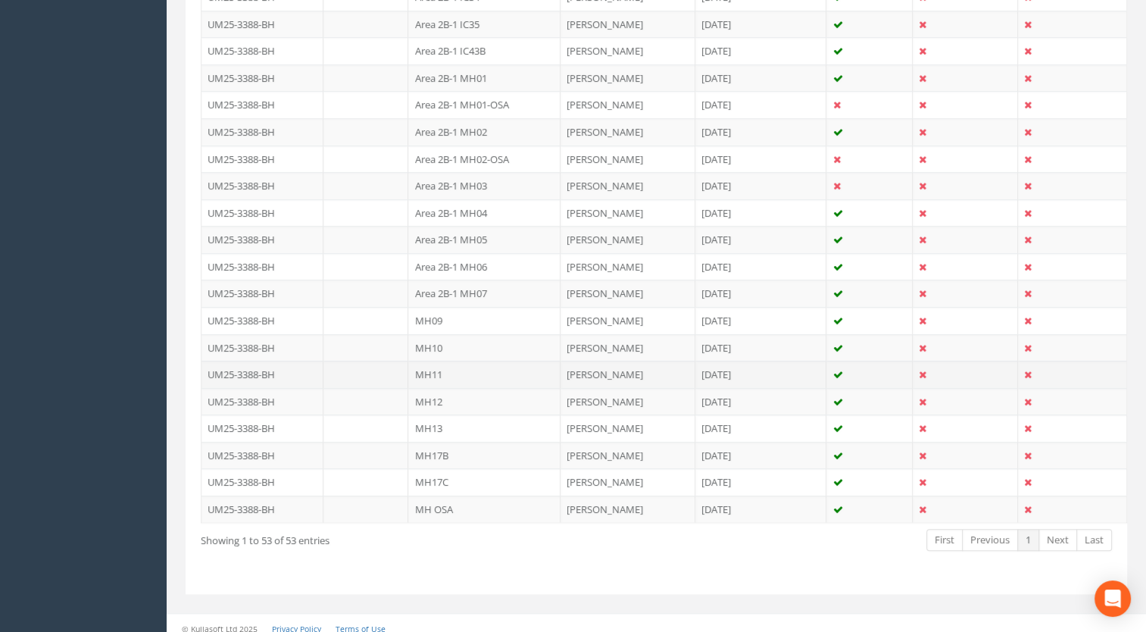
click at [435, 361] on td "MH11" at bounding box center [484, 374] width 152 height 27
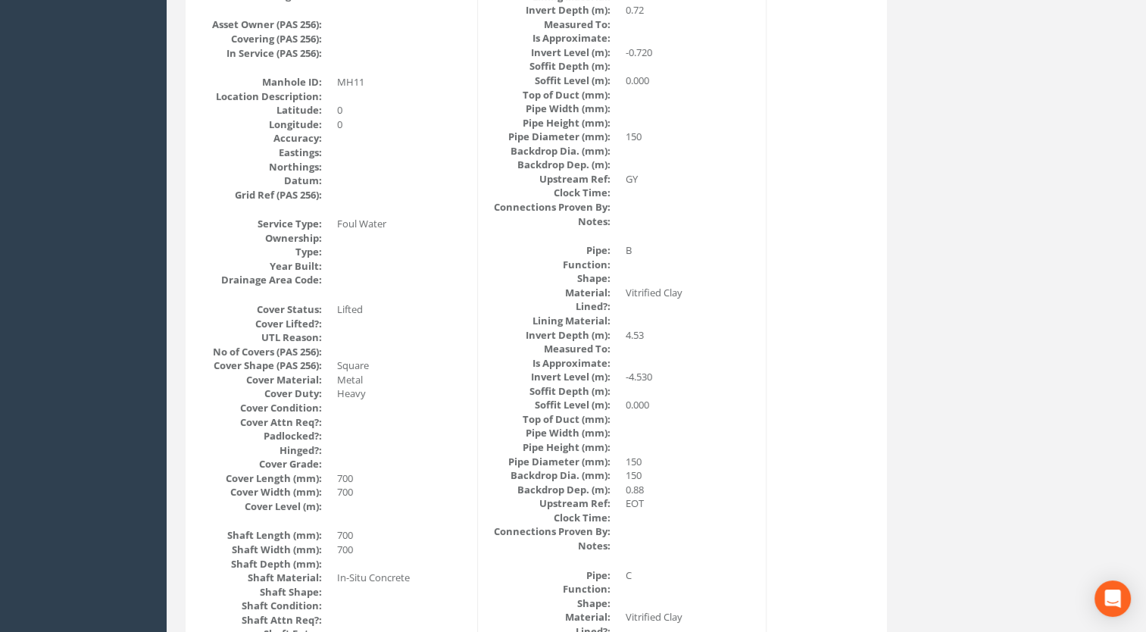
scroll to position [0, 0]
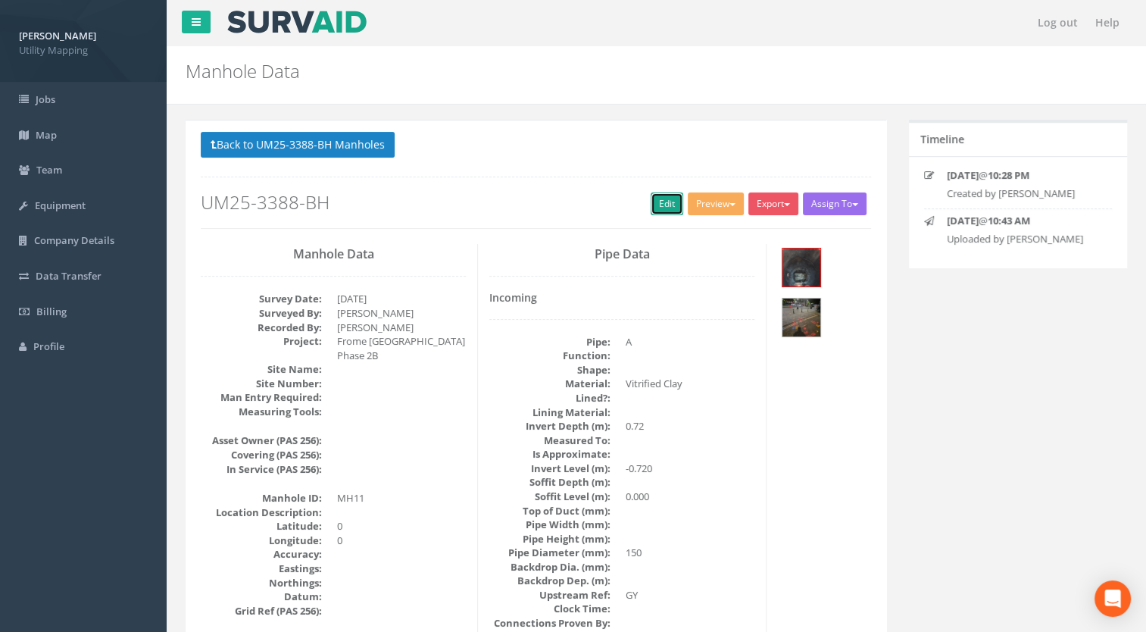
click at [651, 206] on link "Edit" at bounding box center [667, 203] width 33 height 23
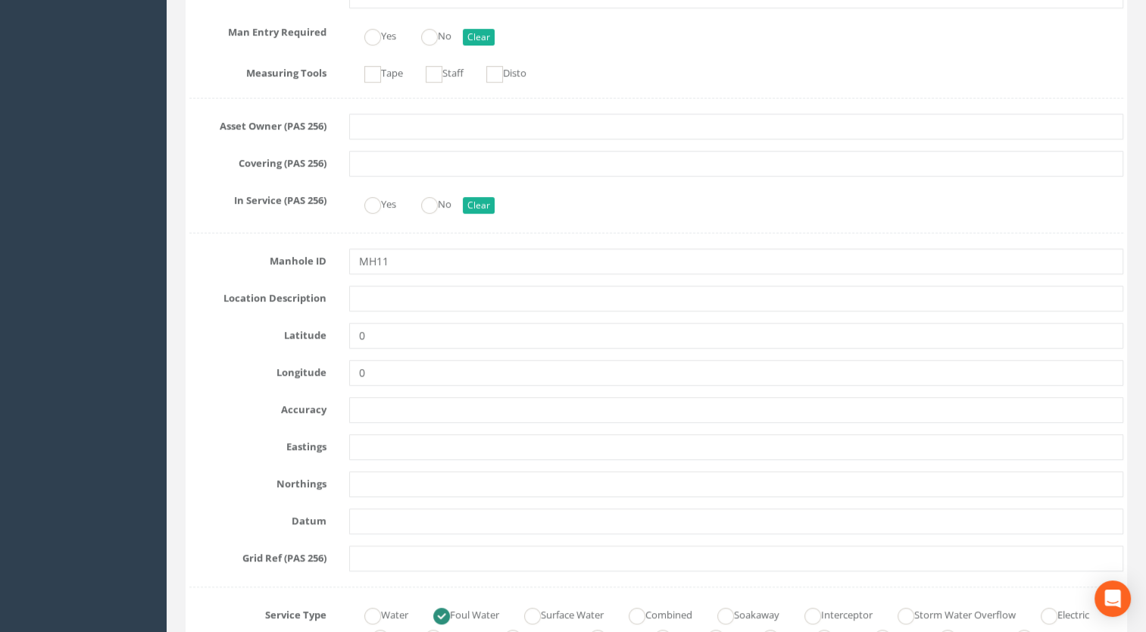
scroll to position [379, 0]
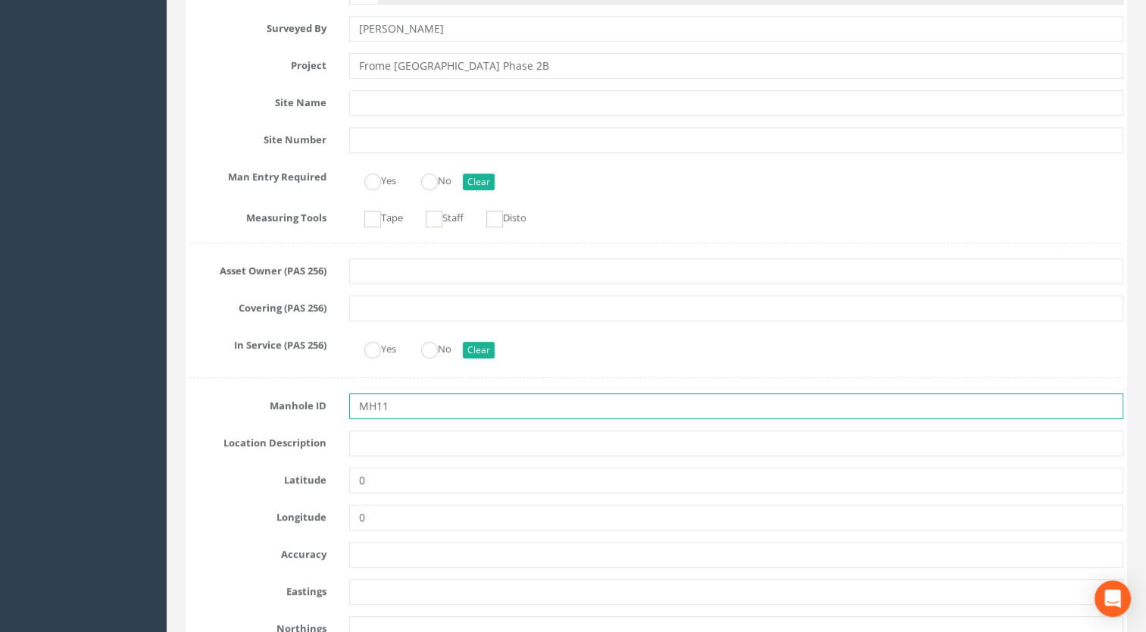
click at [405, 403] on input "MH11" at bounding box center [736, 406] width 775 height 26
type input "Area 2B-1 MH11"
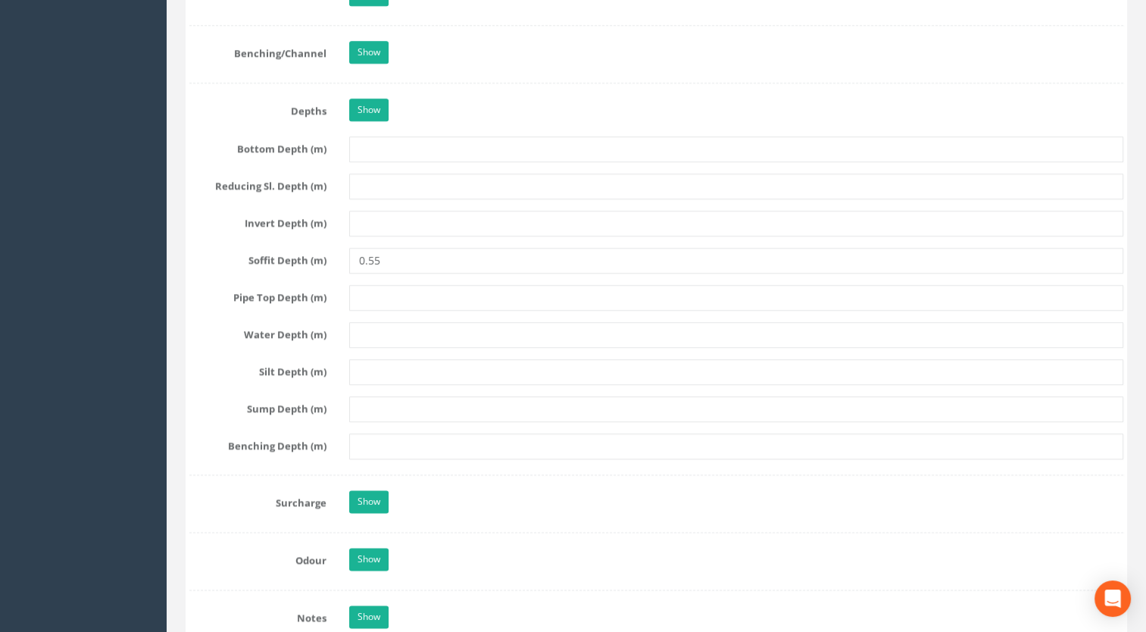
scroll to position [2197, 0]
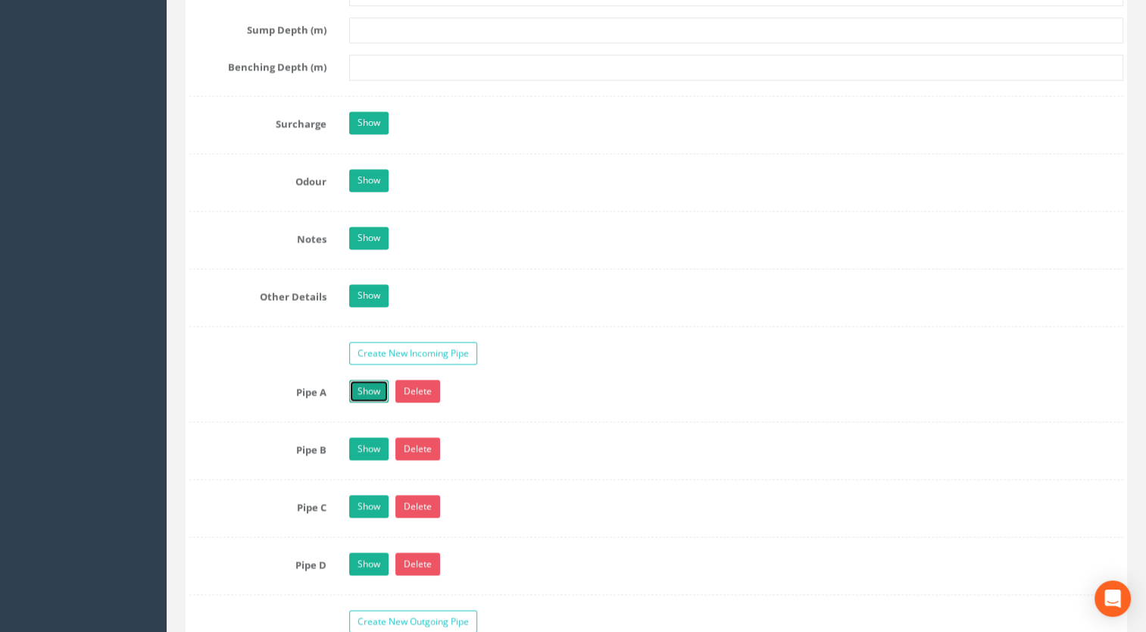
click at [358, 387] on link "Show" at bounding box center [368, 391] width 39 height 23
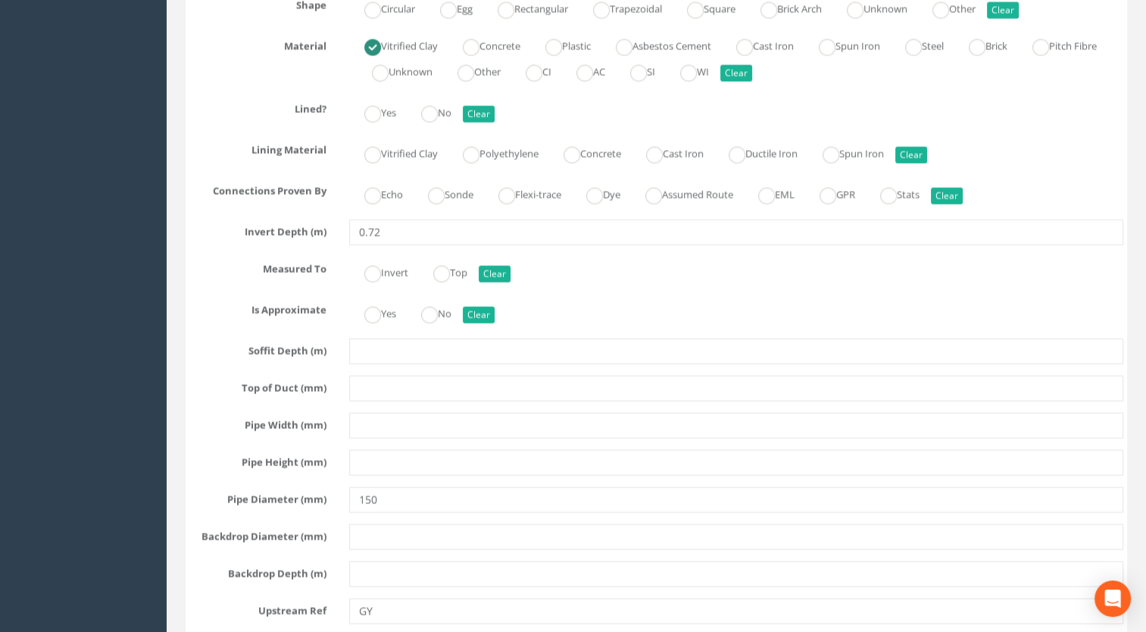
scroll to position [2804, 0]
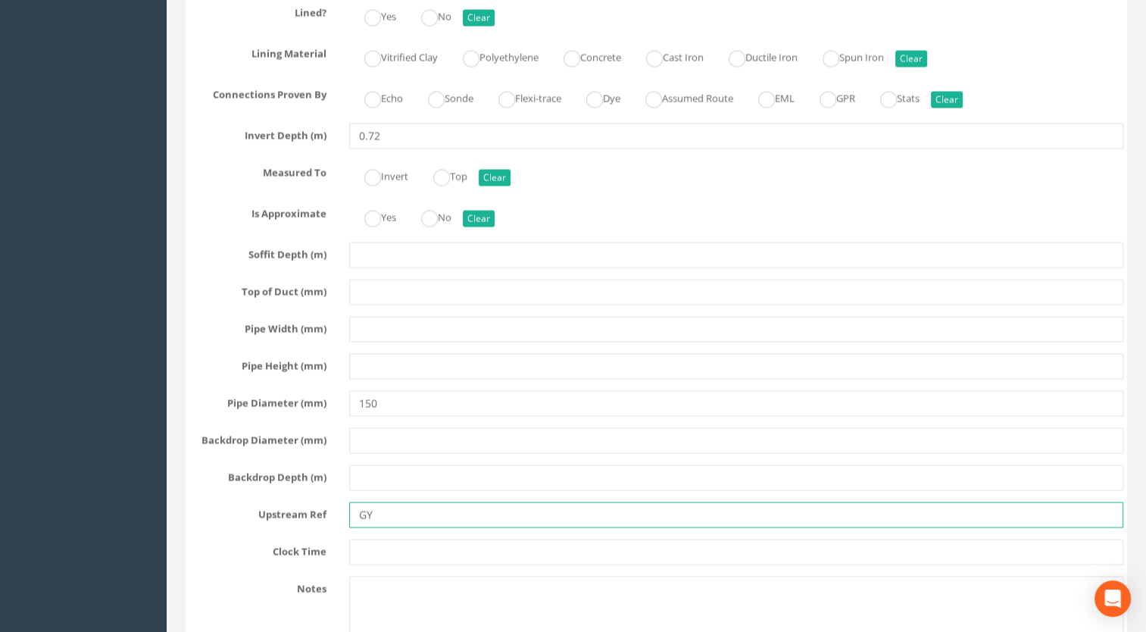
click at [397, 510] on input "GY" at bounding box center [736, 515] width 775 height 26
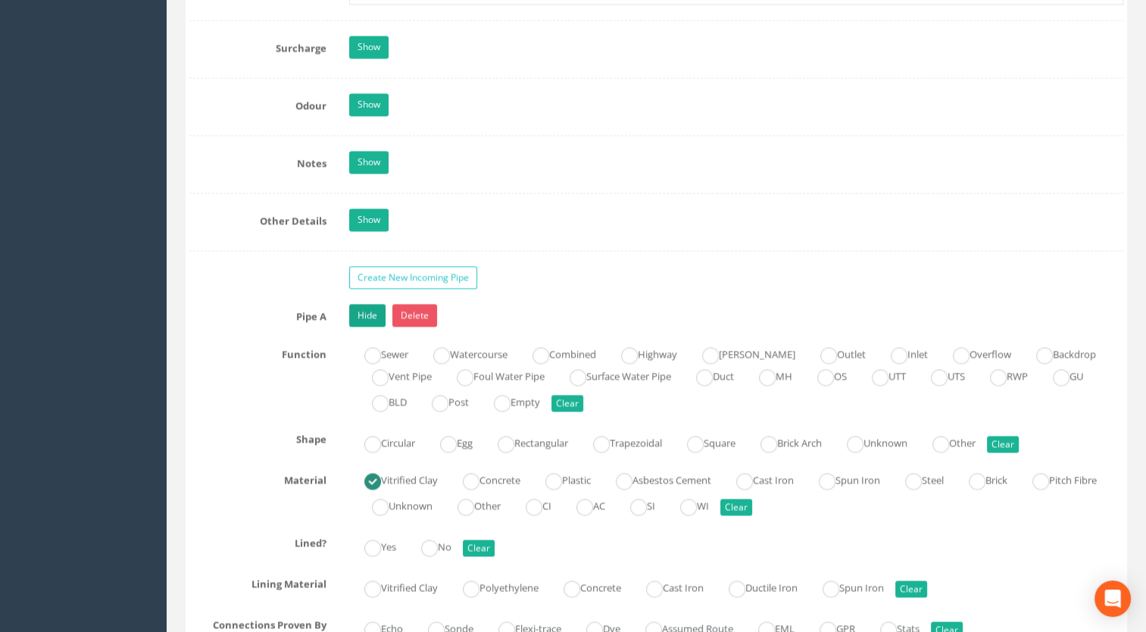
type input "GY25"
click at [358, 307] on link "Hide" at bounding box center [367, 315] width 36 height 23
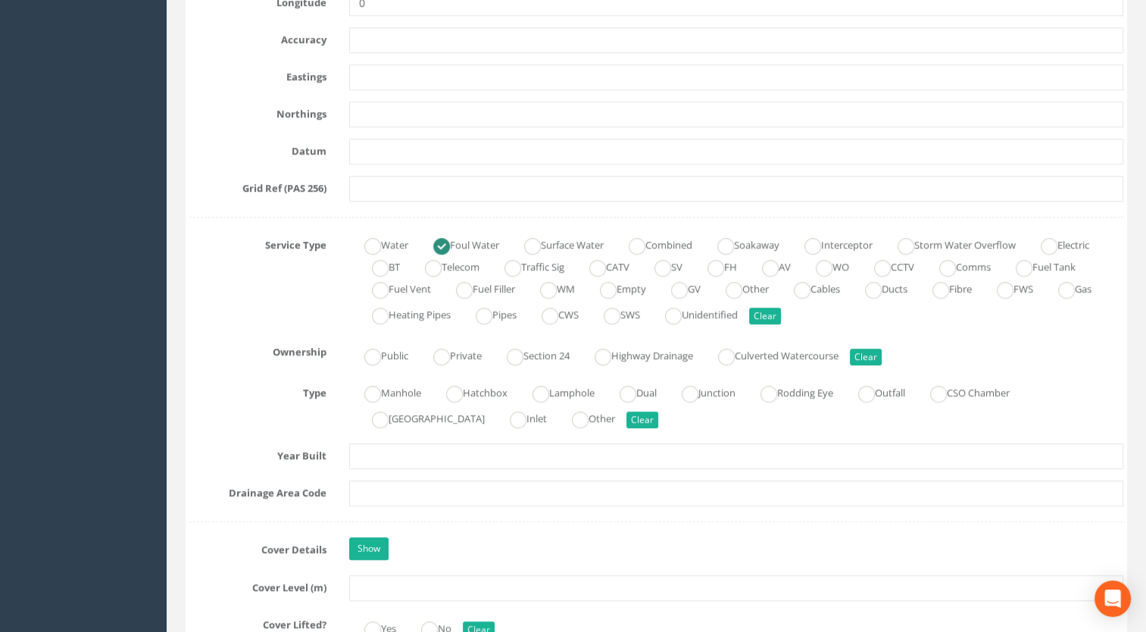
scroll to position [834, 0]
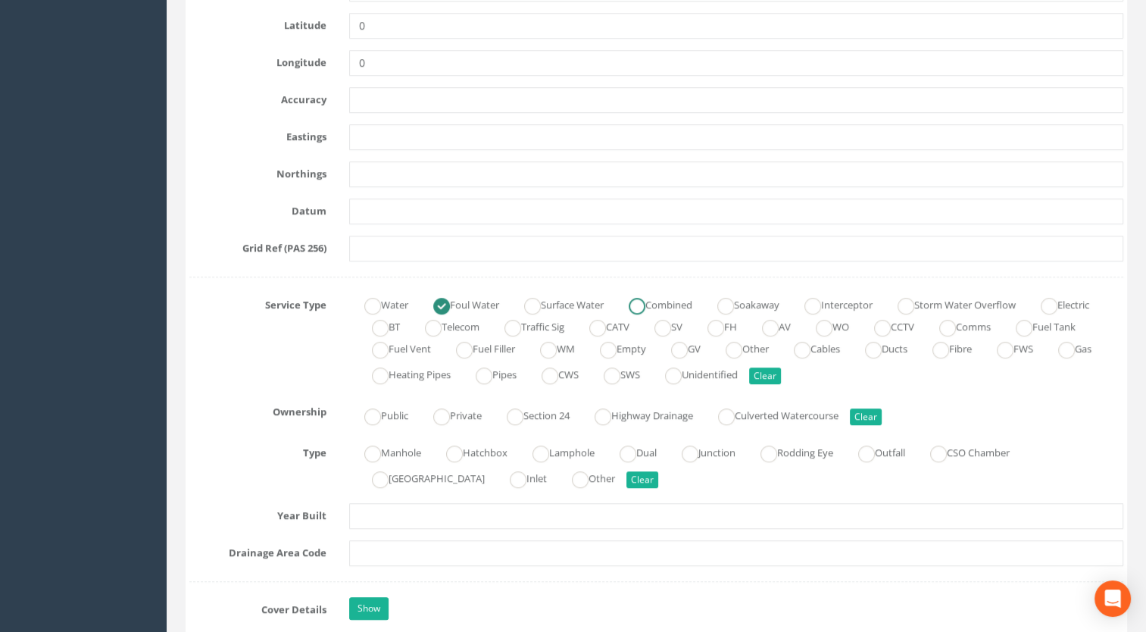
click at [646, 302] on ins at bounding box center [637, 306] width 17 height 17
radio input "false"
radio input "true"
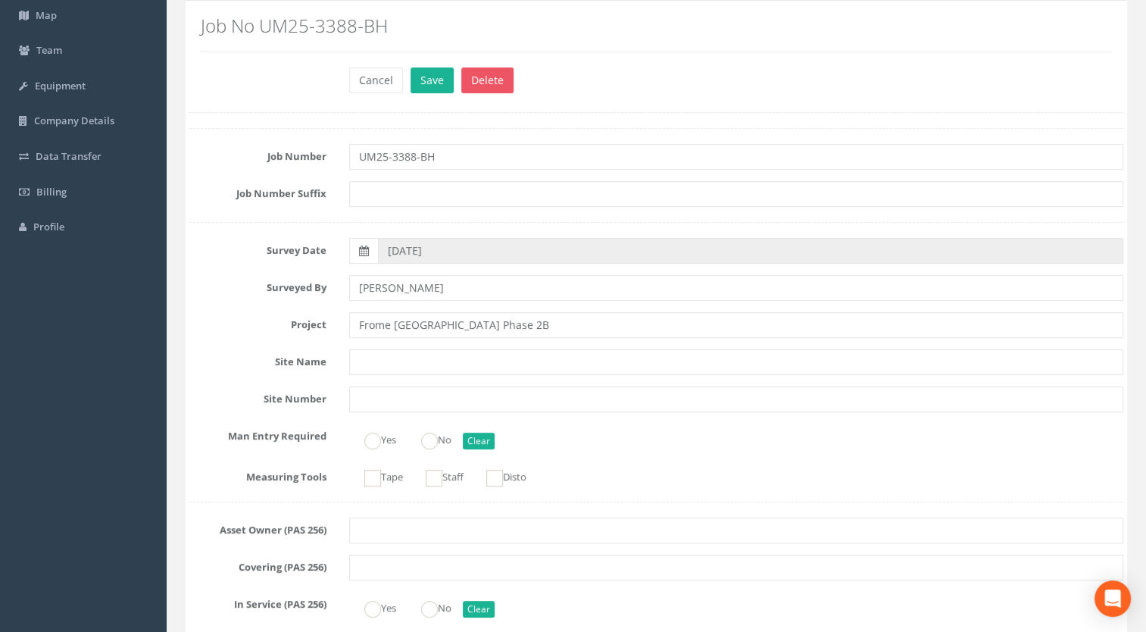
scroll to position [0, 0]
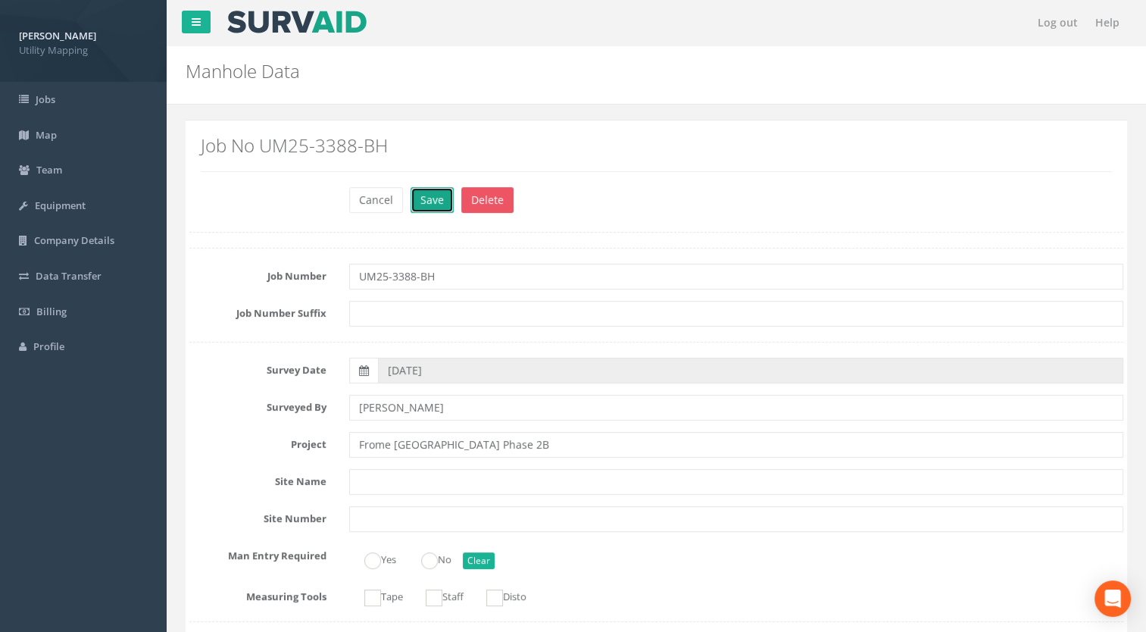
click at [424, 201] on button "Save" at bounding box center [432, 200] width 43 height 26
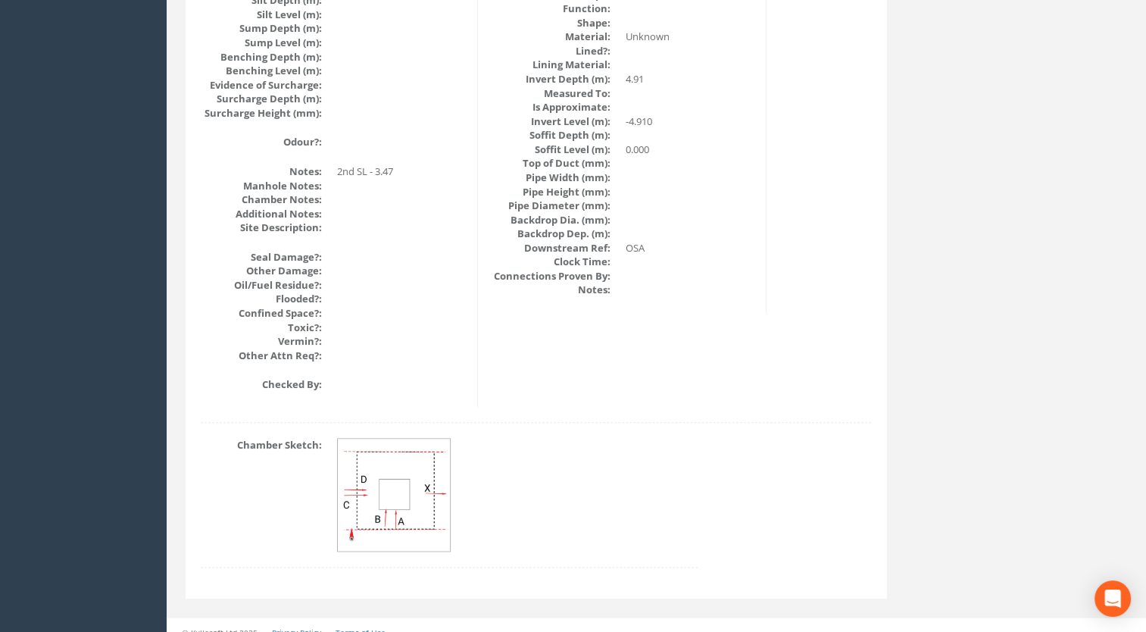
scroll to position [1477, 0]
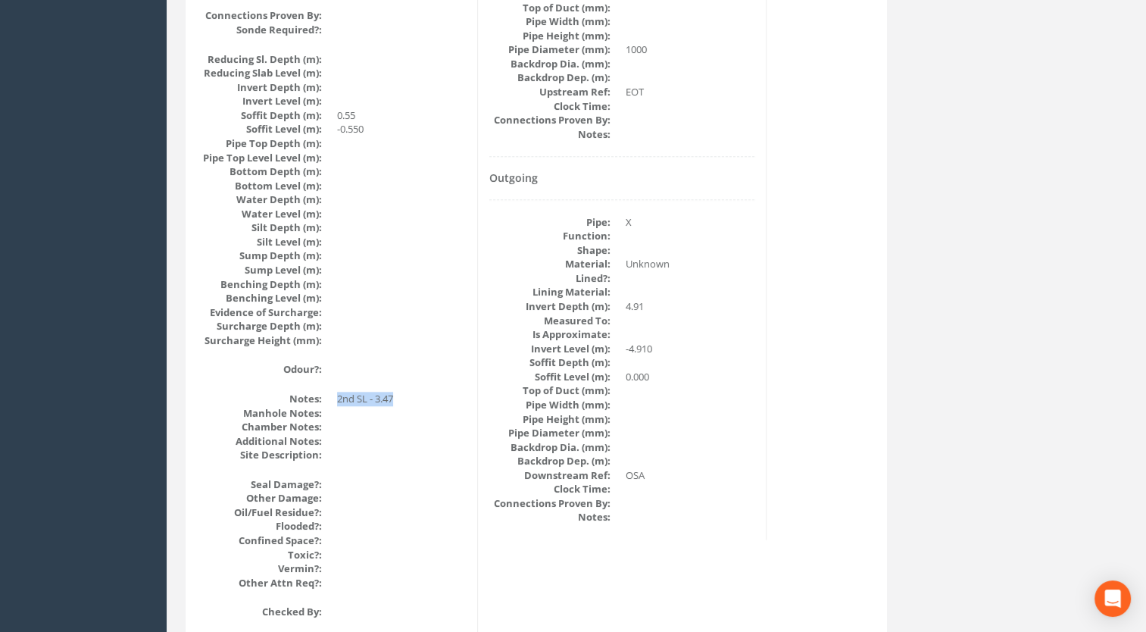
drag, startPoint x: 399, startPoint y: 380, endPoint x: 336, endPoint y: 386, distance: 62.5
click at [337, 392] on dd "2nd SL - 3.47" at bounding box center [401, 399] width 129 height 14
drag, startPoint x: 336, startPoint y: 386, endPoint x: 410, endPoint y: 370, distance: 75.4
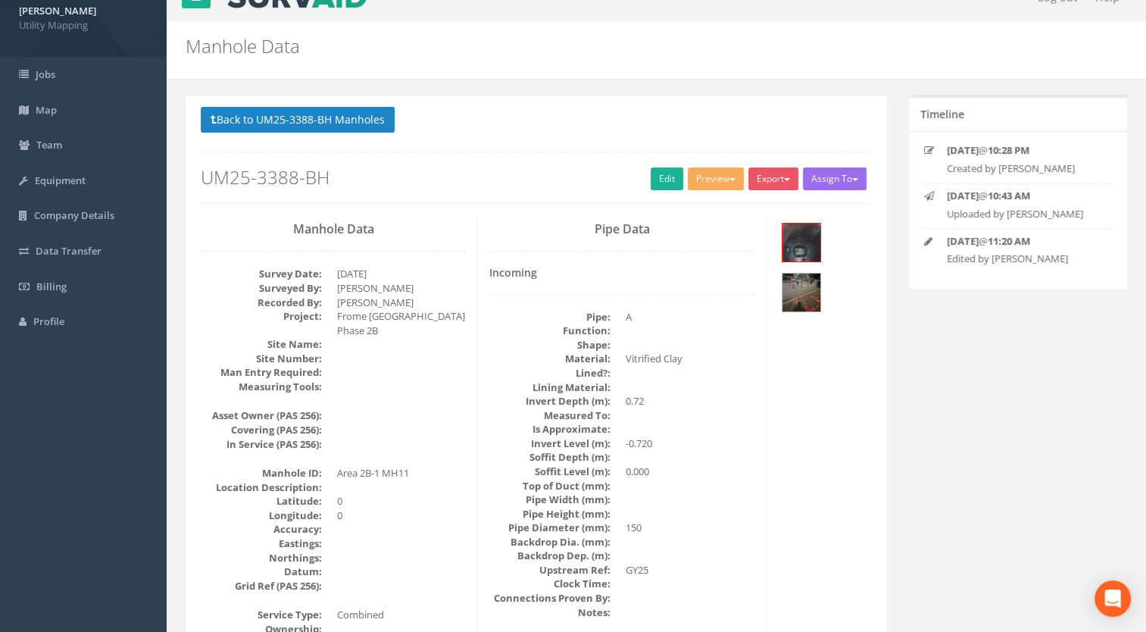
scroll to position [0, 0]
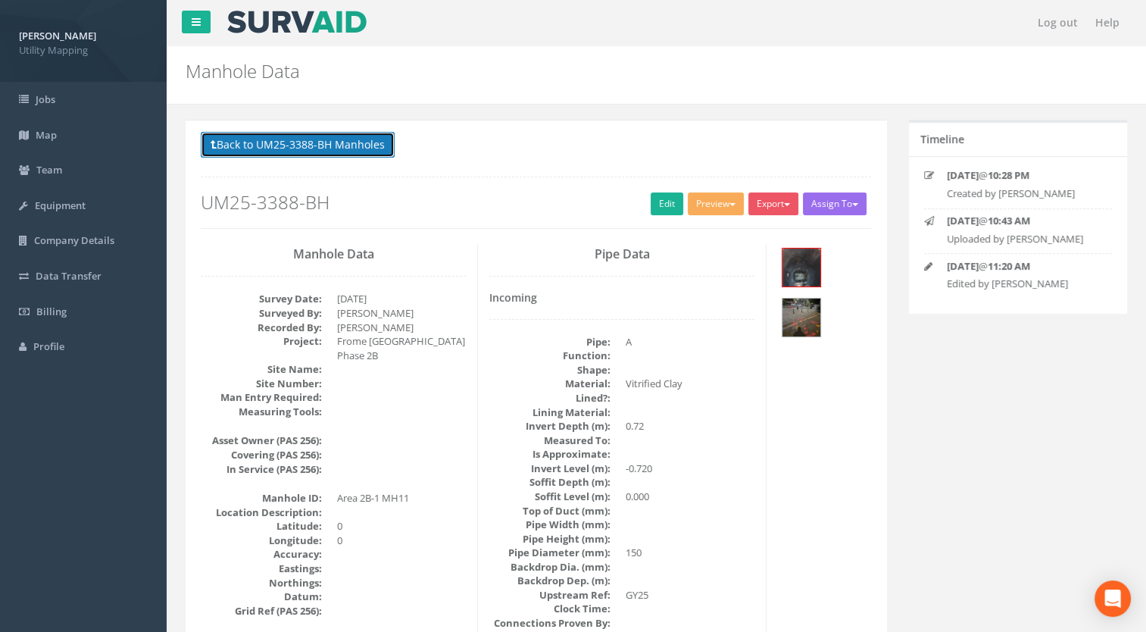
click at [358, 155] on button "Back to UM25-3388-BH Manholes" at bounding box center [298, 145] width 194 height 26
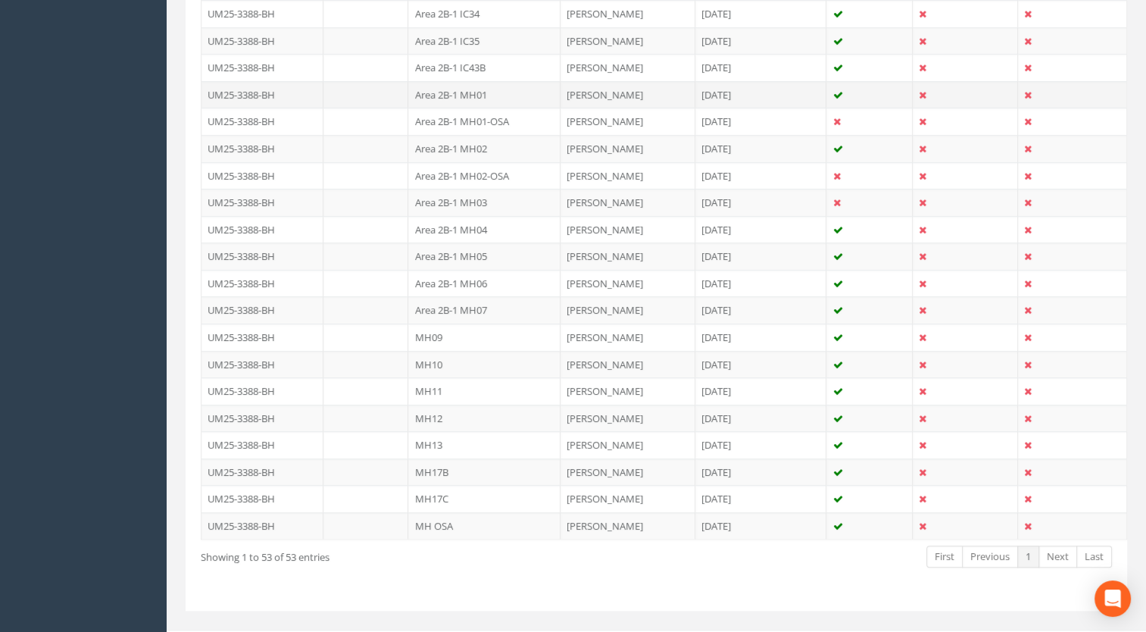
scroll to position [1361, 0]
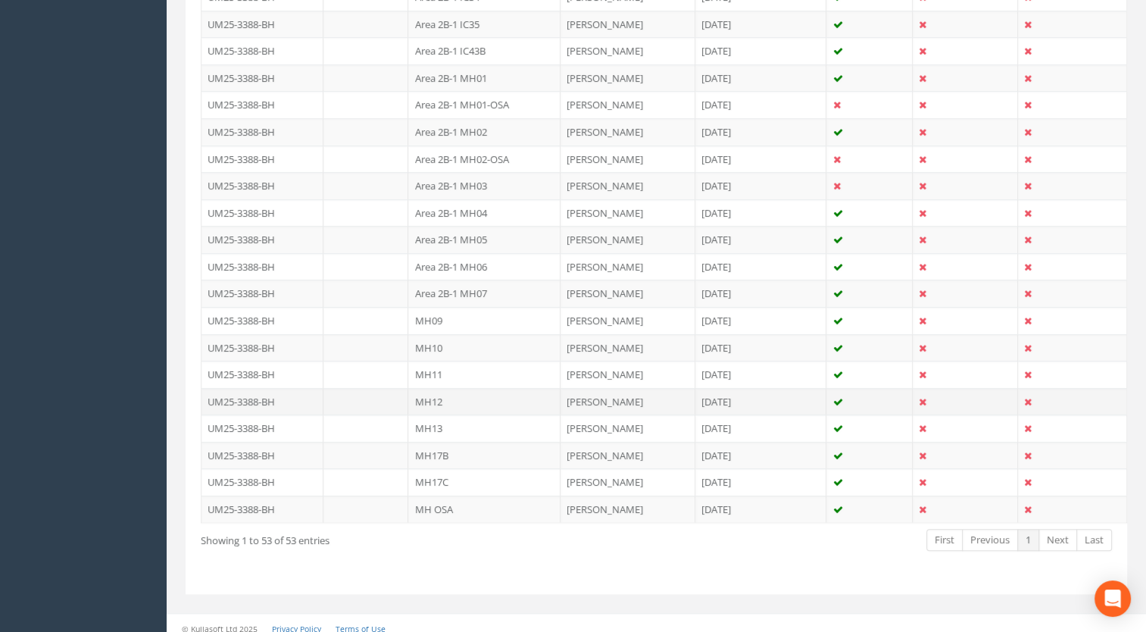
click at [442, 388] on td "MH12" at bounding box center [484, 401] width 152 height 27
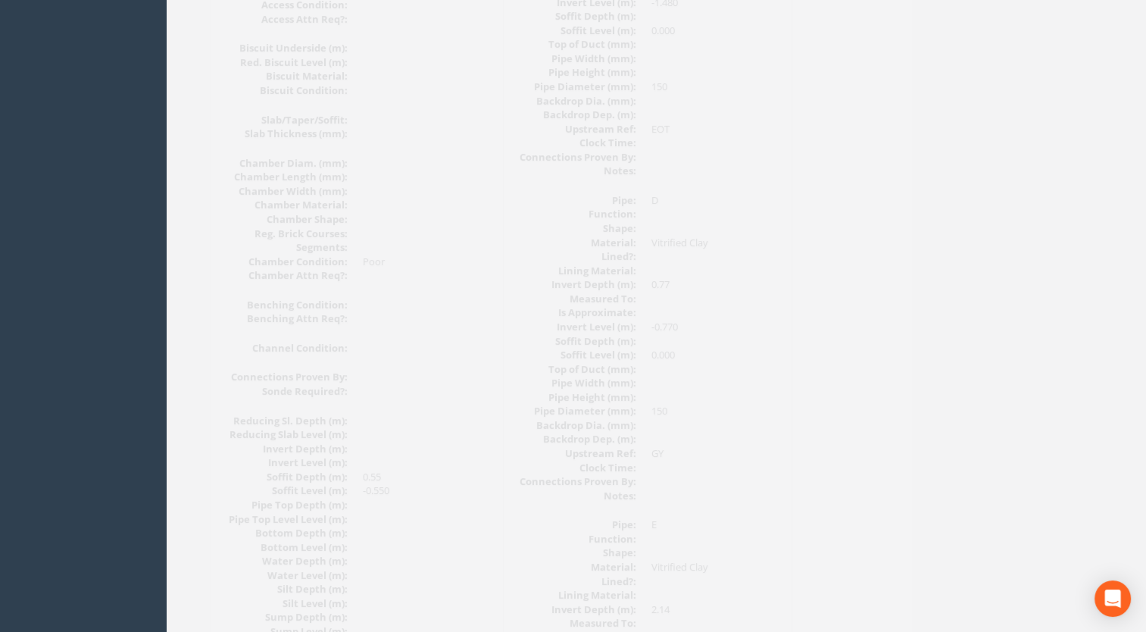
scroll to position [812, 0]
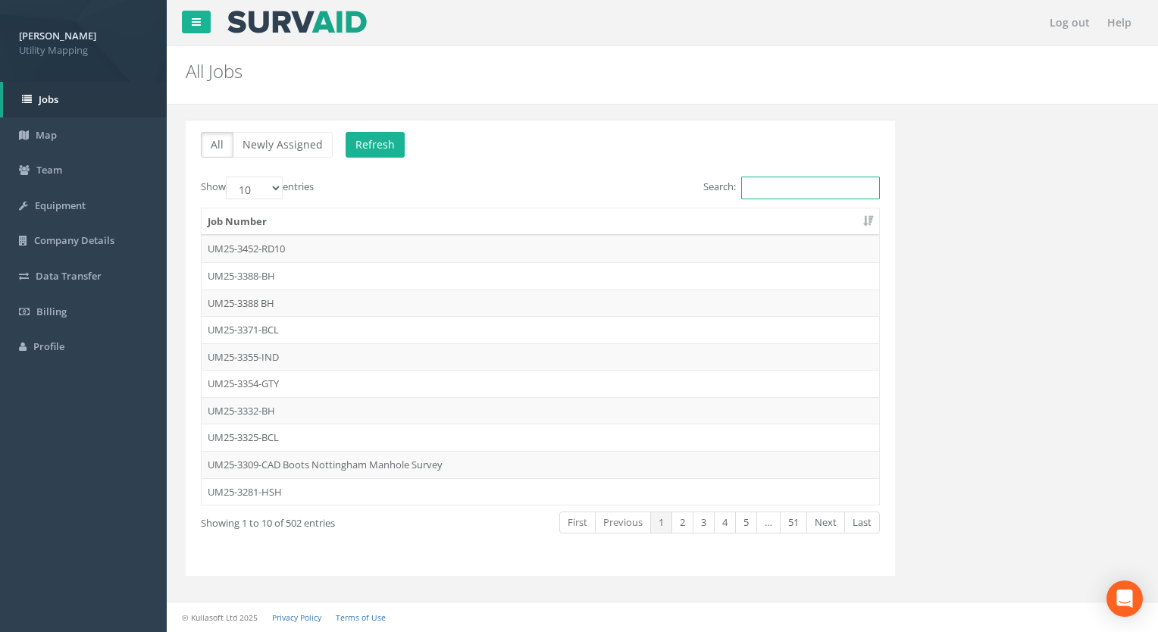
click at [764, 185] on input "Search:" at bounding box center [810, 188] width 139 height 23
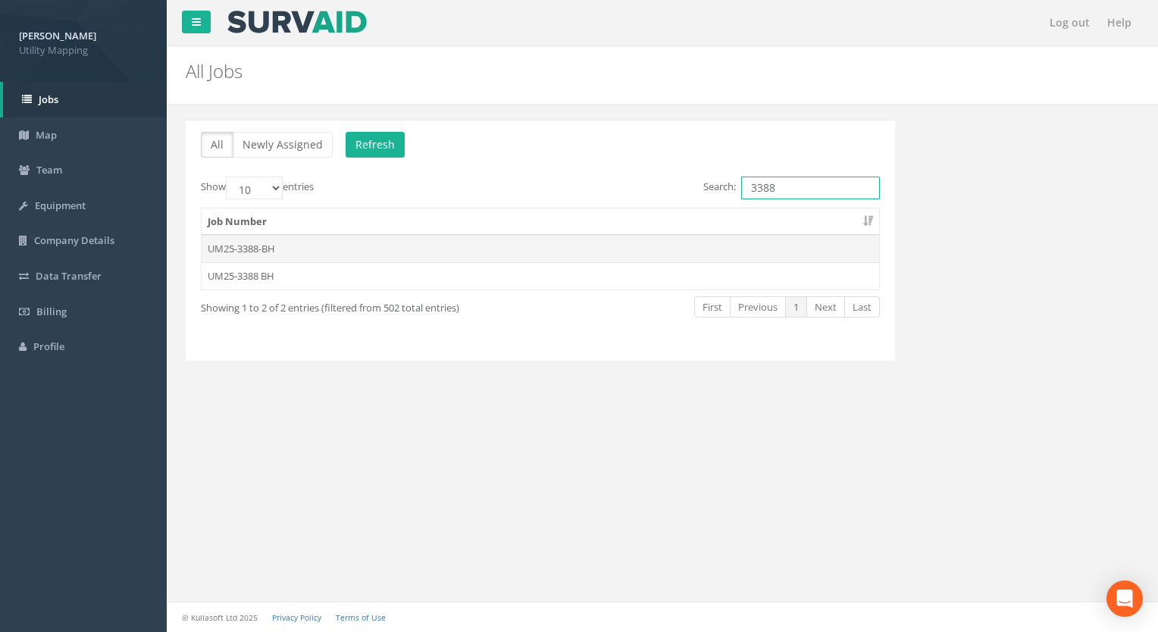
type input "3388"
click at [230, 242] on td "UM25-3388-BH" at bounding box center [540, 248] width 677 height 27
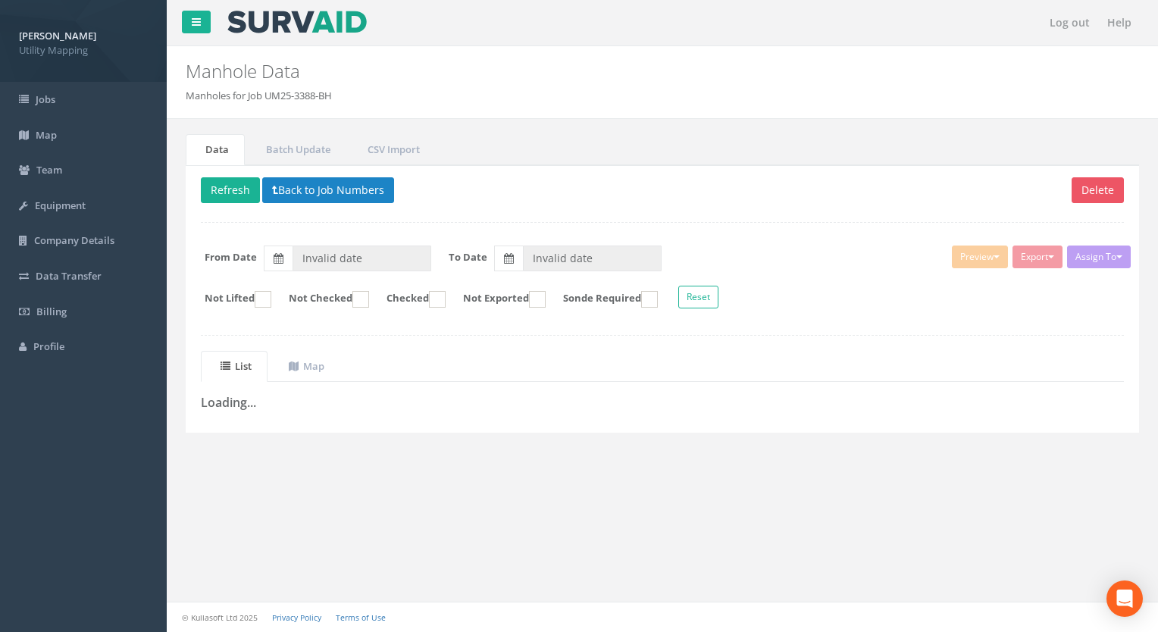
type input "[DATE]"
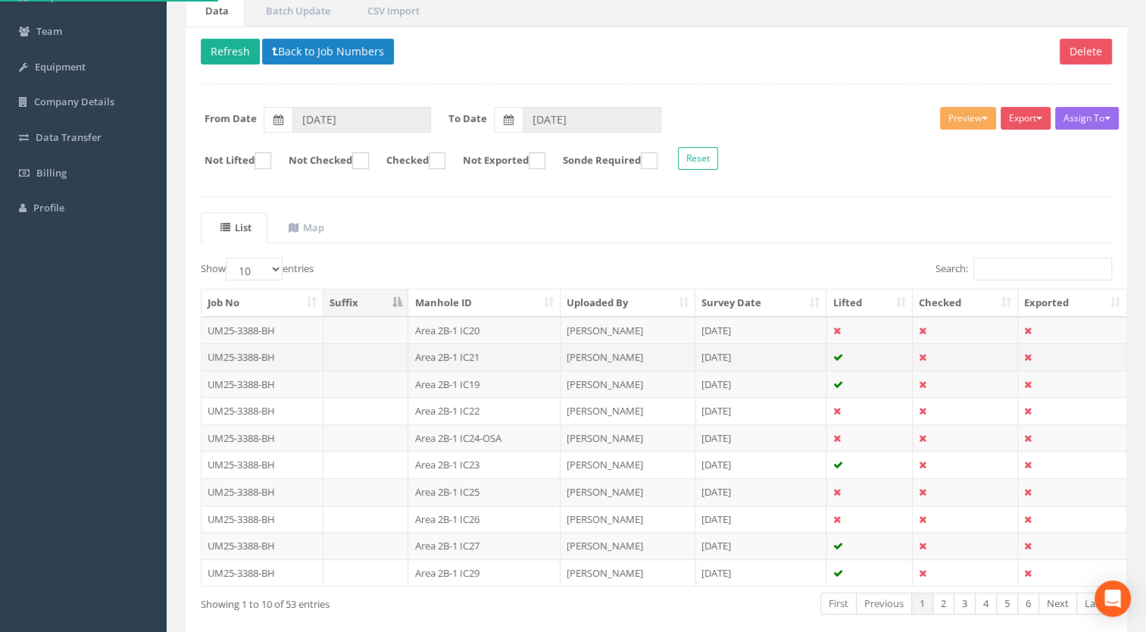
scroll to position [209, 0]
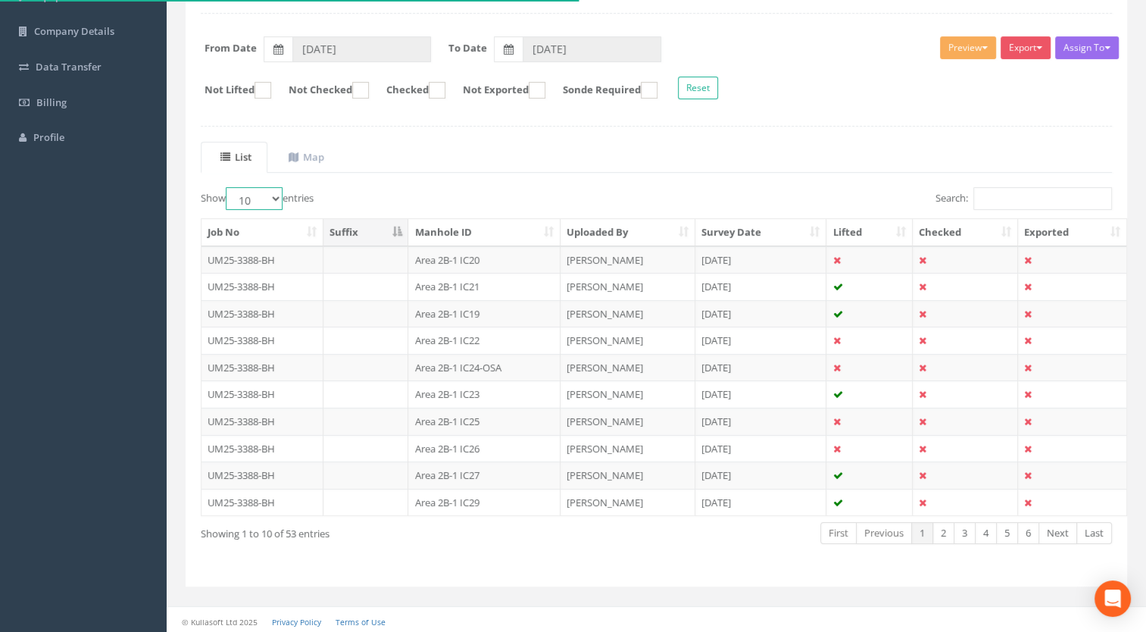
drag, startPoint x: 262, startPoint y: 195, endPoint x: 267, endPoint y: 209, distance: 15.1
click at [262, 195] on select "10 25 50 100" at bounding box center [254, 198] width 57 height 23
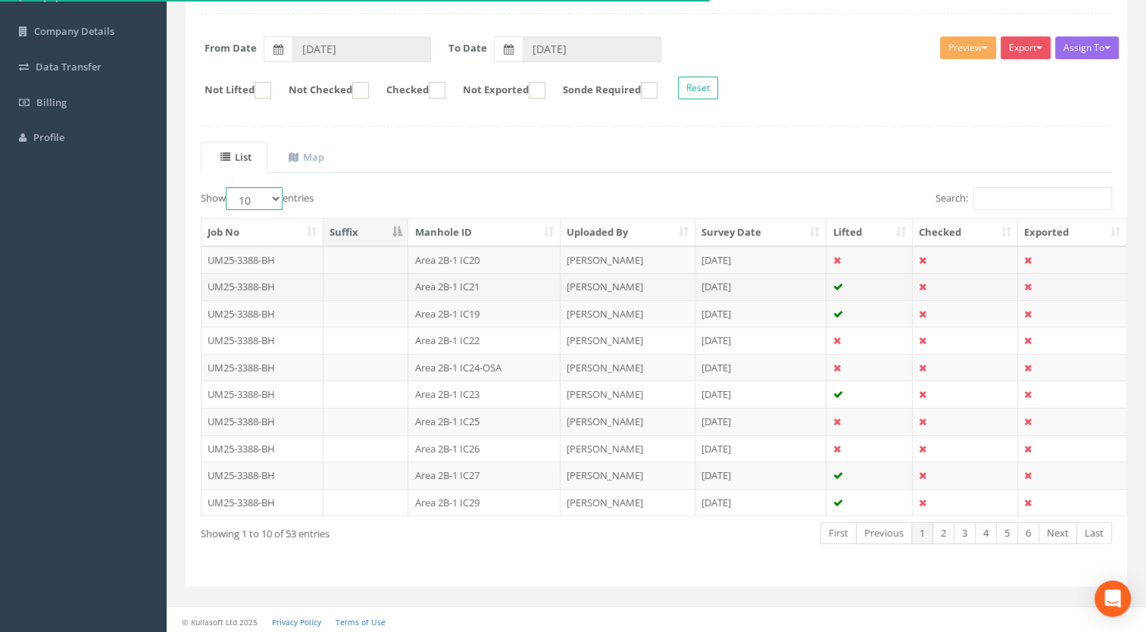
select select "100"
click at [228, 187] on select "10 25 50 100" at bounding box center [254, 198] width 57 height 23
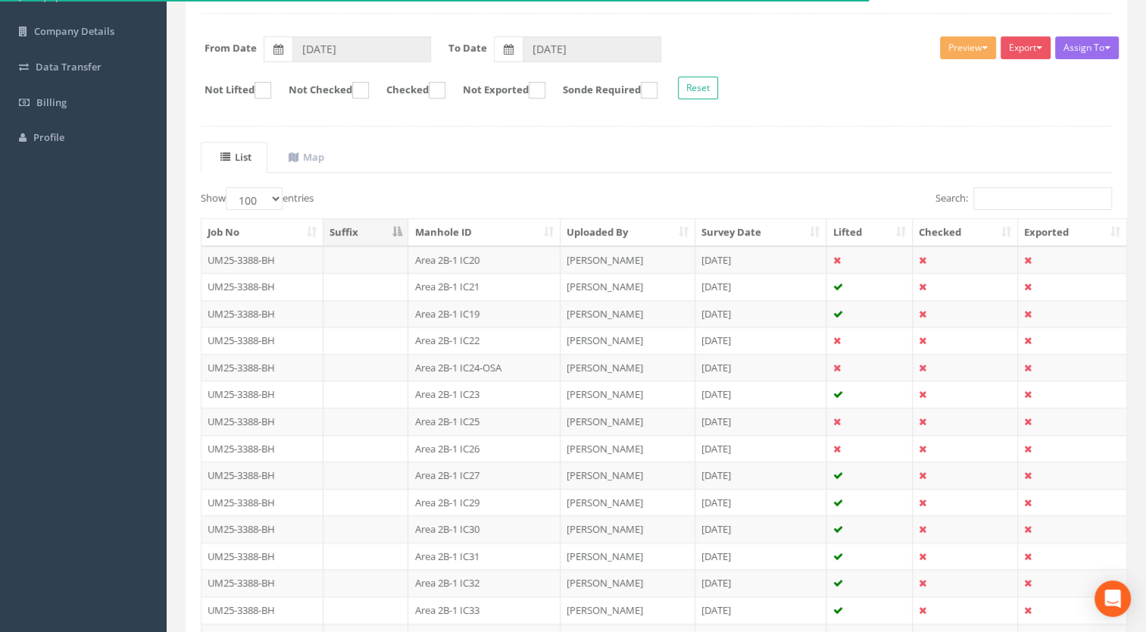
click at [446, 230] on th "Manhole ID" at bounding box center [484, 232] width 152 height 27
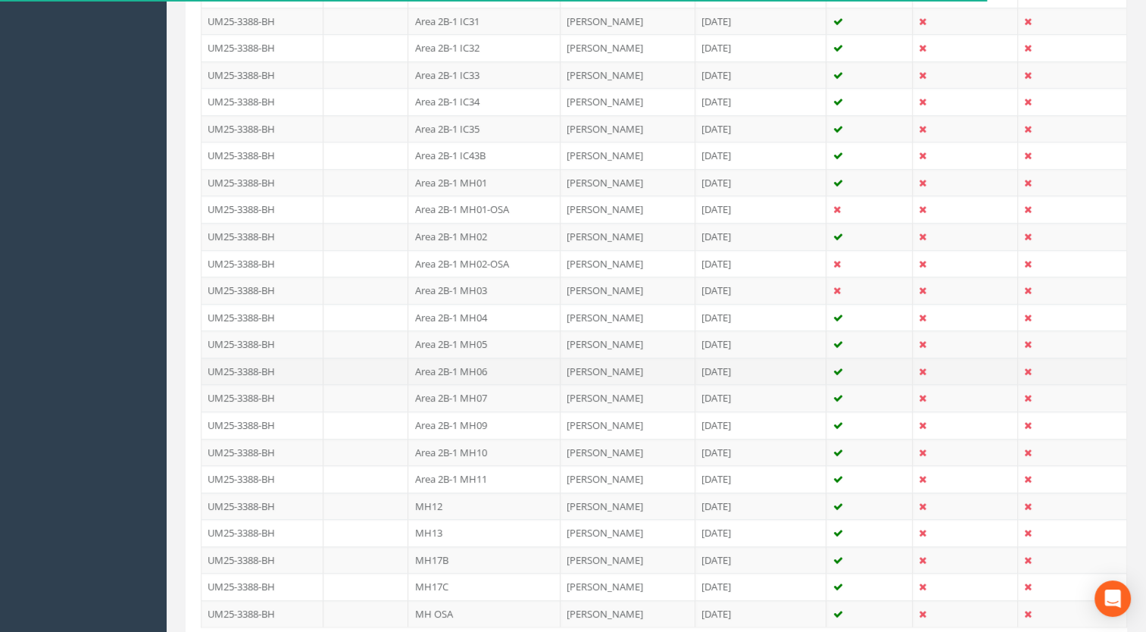
scroll to position [1346, 0]
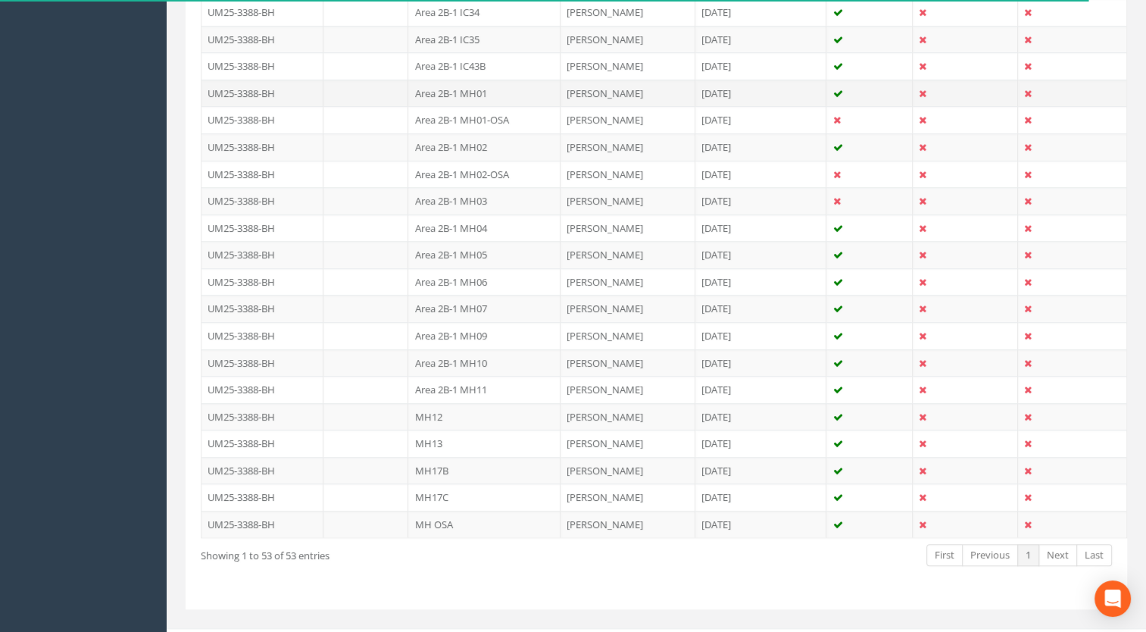
click at [482, 83] on td "Area 2B-1 MH01" at bounding box center [484, 93] width 152 height 27
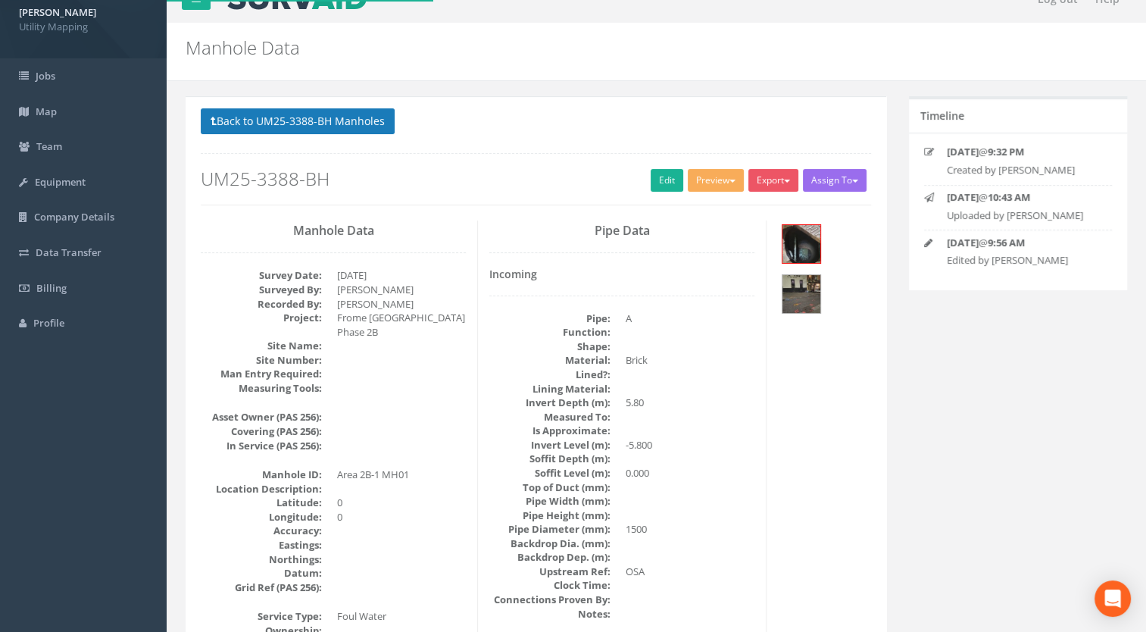
scroll to position [0, 0]
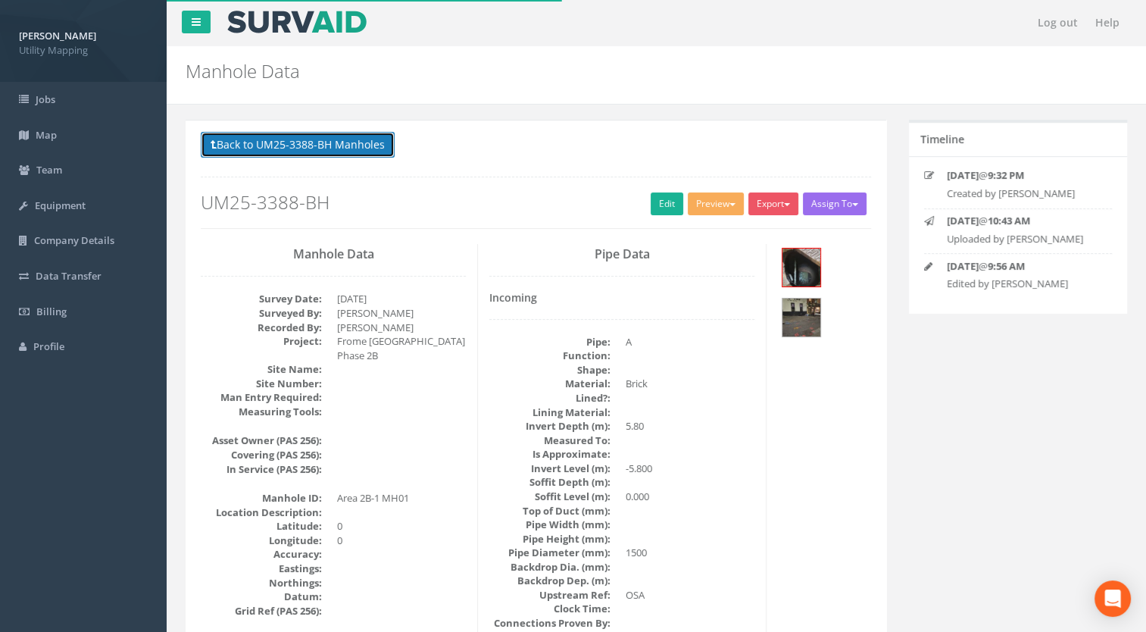
click at [346, 151] on button "Back to UM25-3388-BH Manholes" at bounding box center [298, 145] width 194 height 26
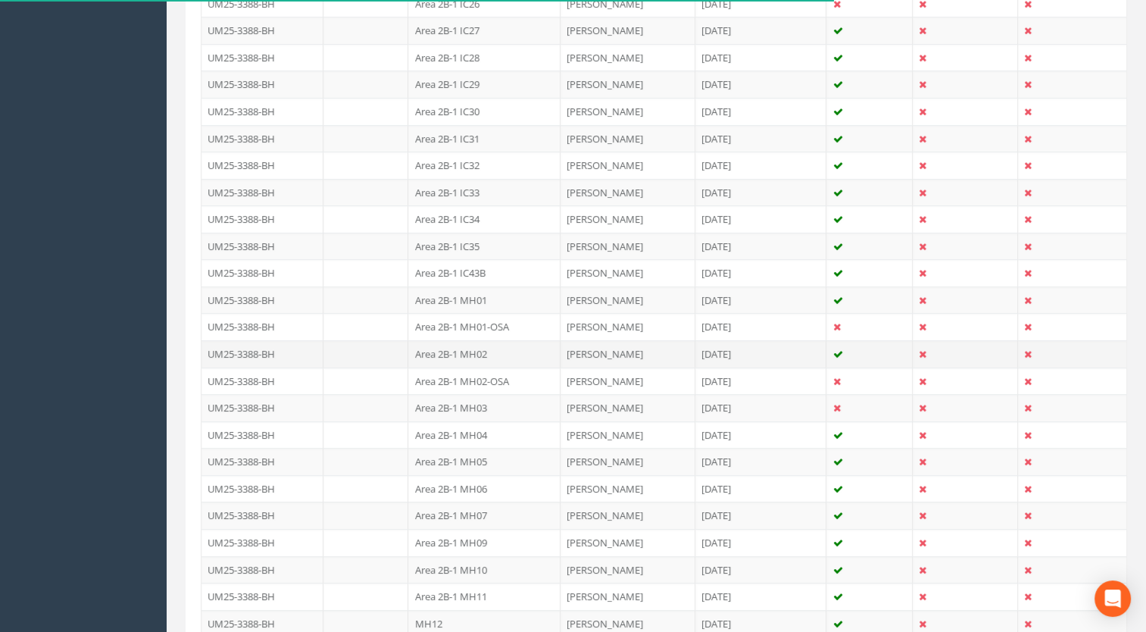
scroll to position [1288, 0]
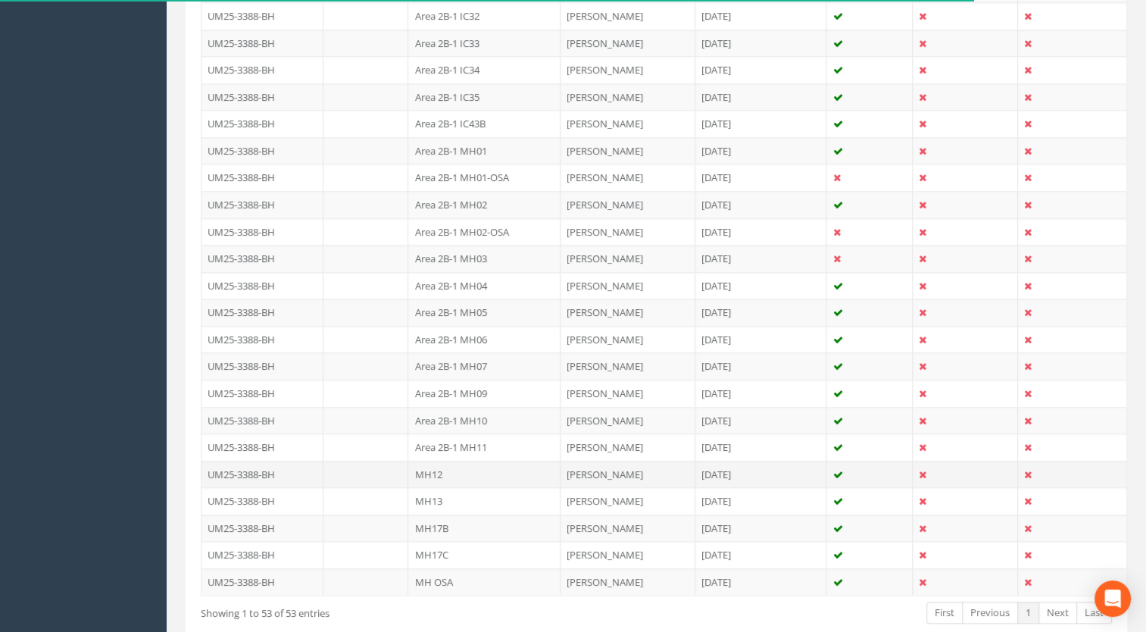
click at [449, 465] on td "MH12" at bounding box center [484, 474] width 152 height 27
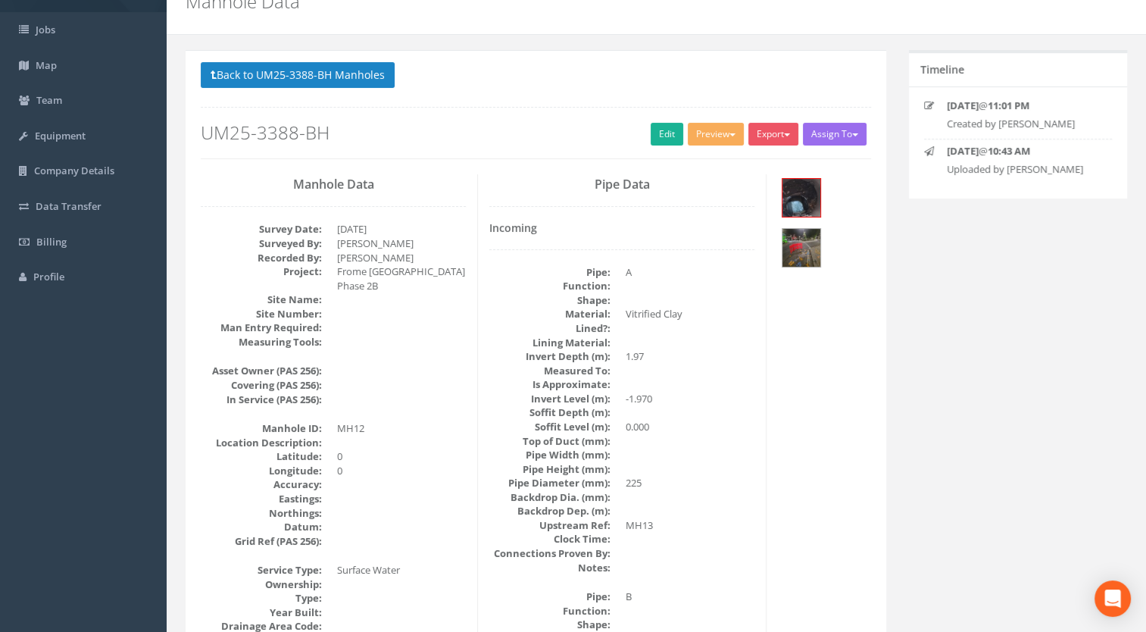
scroll to position [0, 0]
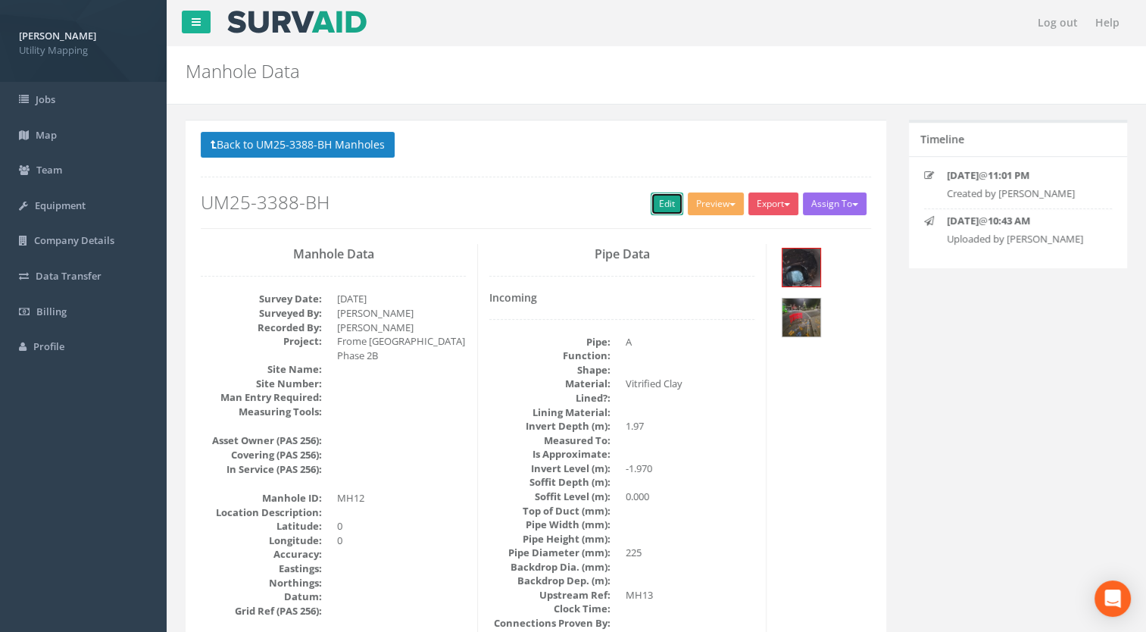
click at [656, 205] on link "Edit" at bounding box center [667, 203] width 33 height 23
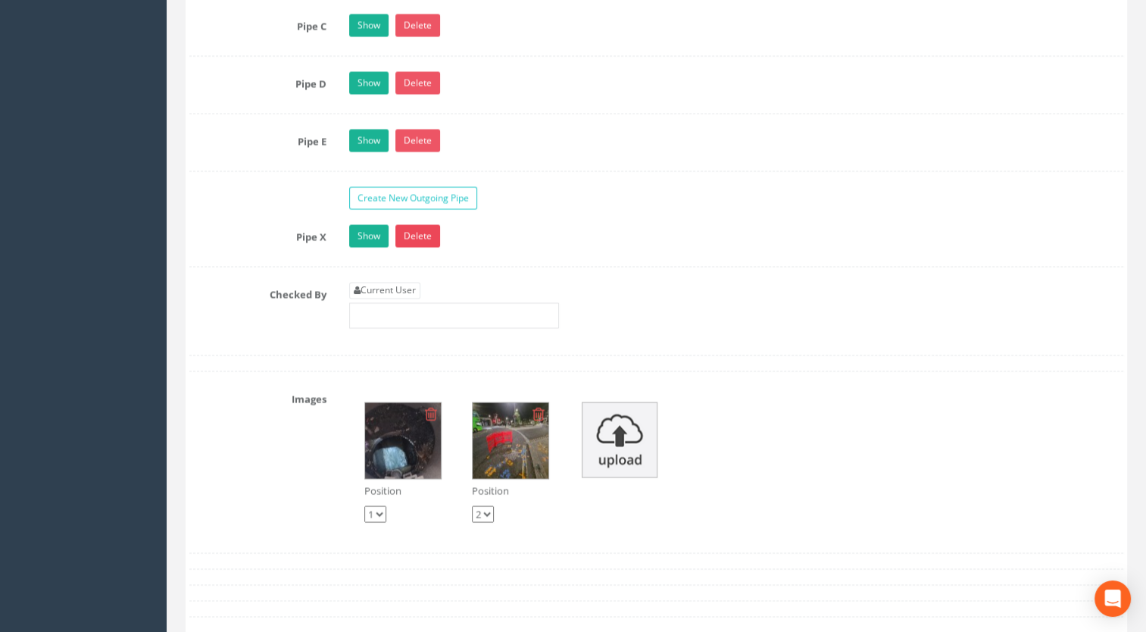
scroll to position [2501, 0]
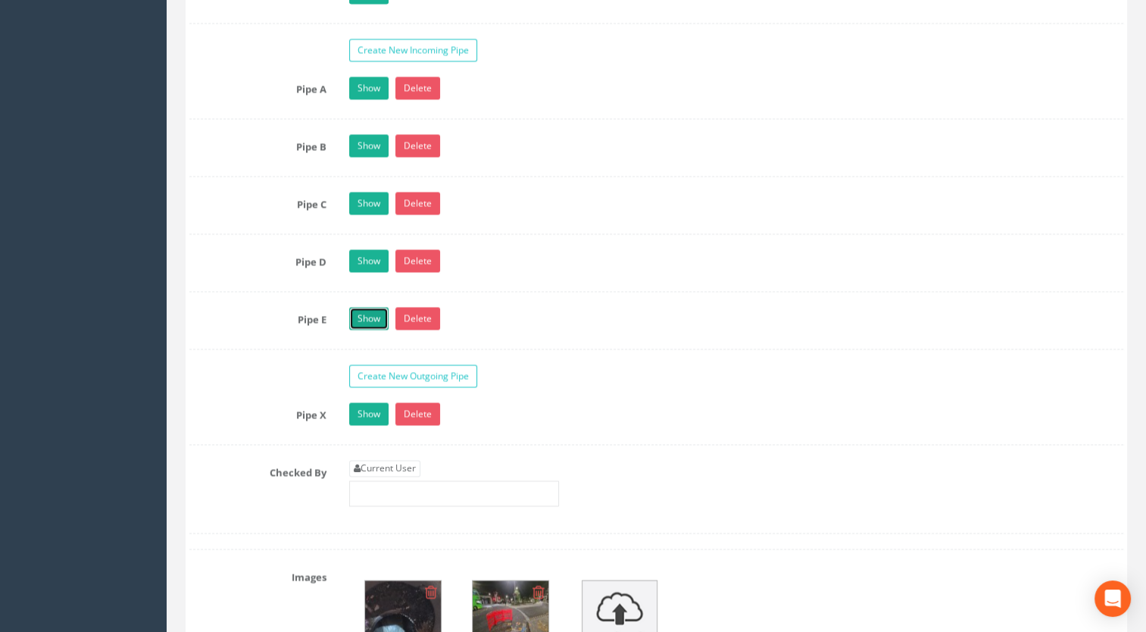
click at [364, 307] on link "Show" at bounding box center [368, 318] width 39 height 23
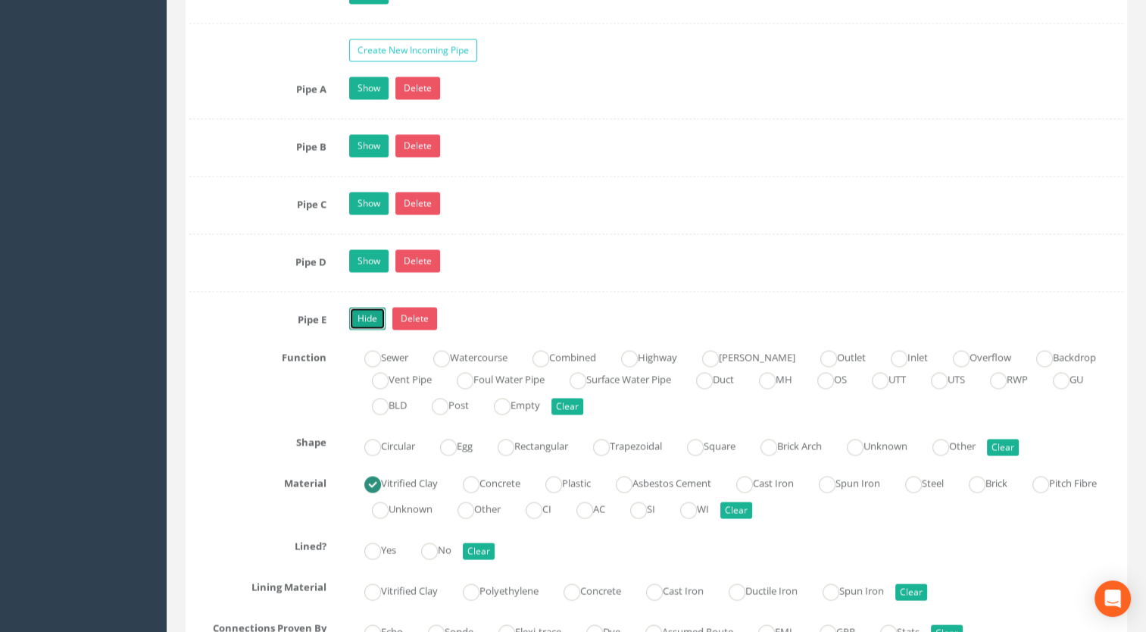
click at [364, 307] on link "Hide" at bounding box center [367, 318] width 36 height 23
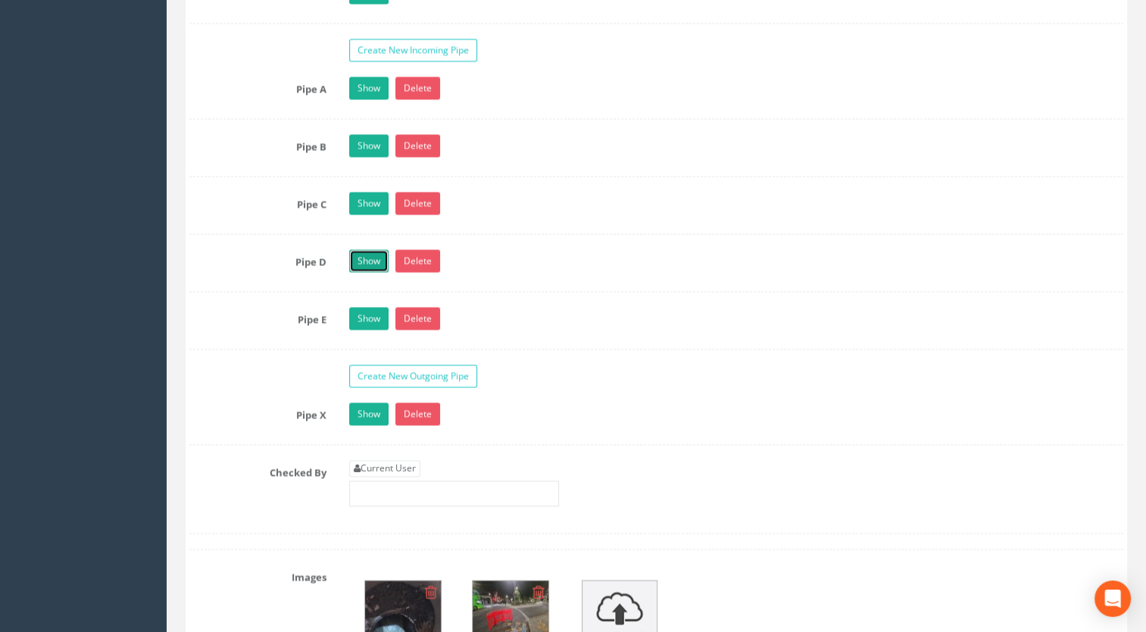
click at [370, 261] on link "Show" at bounding box center [368, 260] width 39 height 23
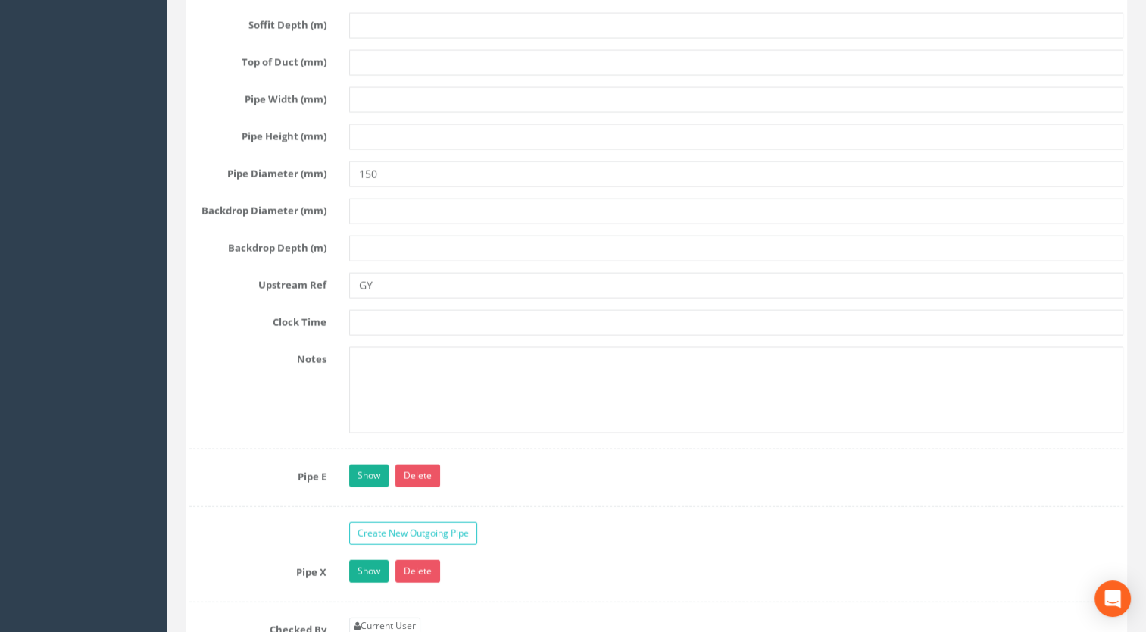
scroll to position [3334, 0]
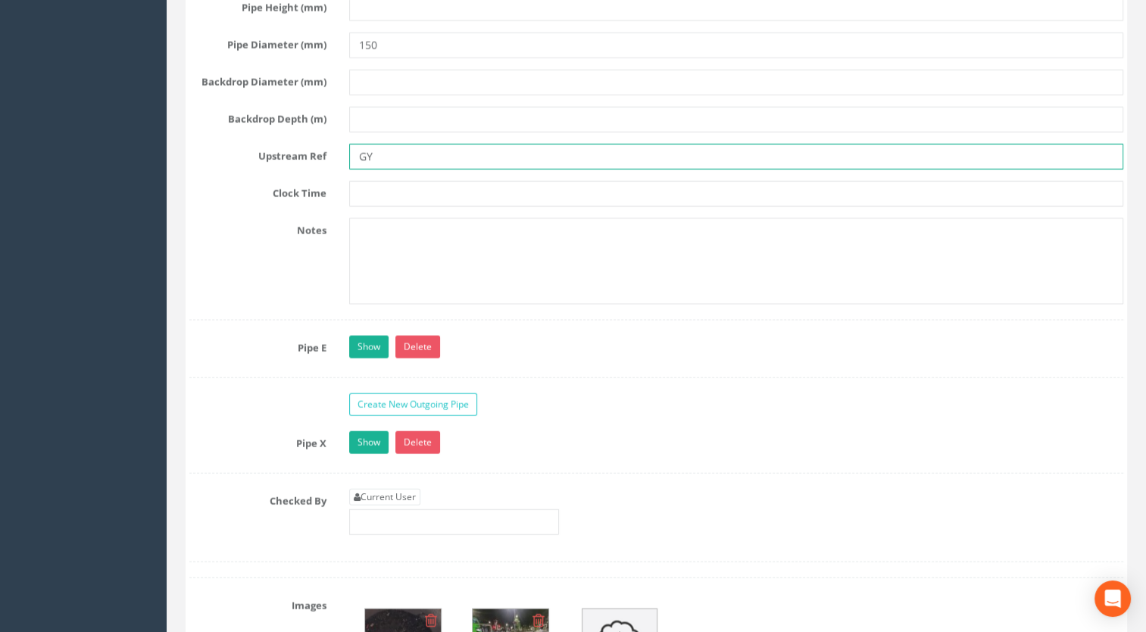
click at [404, 152] on input "GY" at bounding box center [736, 157] width 775 height 26
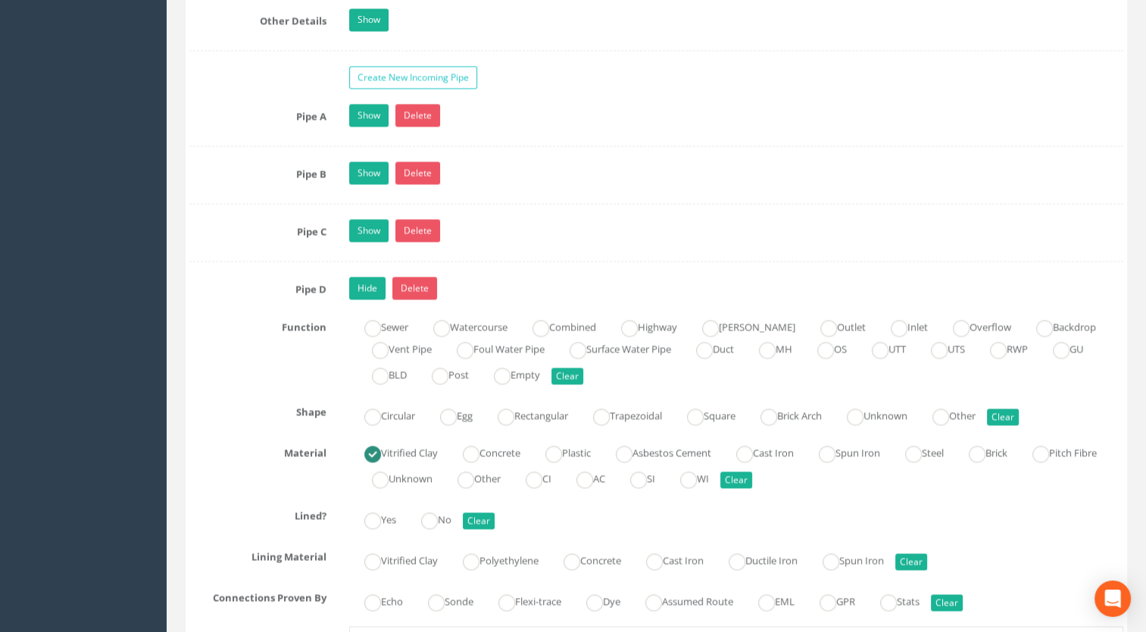
scroll to position [2349, 0]
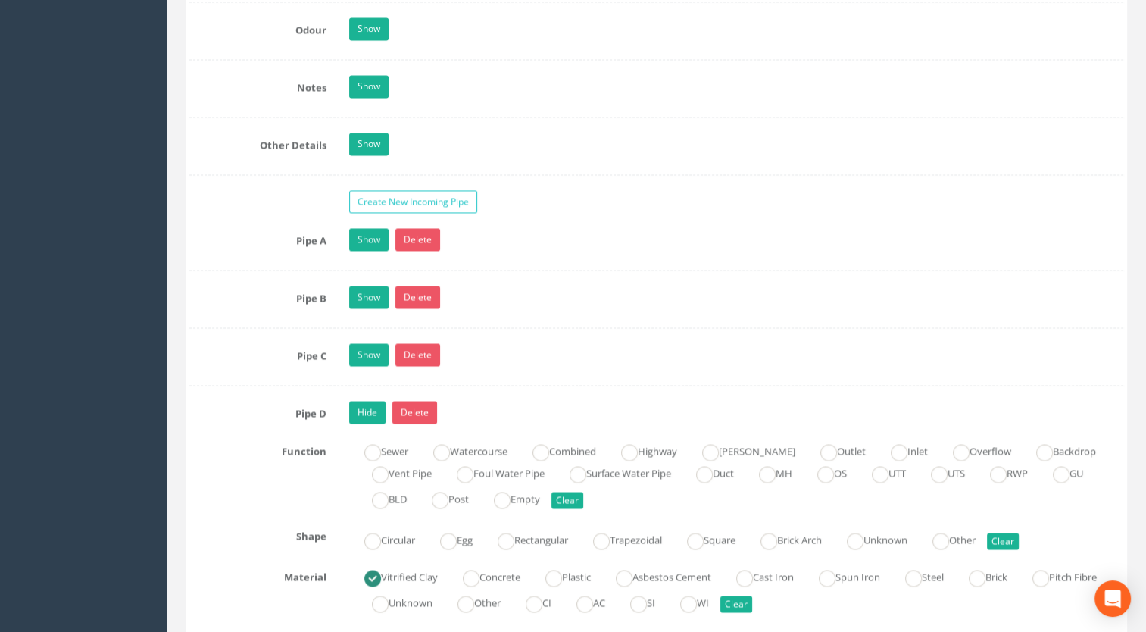
type input "GY26"
click at [346, 411] on div "Hide Delete" at bounding box center [737, 414] width 798 height 27
click at [360, 405] on link "Hide" at bounding box center [367, 412] width 36 height 23
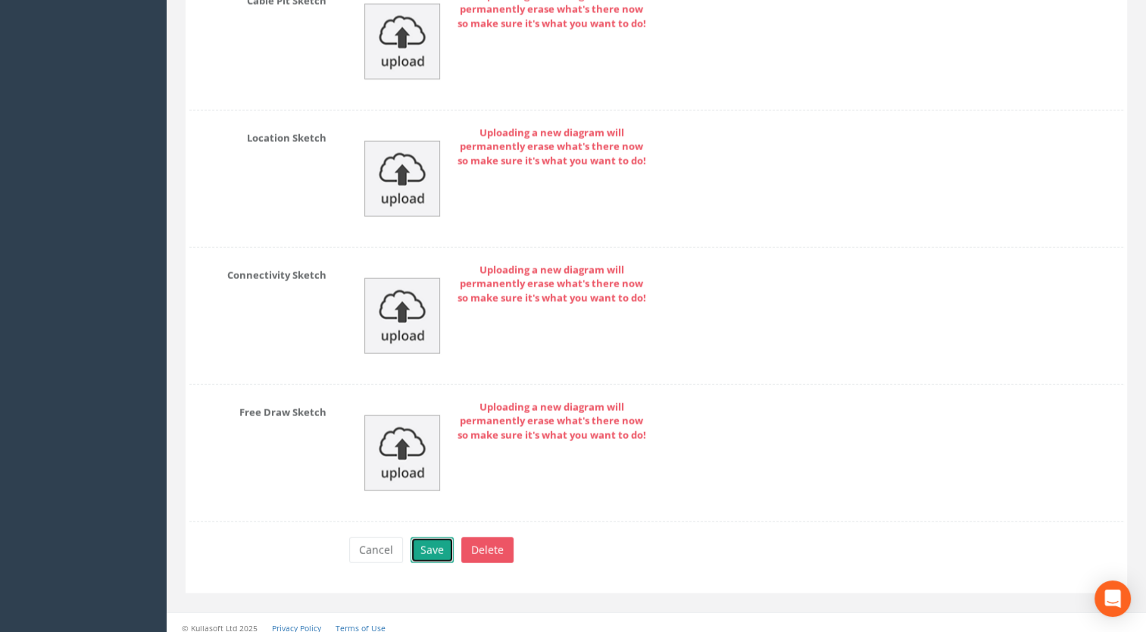
click at [420, 542] on button "Save" at bounding box center [432, 550] width 43 height 26
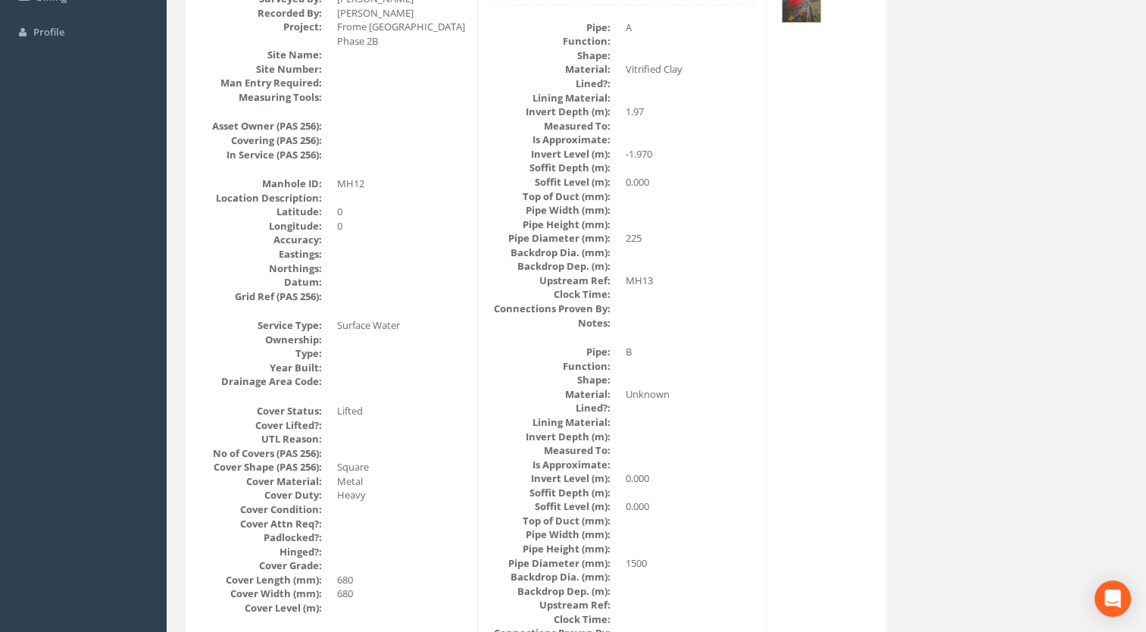
scroll to position [0, 0]
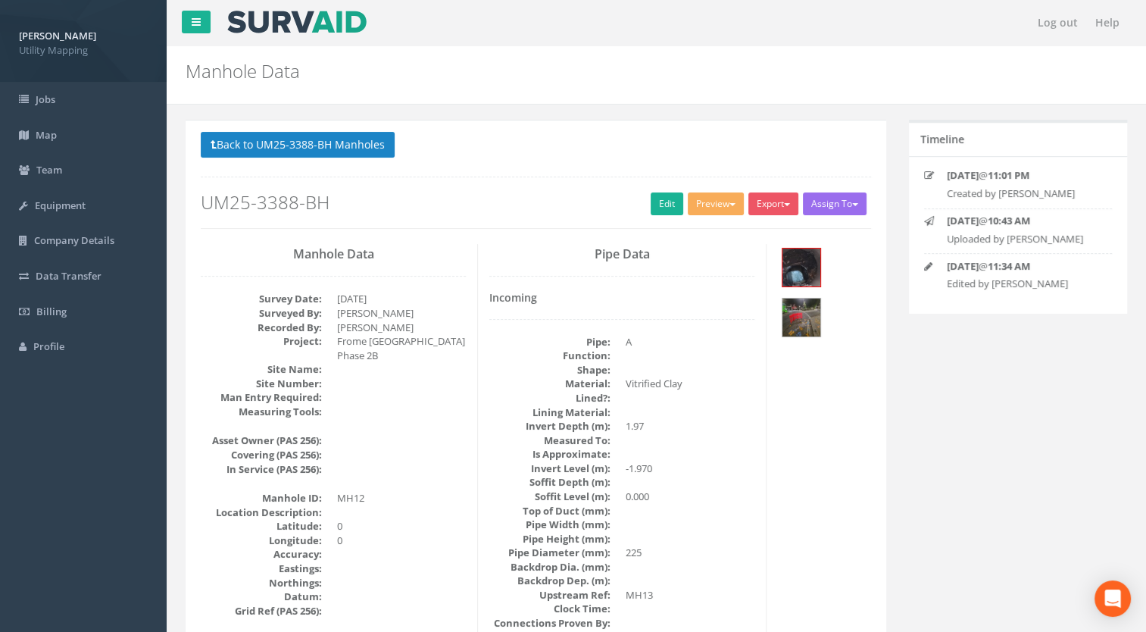
click at [333, 145] on button "Back to UM25-3388-BH Manholes" at bounding box center [298, 145] width 194 height 26
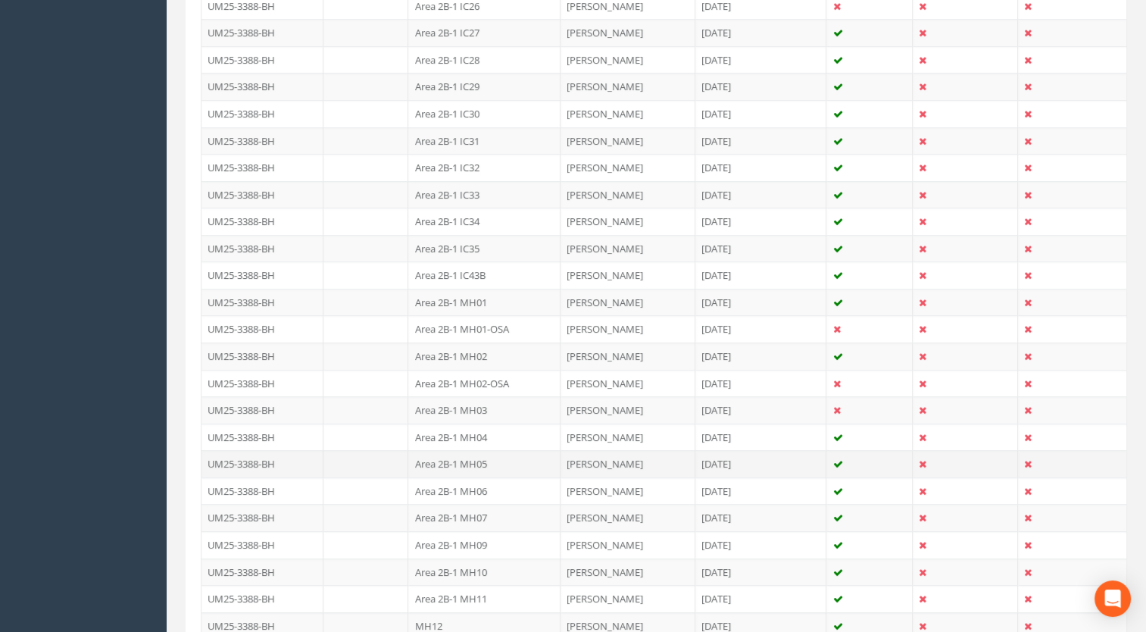
scroll to position [1361, 0]
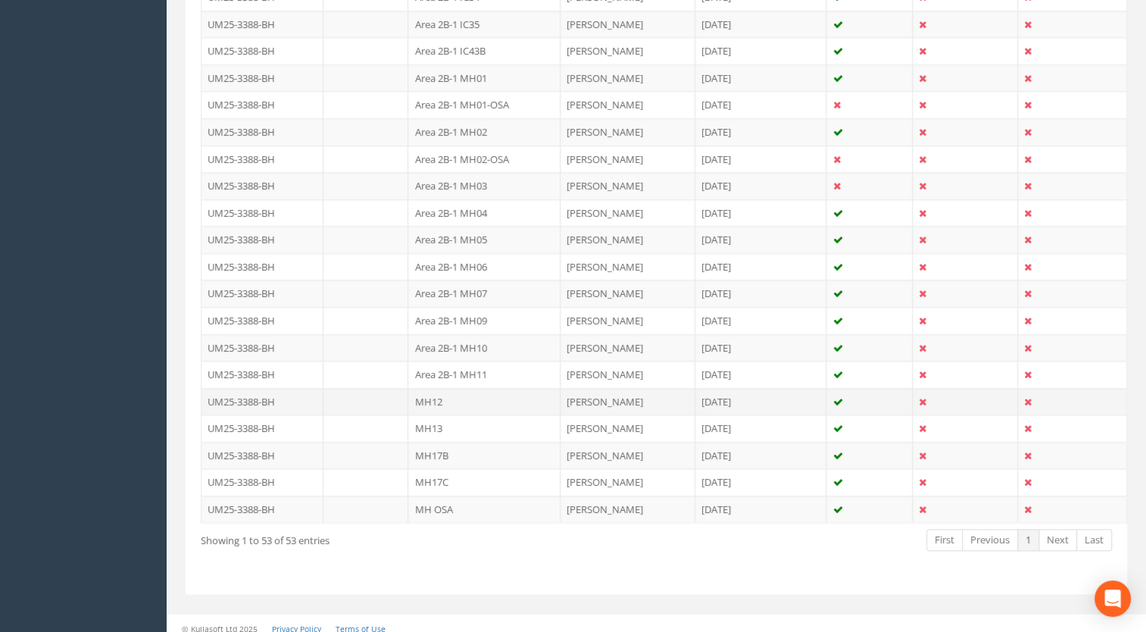
click at [437, 388] on td "MH12" at bounding box center [484, 401] width 152 height 27
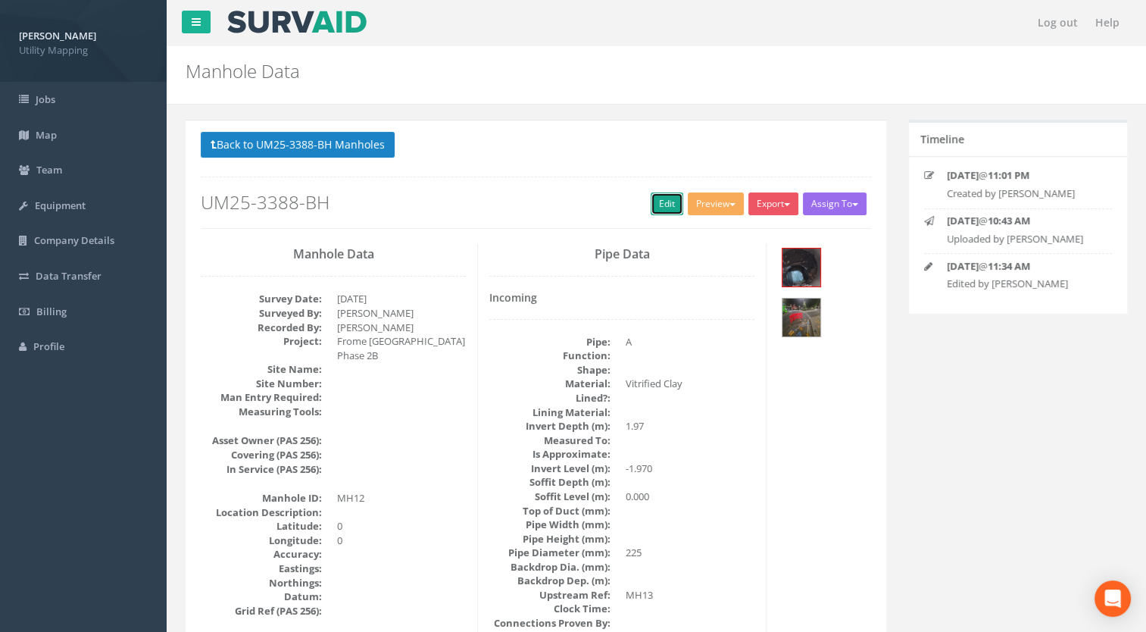
click at [661, 205] on link "Edit" at bounding box center [667, 203] width 33 height 23
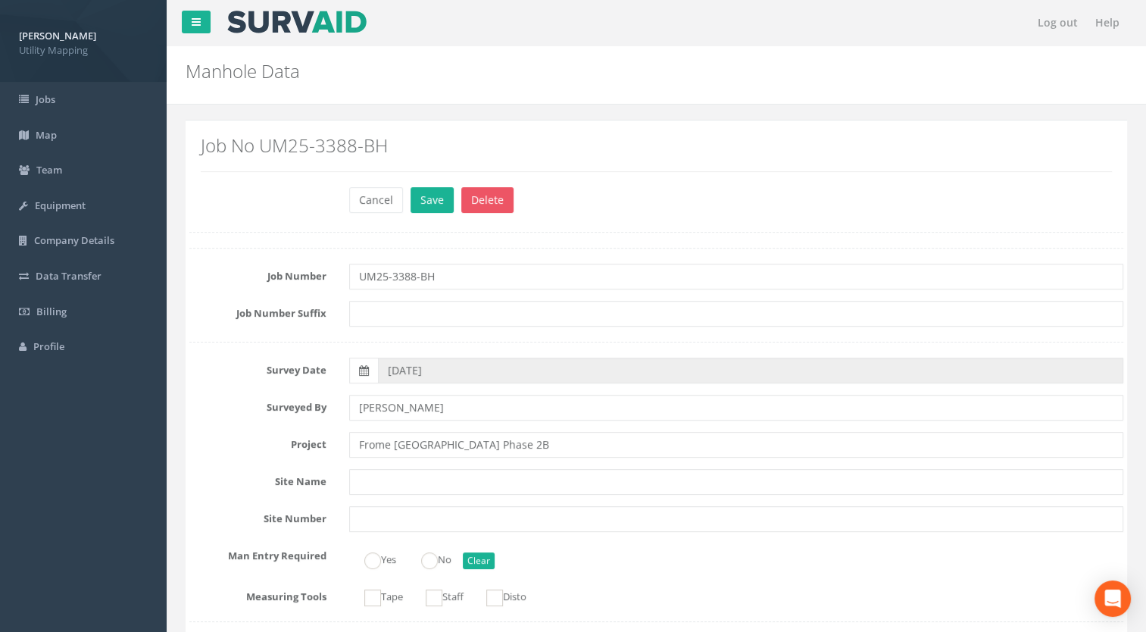
scroll to position [455, 0]
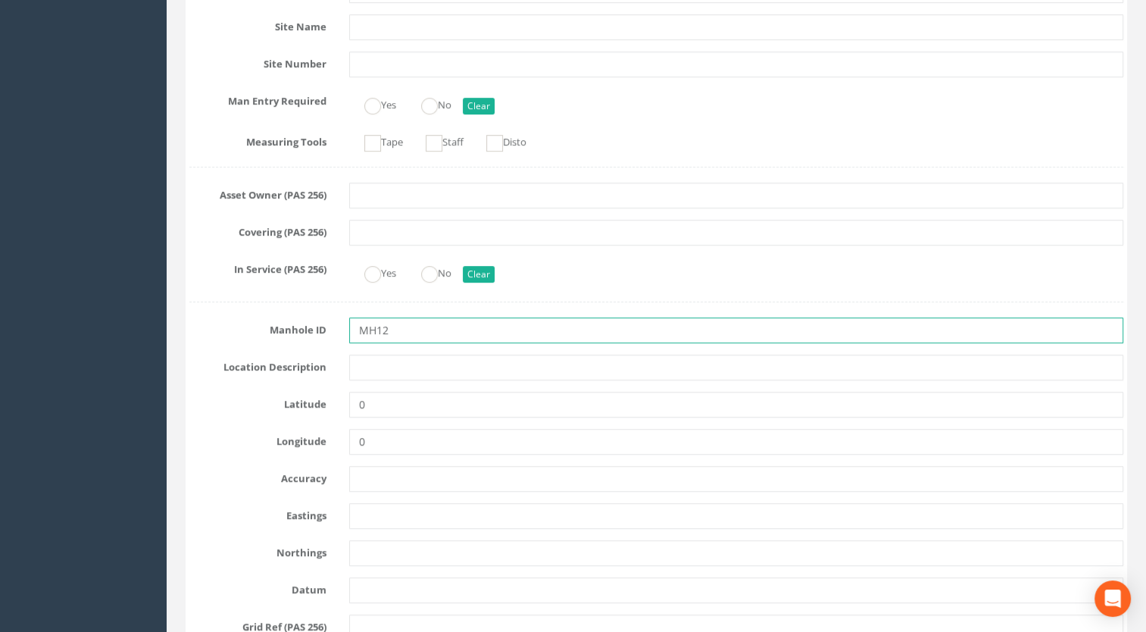
click at [397, 339] on input "MH12" at bounding box center [736, 330] width 775 height 26
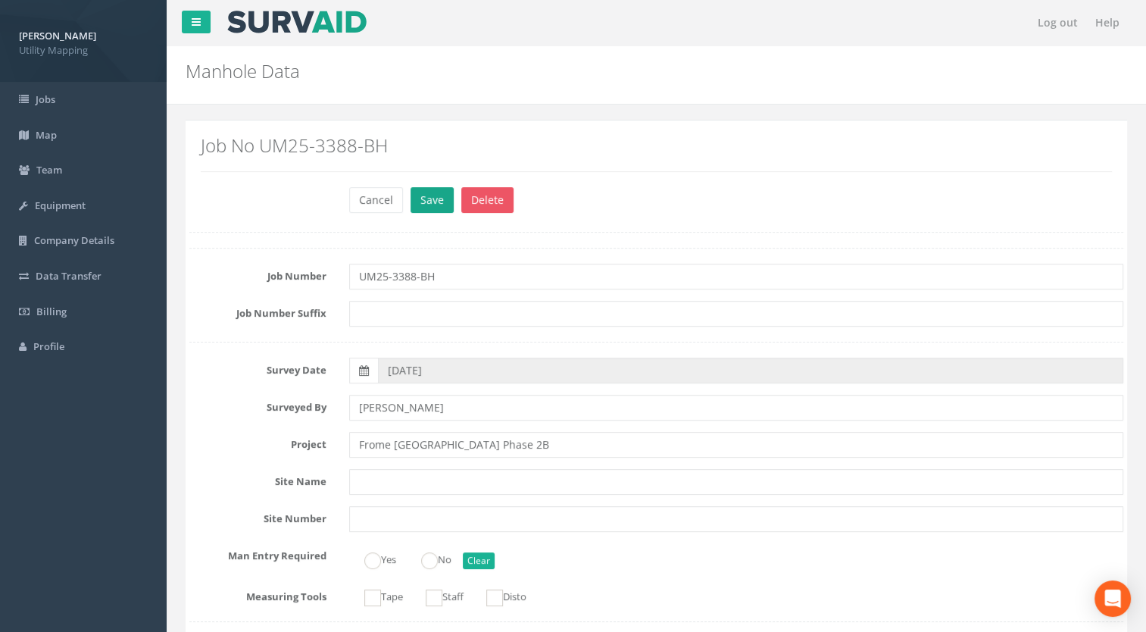
type input "Area 2B-1 MH12"
click at [427, 189] on button "Save" at bounding box center [432, 200] width 43 height 26
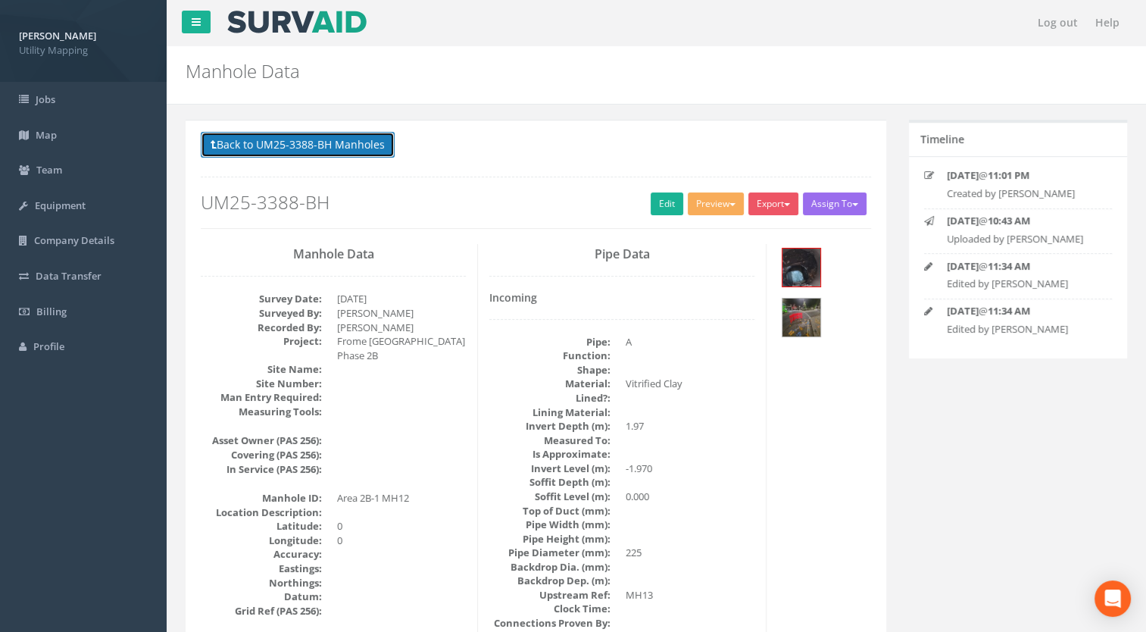
click at [363, 144] on button "Back to UM25-3388-BH Manholes" at bounding box center [298, 145] width 194 height 26
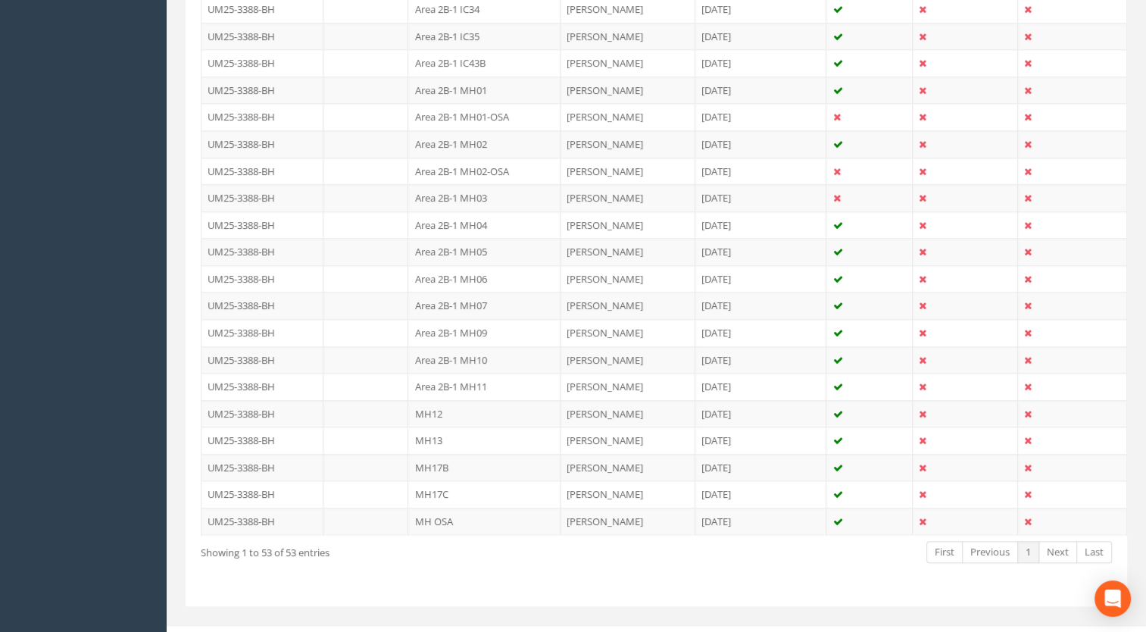
scroll to position [1361, 0]
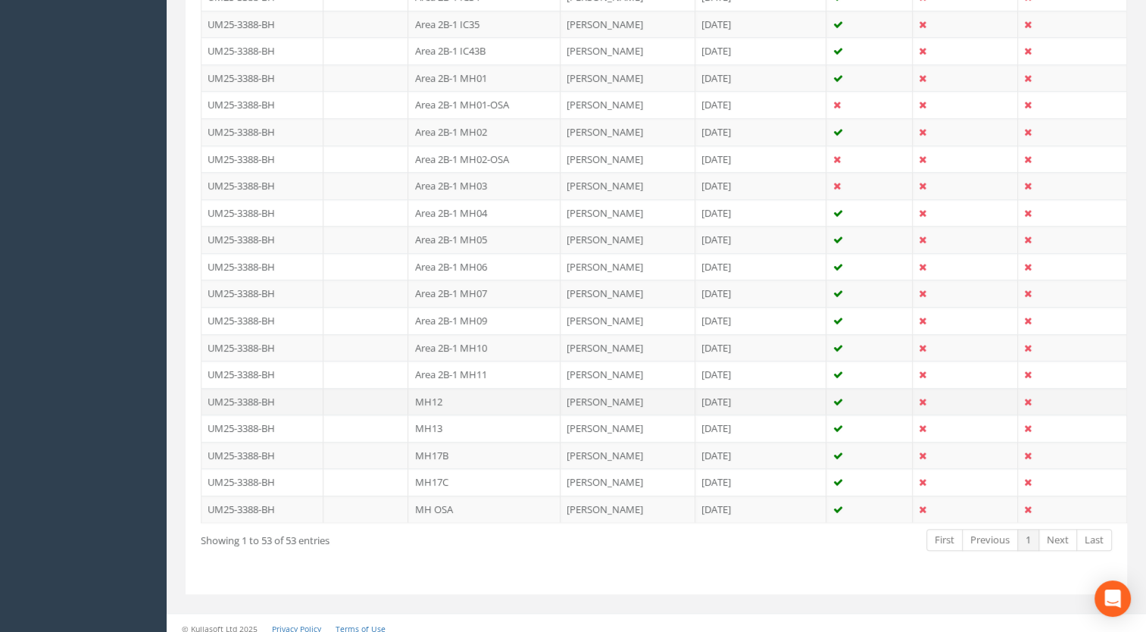
click at [456, 388] on td "MH12" at bounding box center [484, 401] width 152 height 27
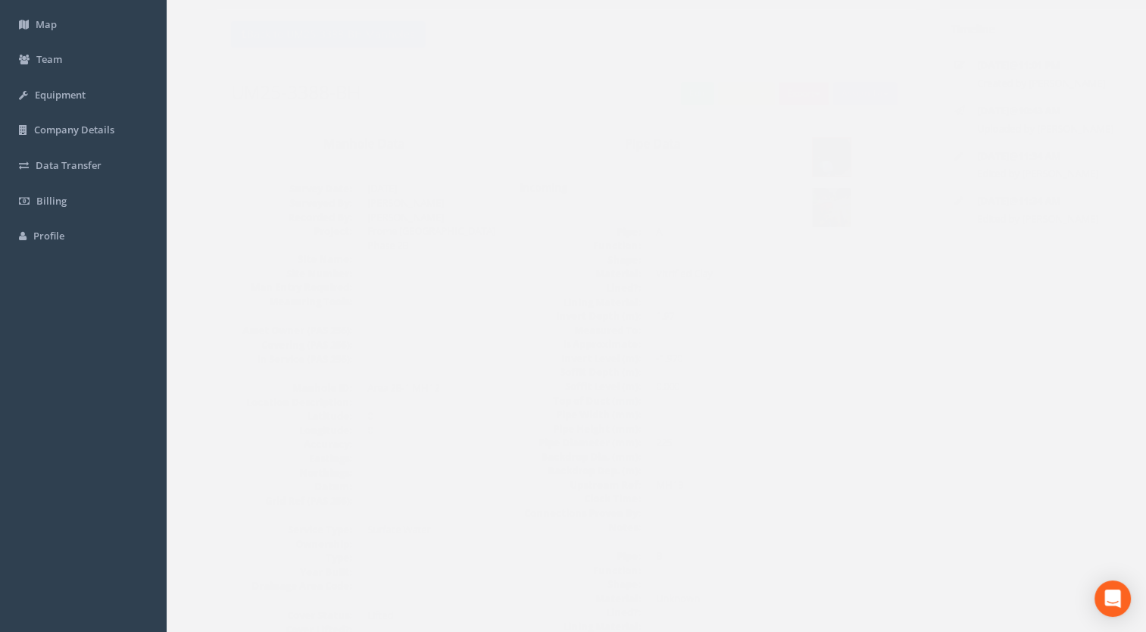
scroll to position [0, 0]
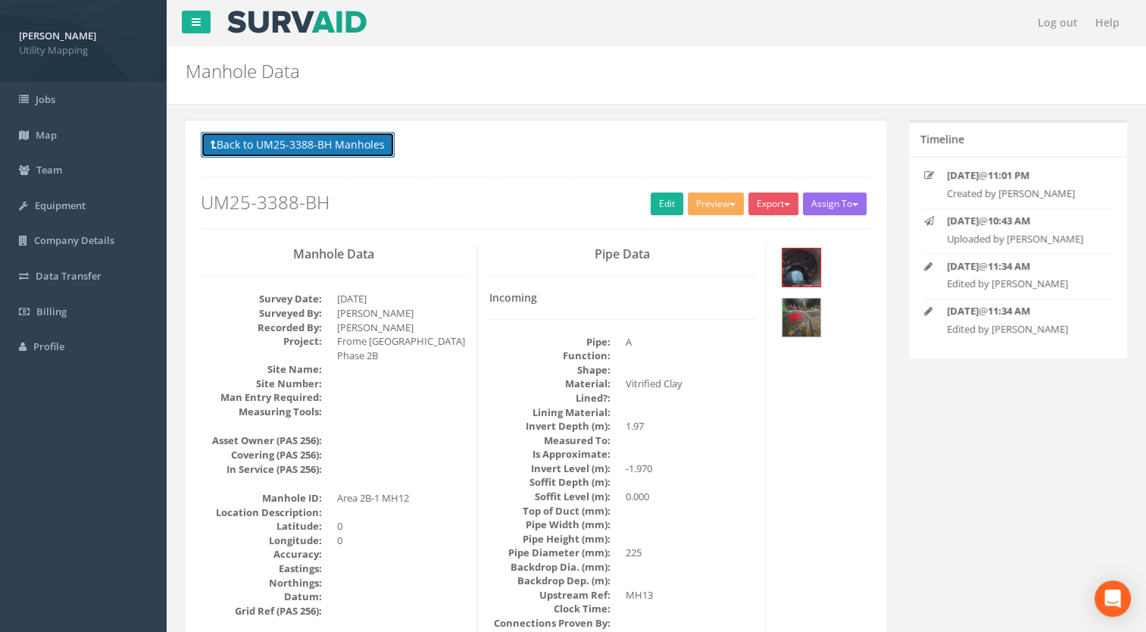
click at [355, 155] on button "Back to UM25-3388-BH Manholes" at bounding box center [298, 145] width 194 height 26
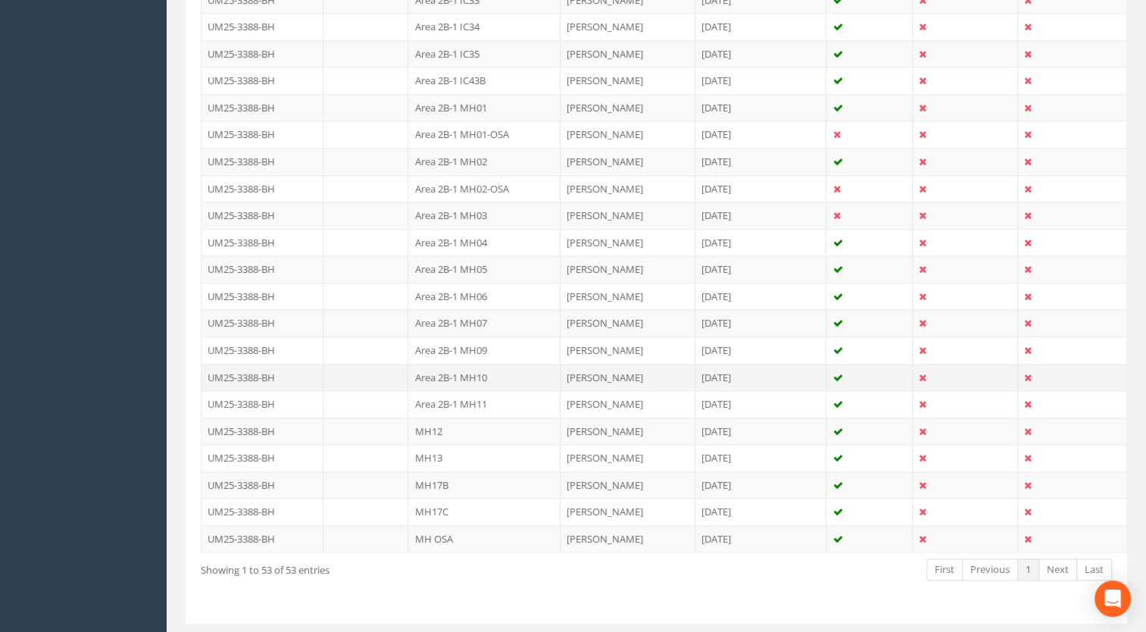
scroll to position [1361, 0]
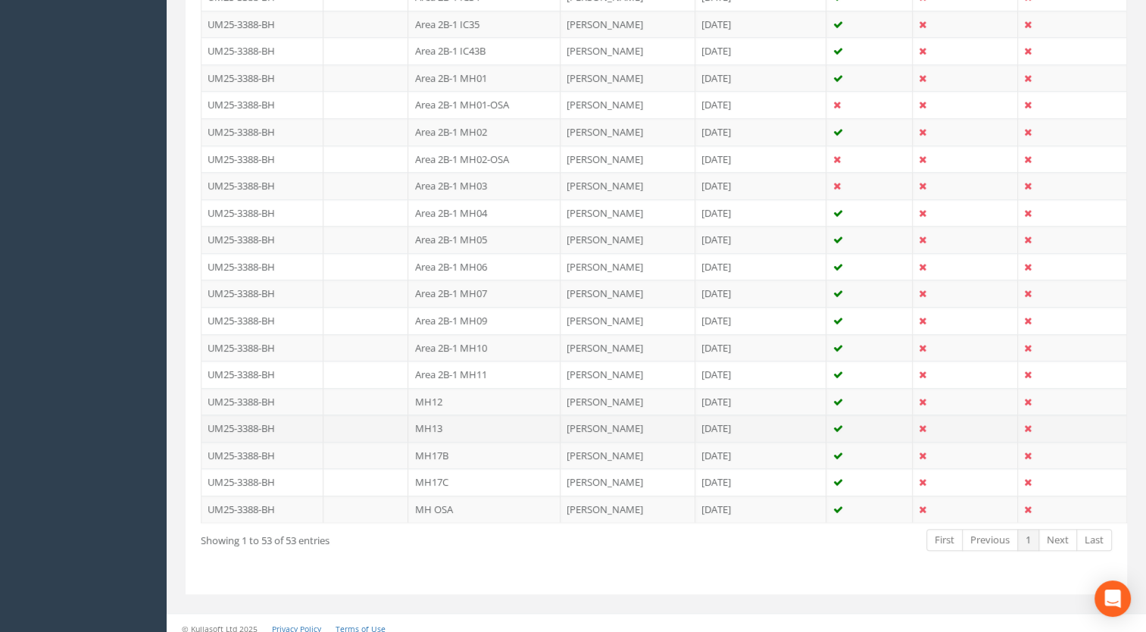
click at [437, 420] on td "MH13" at bounding box center [484, 427] width 152 height 27
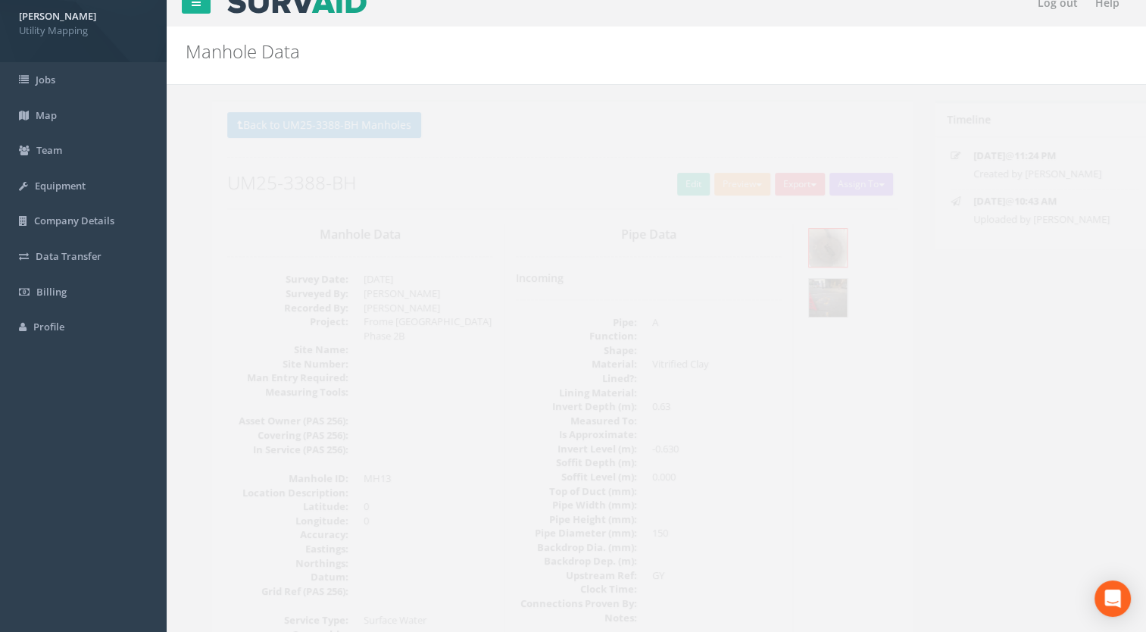
scroll to position [0, 0]
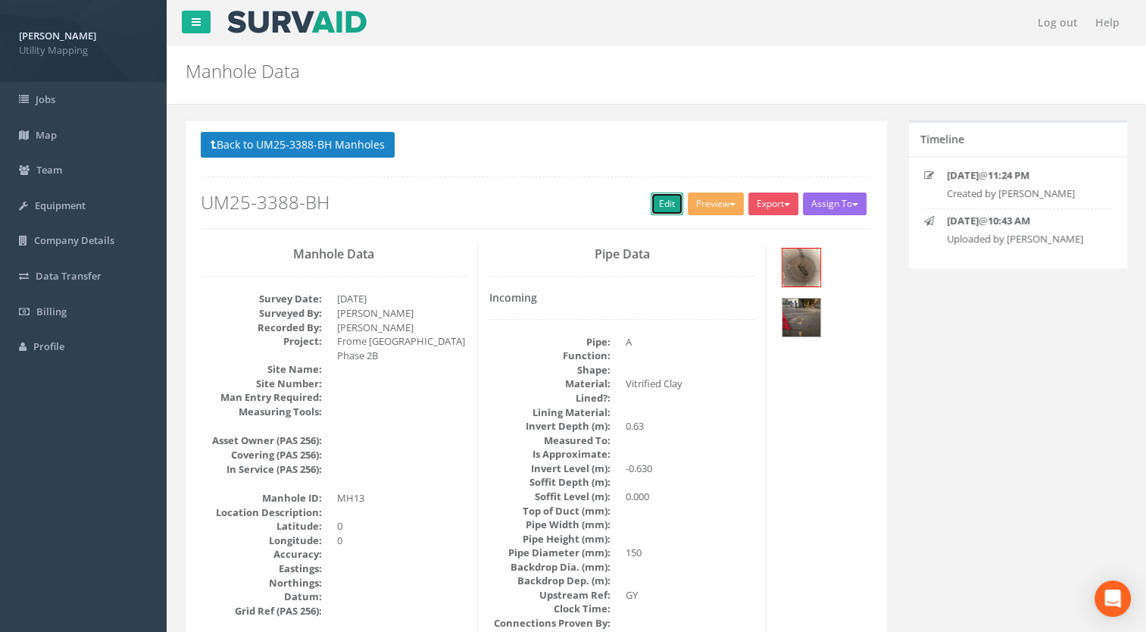
click at [662, 205] on link "Edit" at bounding box center [667, 203] width 33 height 23
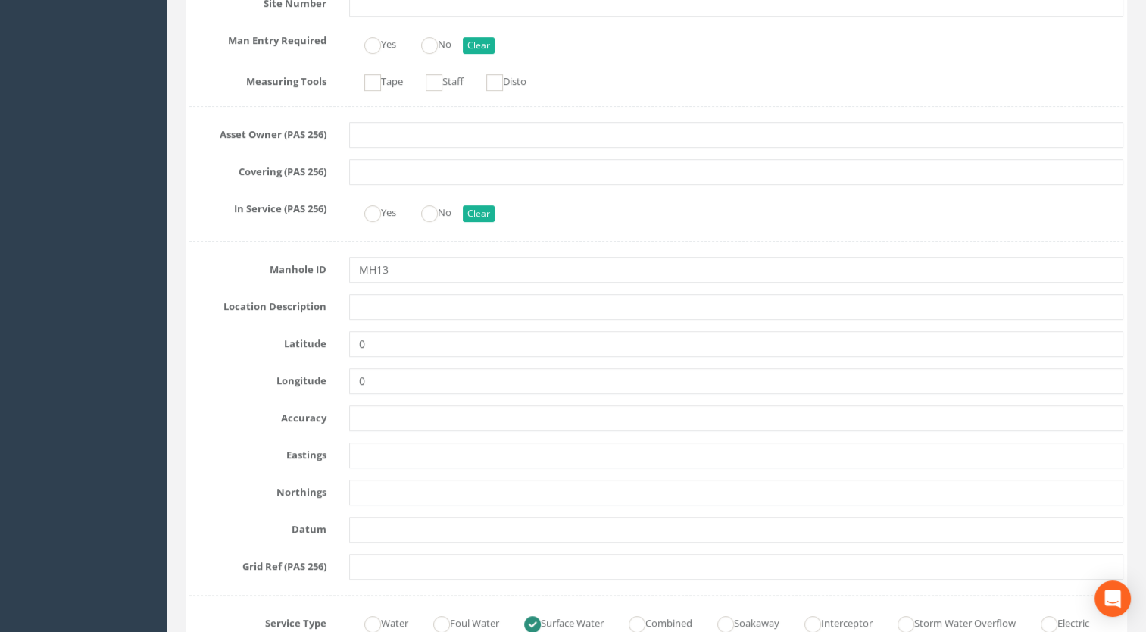
scroll to position [379, 0]
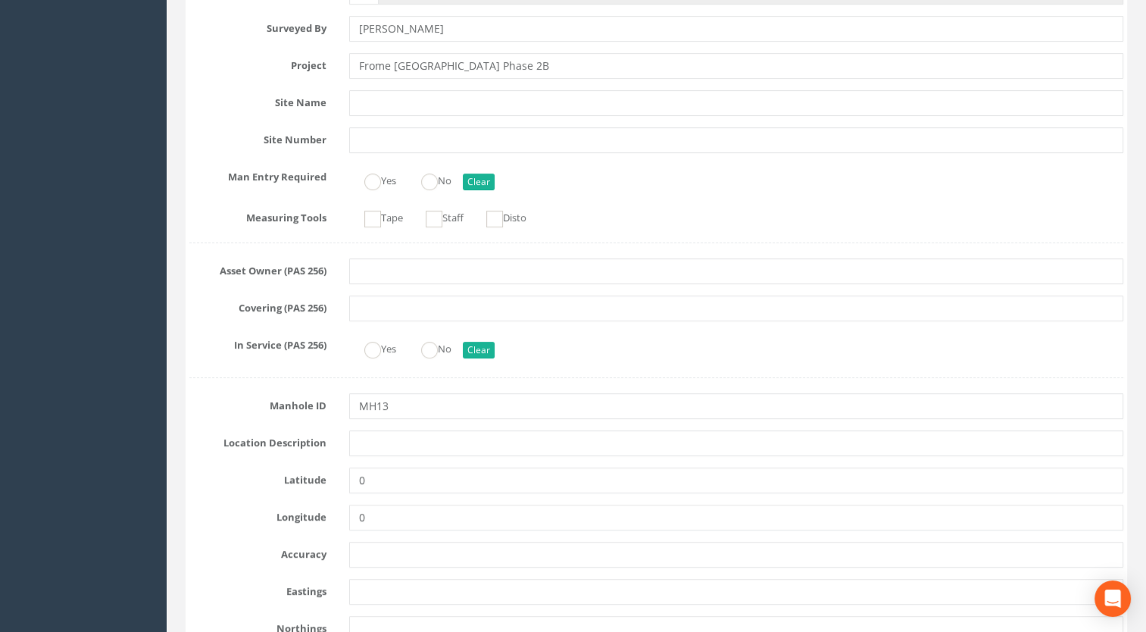
click at [409, 411] on input "MH13" at bounding box center [736, 406] width 775 height 26
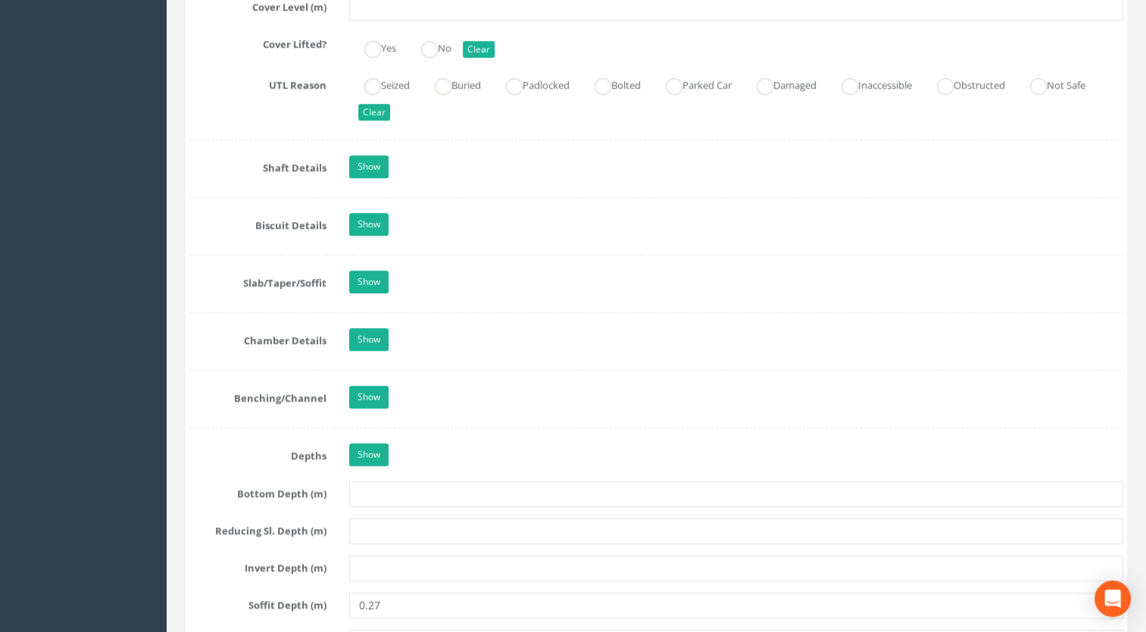
scroll to position [1515, 0]
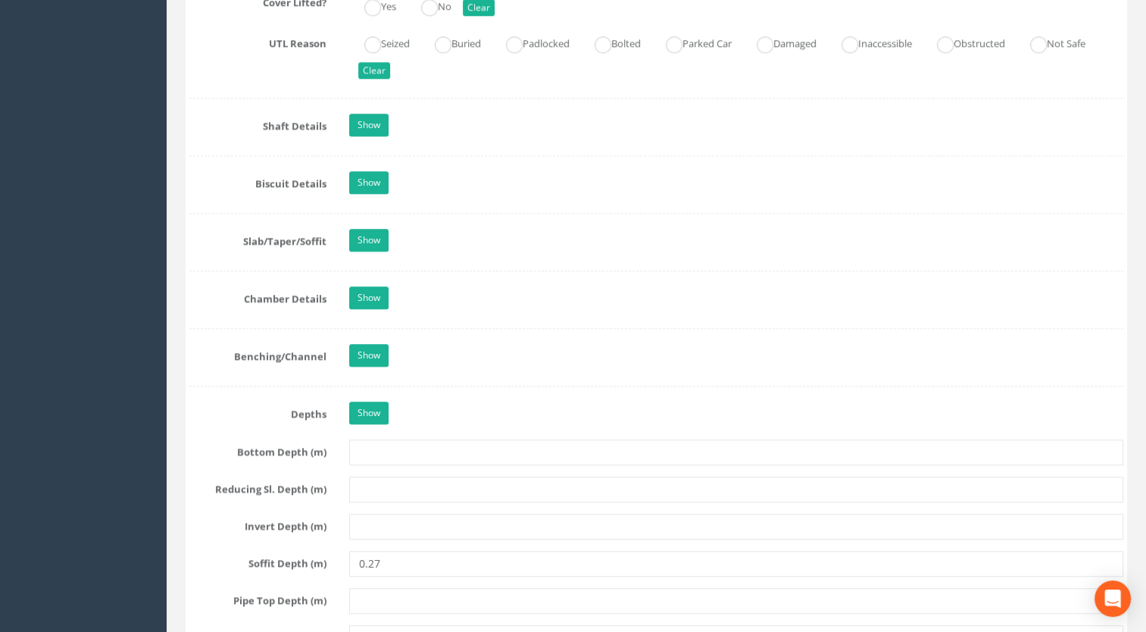
type input "Area 2B-1 MH13"
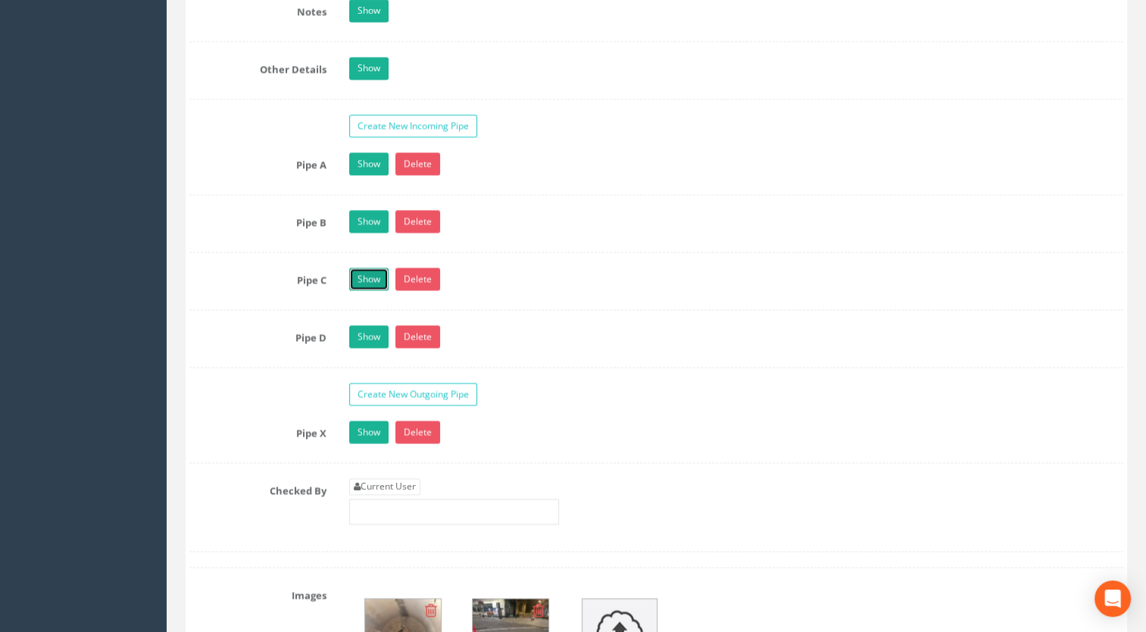
click at [365, 268] on link "Show" at bounding box center [368, 278] width 39 height 23
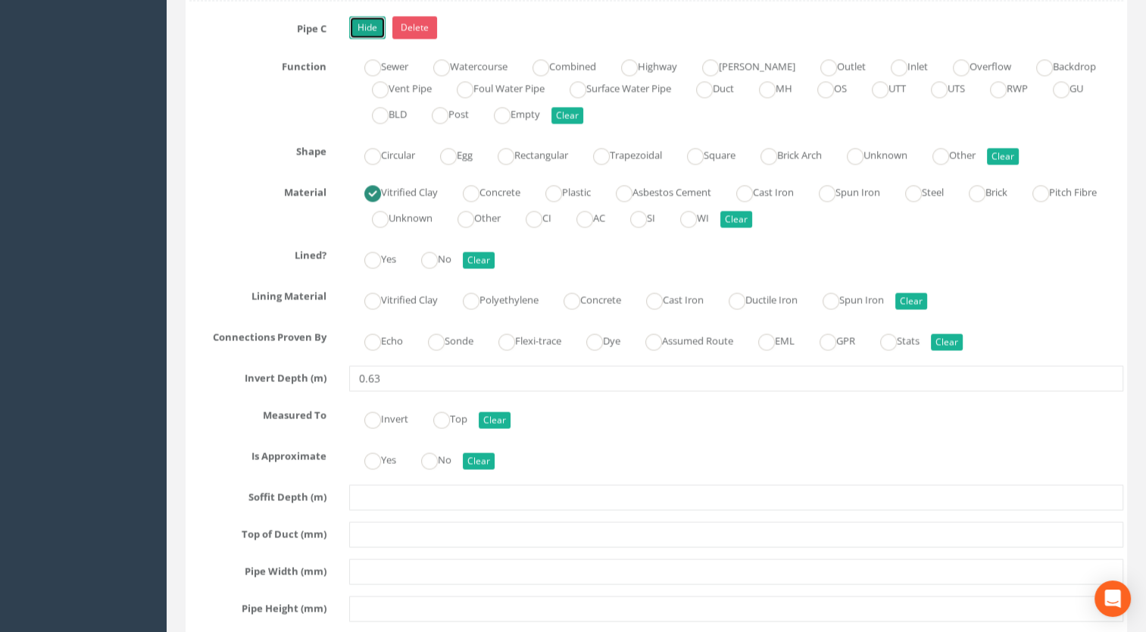
scroll to position [2879, 0]
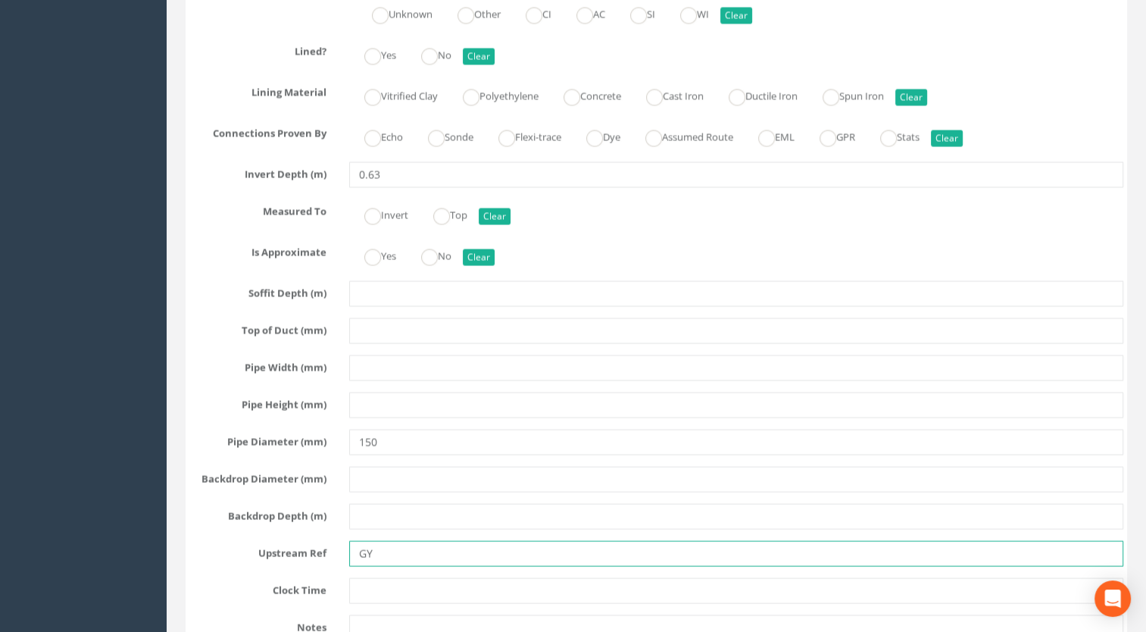
click at [396, 545] on input "GY" at bounding box center [736, 554] width 775 height 26
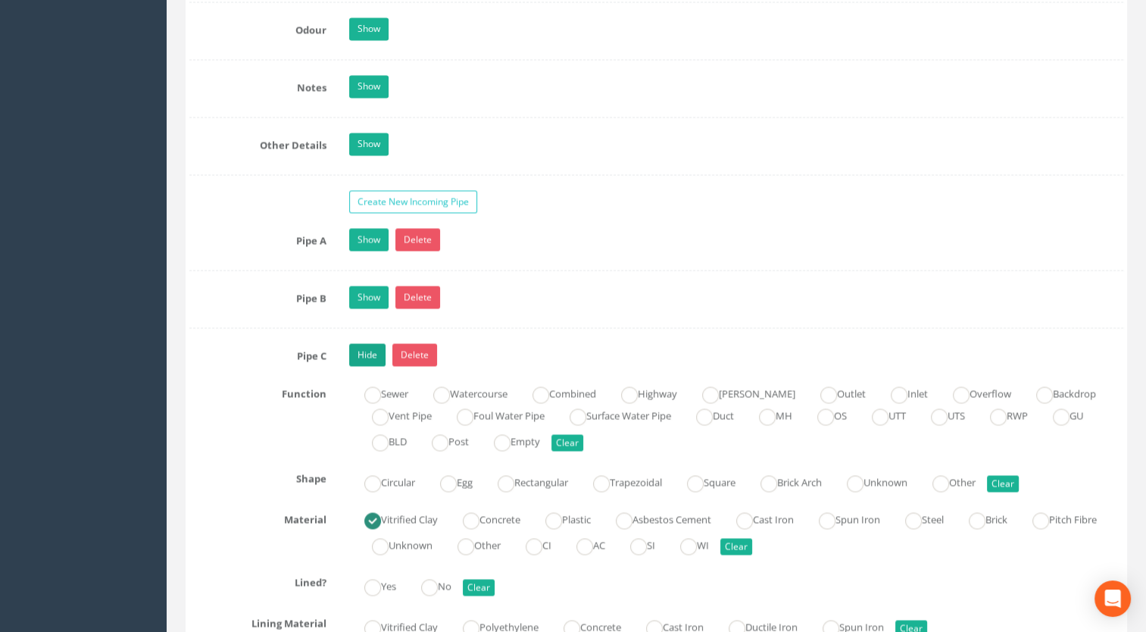
type input "GY27"
click at [373, 346] on link "Hide" at bounding box center [367, 354] width 36 height 23
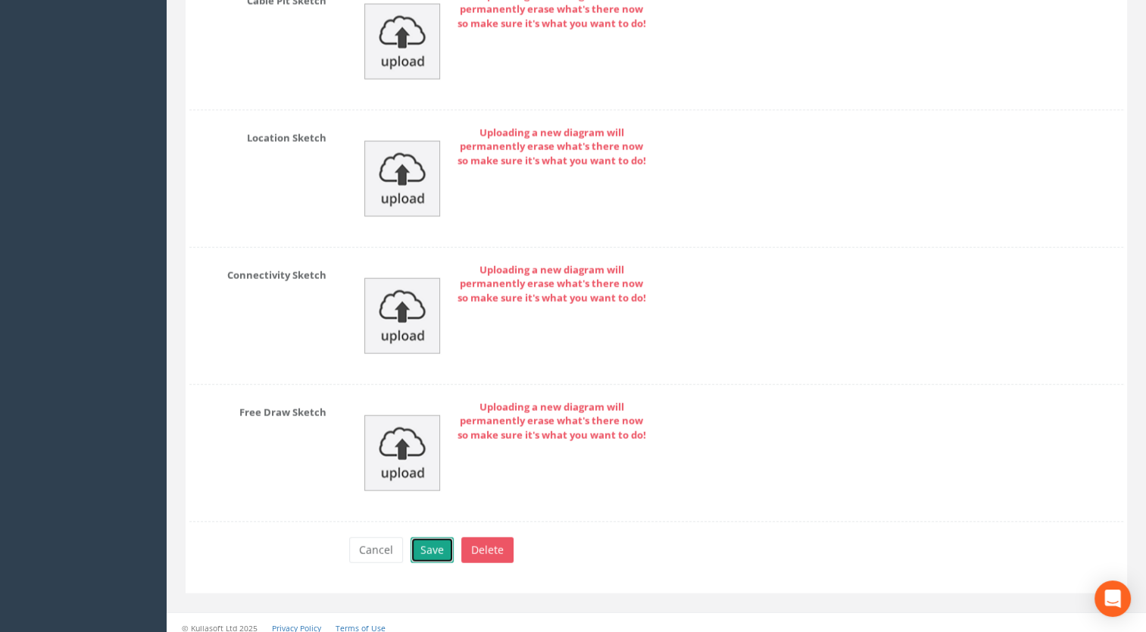
click at [431, 537] on button "Save" at bounding box center [432, 550] width 43 height 26
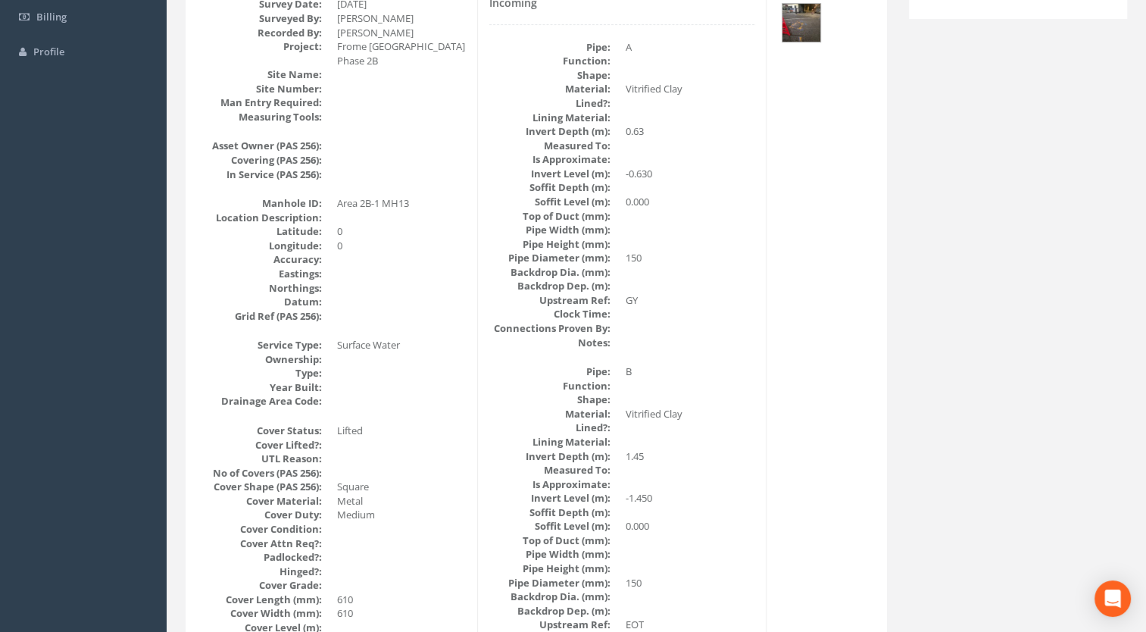
scroll to position [113, 0]
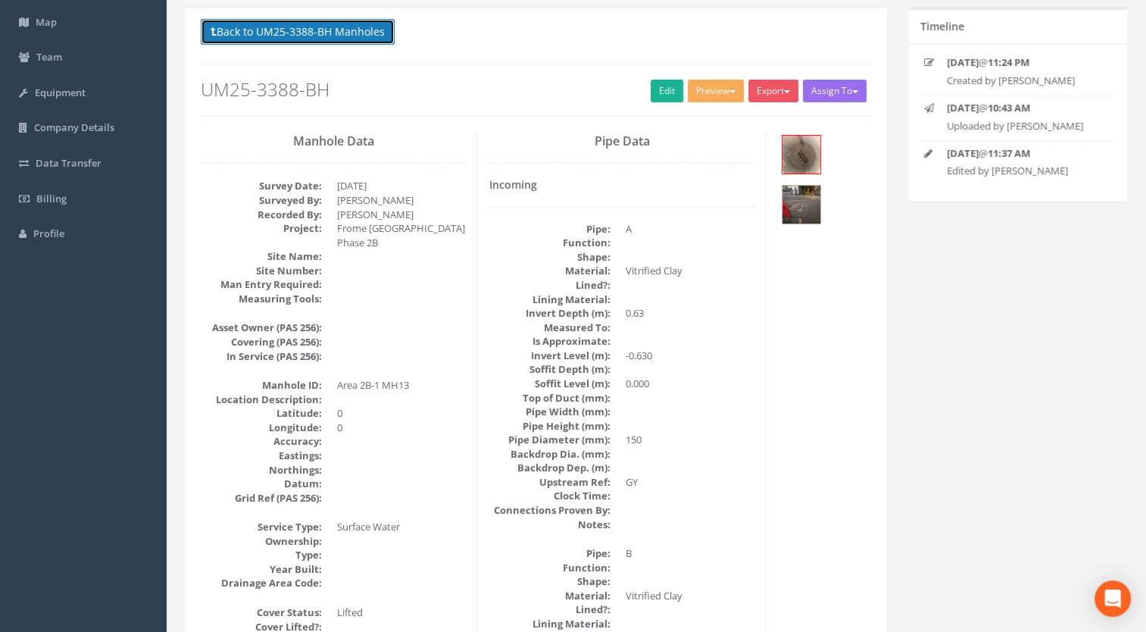
click at [325, 32] on button "Back to UM25-3388-BH Manholes" at bounding box center [298, 32] width 194 height 26
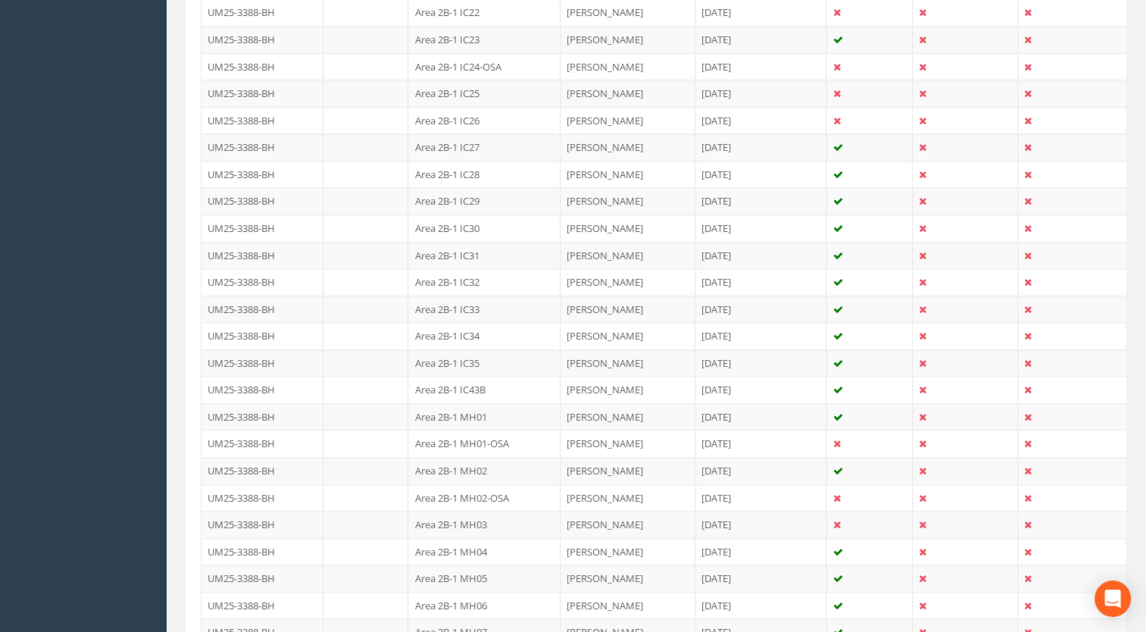
scroll to position [1325, 0]
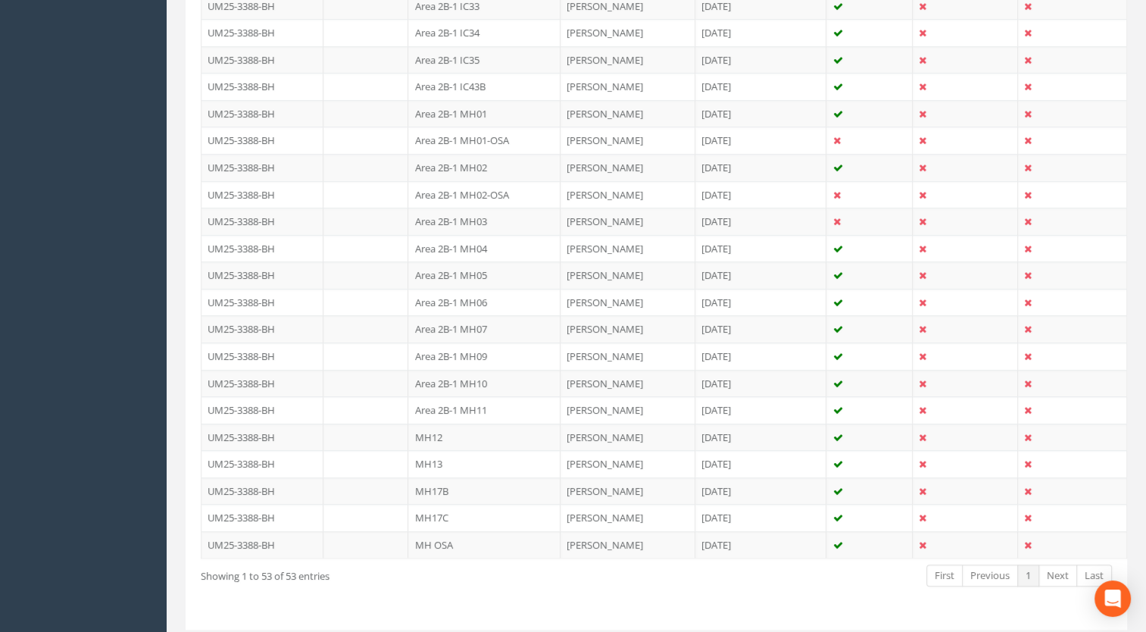
drag, startPoint x: 443, startPoint y: 454, endPoint x: 468, endPoint y: 440, distance: 27.8
click at [443, 454] on td "MH13" at bounding box center [484, 463] width 152 height 27
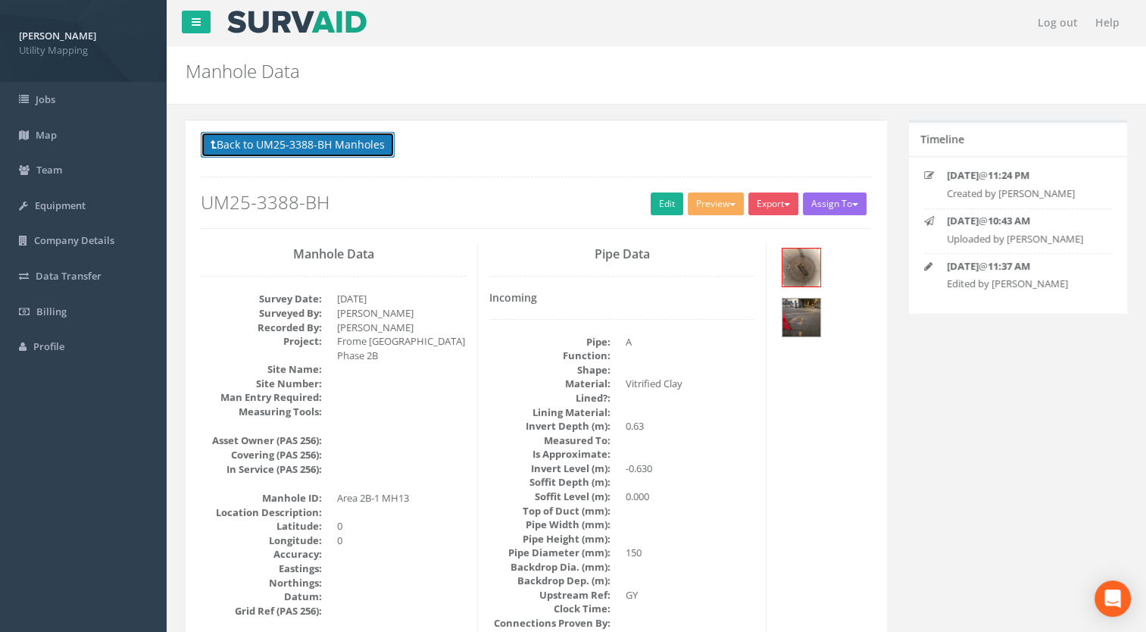
click at [336, 147] on button "Back to UM25-3388-BH Manholes" at bounding box center [298, 145] width 194 height 26
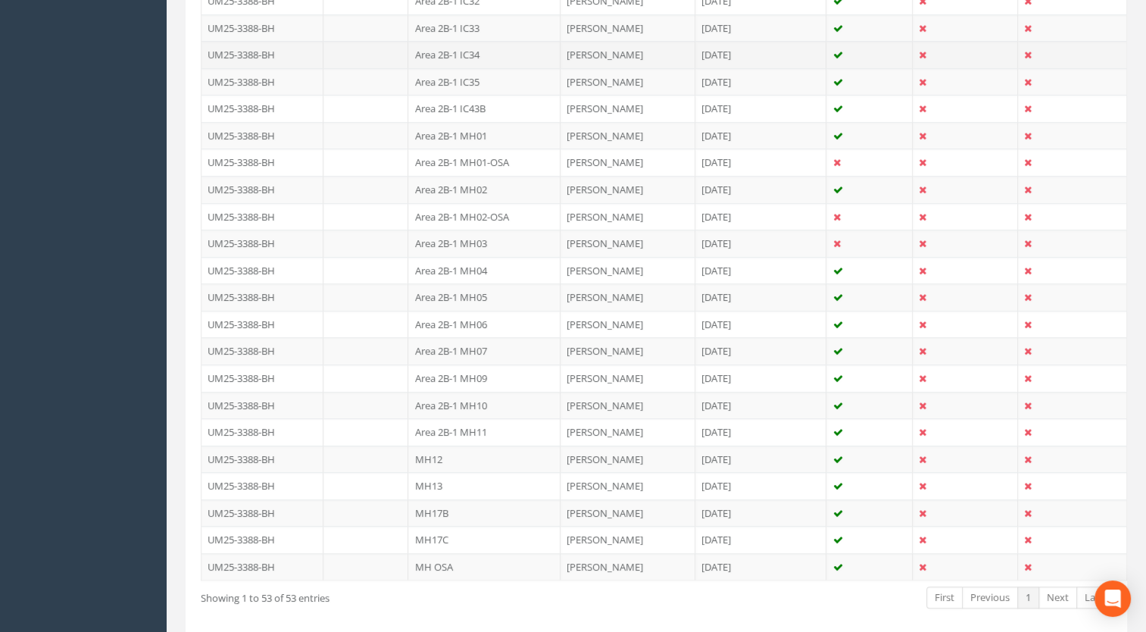
scroll to position [1361, 0]
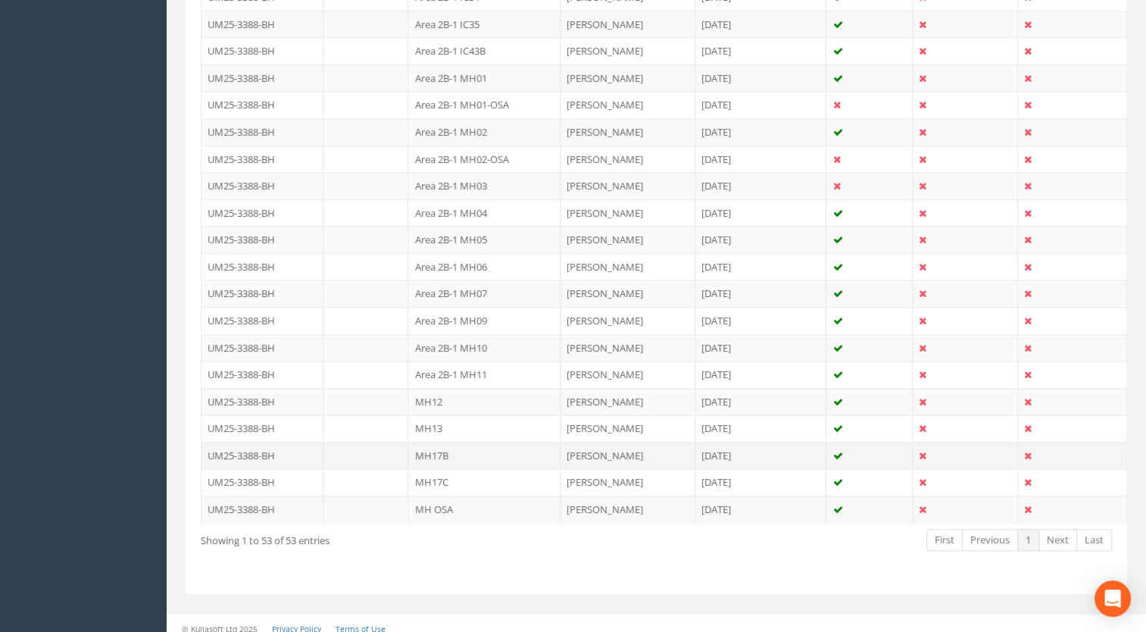
click at [444, 445] on td "MH17B" at bounding box center [484, 455] width 152 height 27
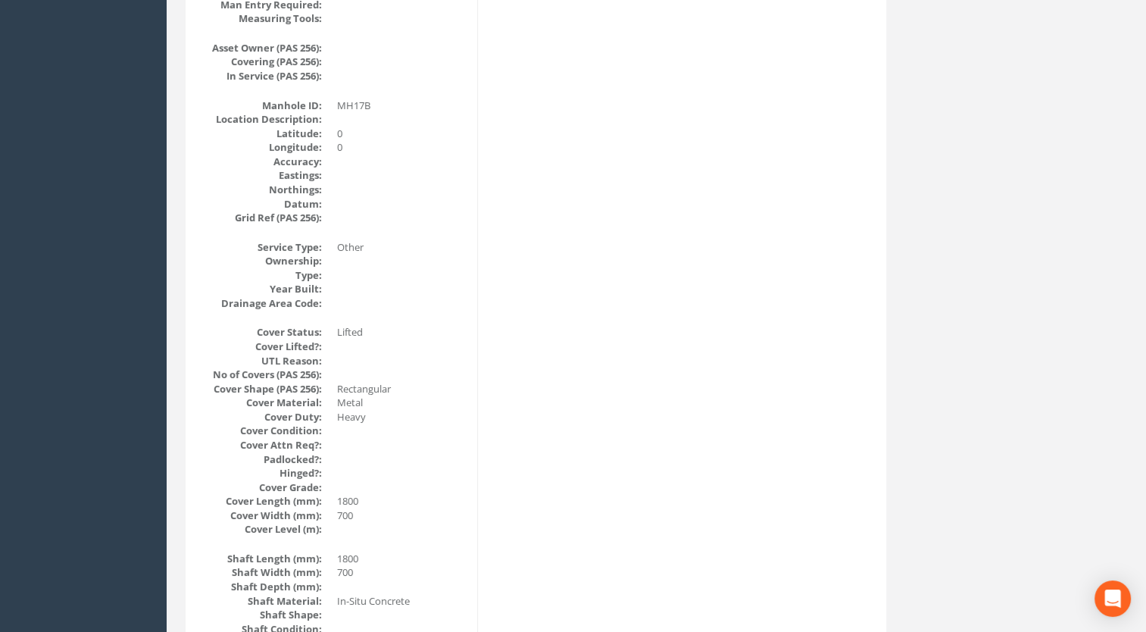
scroll to position [0, 0]
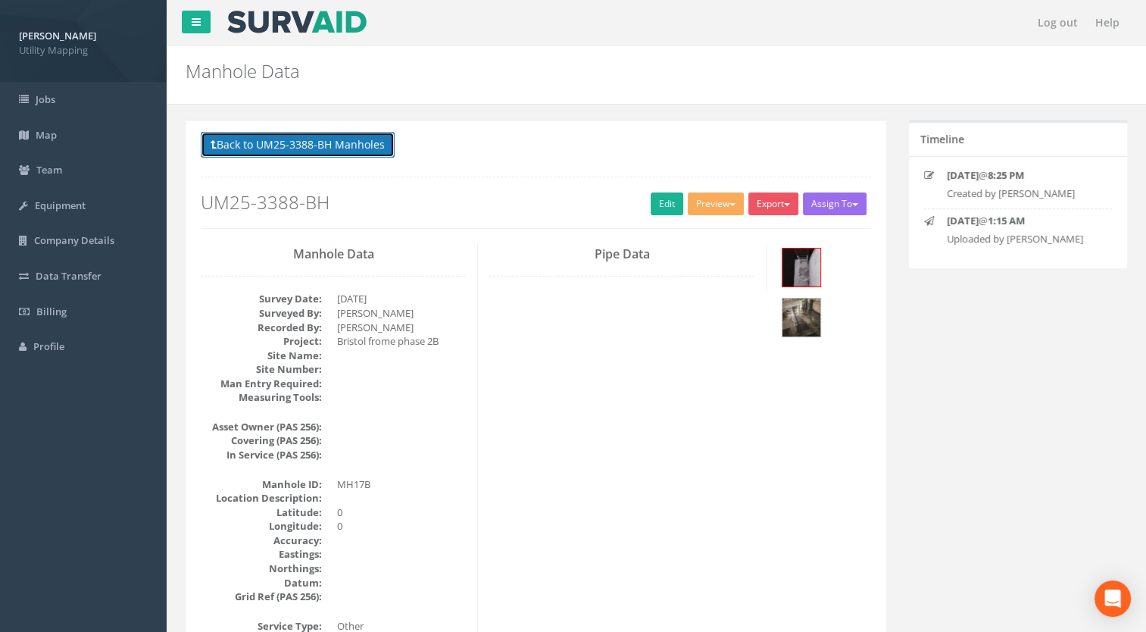
click at [327, 142] on button "Back to UM25-3388-BH Manholes" at bounding box center [298, 145] width 194 height 26
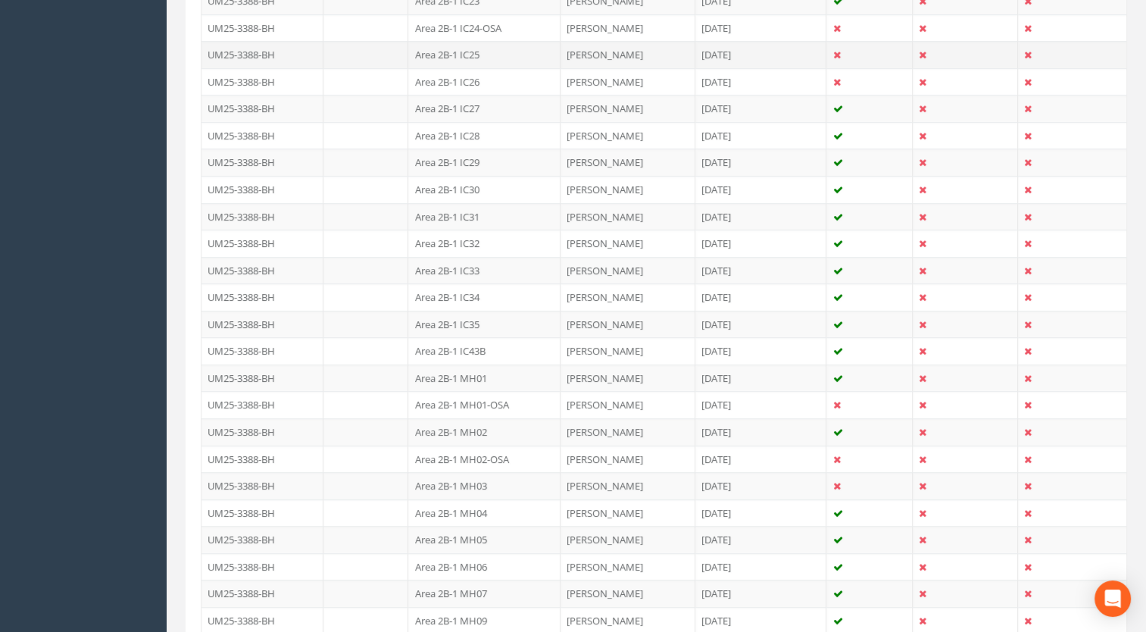
scroll to position [1361, 0]
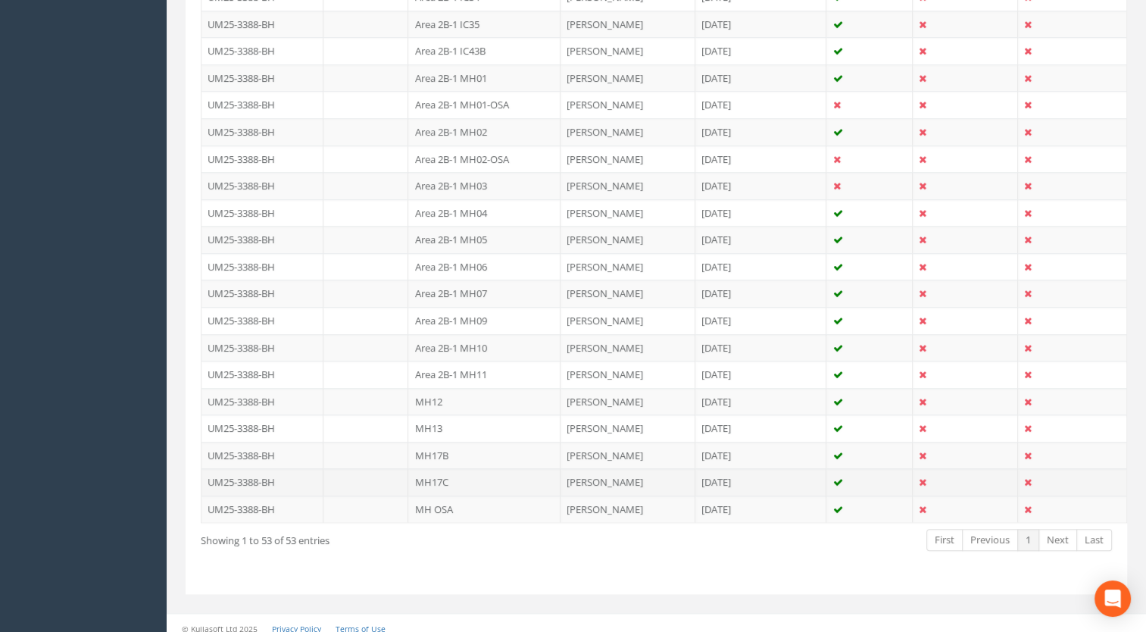
click at [442, 468] on td "MH17C" at bounding box center [484, 481] width 152 height 27
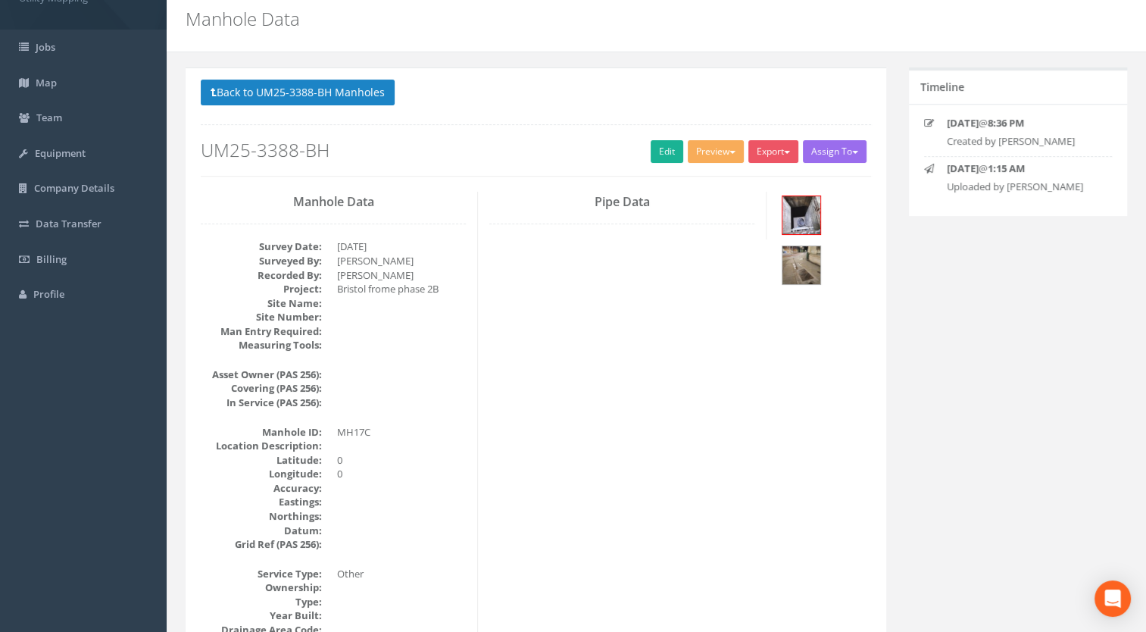
scroll to position [0, 0]
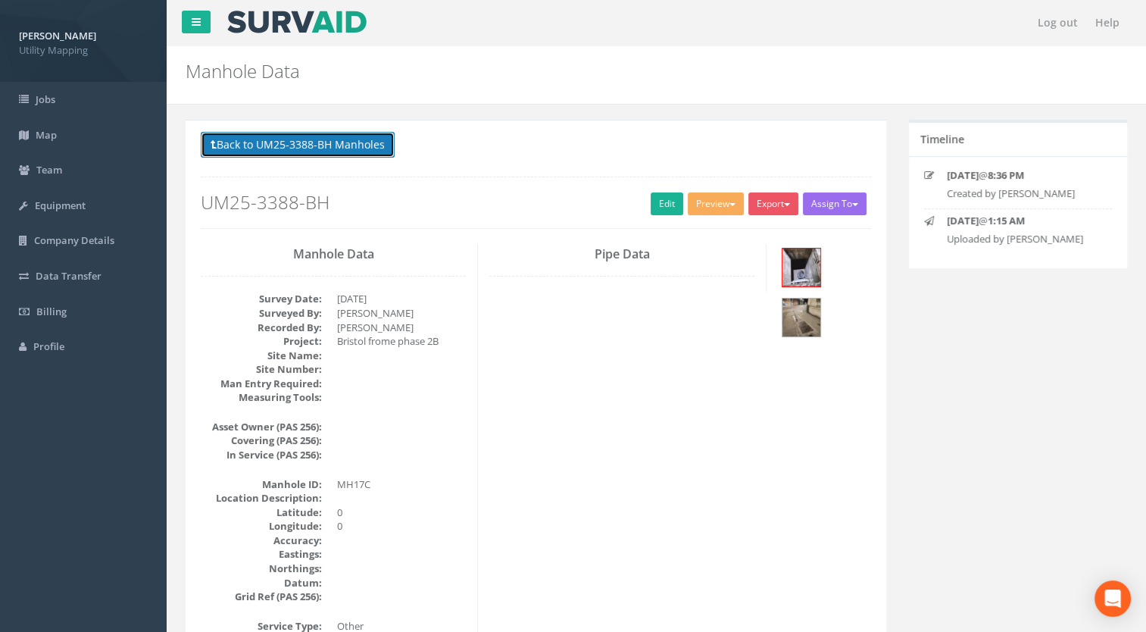
click at [353, 136] on button "Back to UM25-3388-BH Manholes" at bounding box center [298, 145] width 194 height 26
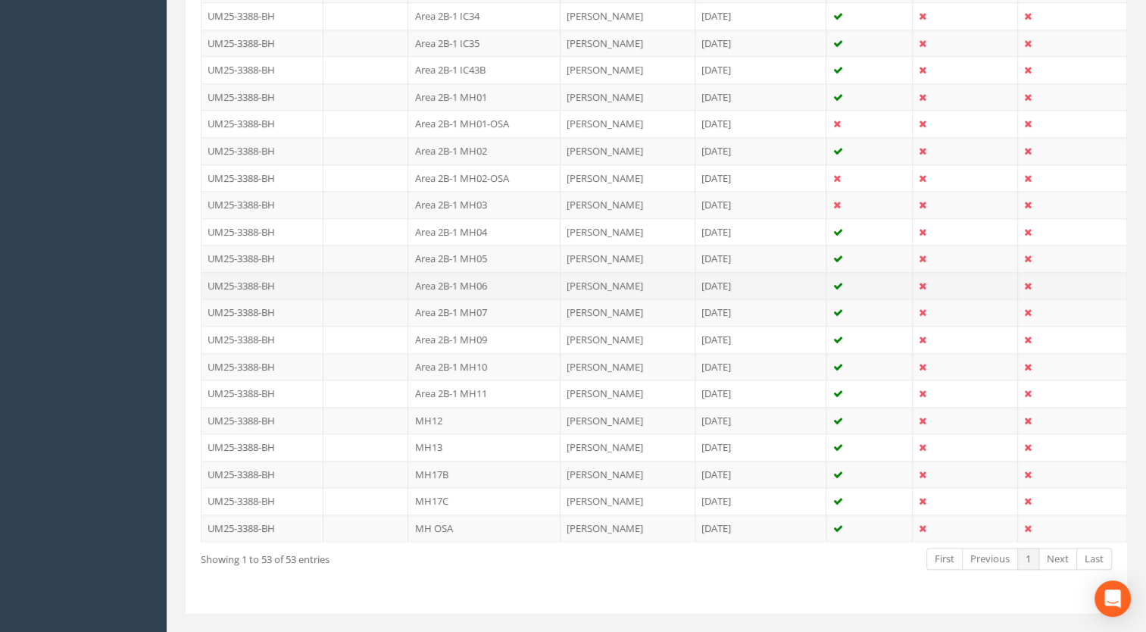
scroll to position [1361, 0]
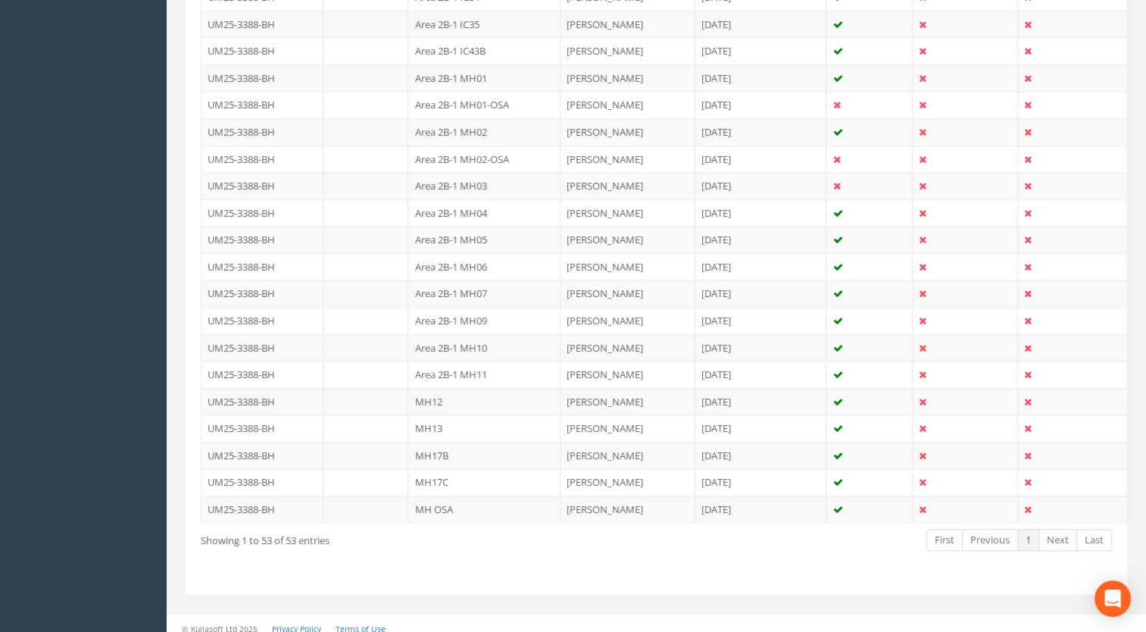
click at [454, 502] on td "MH OSA" at bounding box center [484, 509] width 152 height 27
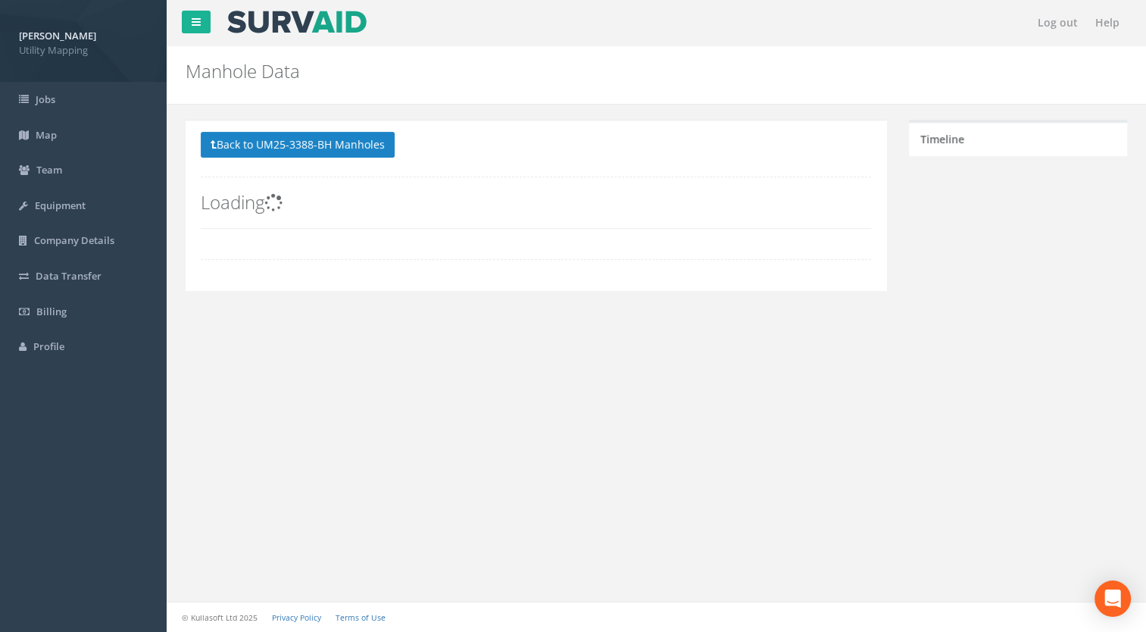
scroll to position [0, 0]
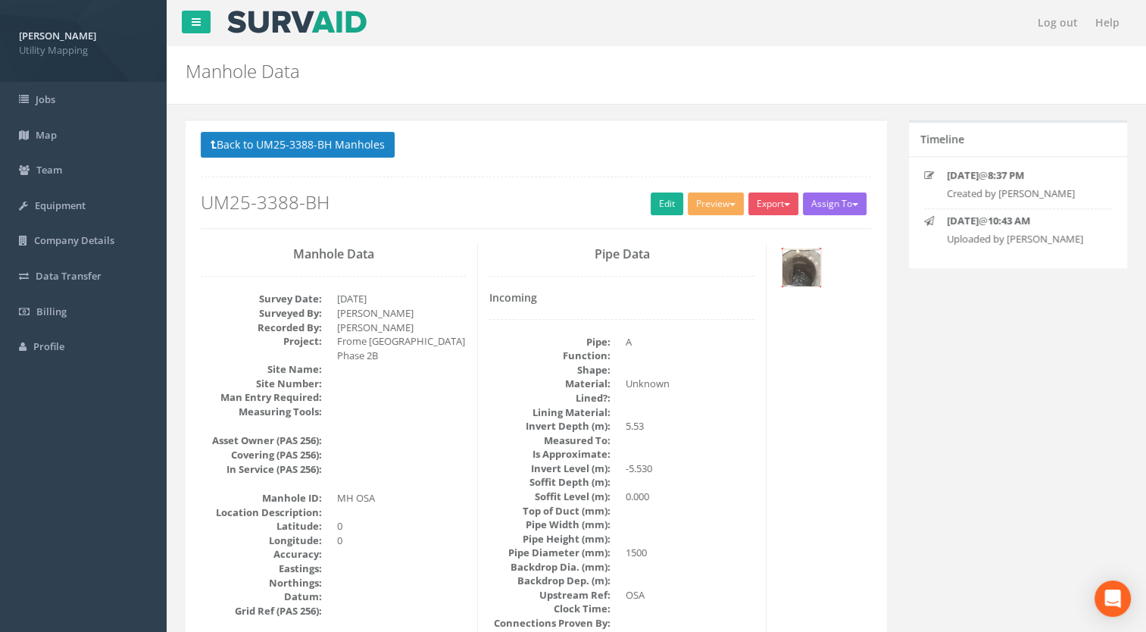
click at [807, 269] on img at bounding box center [802, 268] width 38 height 38
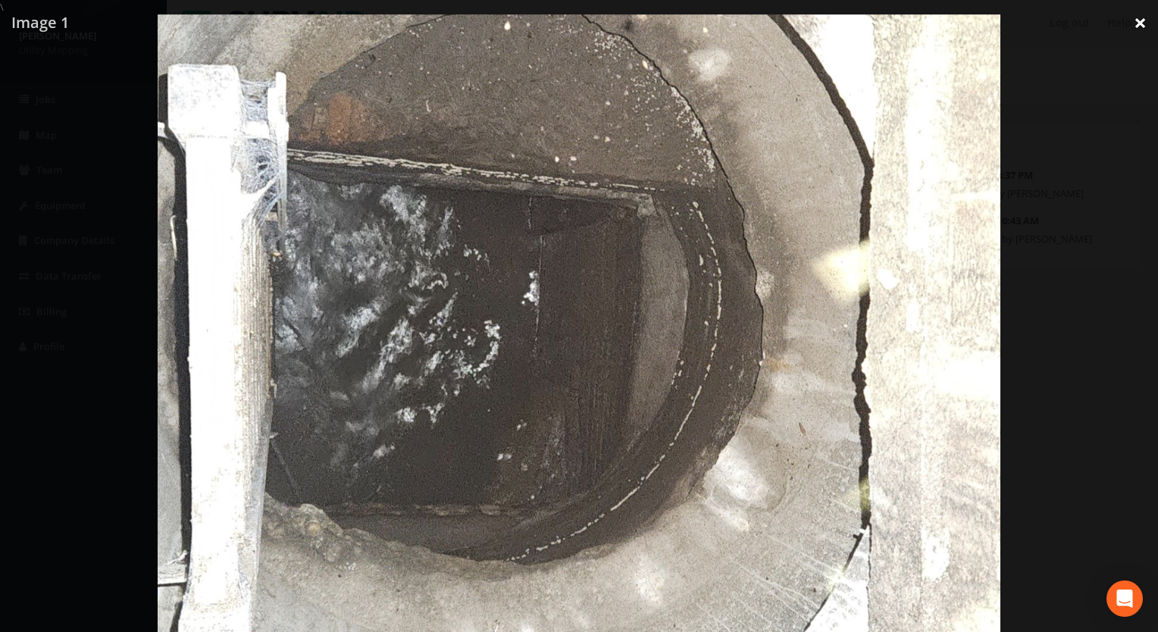
click at [1140, 15] on link "×" at bounding box center [1140, 22] width 36 height 45
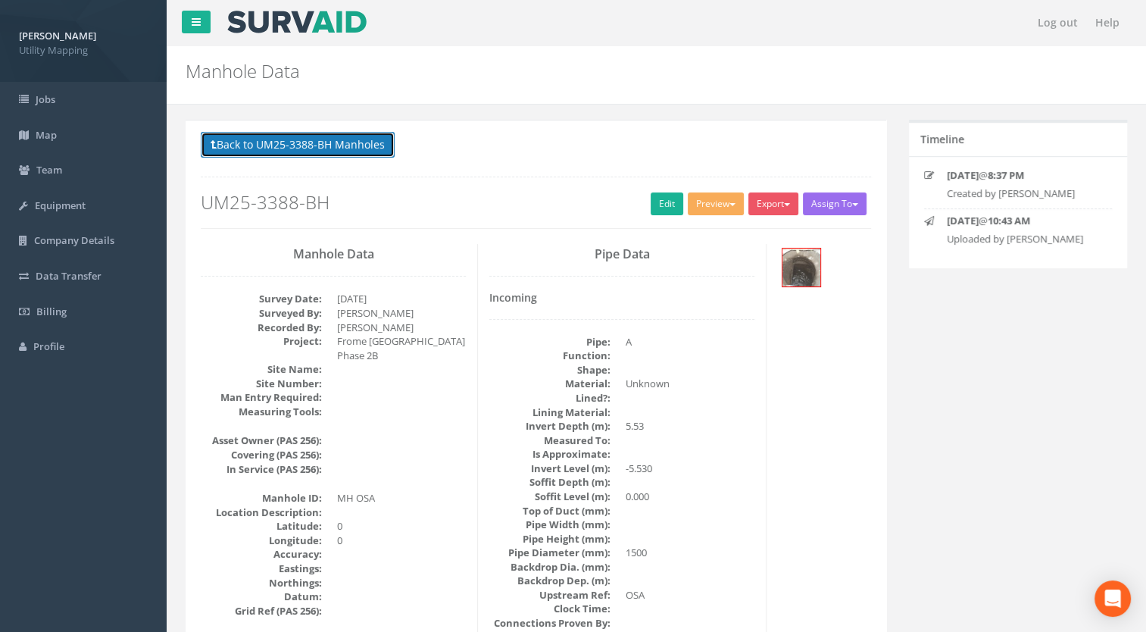
click at [349, 138] on button "Back to UM25-3388-BH Manholes" at bounding box center [298, 145] width 194 height 26
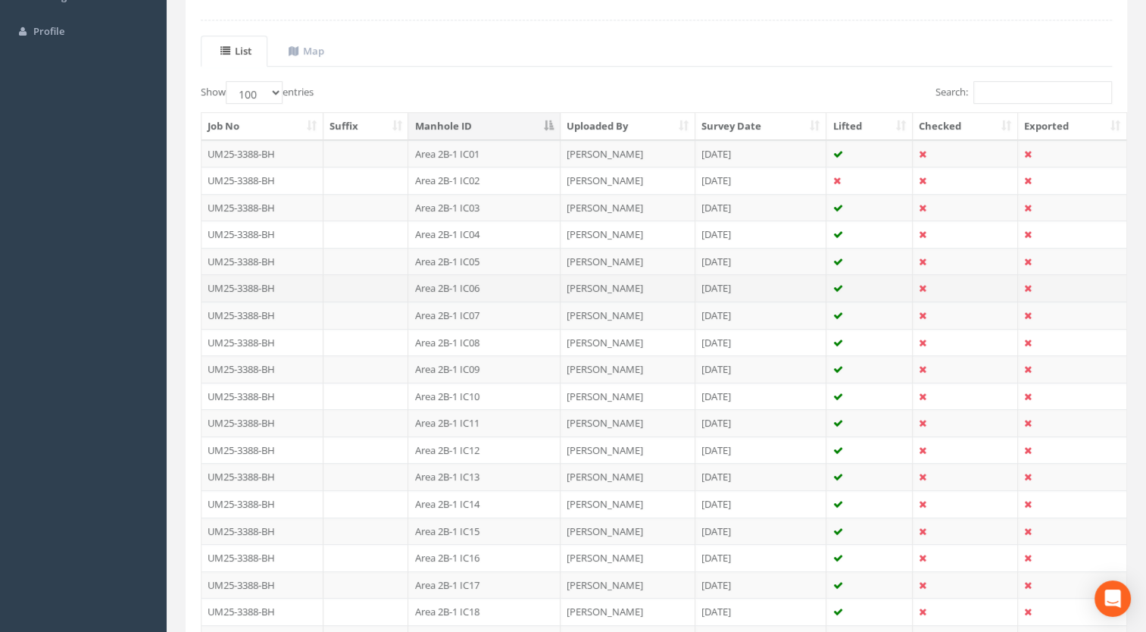
scroll to position [455, 0]
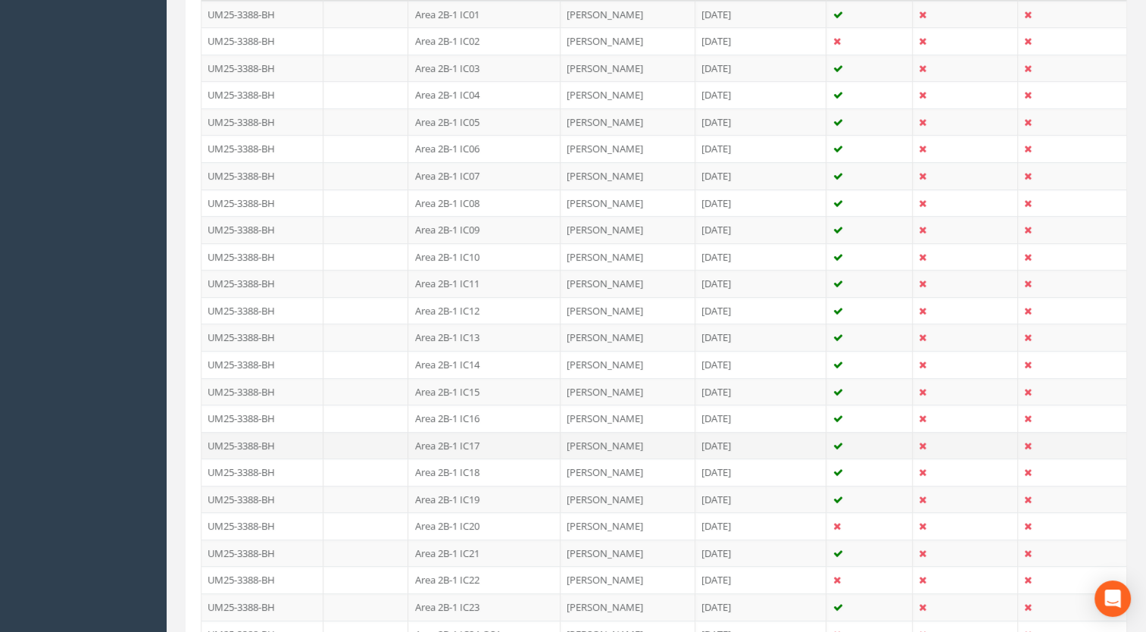
click at [458, 445] on td "Area 2B-1 IC17" at bounding box center [484, 445] width 152 height 27
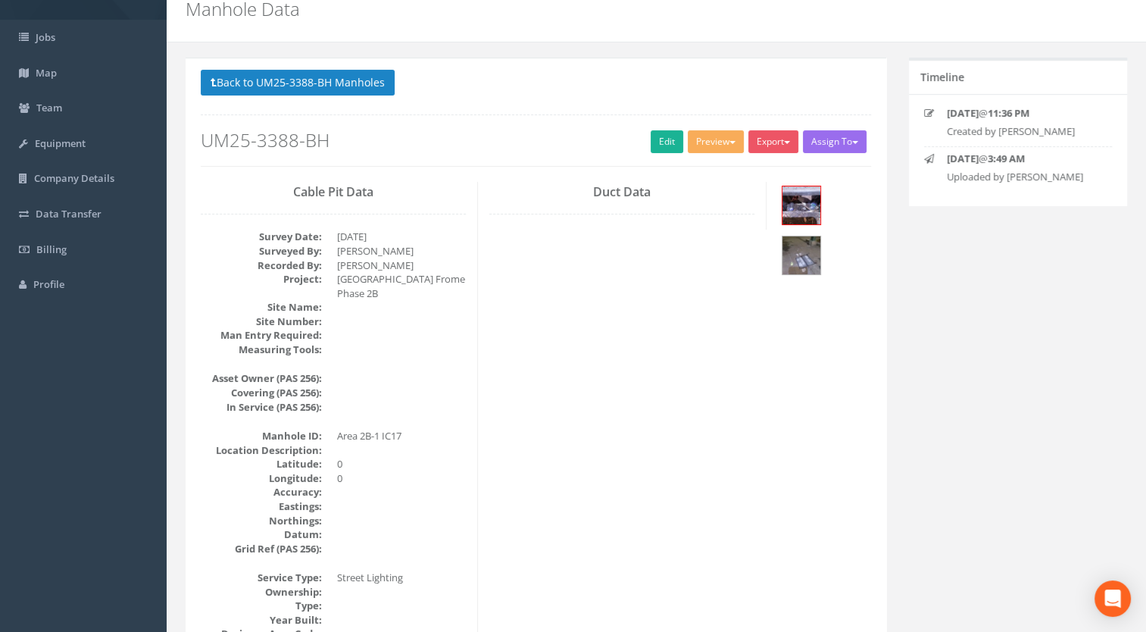
scroll to position [0, 0]
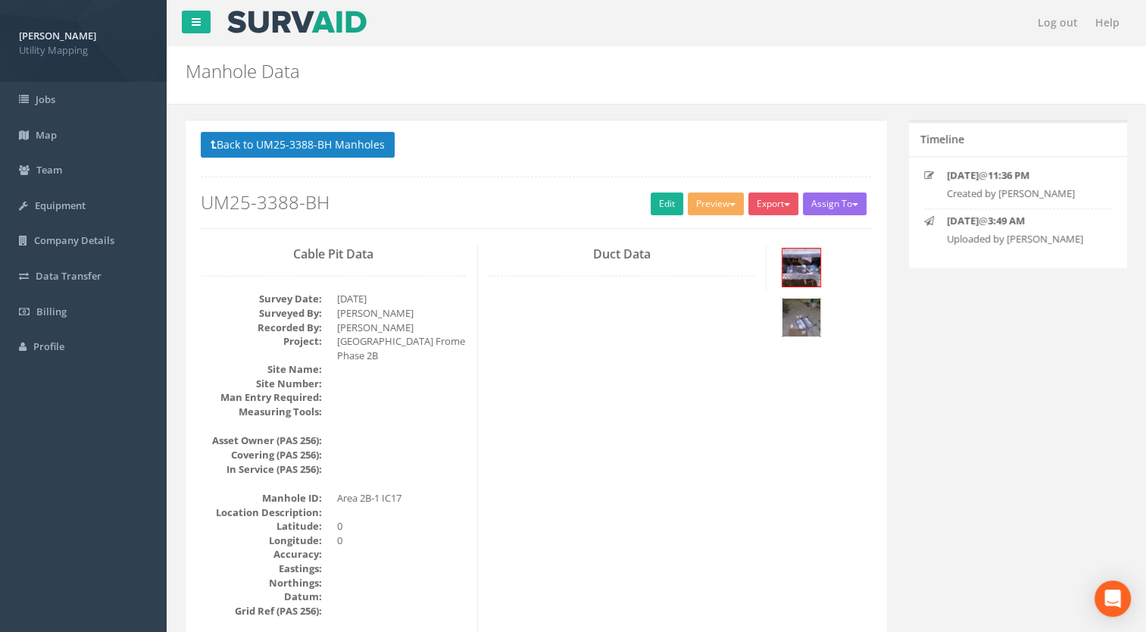
click at [796, 315] on img at bounding box center [802, 318] width 38 height 38
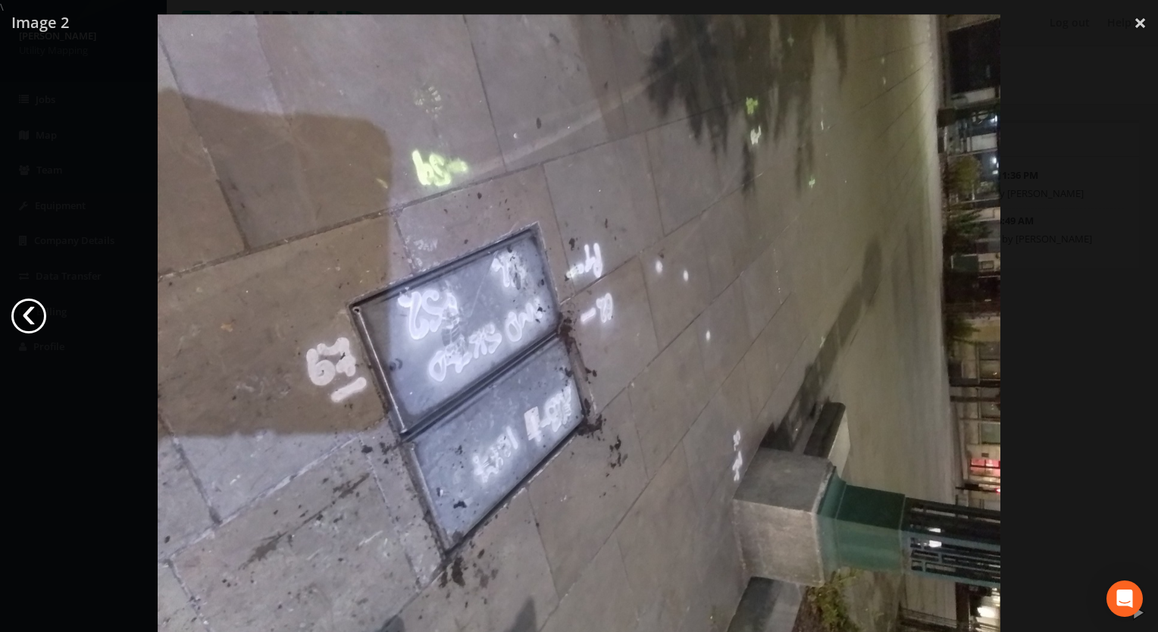
click at [27, 317] on link "‹" at bounding box center [28, 316] width 35 height 35
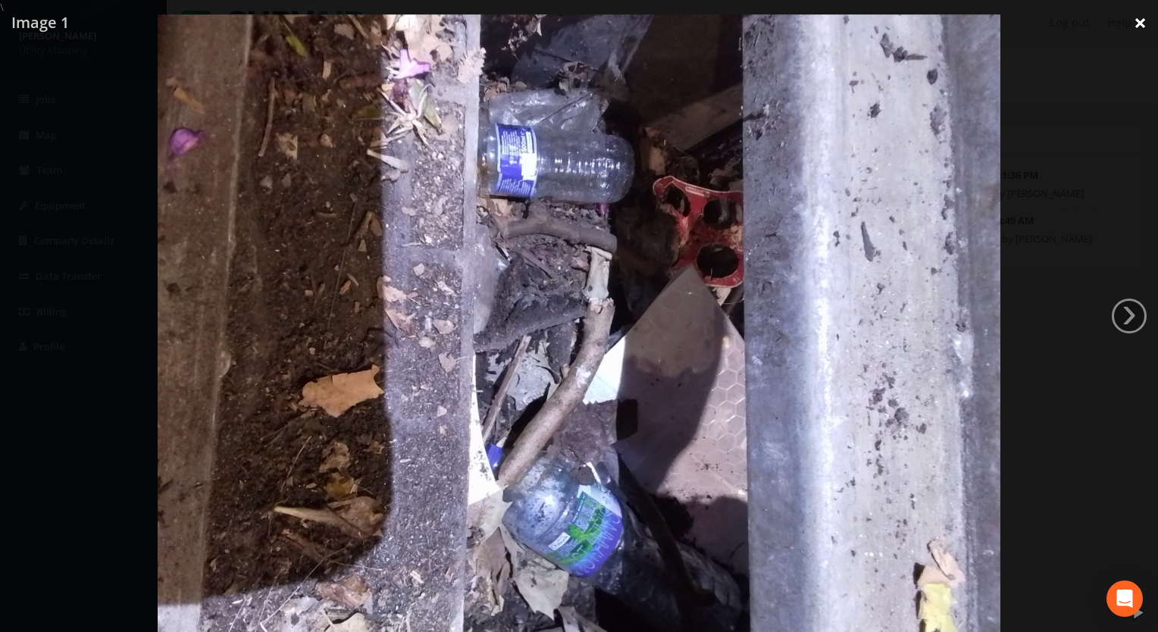
click at [1137, 26] on link "×" at bounding box center [1140, 22] width 36 height 45
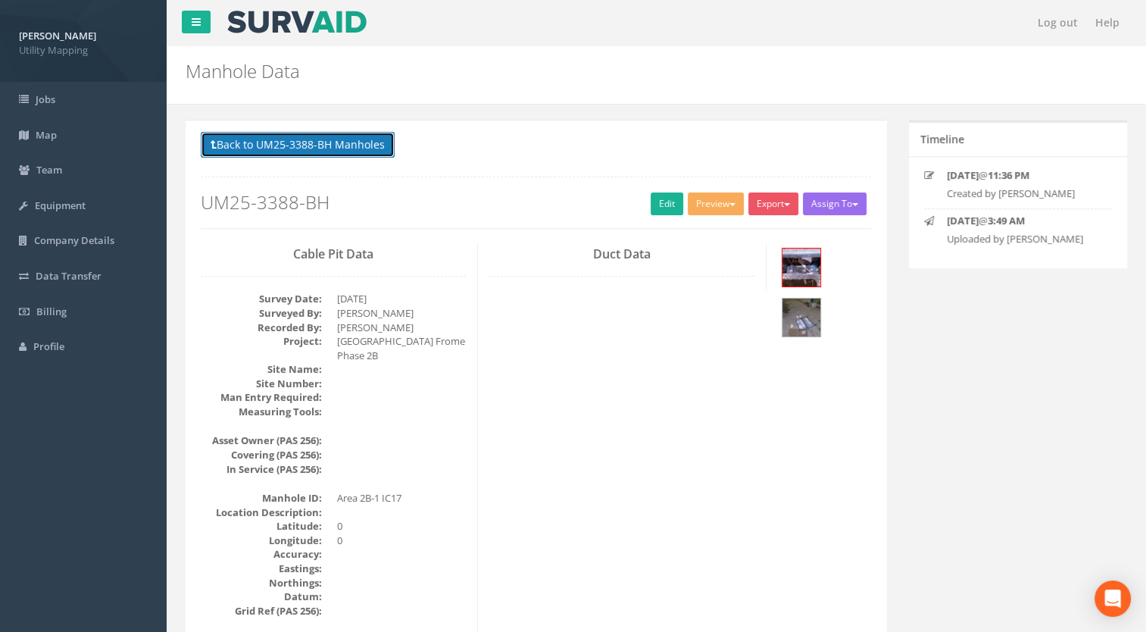
click at [350, 133] on button "Back to UM25-3388-BH Manholes" at bounding box center [298, 145] width 194 height 26
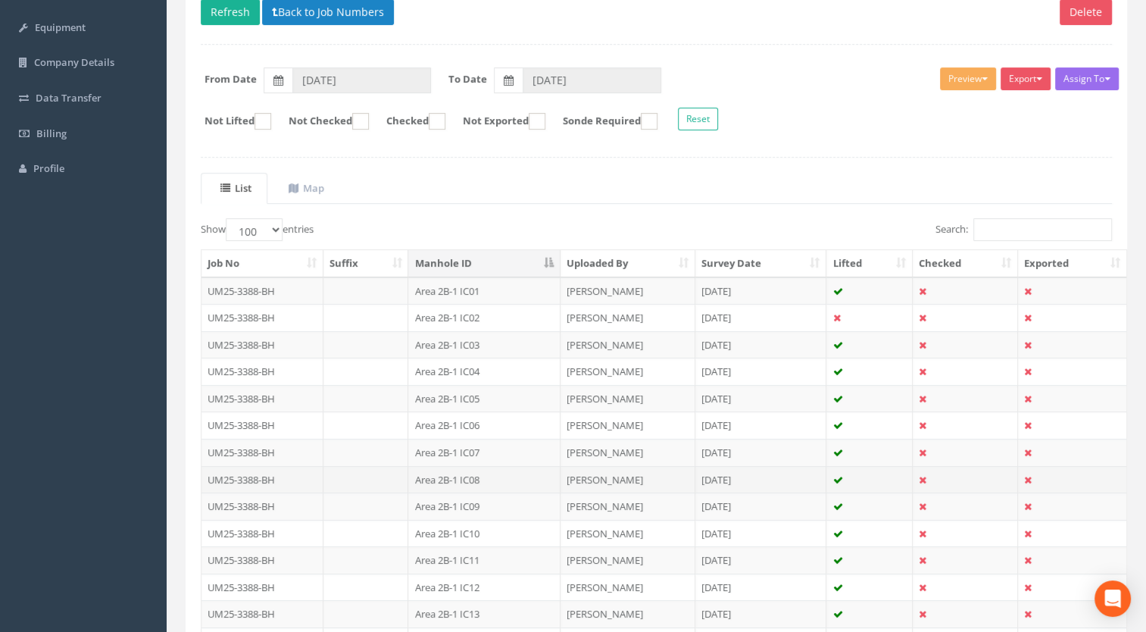
scroll to position [76, 0]
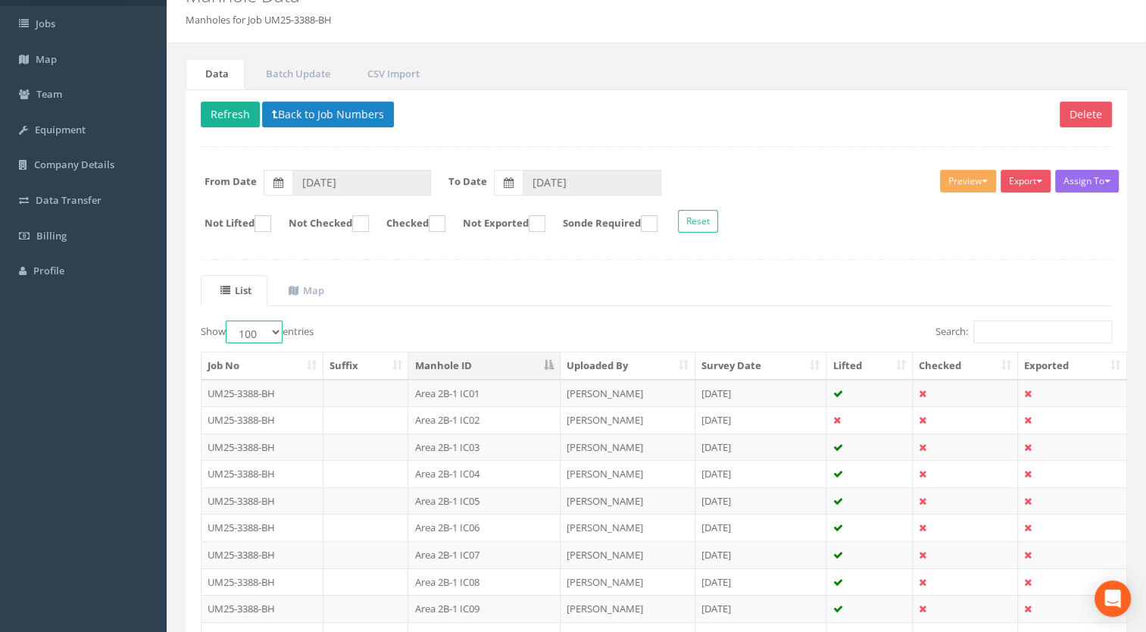
click at [252, 337] on select "10 25 50 100" at bounding box center [254, 332] width 57 height 23
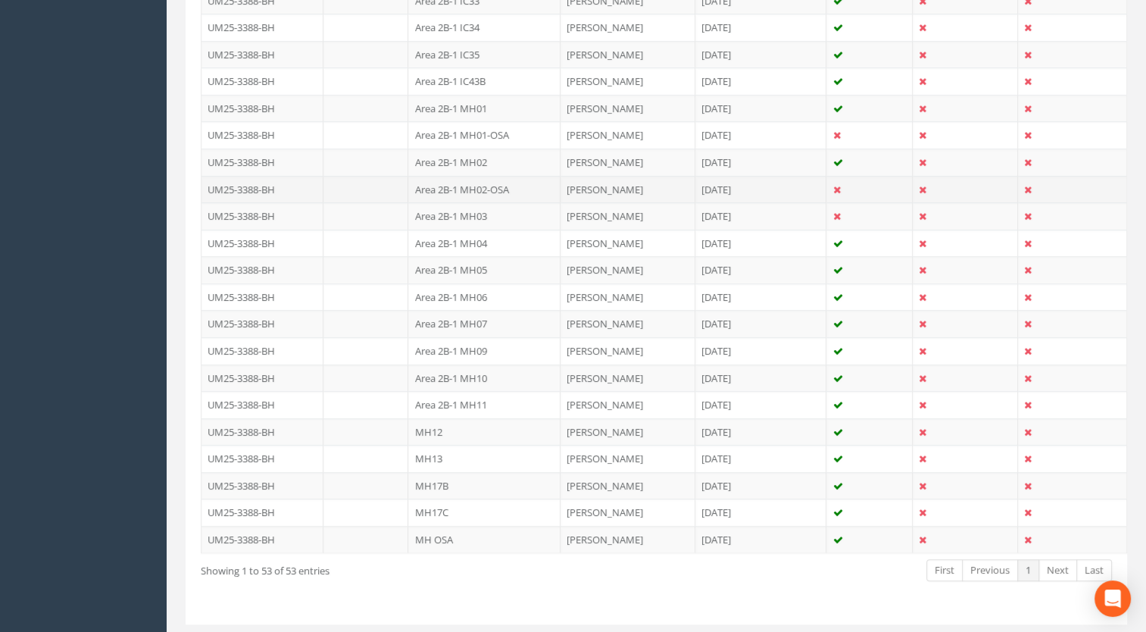
scroll to position [1361, 0]
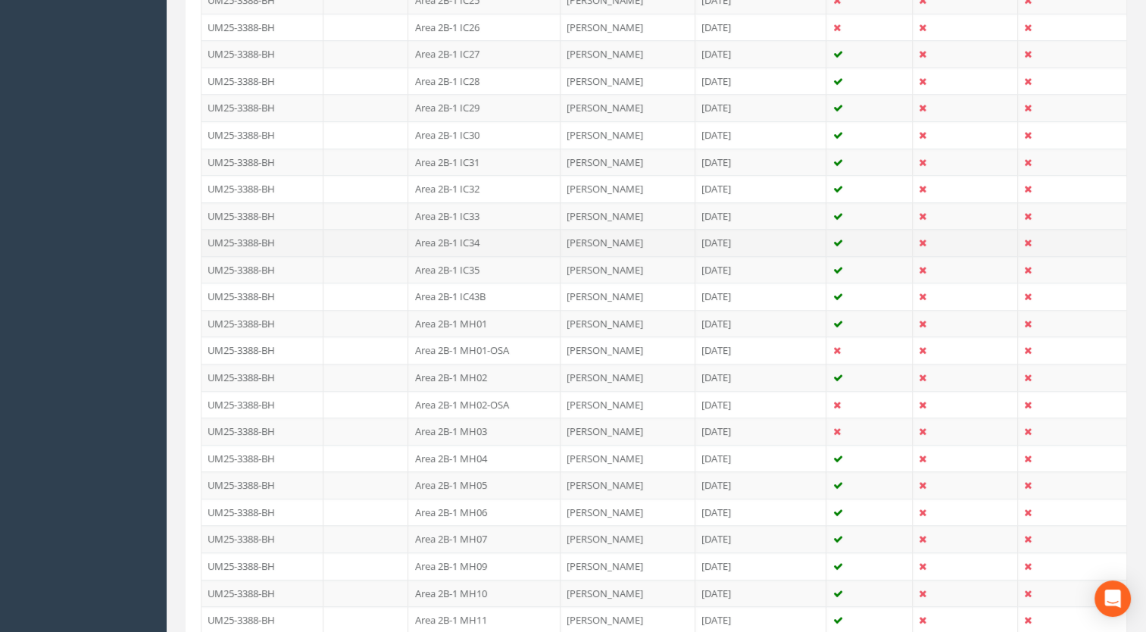
scroll to position [1137, 0]
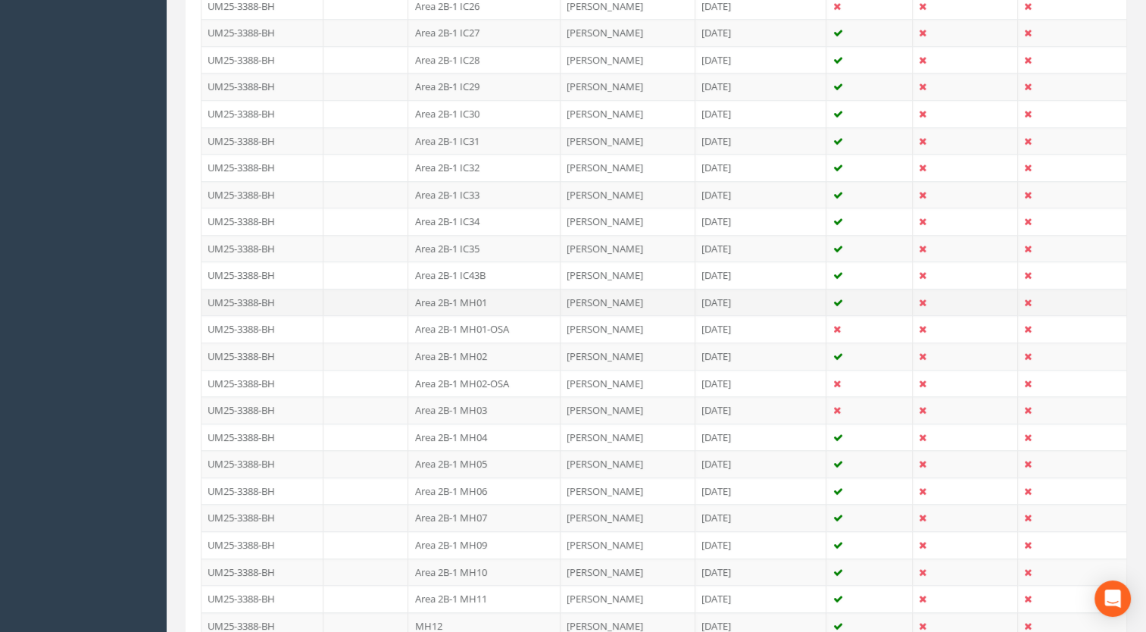
click at [484, 294] on td "Area 2B-1 MH01" at bounding box center [484, 302] width 152 height 27
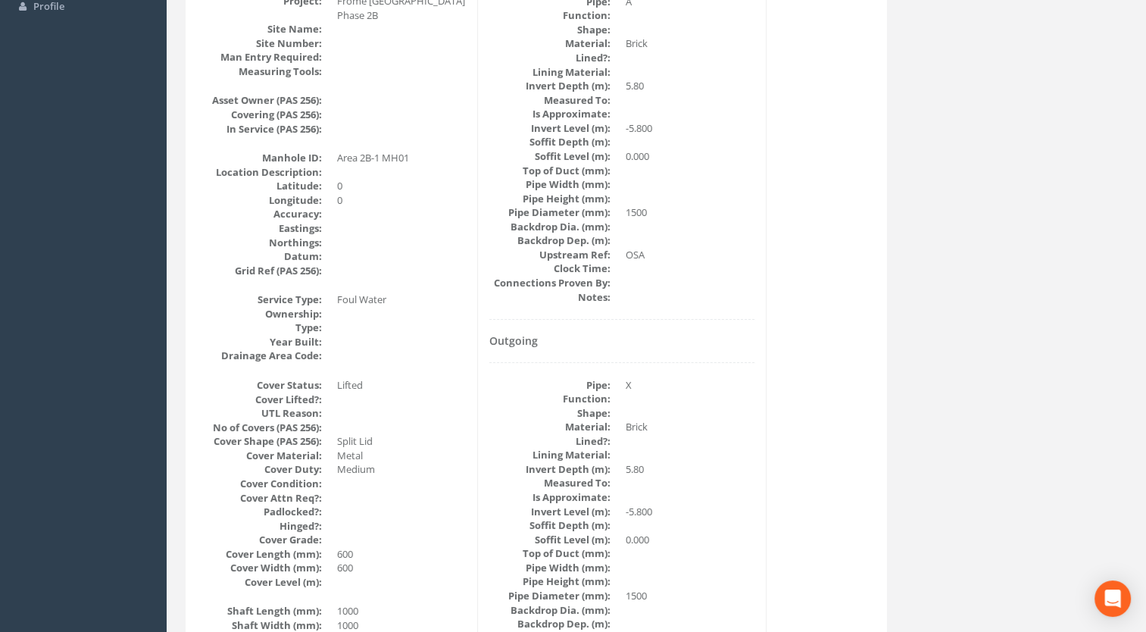
scroll to position [0, 0]
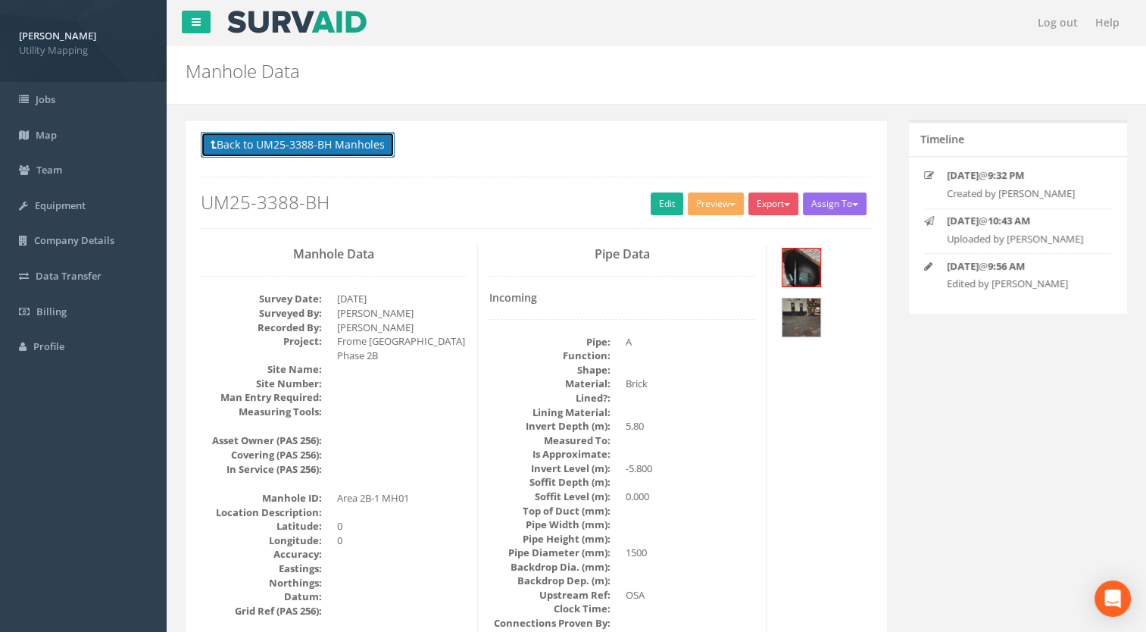
click at [321, 141] on button "Back to UM25-3388-BH Manholes" at bounding box center [298, 145] width 194 height 26
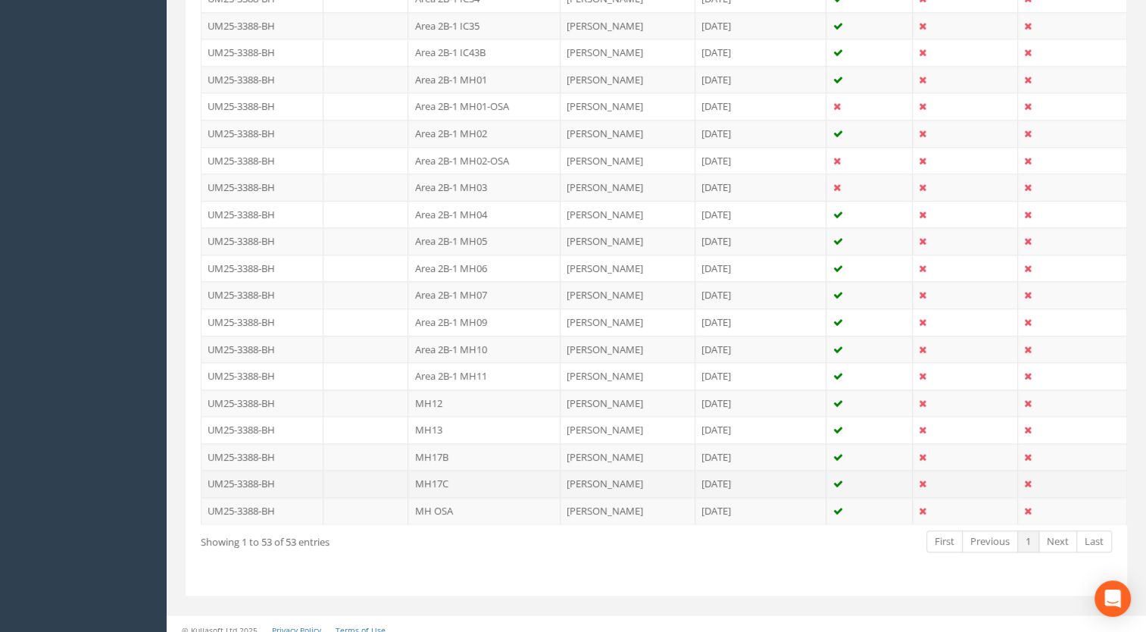
scroll to position [1361, 0]
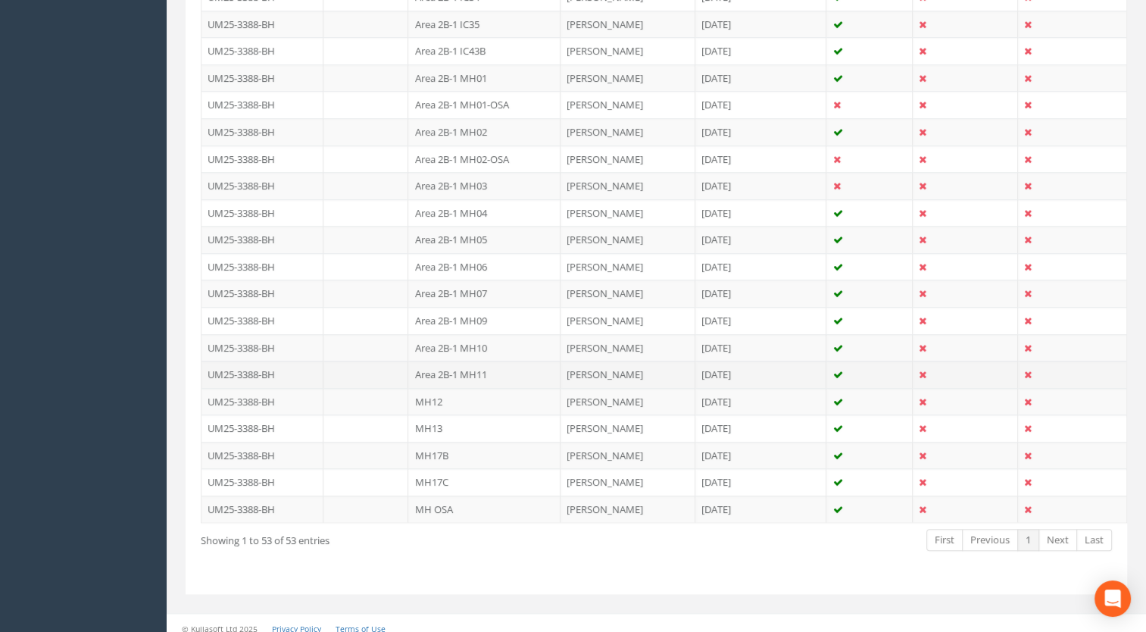
click at [480, 368] on td "Area 2B-1 MH11" at bounding box center [484, 374] width 152 height 27
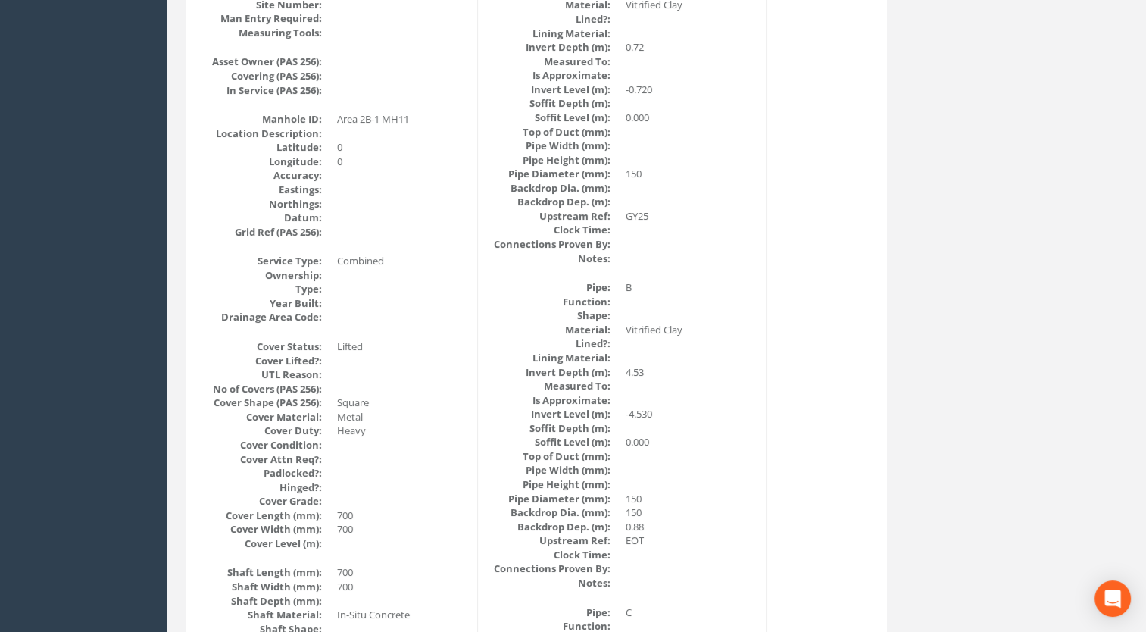
scroll to position [0, 0]
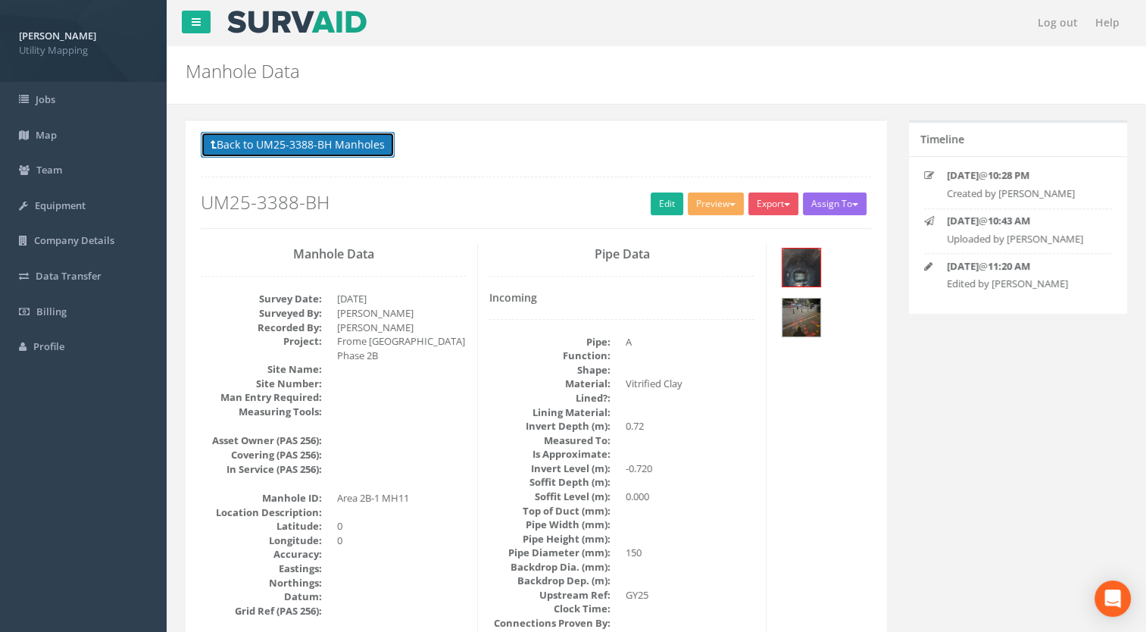
click at [360, 155] on button "Back to UM25-3388-BH Manholes" at bounding box center [298, 145] width 194 height 26
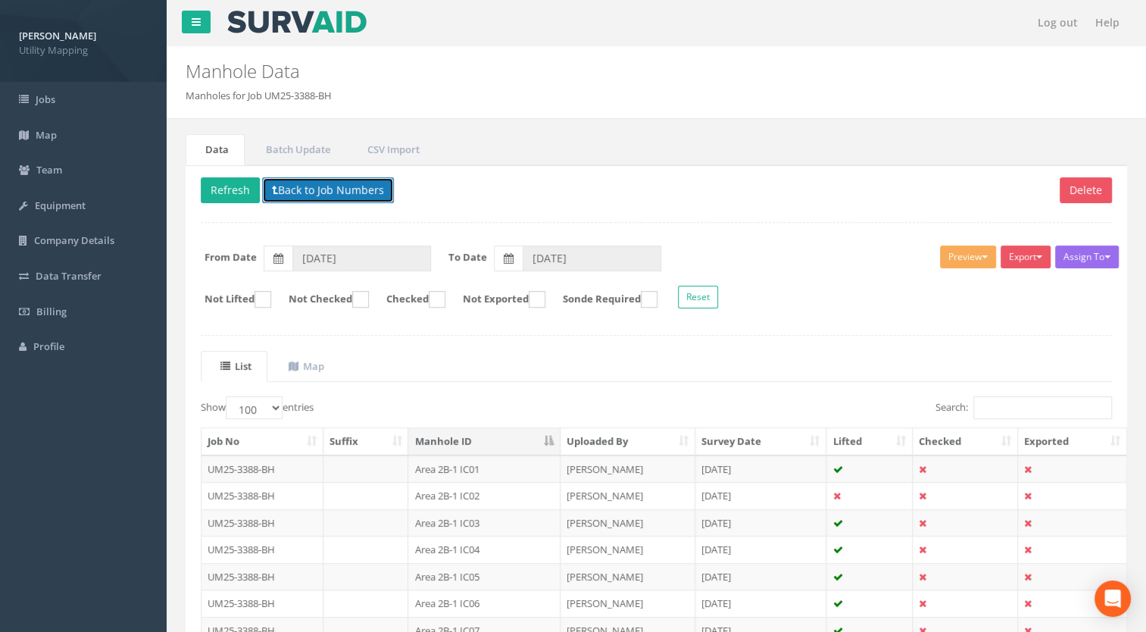
click at [369, 187] on button "Back to Job Numbers" at bounding box center [328, 190] width 132 height 26
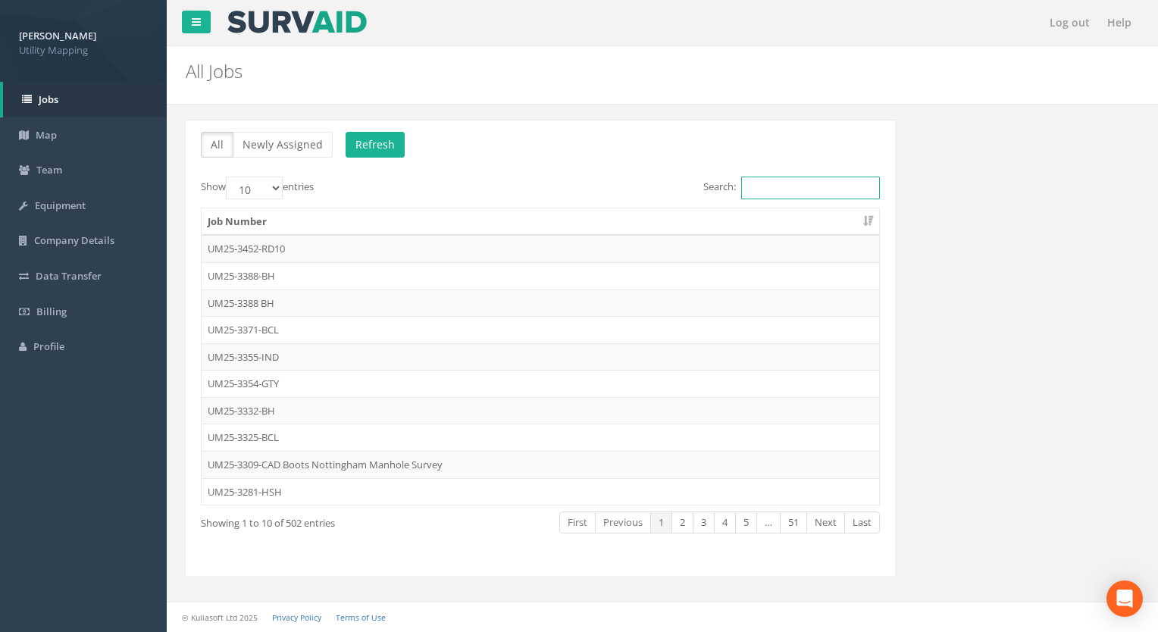
click at [771, 191] on input "Search:" at bounding box center [810, 188] width 139 height 23
type input "3"
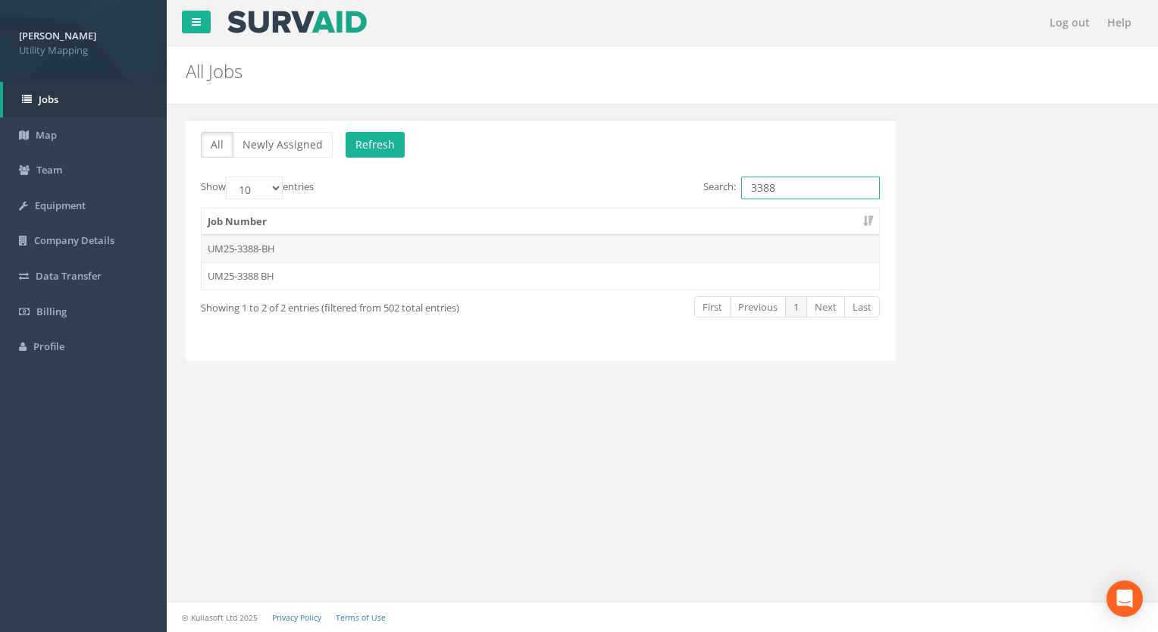
type input "3388"
click at [299, 248] on td "UM25-3388-BH" at bounding box center [540, 248] width 677 height 27
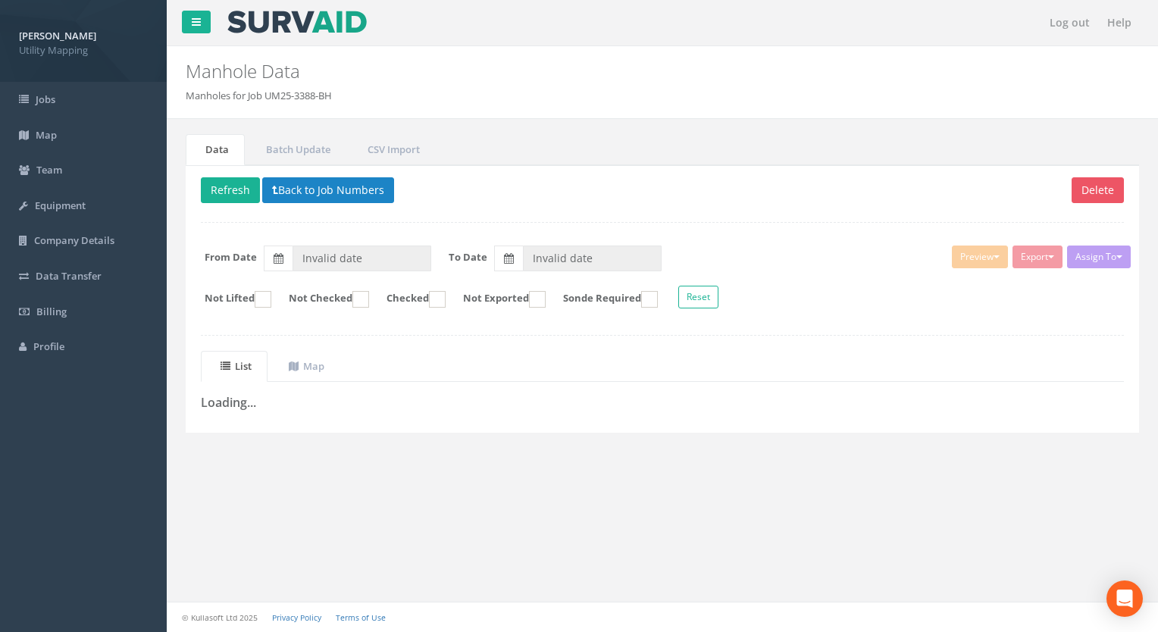
type input "[DATE]"
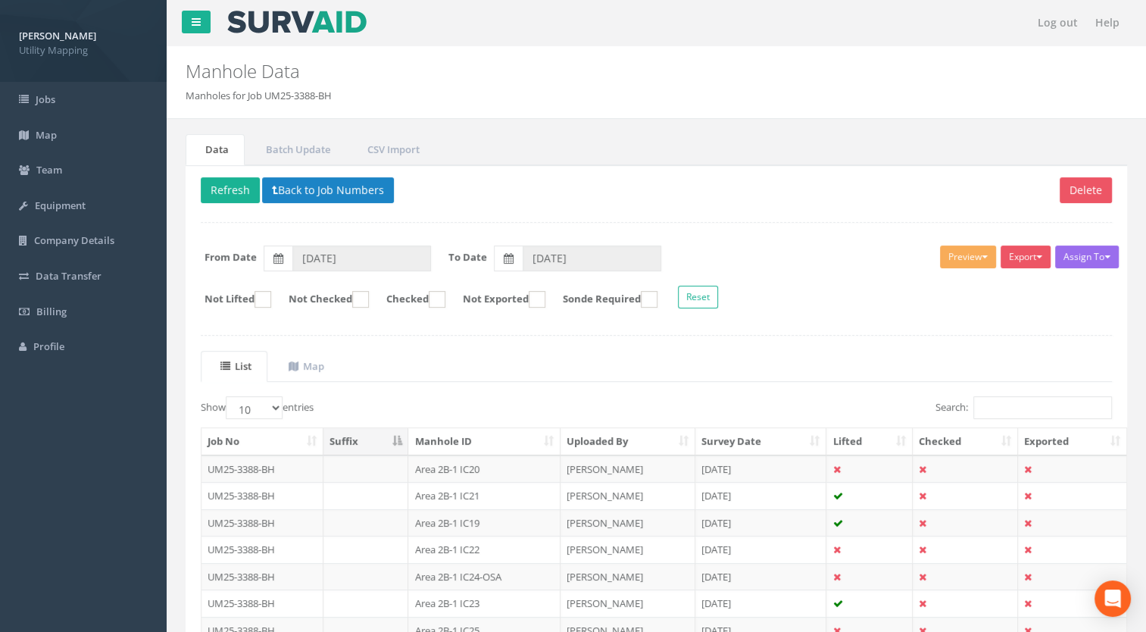
scroll to position [209, 0]
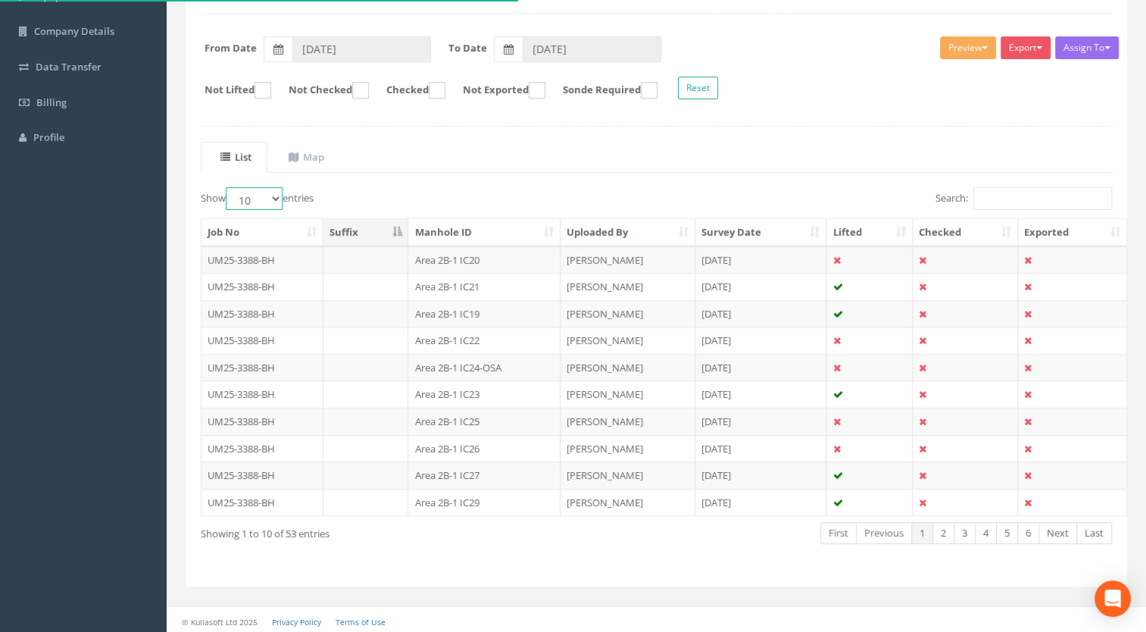
click at [245, 199] on select "10 25 50 100" at bounding box center [254, 198] width 57 height 23
select select "100"
click at [228, 187] on select "10 25 50 100" at bounding box center [254, 198] width 57 height 23
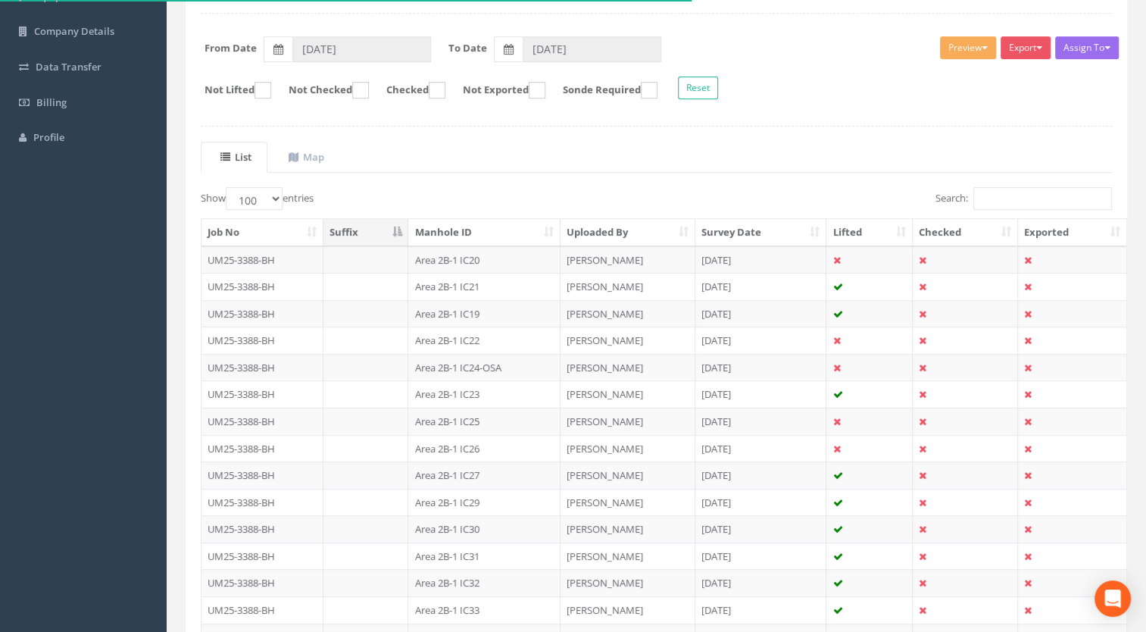
click at [471, 219] on th "Manhole ID" at bounding box center [484, 232] width 152 height 27
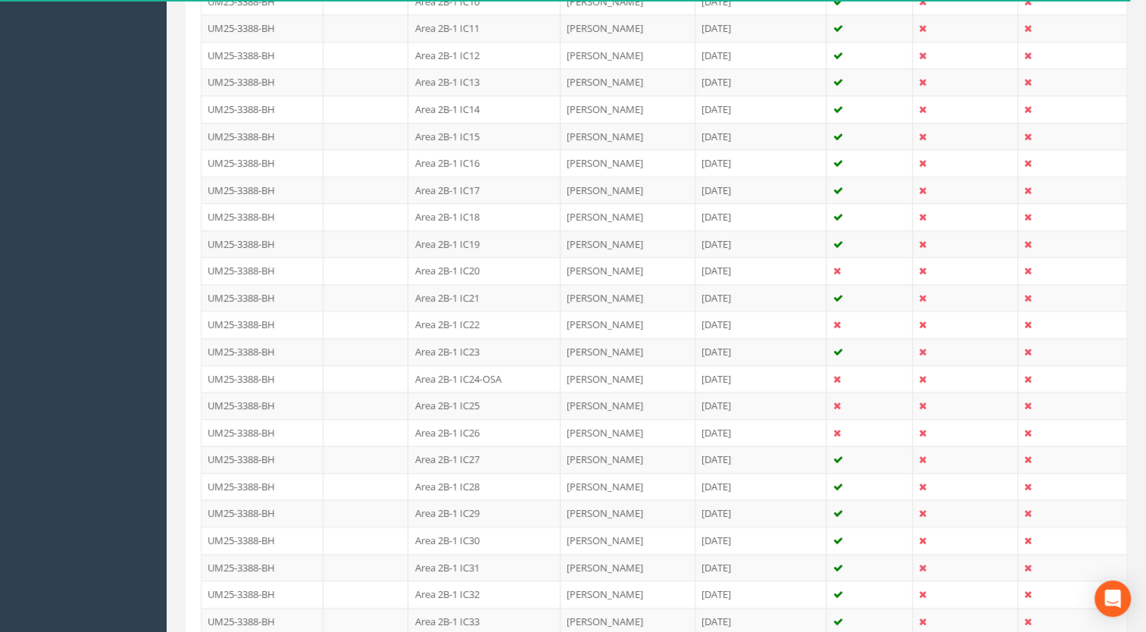
scroll to position [723, 0]
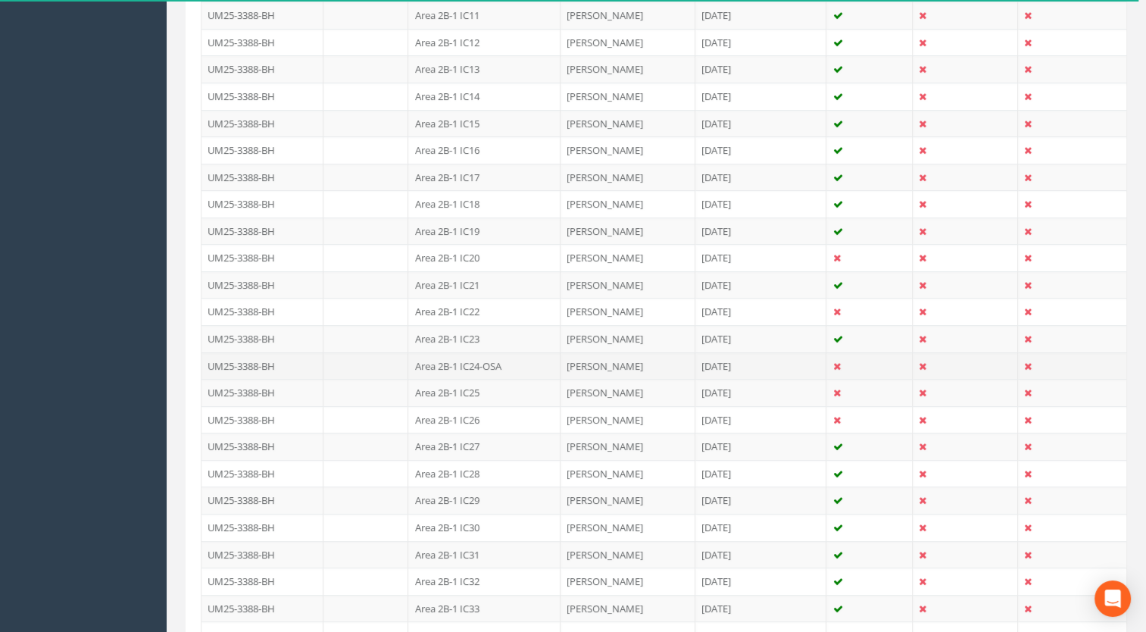
click at [496, 358] on td "Area 2B-1 IC24-OSA" at bounding box center [484, 365] width 152 height 27
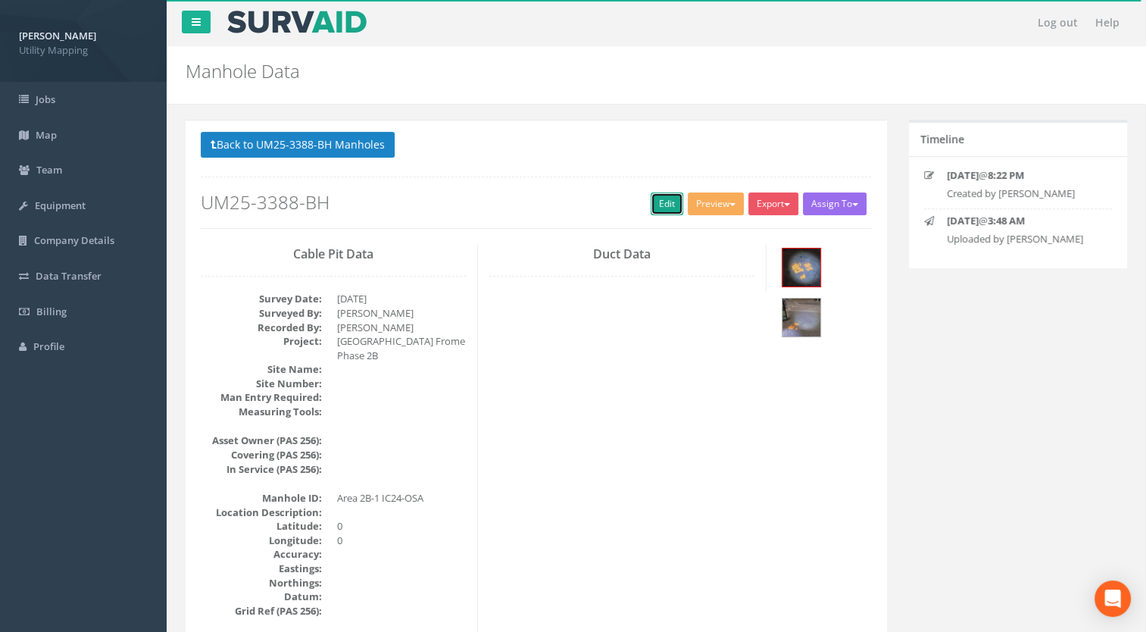
click at [661, 202] on link "Edit" at bounding box center [667, 203] width 33 height 23
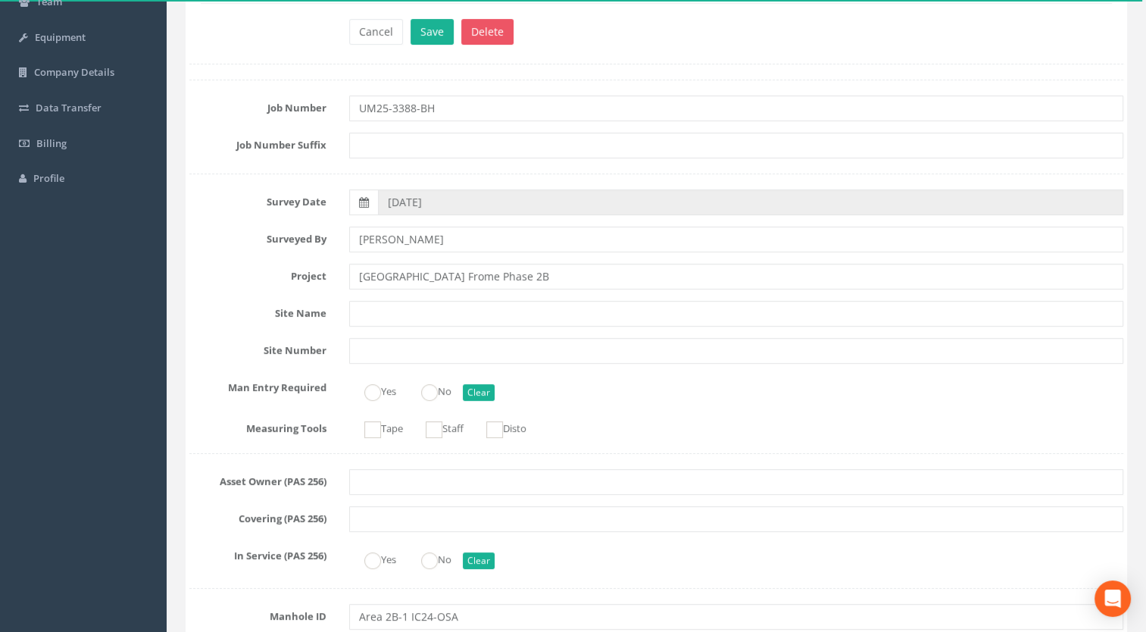
scroll to position [303, 0]
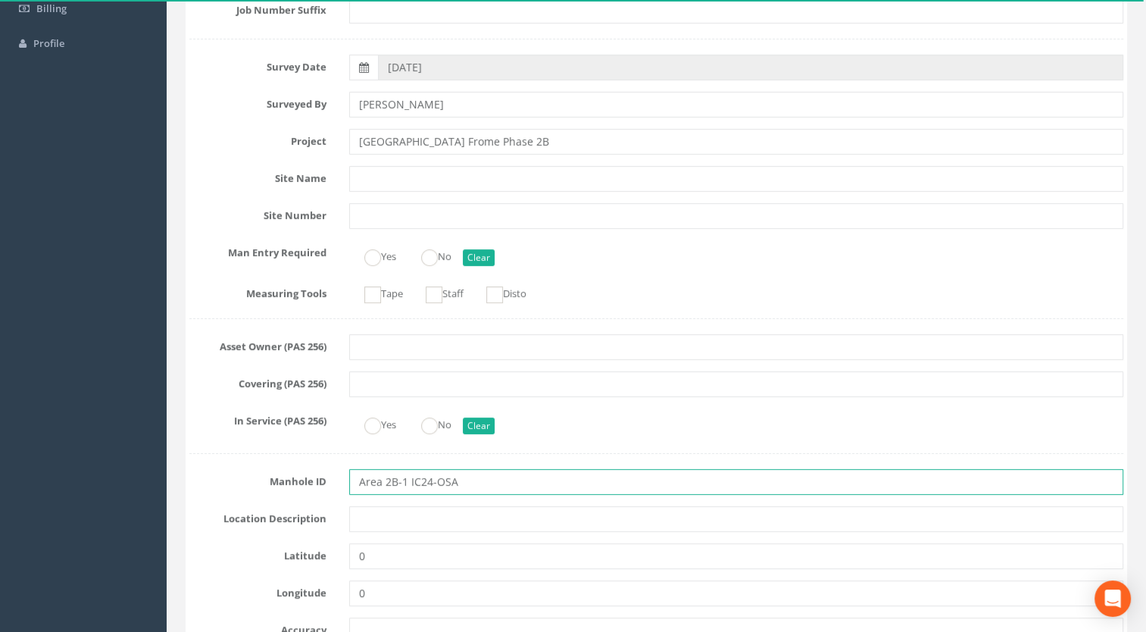
click at [430, 479] on input "Area 2B-1 IC24-OSA" at bounding box center [736, 482] width 775 height 26
click at [439, 482] on input "Area 2B-1 IC24 -OSA" at bounding box center [736, 482] width 775 height 26
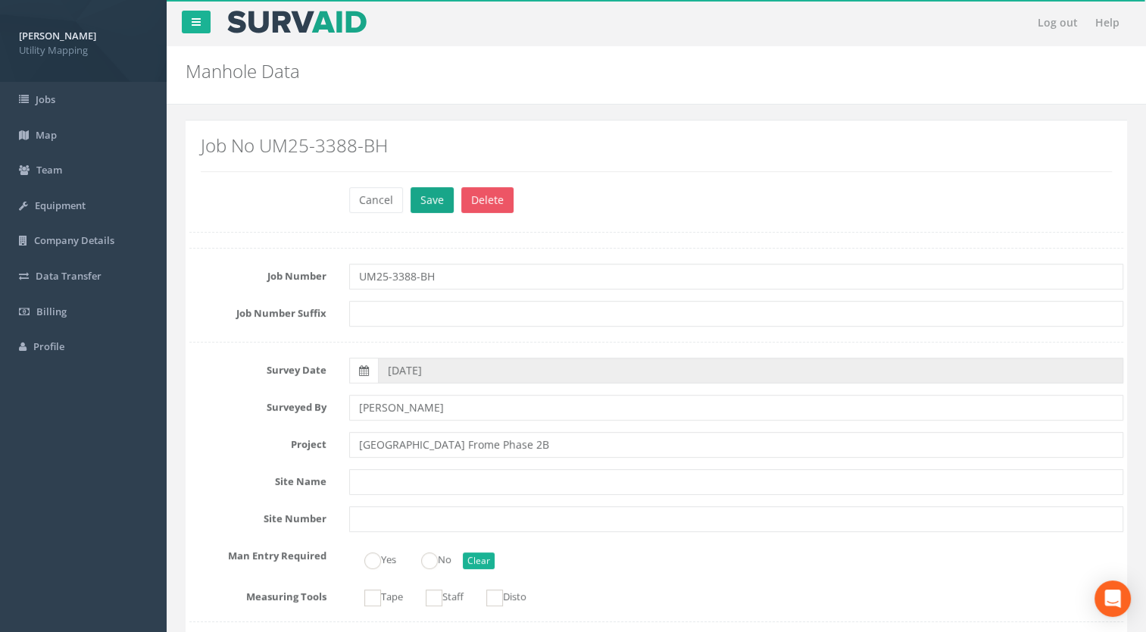
type input "Area 2B-1 IC24 - OSA"
click at [420, 205] on button "Save" at bounding box center [432, 200] width 43 height 26
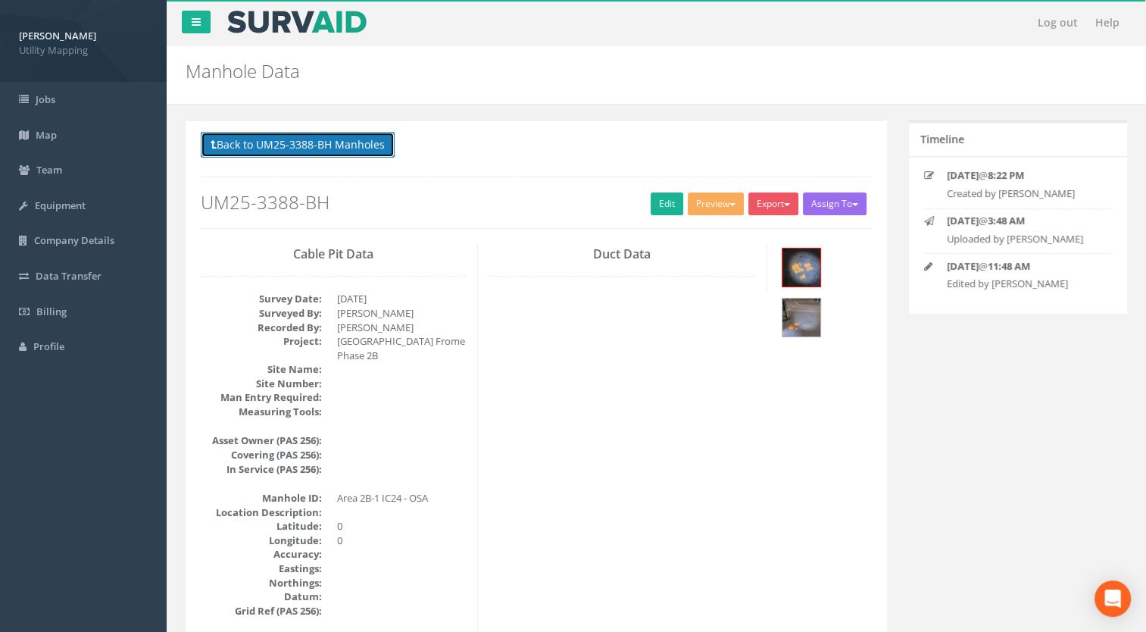
click at [327, 142] on button "Back to UM25-3388-BH Manholes" at bounding box center [298, 145] width 194 height 26
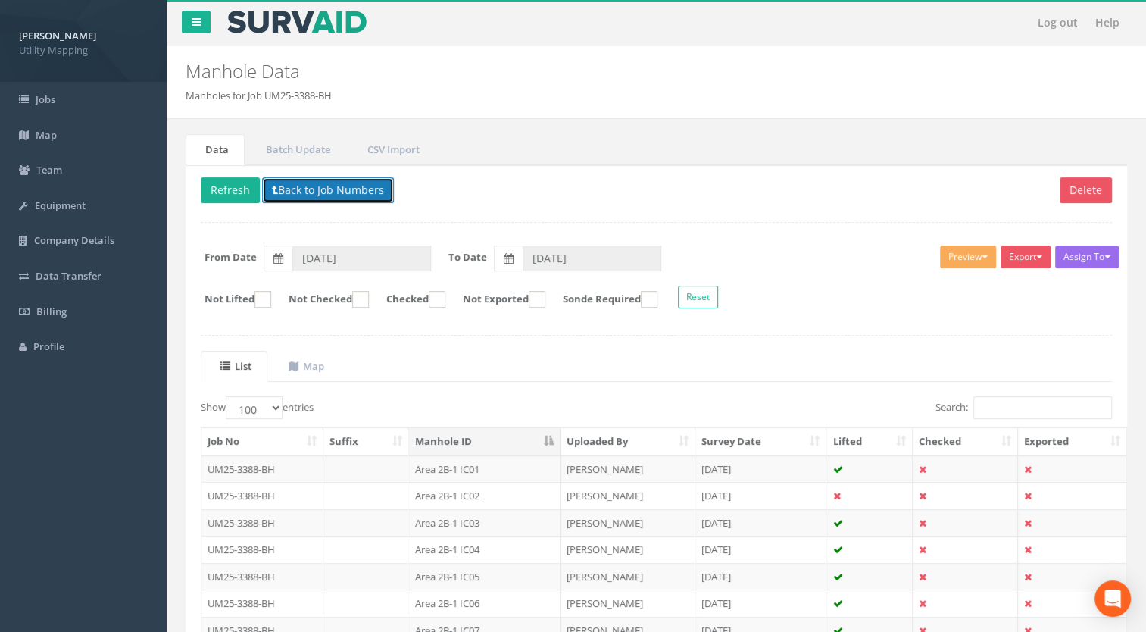
click at [356, 197] on button "Back to Job Numbers" at bounding box center [328, 190] width 132 height 26
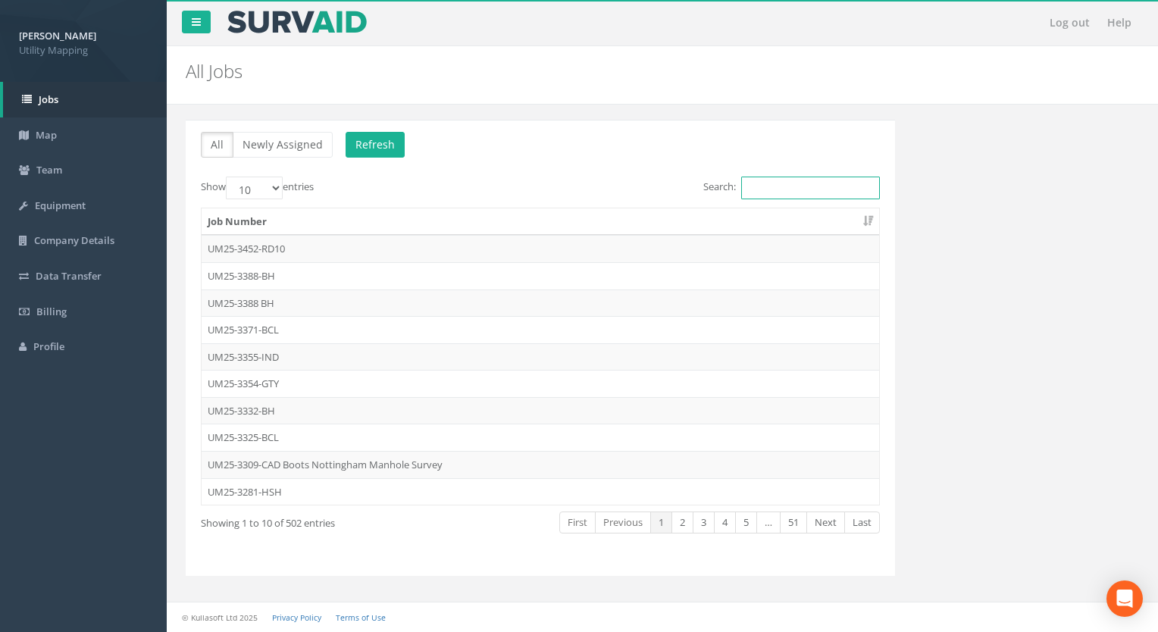
click at [783, 195] on input "Search:" at bounding box center [810, 188] width 139 height 23
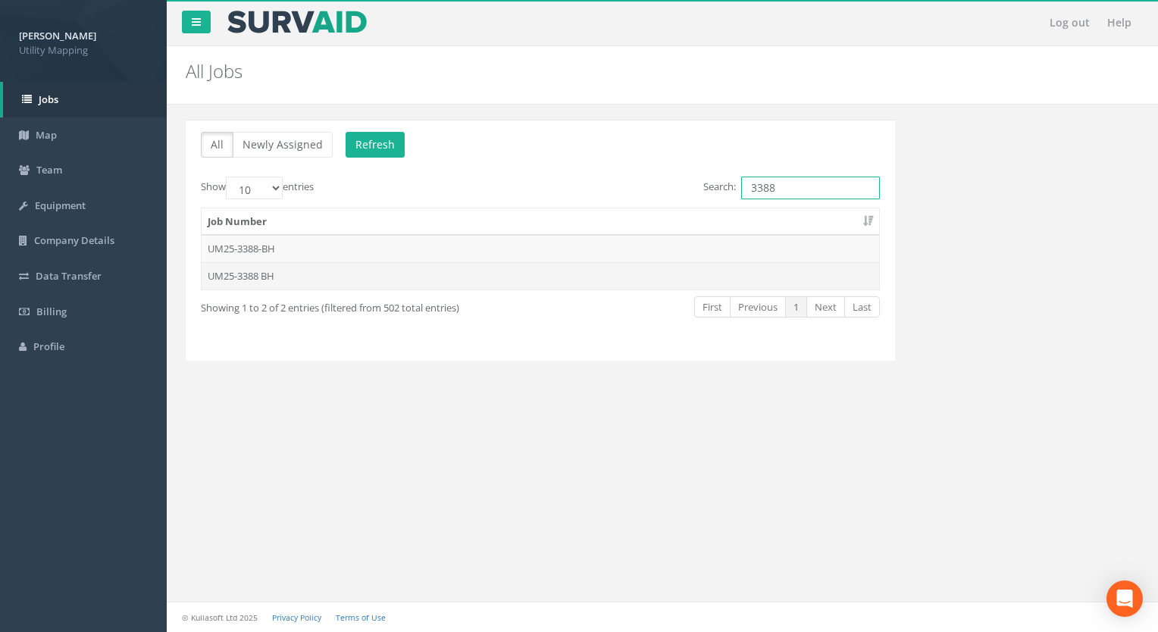
type input "3388"
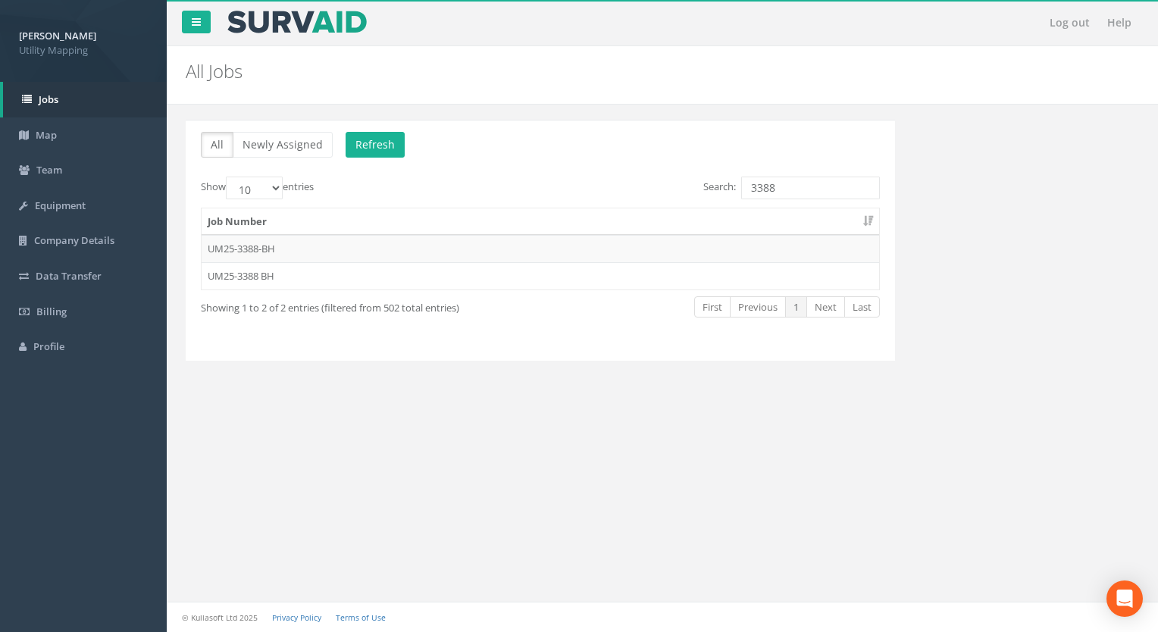
click at [221, 275] on td "UM25-3388 BH" at bounding box center [540, 275] width 677 height 27
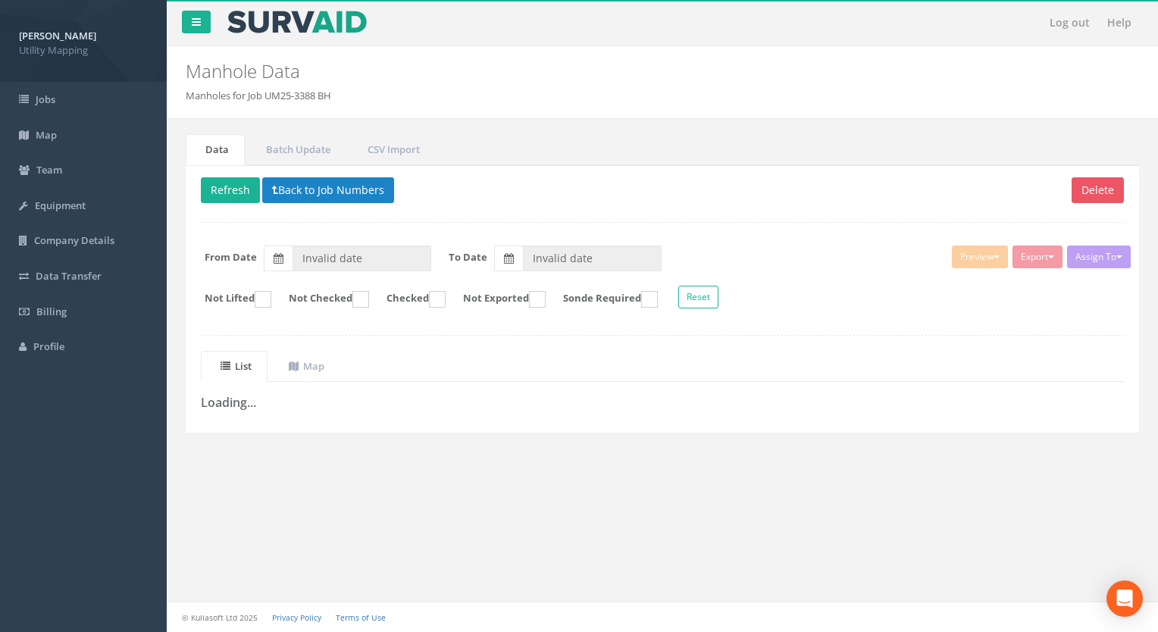
type input "[DATE]"
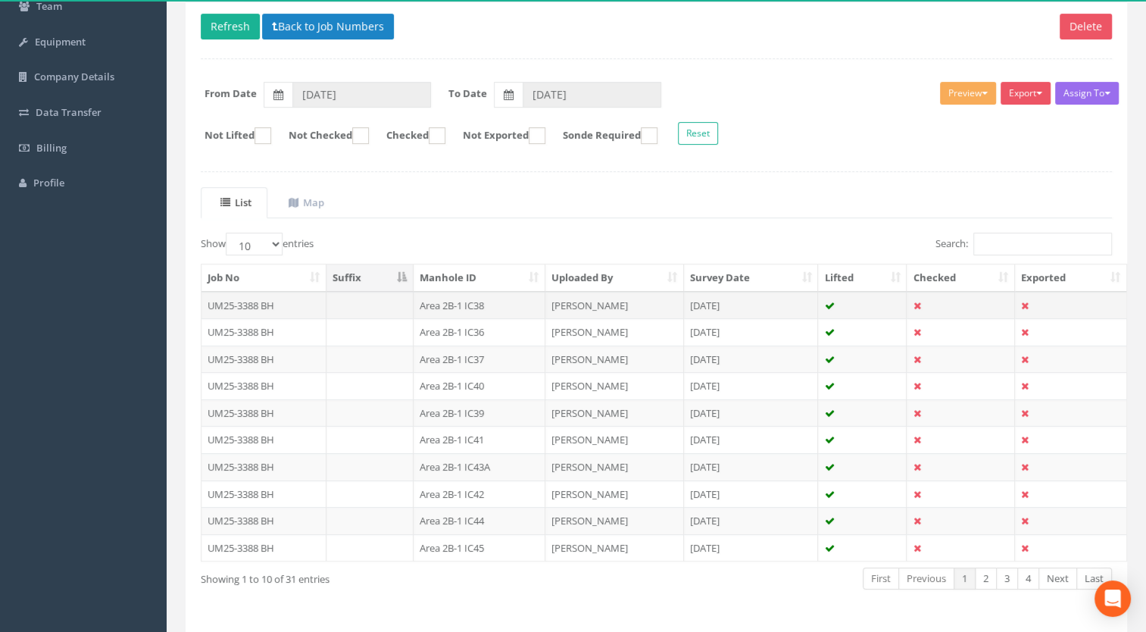
scroll to position [209, 0]
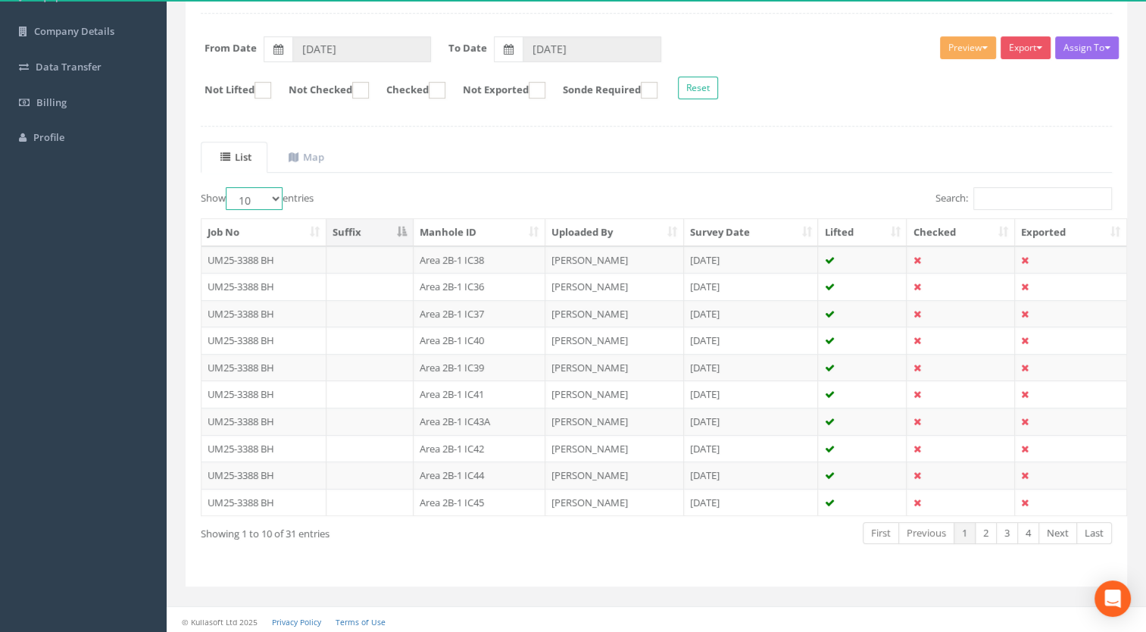
click at [267, 194] on select "10 25 50 100" at bounding box center [254, 198] width 57 height 23
select select "100"
click at [228, 187] on select "10 25 50 100" at bounding box center [254, 198] width 57 height 23
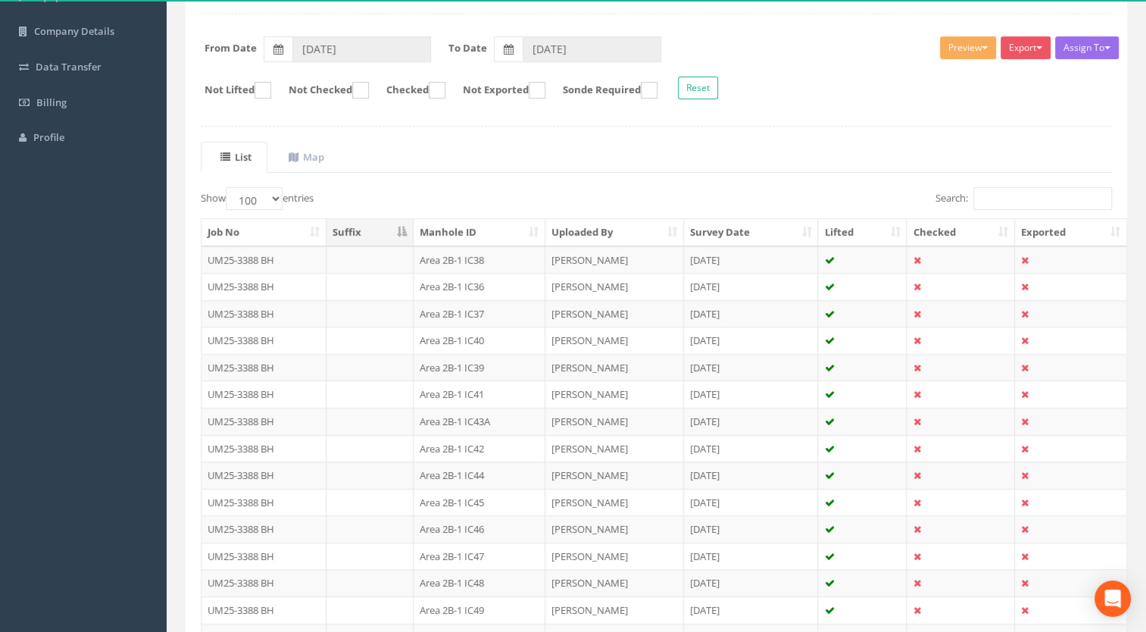
click at [470, 224] on th "Manhole ID" at bounding box center [480, 232] width 132 height 27
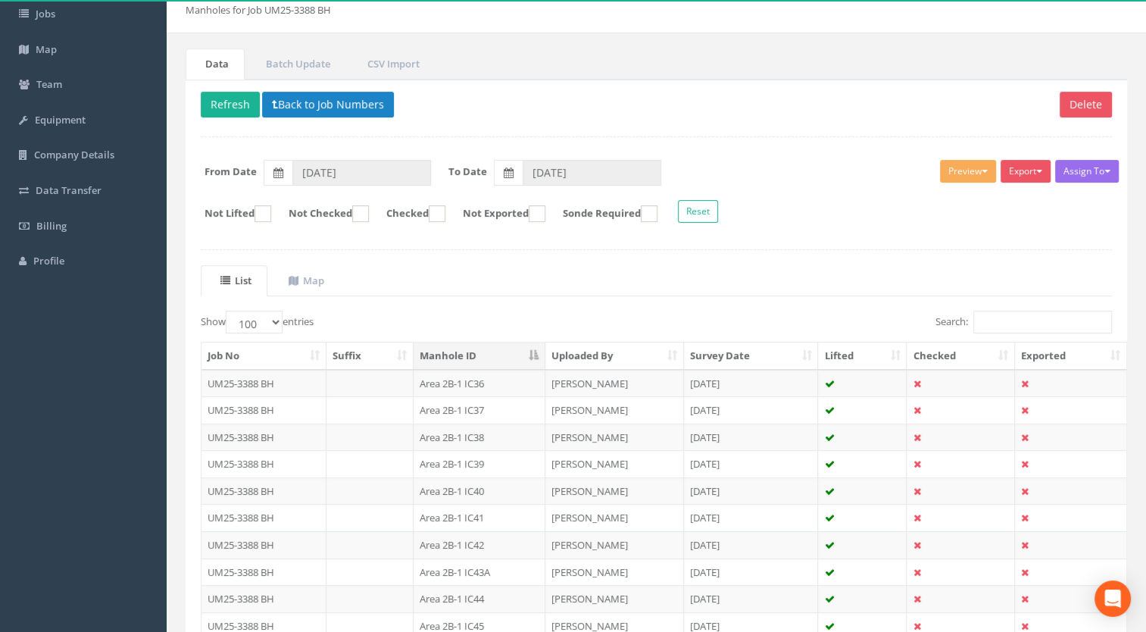
scroll to position [0, 0]
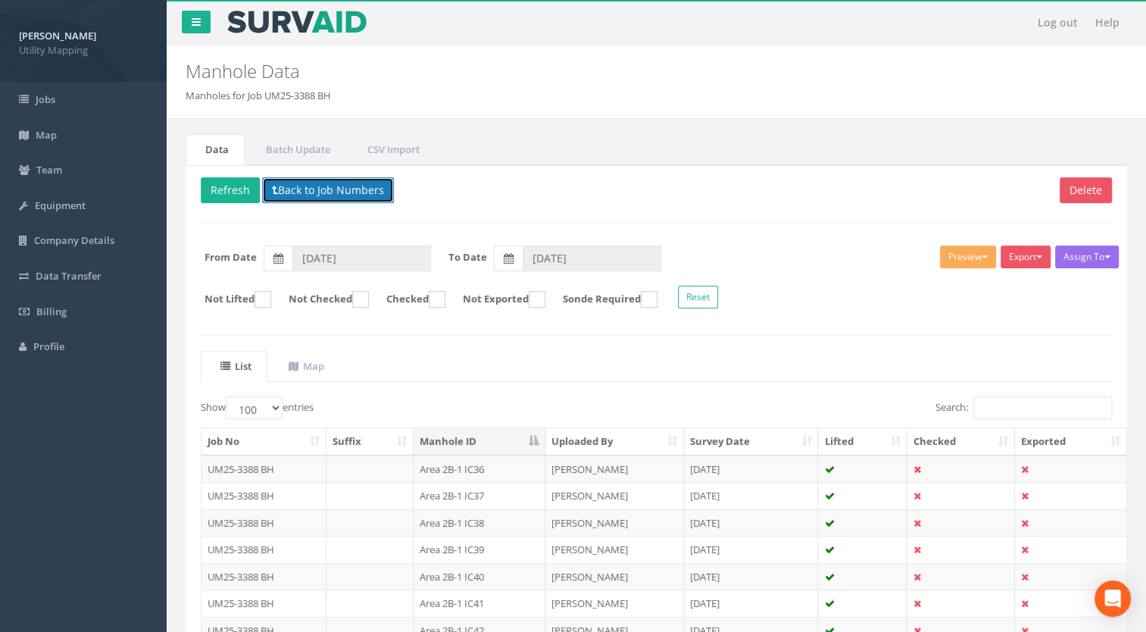
click at [353, 180] on button "Back to Job Numbers" at bounding box center [328, 190] width 132 height 26
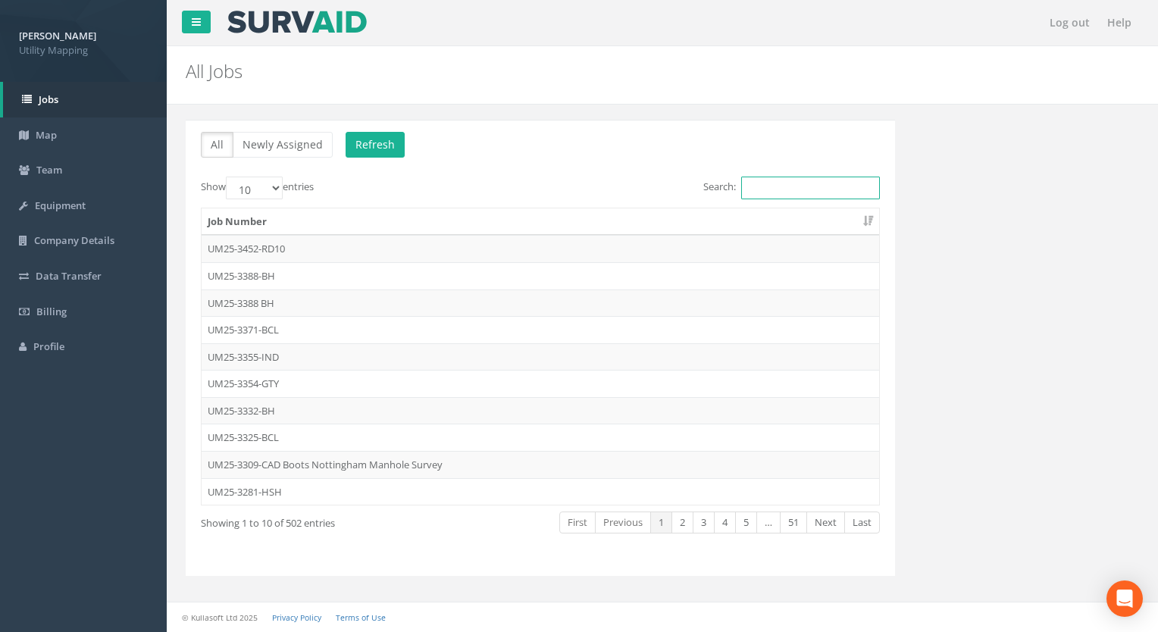
click at [790, 185] on input "Search:" at bounding box center [810, 188] width 139 height 23
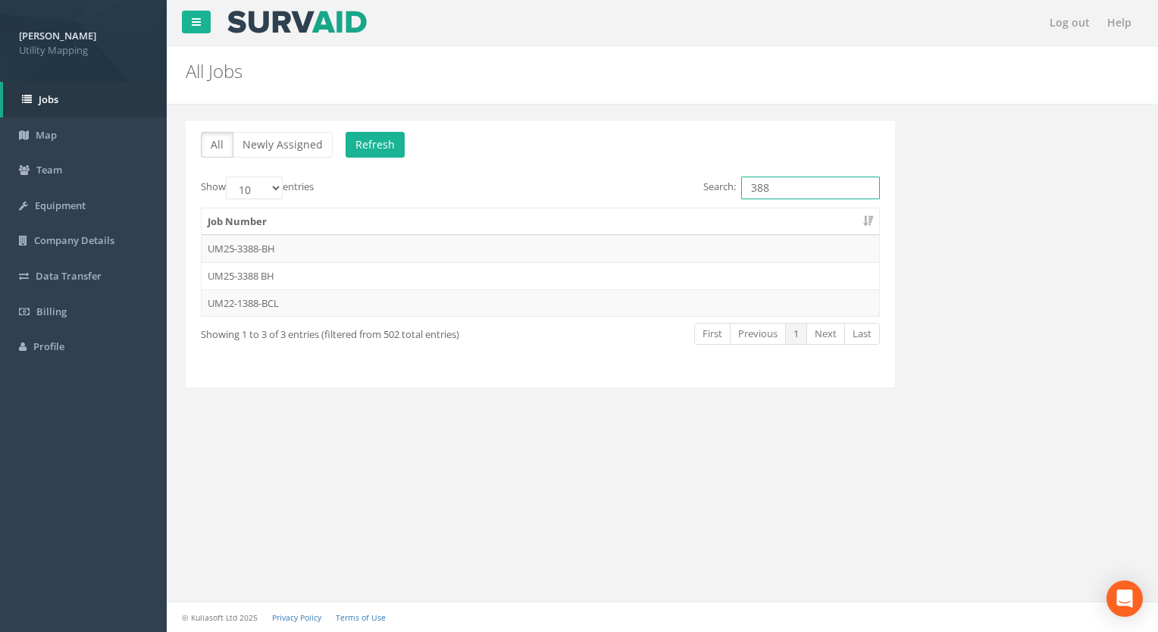
click at [752, 186] on input "388" at bounding box center [810, 188] width 139 height 23
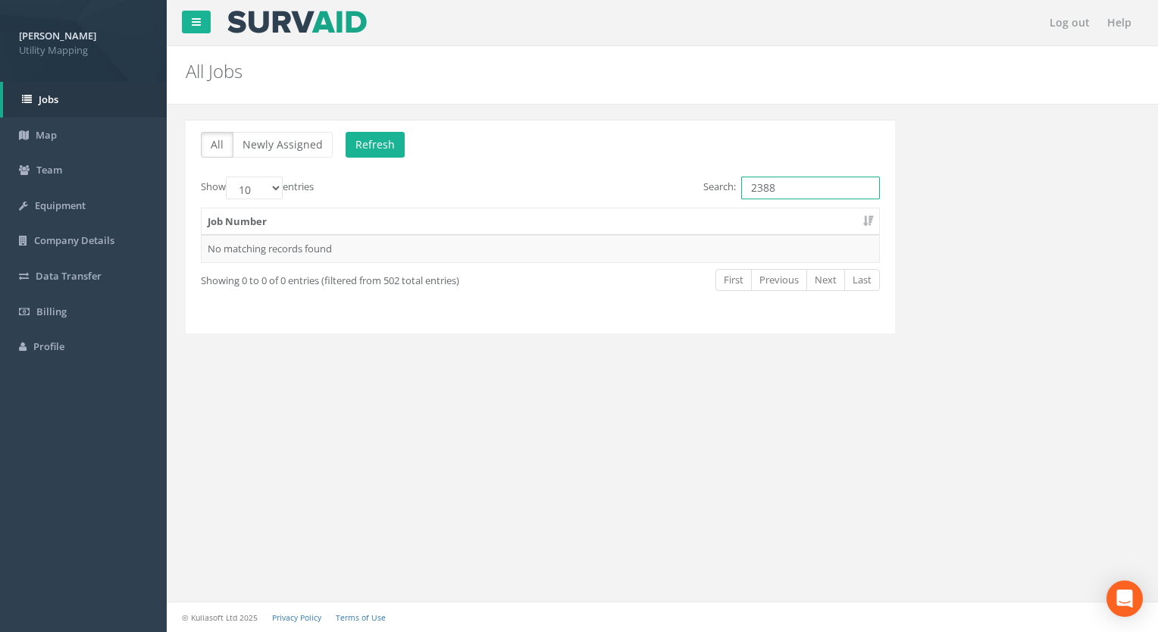
drag, startPoint x: 782, startPoint y: 190, endPoint x: 674, endPoint y: 195, distance: 108.5
click at [674, 195] on div "Search: 2388" at bounding box center [716, 190] width 328 height 27
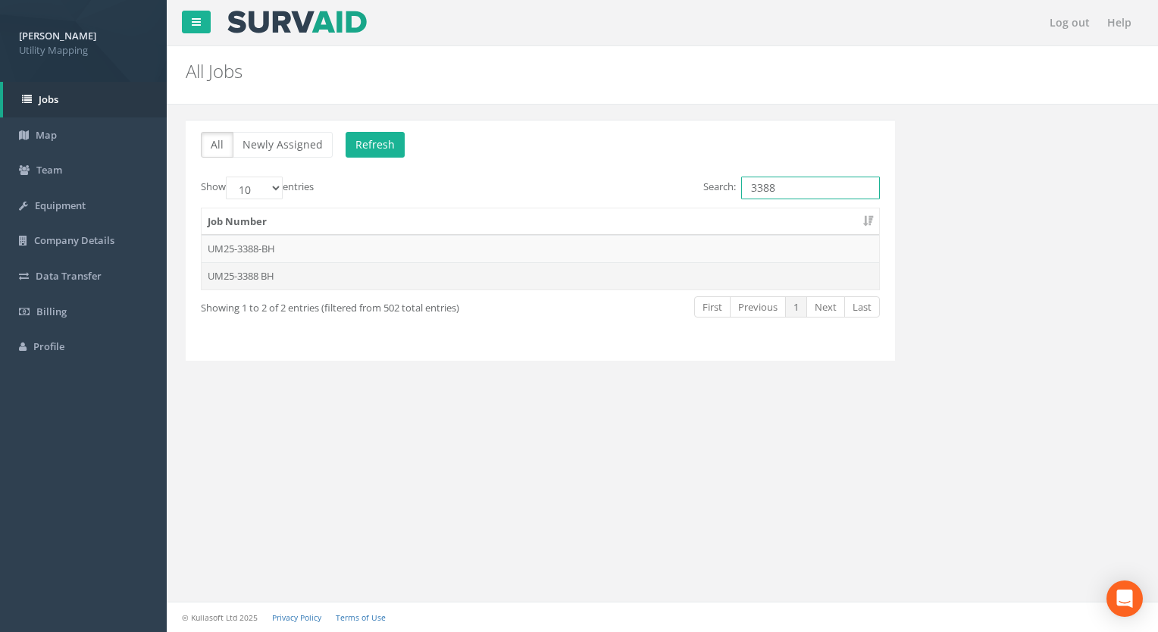
type input "3388"
click at [253, 276] on td "UM25-3388 BH" at bounding box center [540, 275] width 677 height 27
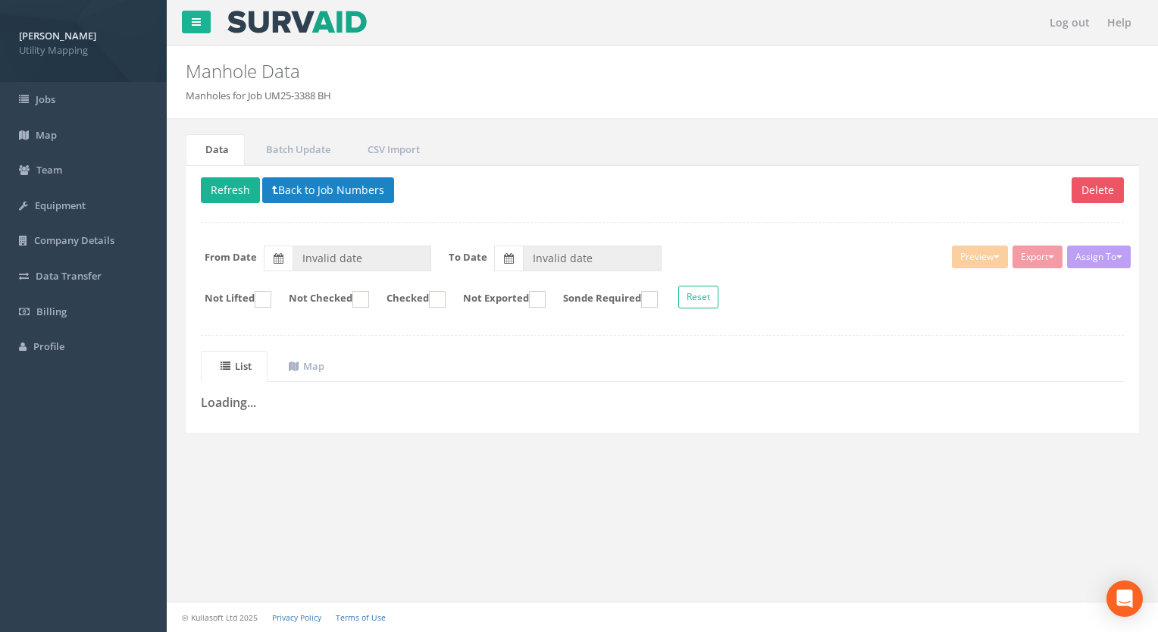
type input "[DATE]"
